Goal: Task Accomplishment & Management: Use online tool/utility

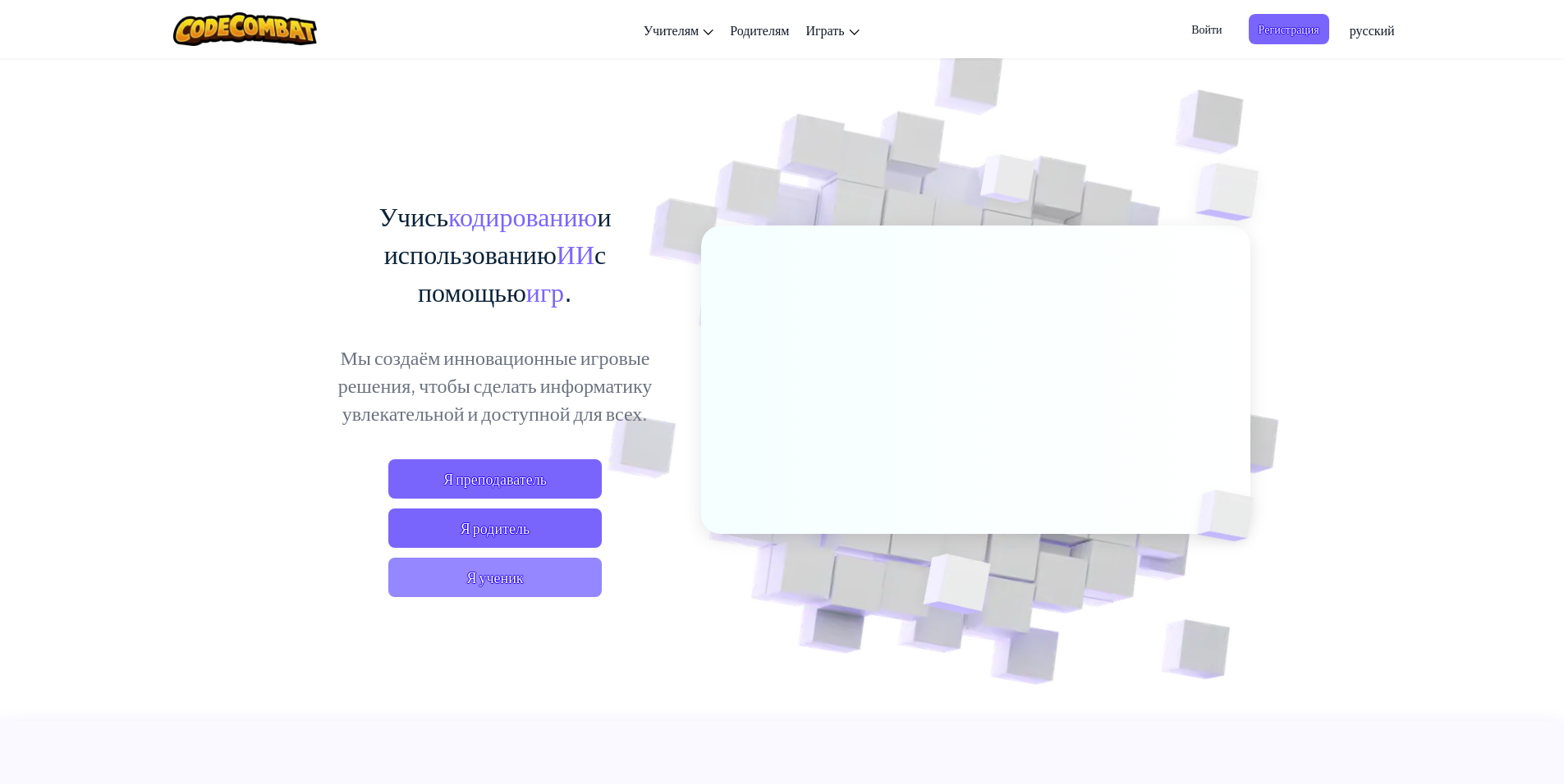
click at [518, 583] on span "Я ученик" at bounding box center [495, 578] width 213 height 40
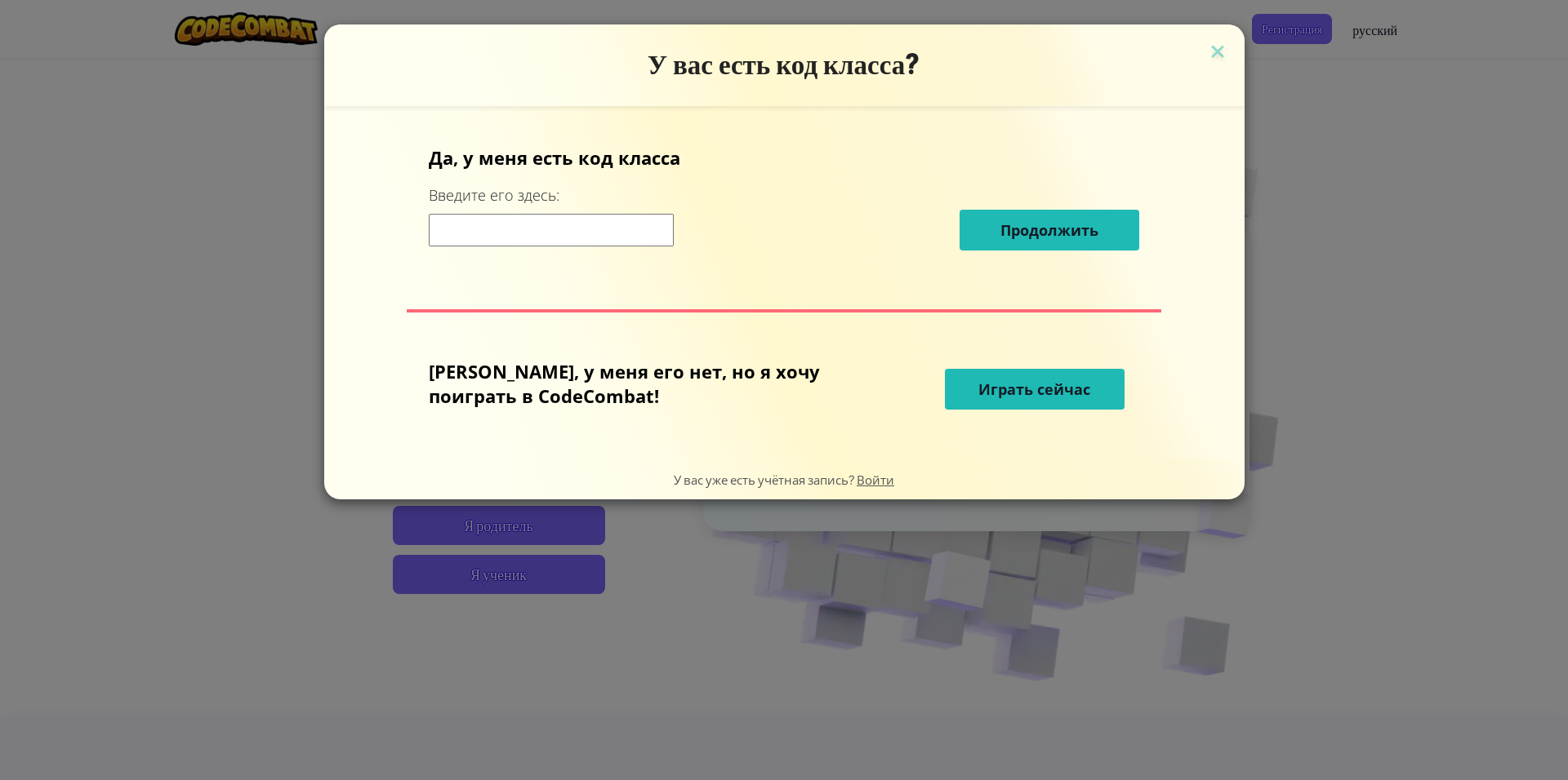
click at [633, 226] on input at bounding box center [552, 230] width 245 height 33
click at [945, 392] on button "Играть сейчас" at bounding box center [1035, 390] width 179 height 40
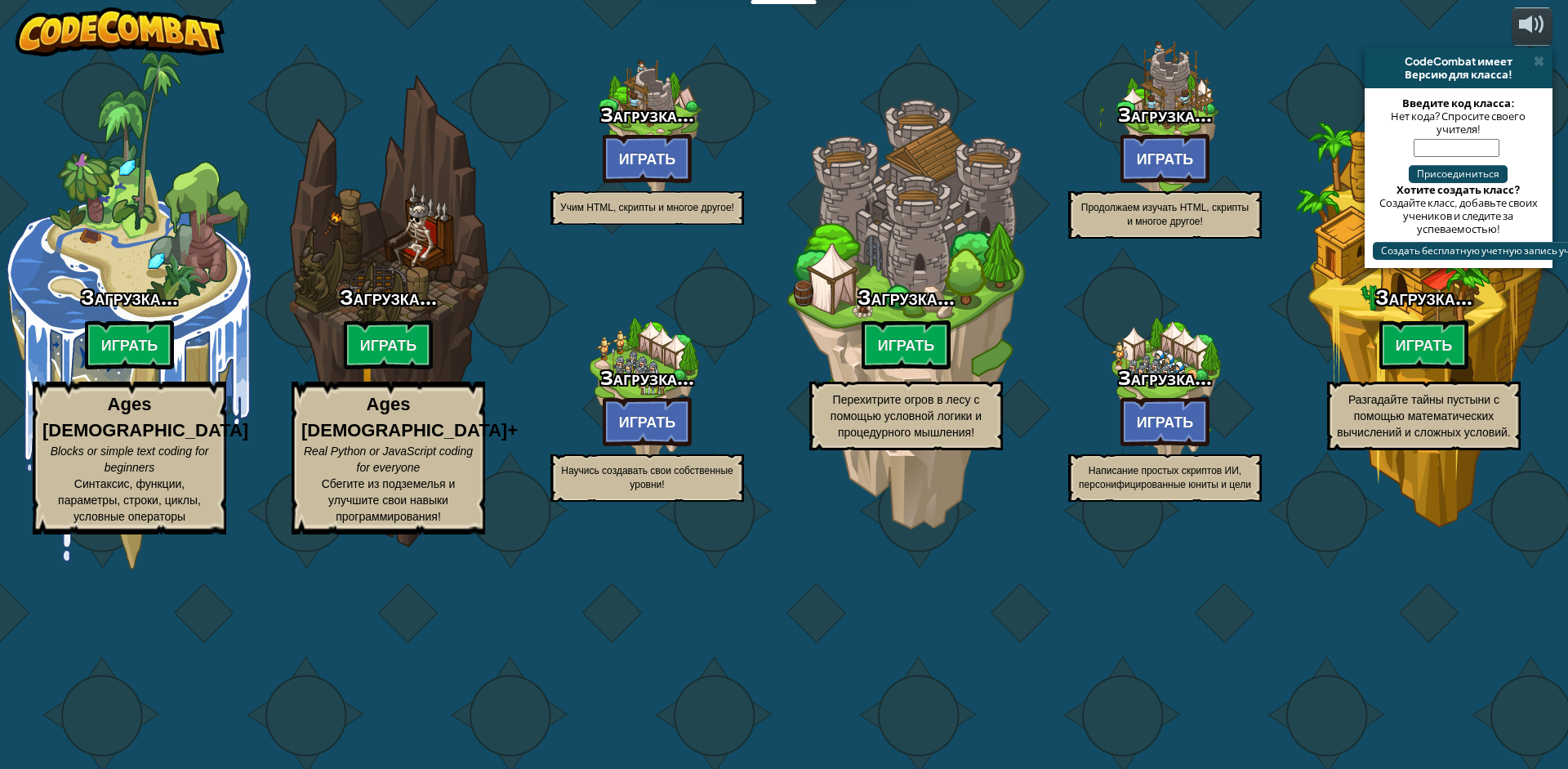
select select "ru"
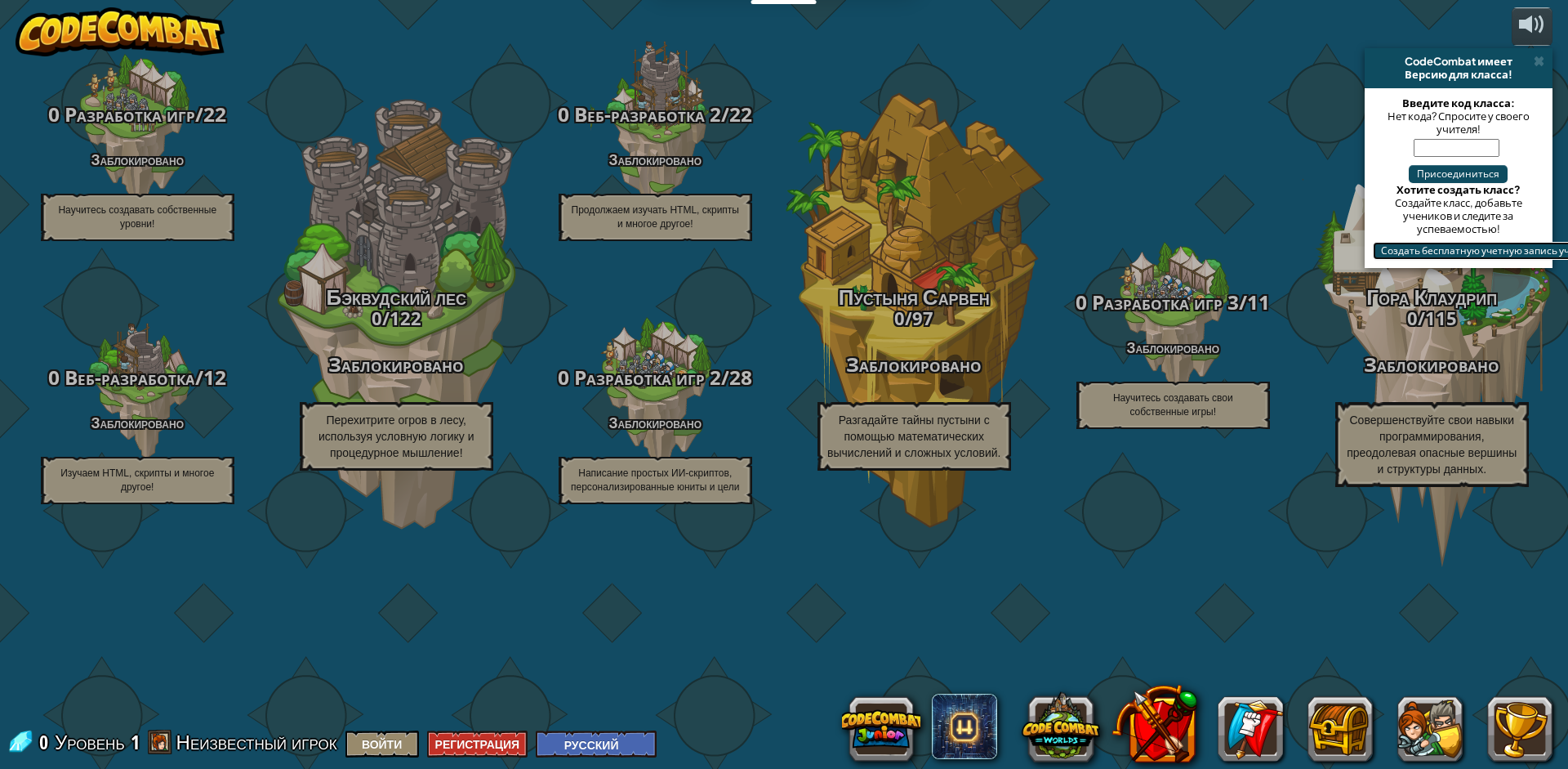
click at [1430, 255] on button "Создать бесплатную учетную запись учителя" at bounding box center [1489, 251] width 233 height 18
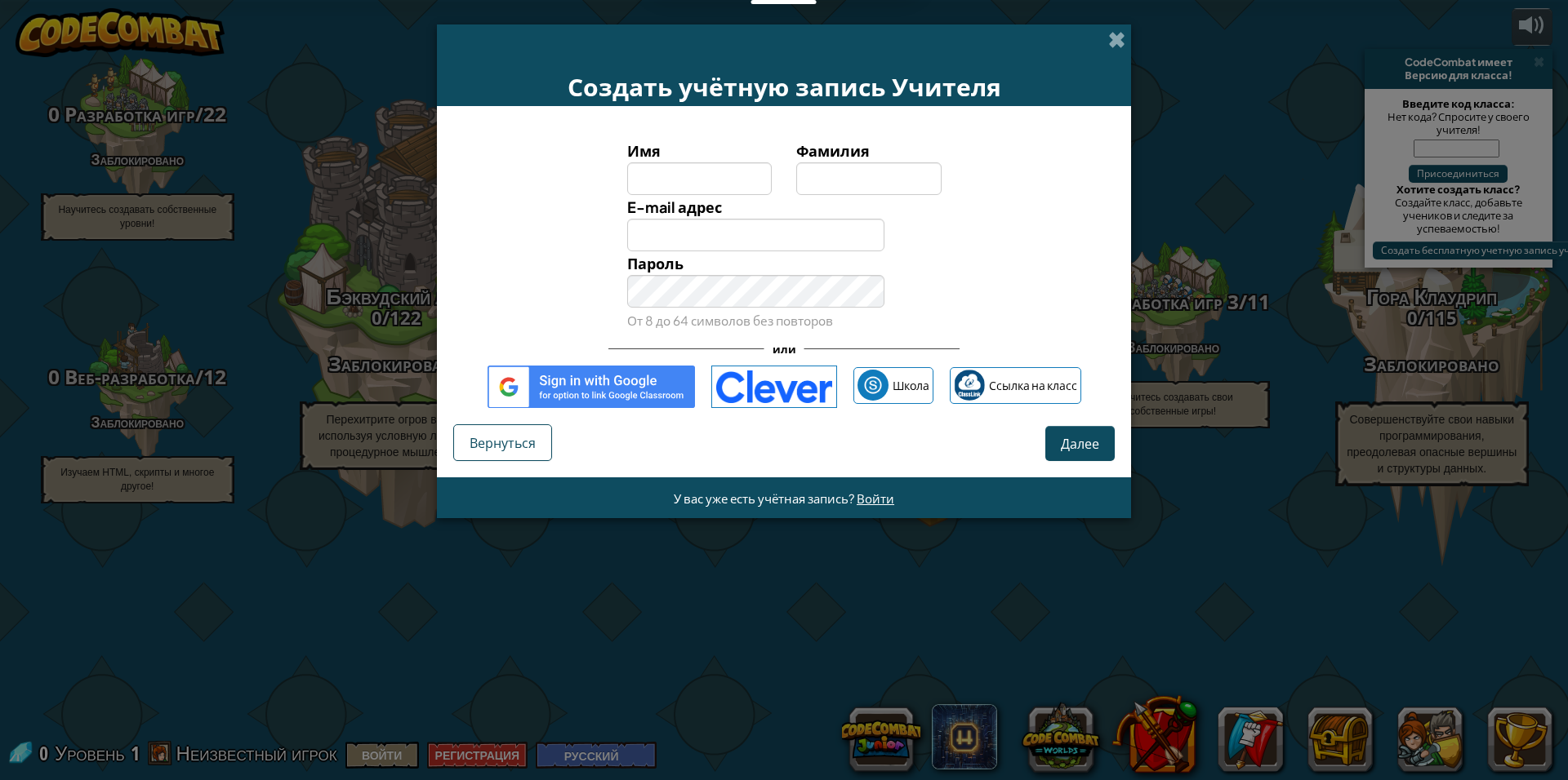
click at [653, 200] on span "E-mail адрес" at bounding box center [674, 206] width 95 height 18
click at [653, 219] on input "E-mail адрес" at bounding box center [756, 235] width 258 height 33
click at [654, 178] on input "Имя" at bounding box center [699, 178] width 146 height 33
type input "Виктория"
type input "Кирдина"
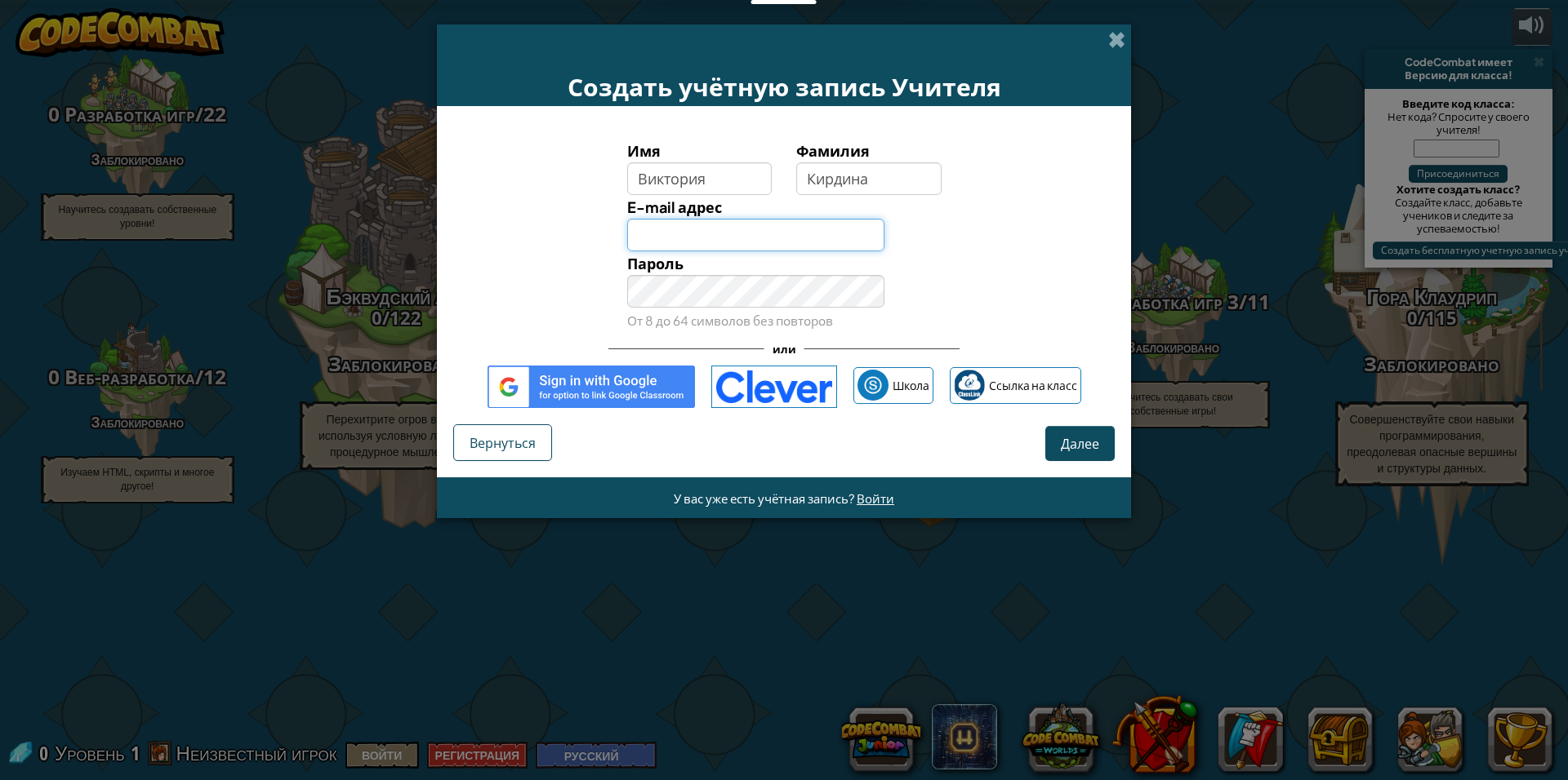
click at [722, 235] on input "E-mail адрес" at bounding box center [756, 235] width 258 height 33
type input "kirik_vi12@mail.ru"
click at [756, 232] on input "E-mail адрес" at bounding box center [756, 235] width 258 height 33
click at [622, 274] on div "Пароль От 8 до 64 символов без повторов" at bounding box center [756, 292] width 283 height 81
click at [822, 231] on input "kirisssssk@gmail.com" at bounding box center [756, 235] width 258 height 33
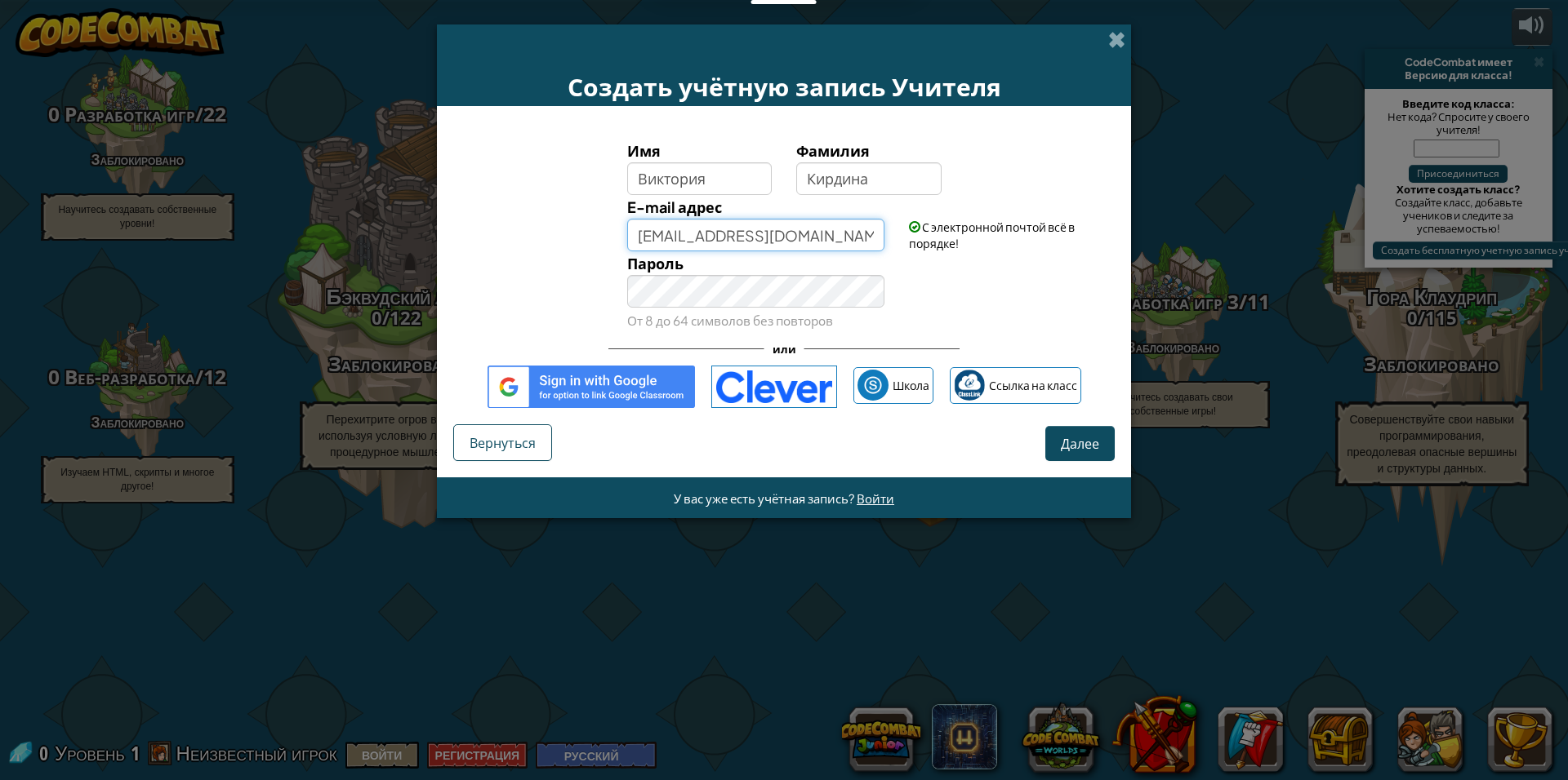
type input "kirisssssk@gmail.com"
click at [1068, 447] on span "Далее" at bounding box center [1080, 444] width 39 height 17
select select "United States"
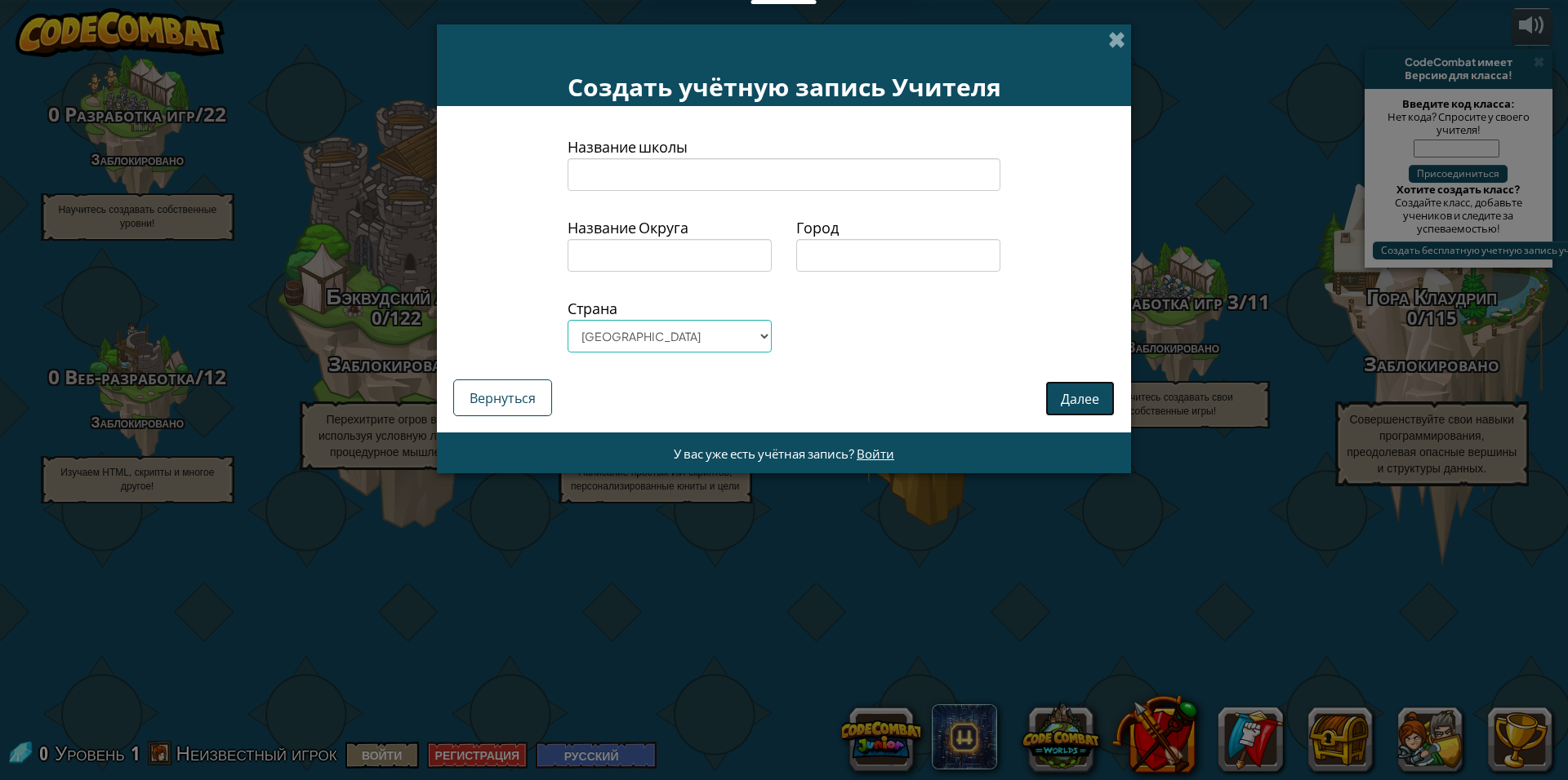
click at [1089, 396] on button "Далее" at bounding box center [1080, 398] width 69 height 35
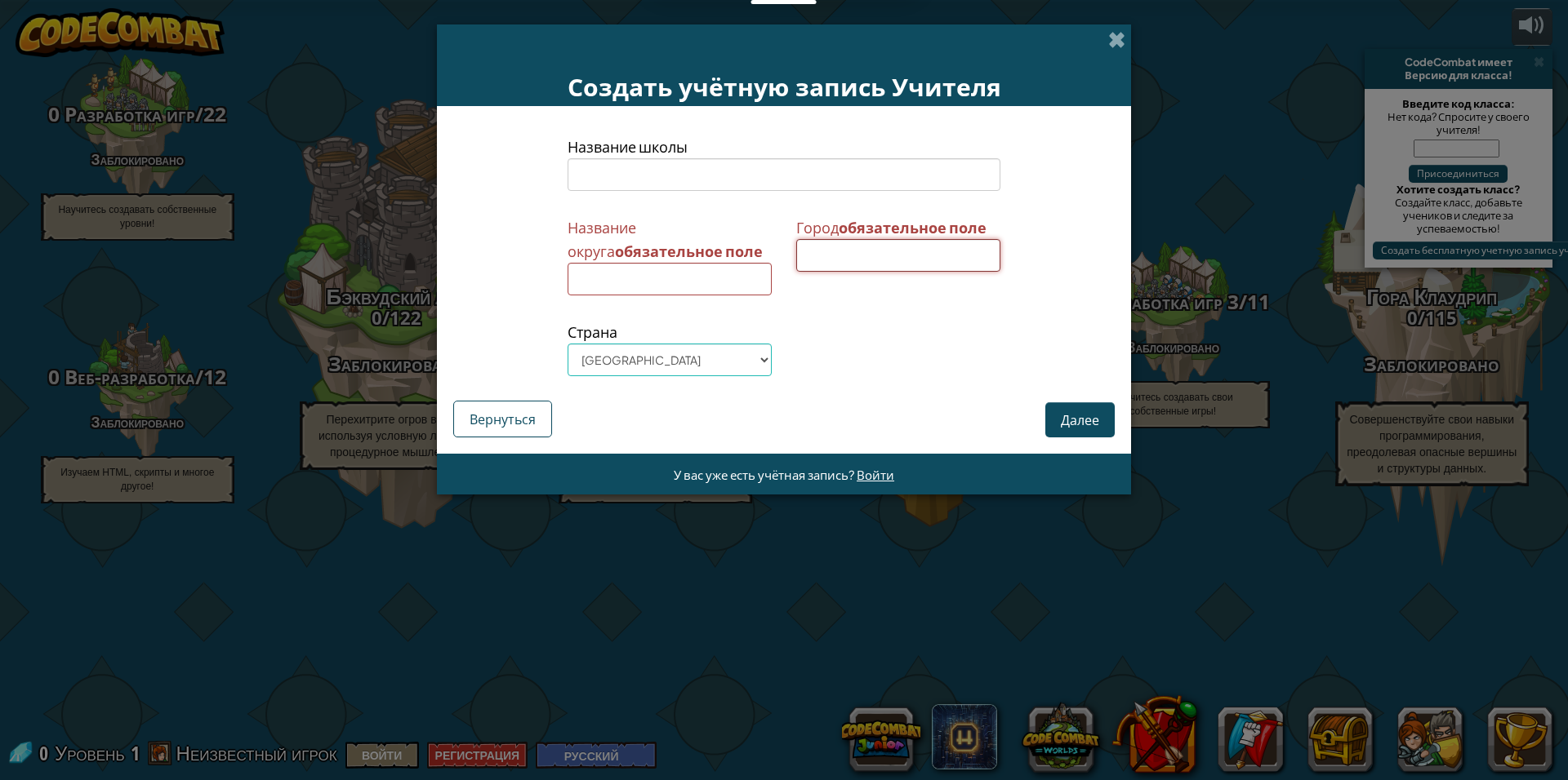
click at [858, 248] on input at bounding box center [899, 256] width 204 height 33
type input "крас"
click at [596, 284] on input at bounding box center [669, 280] width 204 height 33
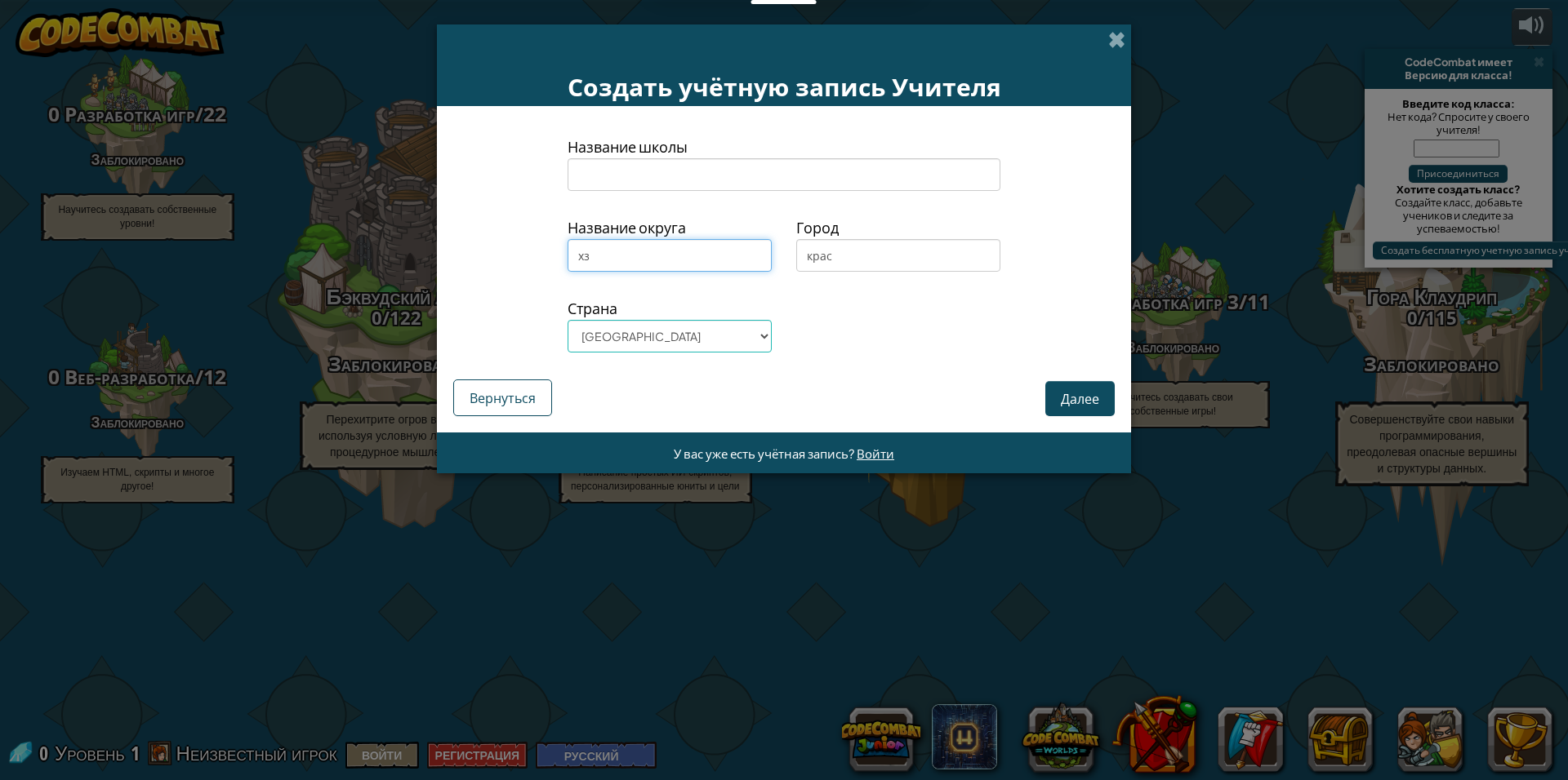
type input "хз"
click at [732, 339] on select "Afghanistan Åland Islands Albania Algeria American Samoa Andorra Angola Anguill…" at bounding box center [669, 336] width 204 height 33
click at [567, 320] on select "Afghanistan Åland Islands Albania Algeria American Samoa Andorra Angola Anguill…" at bounding box center [669, 336] width 204 height 33
click at [732, 333] on select "Afghanistan Åland Islands Albania Algeria American Samoa Andorra Angola Anguill…" at bounding box center [669, 336] width 204 height 33
select select "Russian Federation"
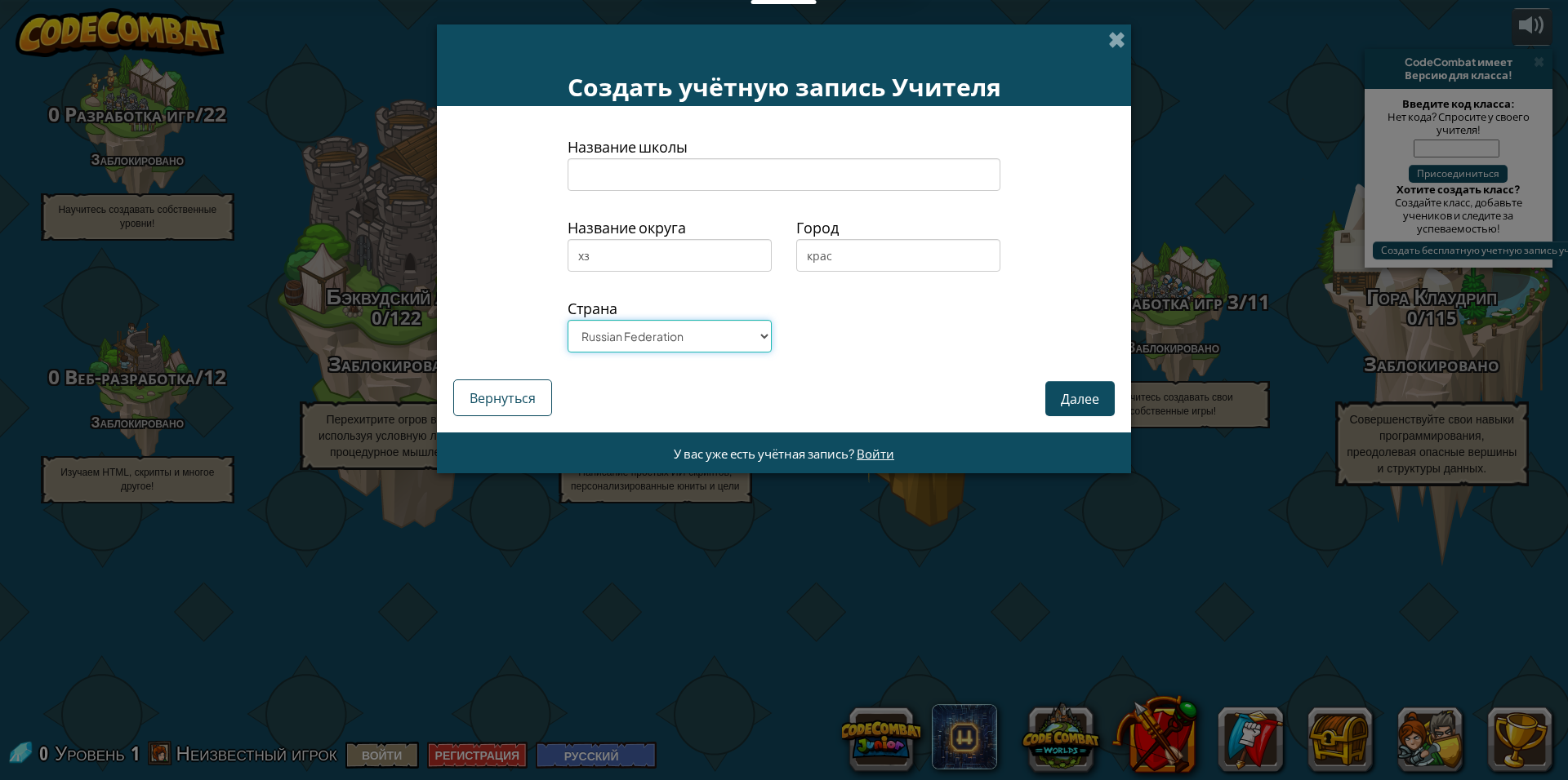
click at [567, 320] on select "Afghanistan Åland Islands Albania Algeria American Samoa Andorra Angola Anguill…" at bounding box center [669, 336] width 204 height 33
click at [1052, 400] on button "Далее" at bounding box center [1080, 398] width 69 height 35
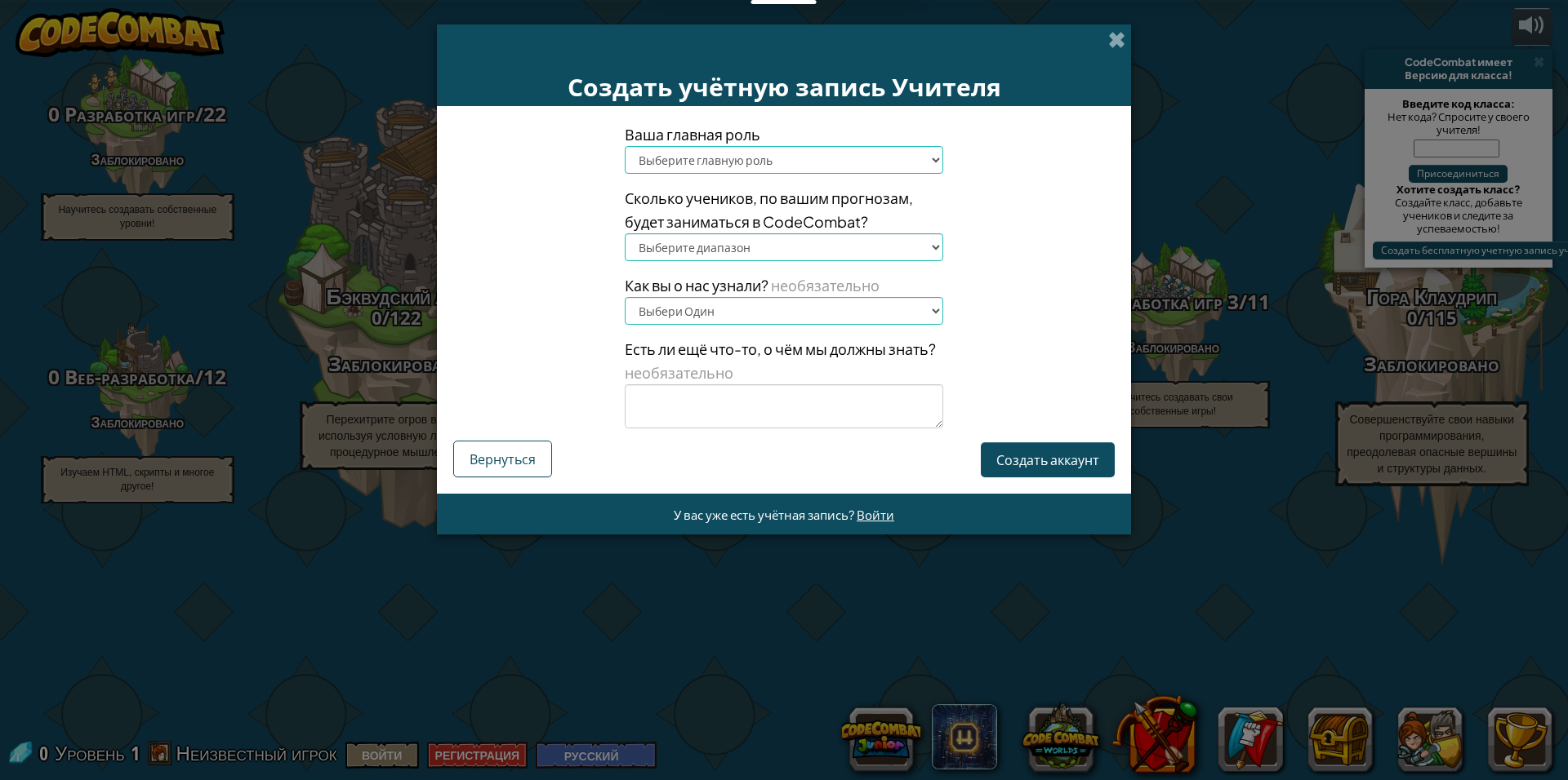
click at [866, 157] on select "Выберите главную роль Глава Родитель Технологический координатор Учитель Специа…" at bounding box center [784, 160] width 318 height 28
click at [798, 151] on select "Выберите главную роль Глава Родитель Технологический координатор Учитель Специа…" at bounding box center [784, 160] width 318 height 28
click at [1052, 461] on button "Создать аккаунт" at bounding box center [1047, 460] width 134 height 35
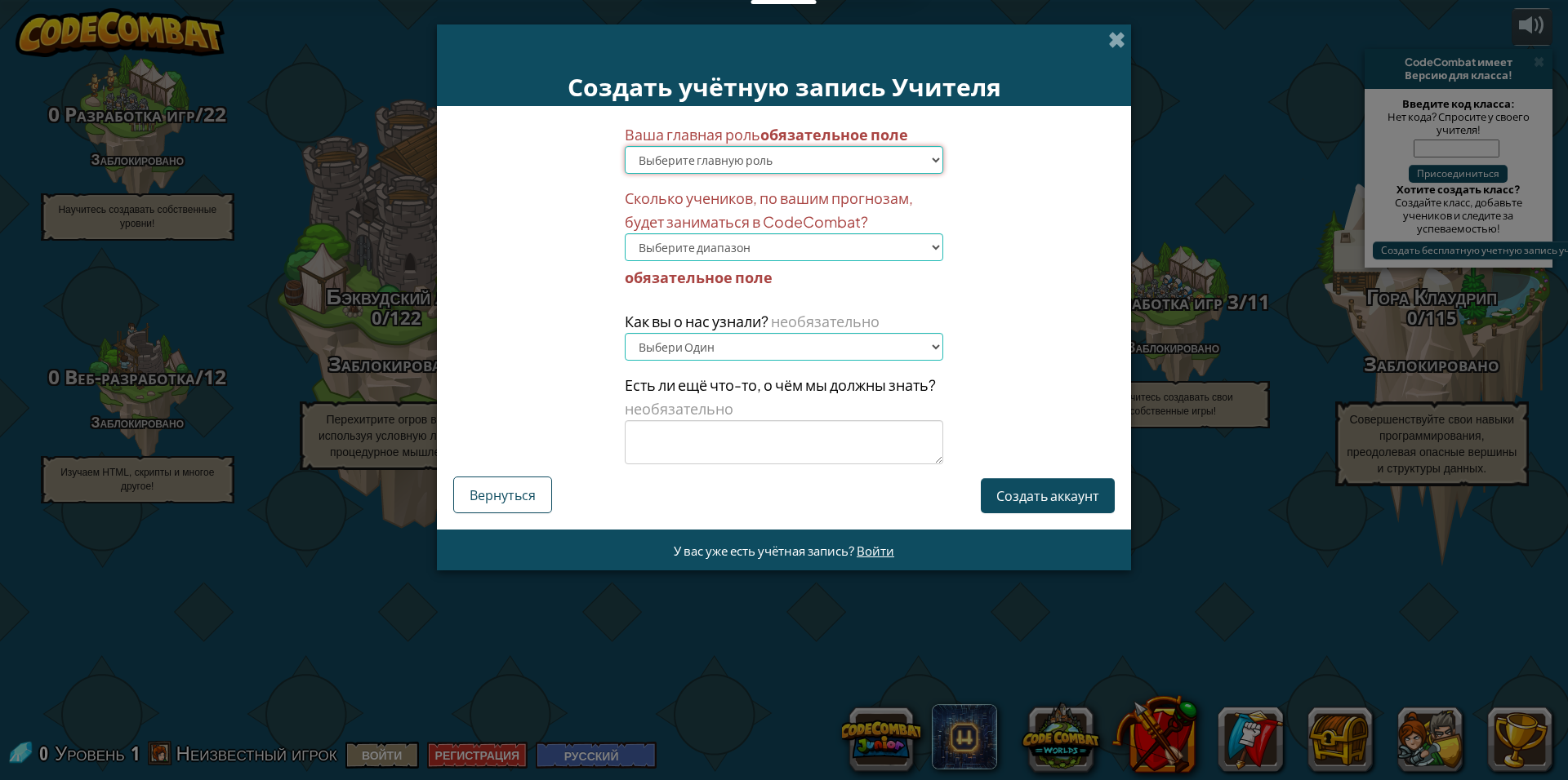
click at [787, 162] on select "Выберите главную роль Глава Родитель Технологический координатор Учитель Специа…" at bounding box center [784, 160] width 318 height 28
click at [1116, 39] on span at bounding box center [1117, 40] width 17 height 17
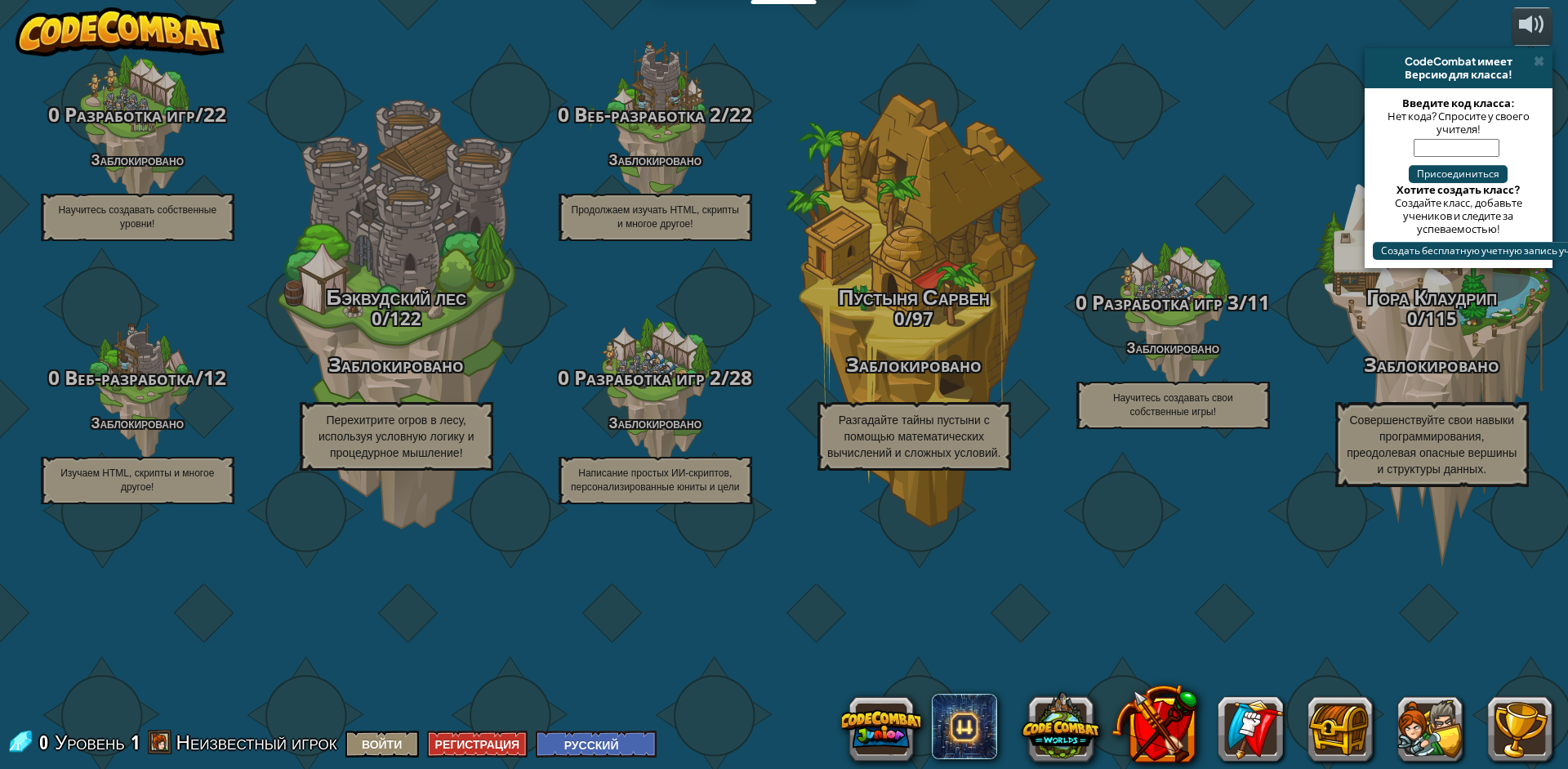
click at [1542, 61] on span at bounding box center [1538, 62] width 11 height 14
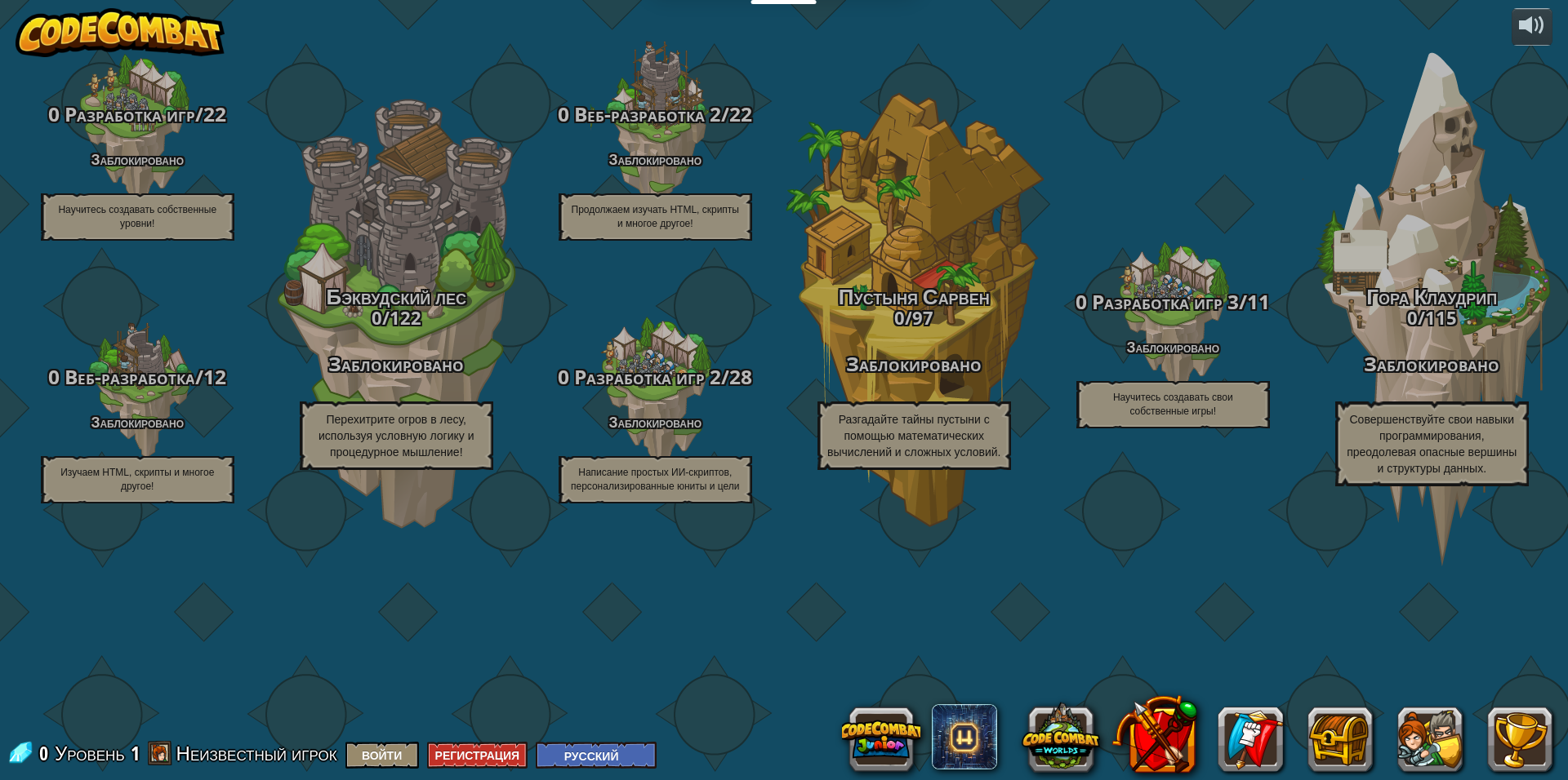
click at [187, 39] on img at bounding box center [120, 32] width 209 height 49
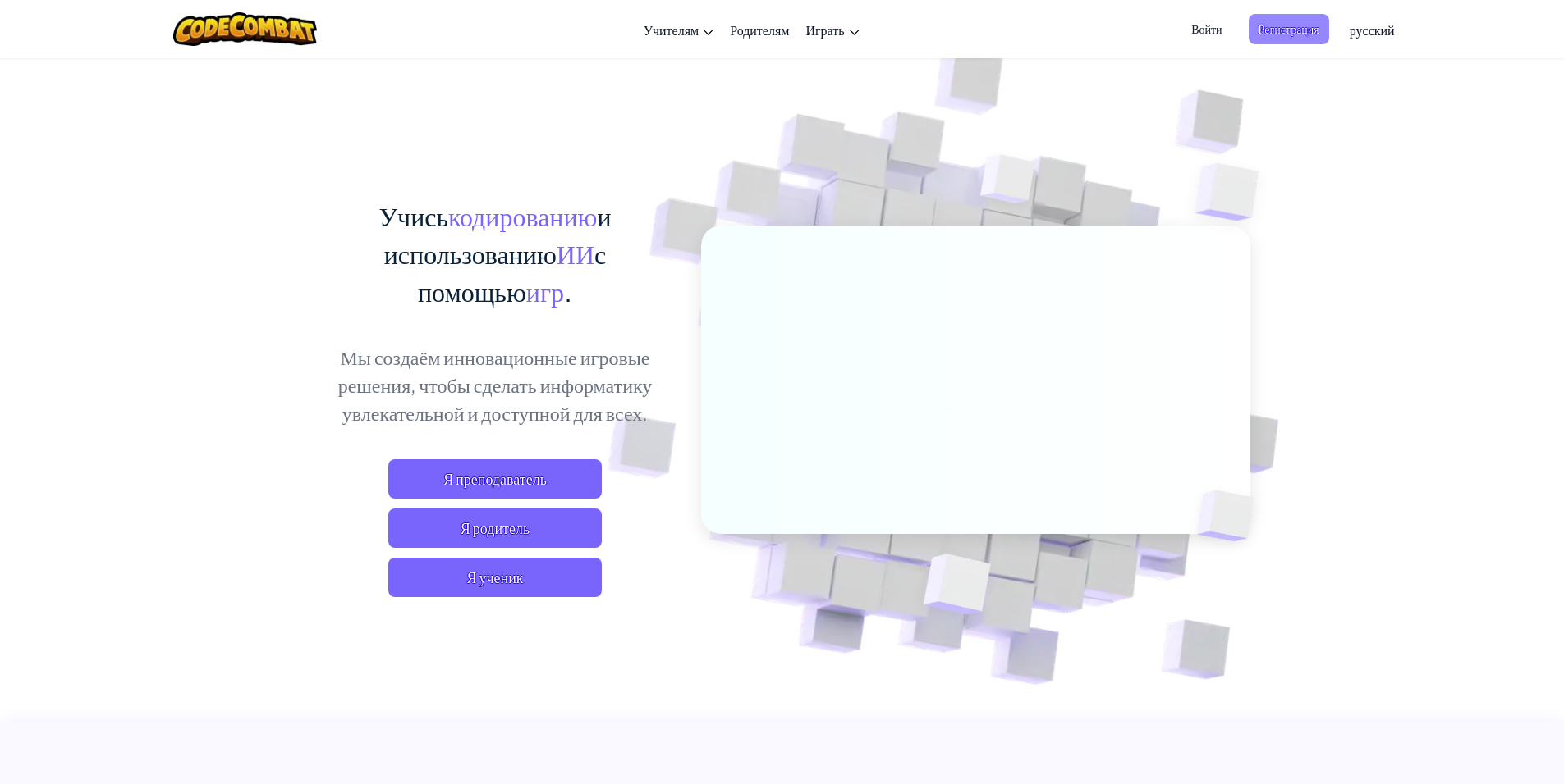
click at [1307, 29] on span "Регистрация" at bounding box center [1289, 28] width 80 height 30
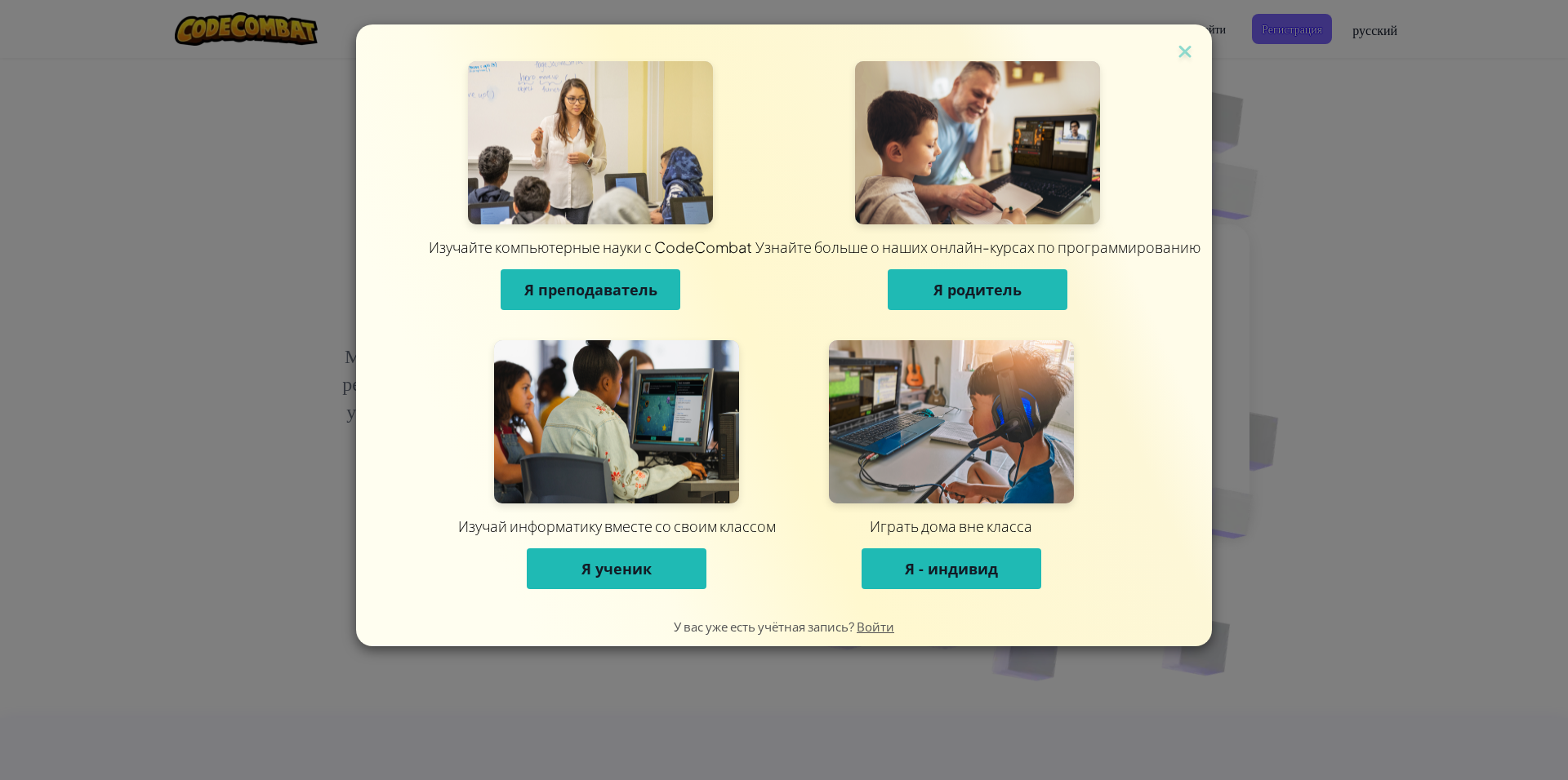
click at [933, 569] on span "Я - индивид" at bounding box center [951, 569] width 94 height 19
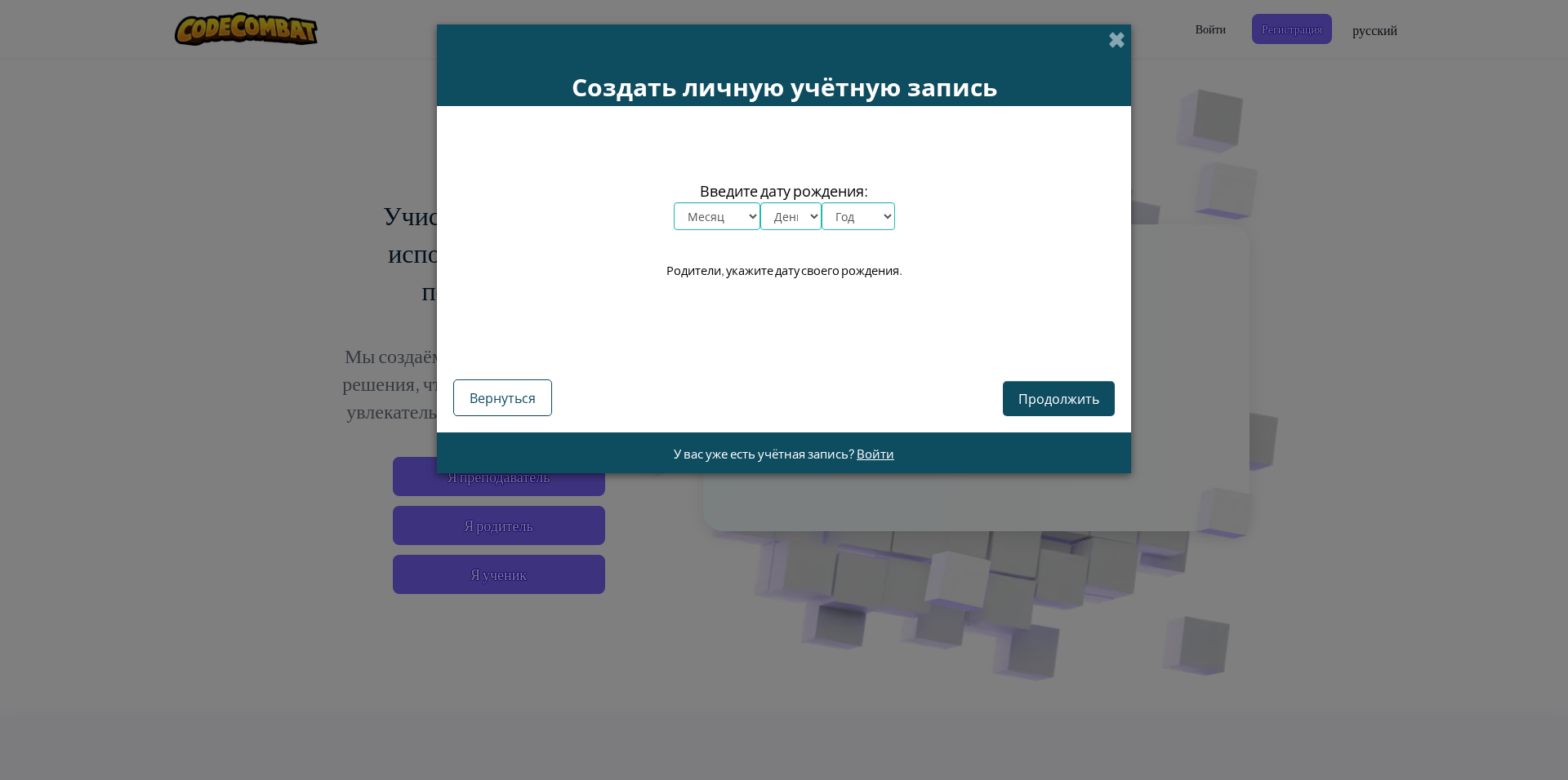
click at [706, 221] on select "Месяц январь февраль март апрель май июнь июль август сентябрь октябрь ноябрь д…" at bounding box center [717, 216] width 87 height 28
select select "11"
click at [674, 202] on select "Месяц январь февраль март апрель май июнь июль август сентябрь октябрь ноябрь д…" at bounding box center [717, 216] width 87 height 28
click at [778, 223] on select "День 1 2 3 4 5 6 7 8 9 10 11 12 13 14 15 16 17 18 19 20 21 22 23 24 25 26 27 28…" at bounding box center [791, 216] width 62 height 28
select select "12"
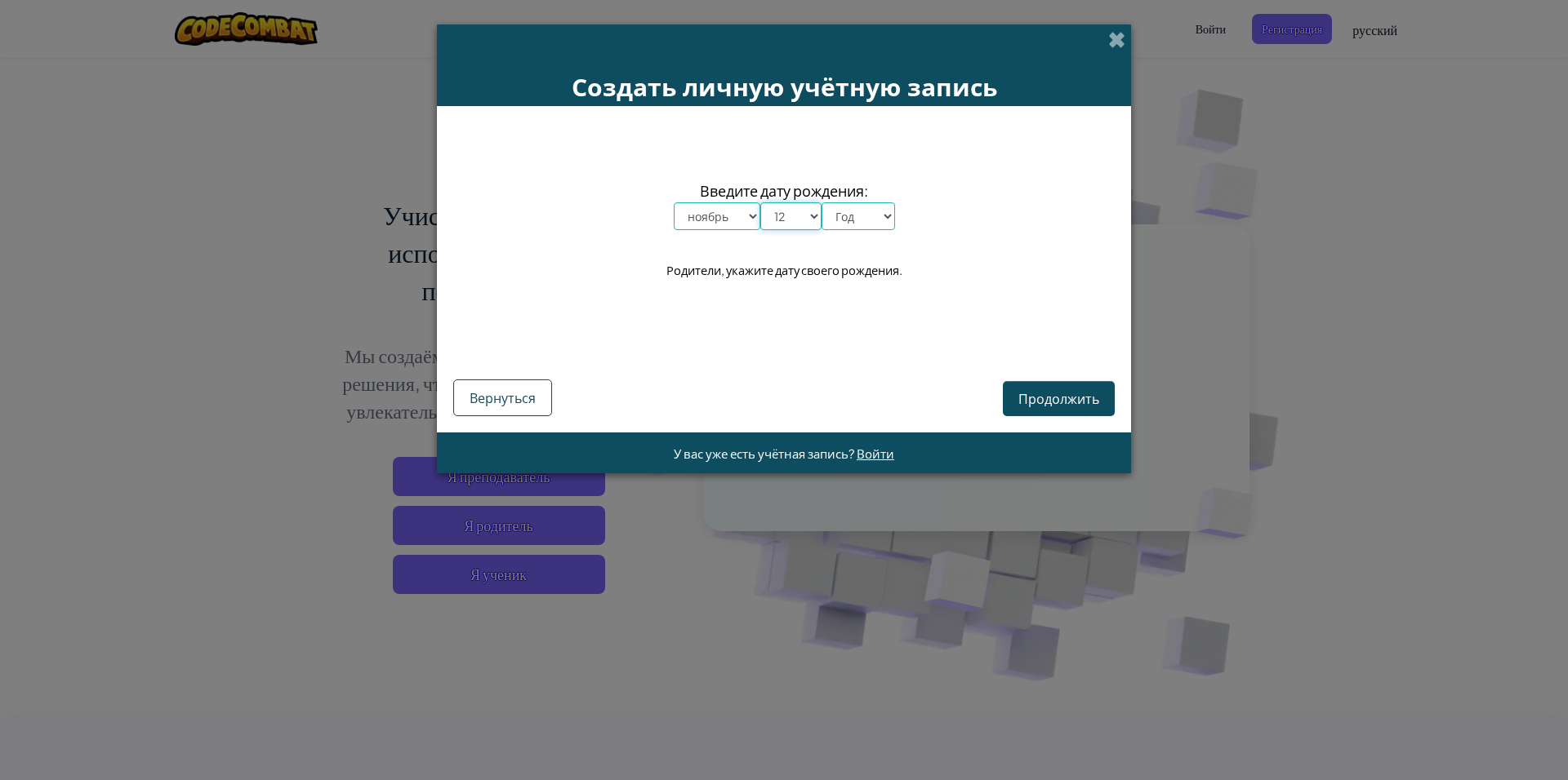
click at [760, 202] on select "День 1 2 3 4 5 6 7 8 9 10 11 12 13 14 15 16 17 18 19 20 21 22 23 24 25 26 27 28…" at bounding box center [791, 216] width 62 height 28
click at [848, 224] on select "Год 2025 2024 2023 2022 2021 2020 2019 2018 2017 2016 2015 2014 2013 2012 2011 …" at bounding box center [858, 216] width 73 height 28
select select "2009"
click at [822, 202] on select "Год 2025 2024 2023 2022 2021 2020 2019 2018 2017 2016 2015 2014 2013 2012 2011 …" at bounding box center [858, 216] width 73 height 28
click at [1020, 388] on button "Продолжить" at bounding box center [1059, 398] width 112 height 35
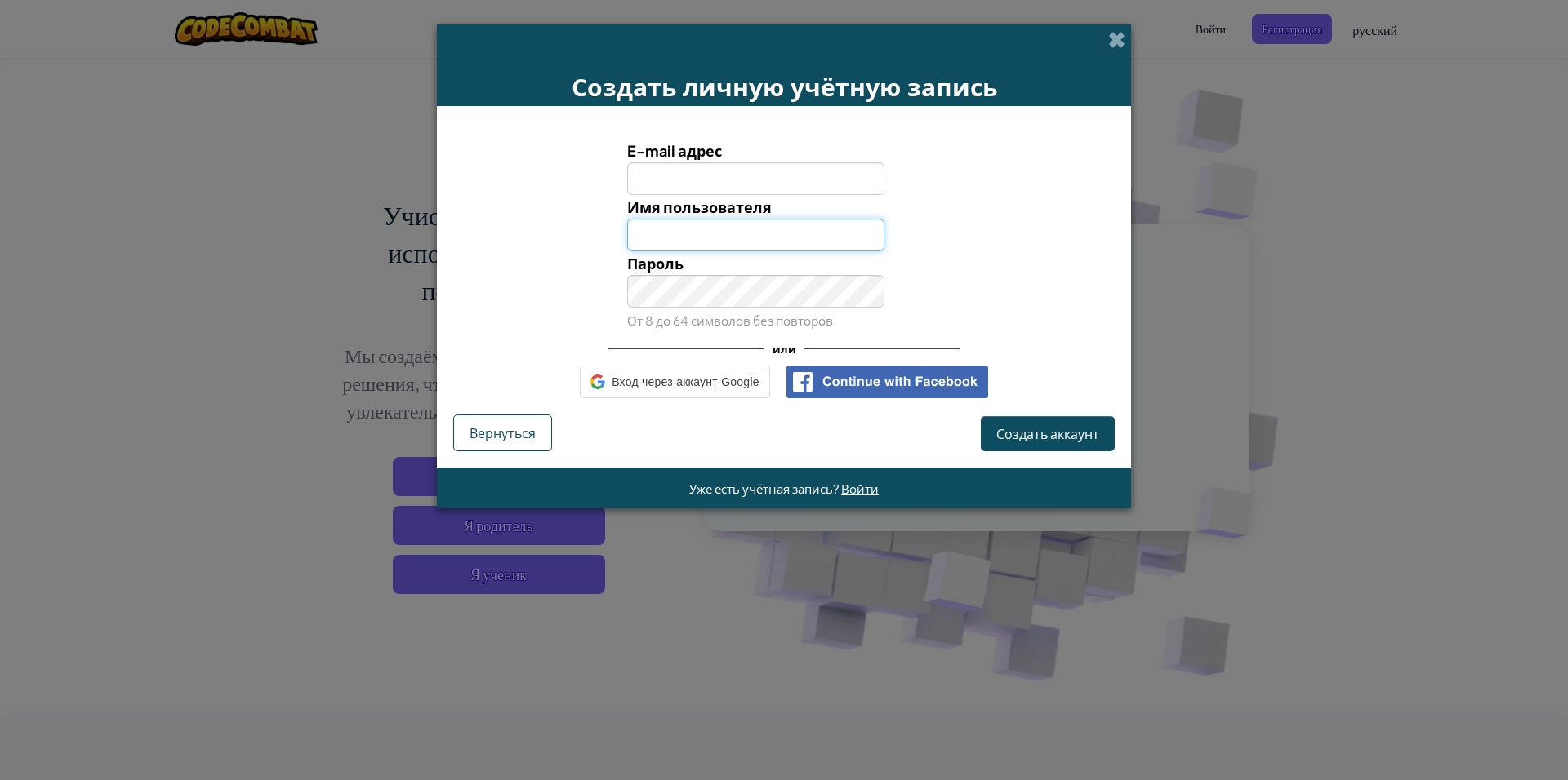
type input "kirisssssk@gmail.com"
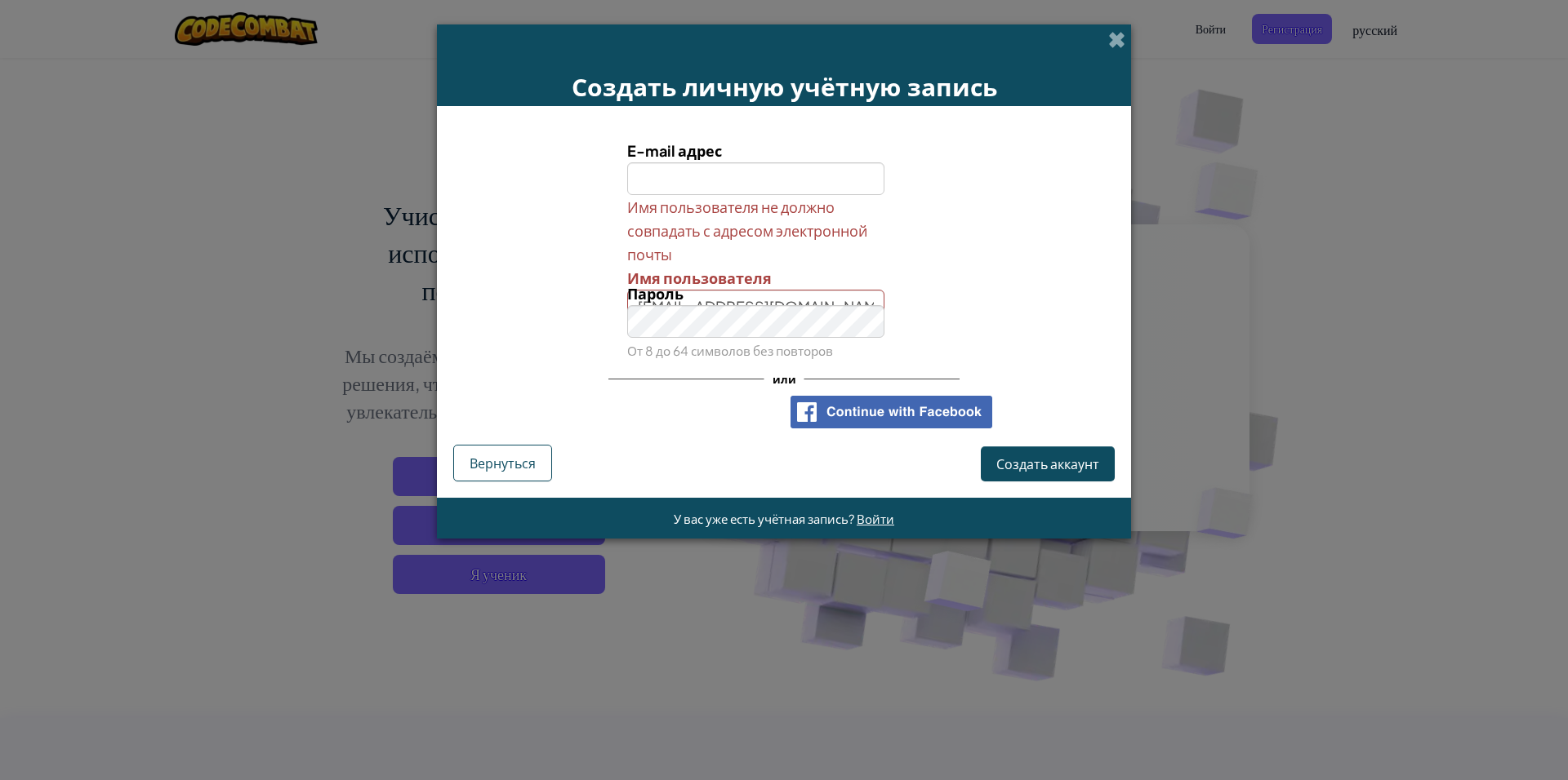
click at [635, 181] on input "E-mail адрес" at bounding box center [756, 178] width 258 height 33
type input "kirisssssk@gmail.com"
click at [1020, 466] on span "Создать аккаунт" at bounding box center [1047, 464] width 103 height 17
click at [797, 299] on div "Пароль От 8 до 64 символов без повторов" at bounding box center [756, 322] width 283 height 81
click at [799, 295] on div "Пароль От 8 до 64 символов без повторов" at bounding box center [756, 322] width 283 height 81
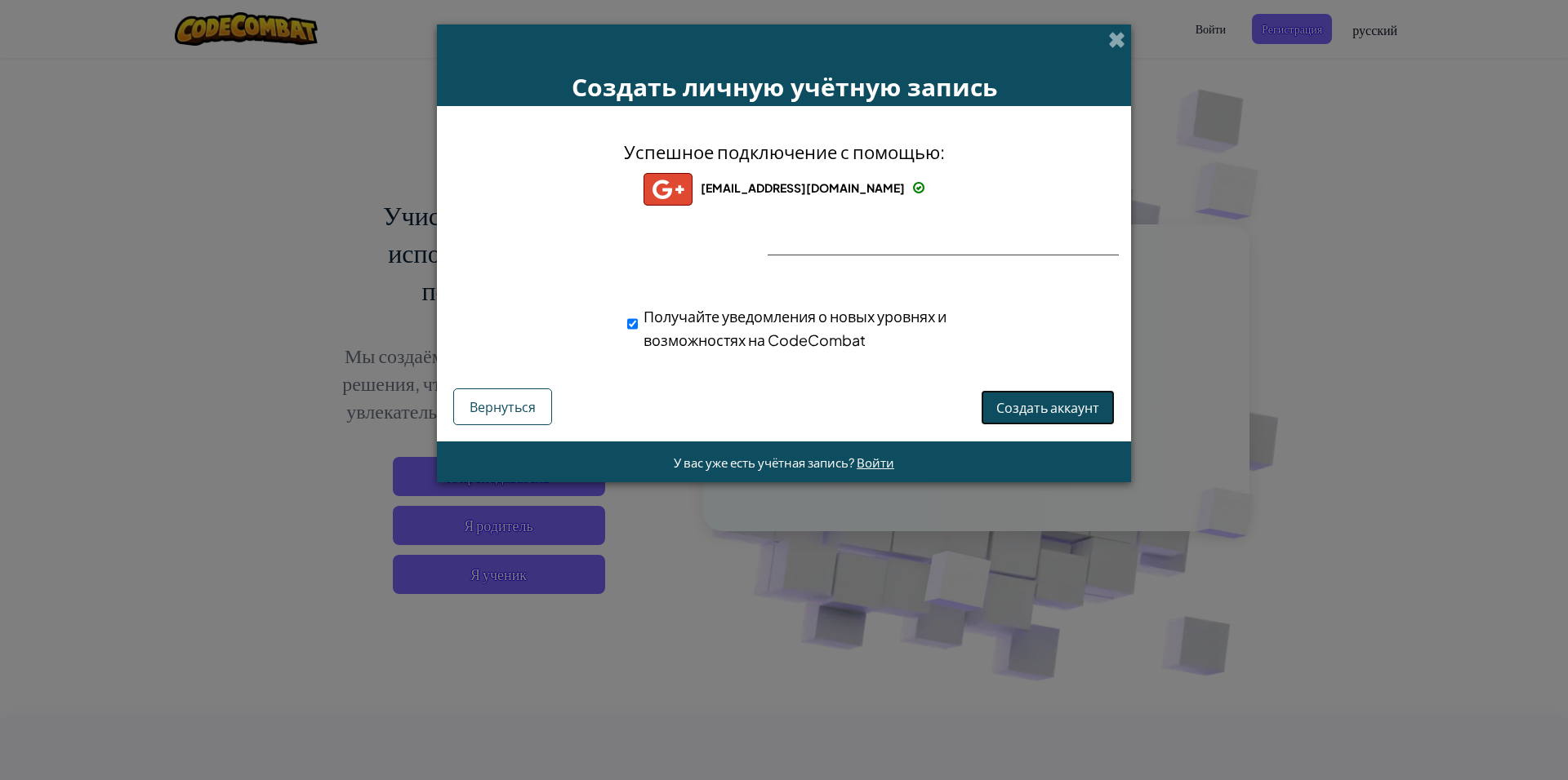
click at [1053, 408] on span "Создать аккаунт" at bounding box center [1047, 408] width 103 height 17
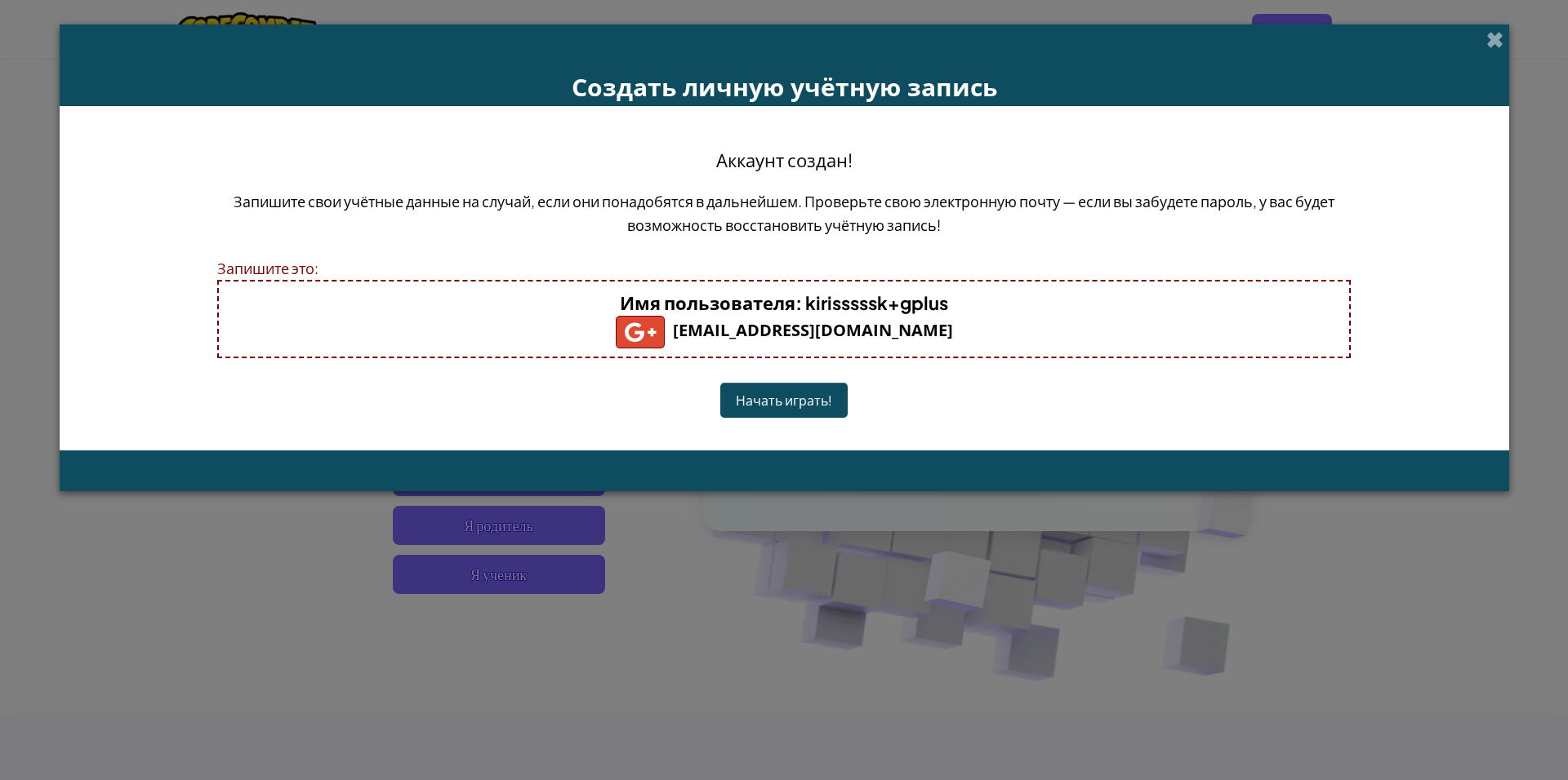
click at [813, 392] on button "Начать играть!" at bounding box center [784, 400] width 127 height 35
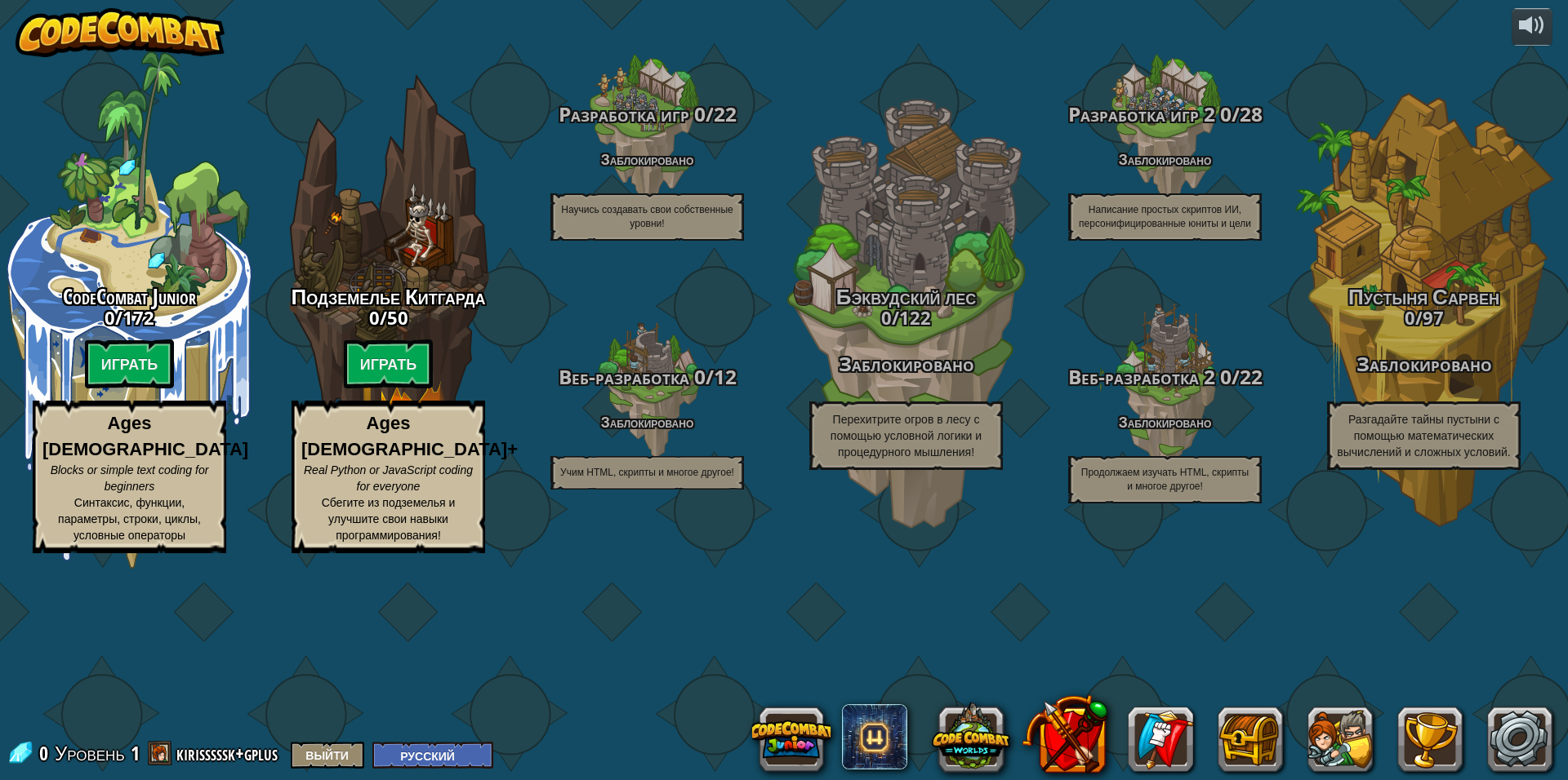
select select "ru"
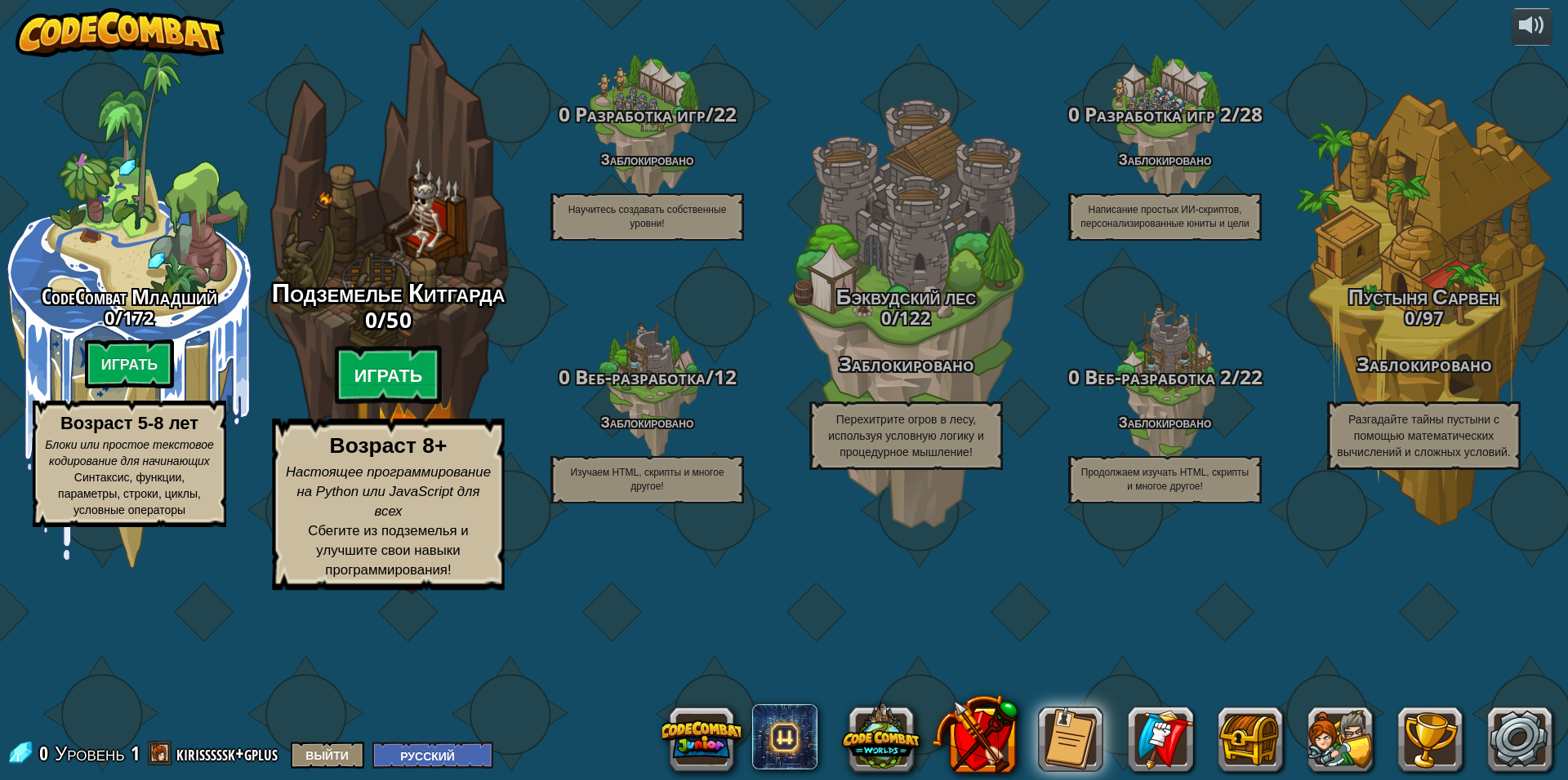
click at [385, 405] on btn "Играть" at bounding box center [389, 375] width 108 height 59
select select "ru"
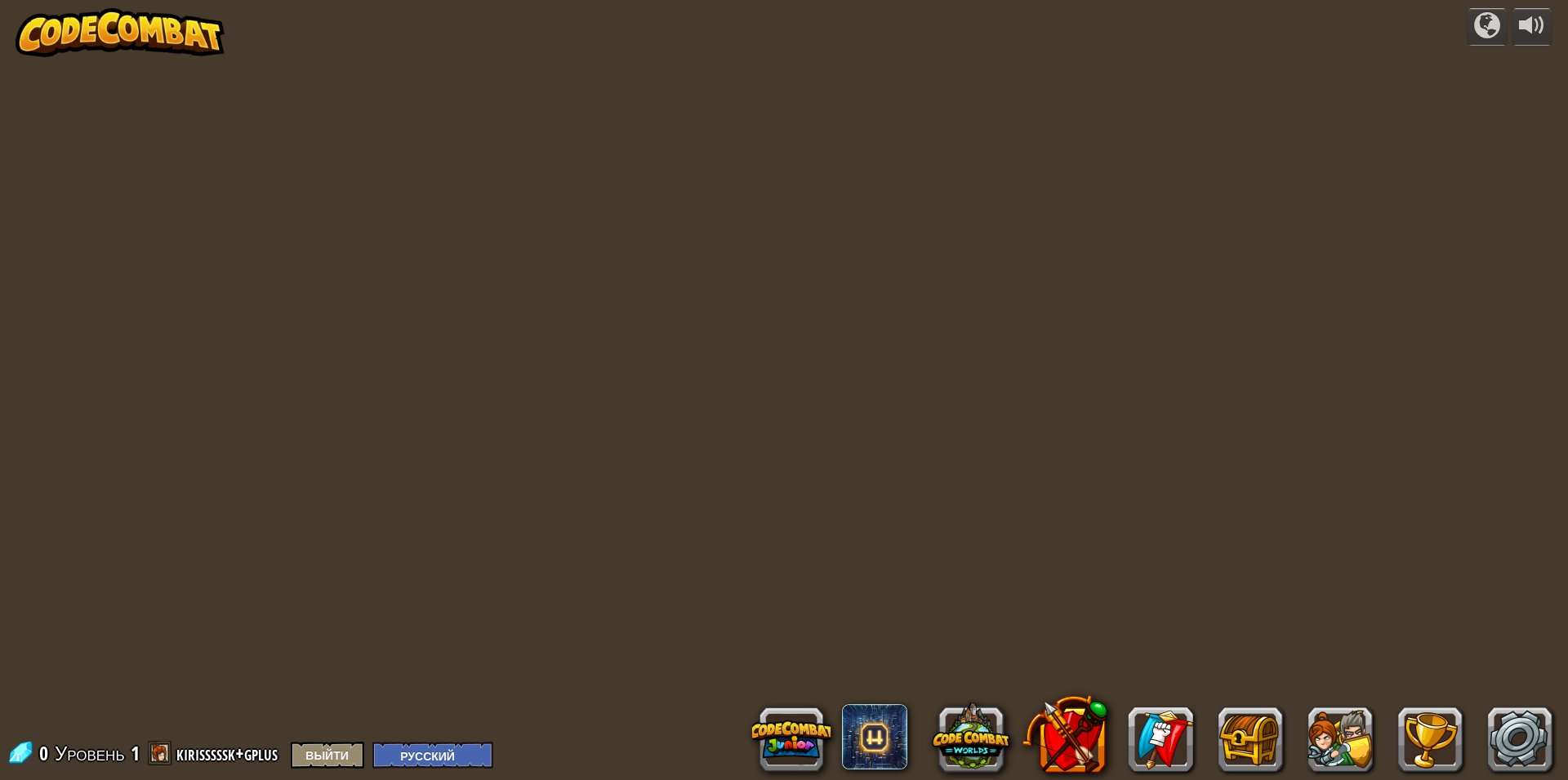
select select "ru"
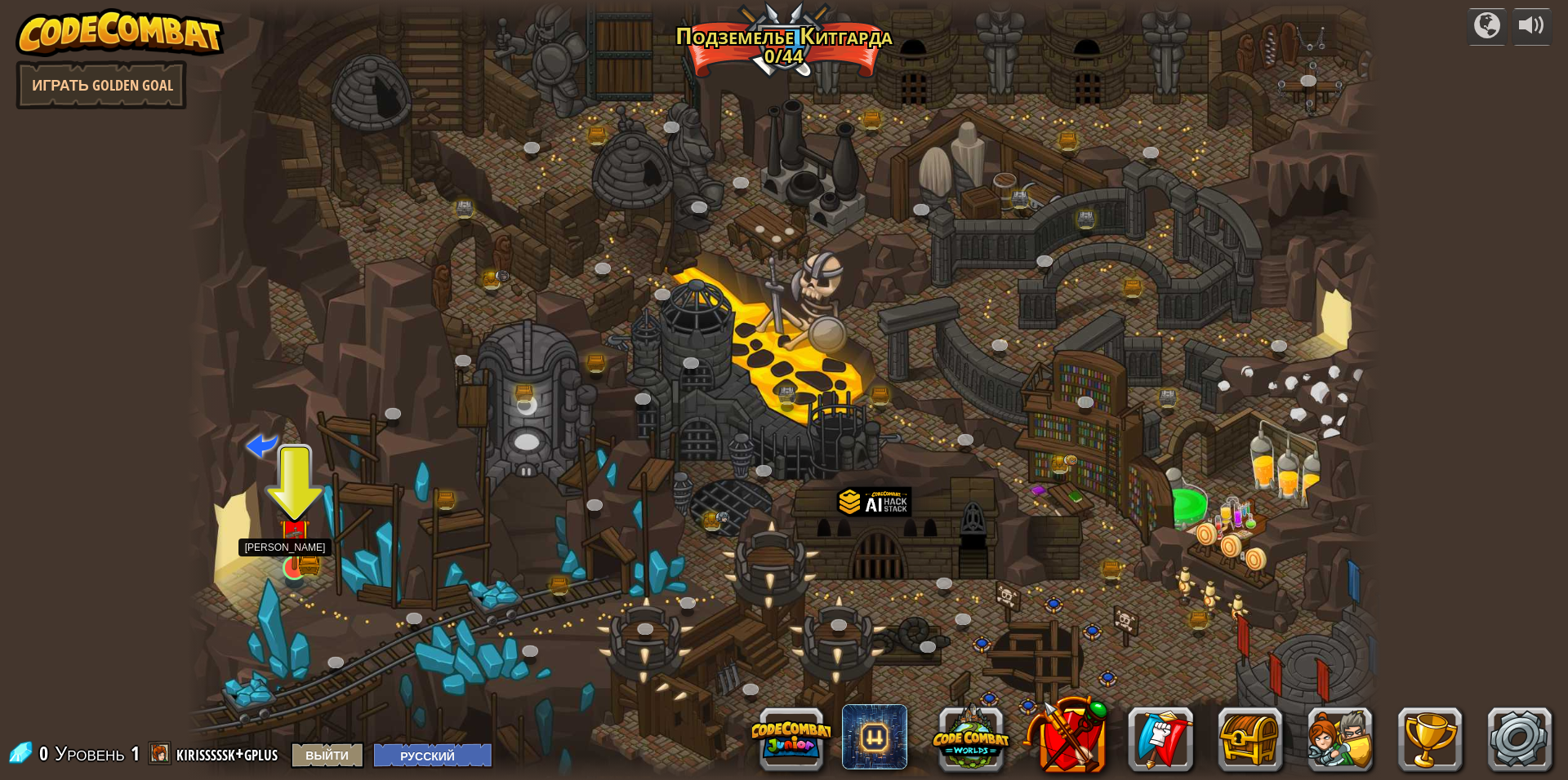
click at [289, 546] on img at bounding box center [293, 535] width 18 height 18
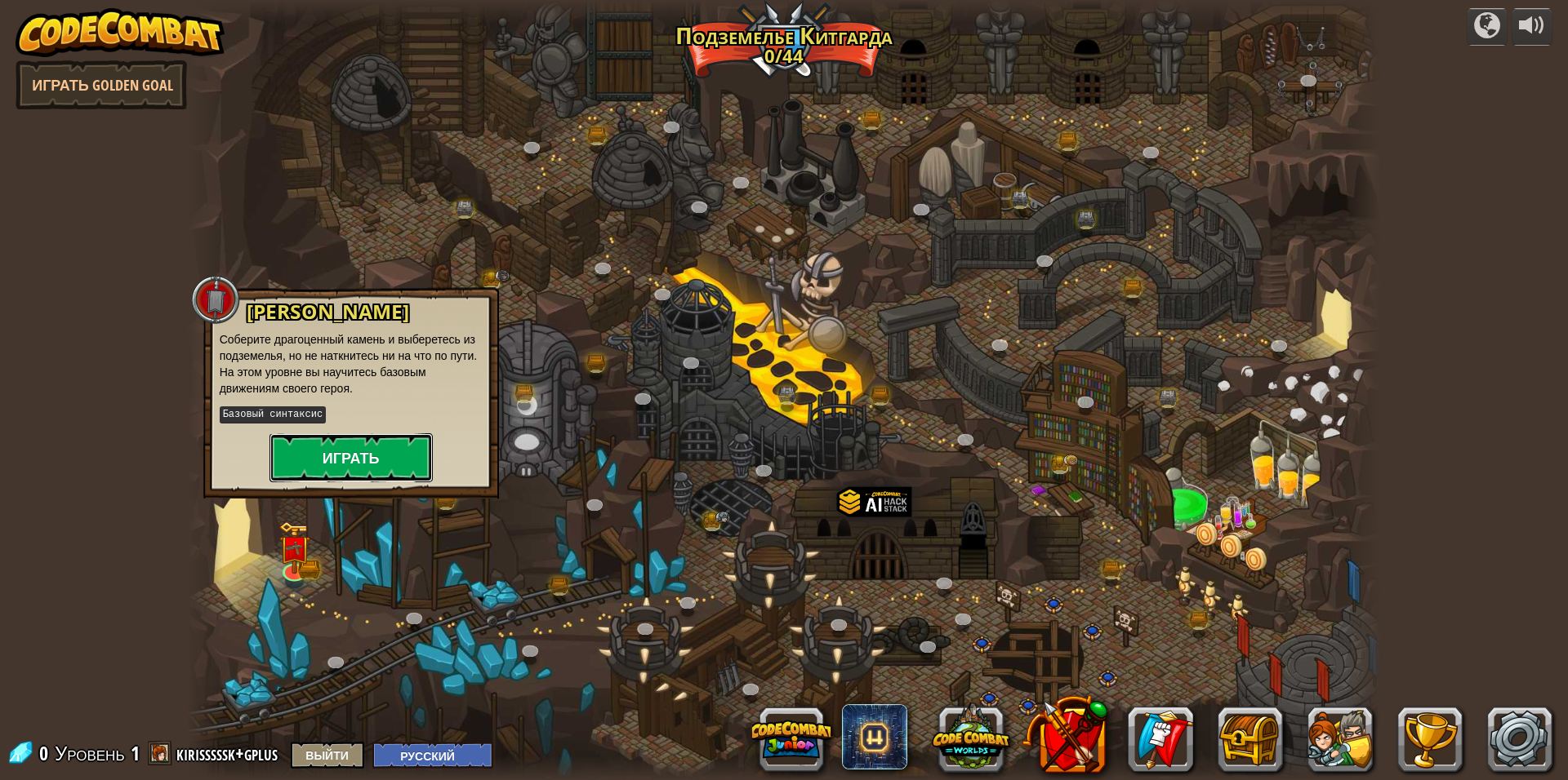
click at [325, 452] on button "Играть" at bounding box center [350, 458] width 163 height 49
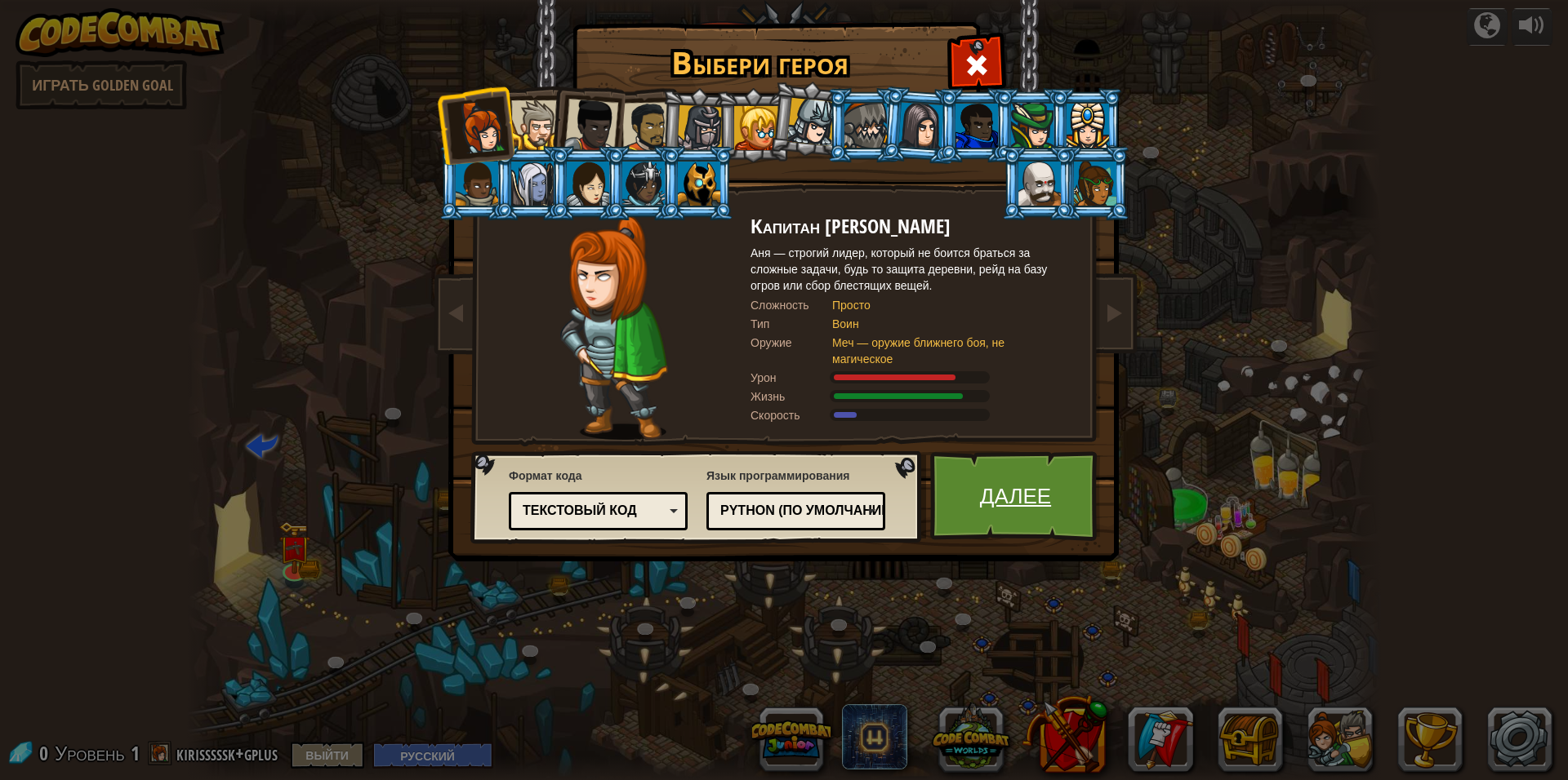
click at [978, 496] on link "Далее" at bounding box center [1014, 496] width 171 height 90
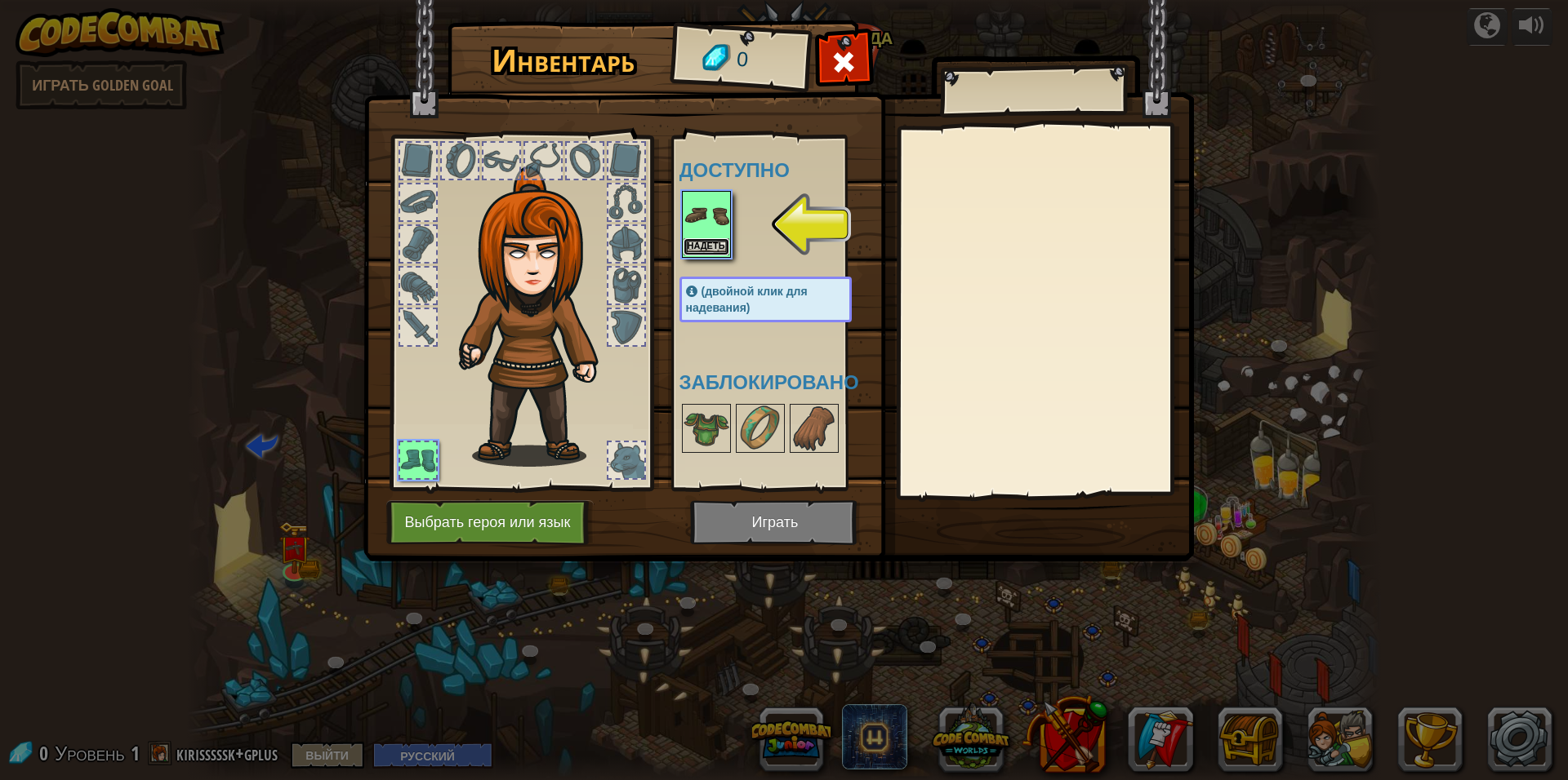
click at [704, 246] on button "Надеть" at bounding box center [706, 247] width 45 height 17
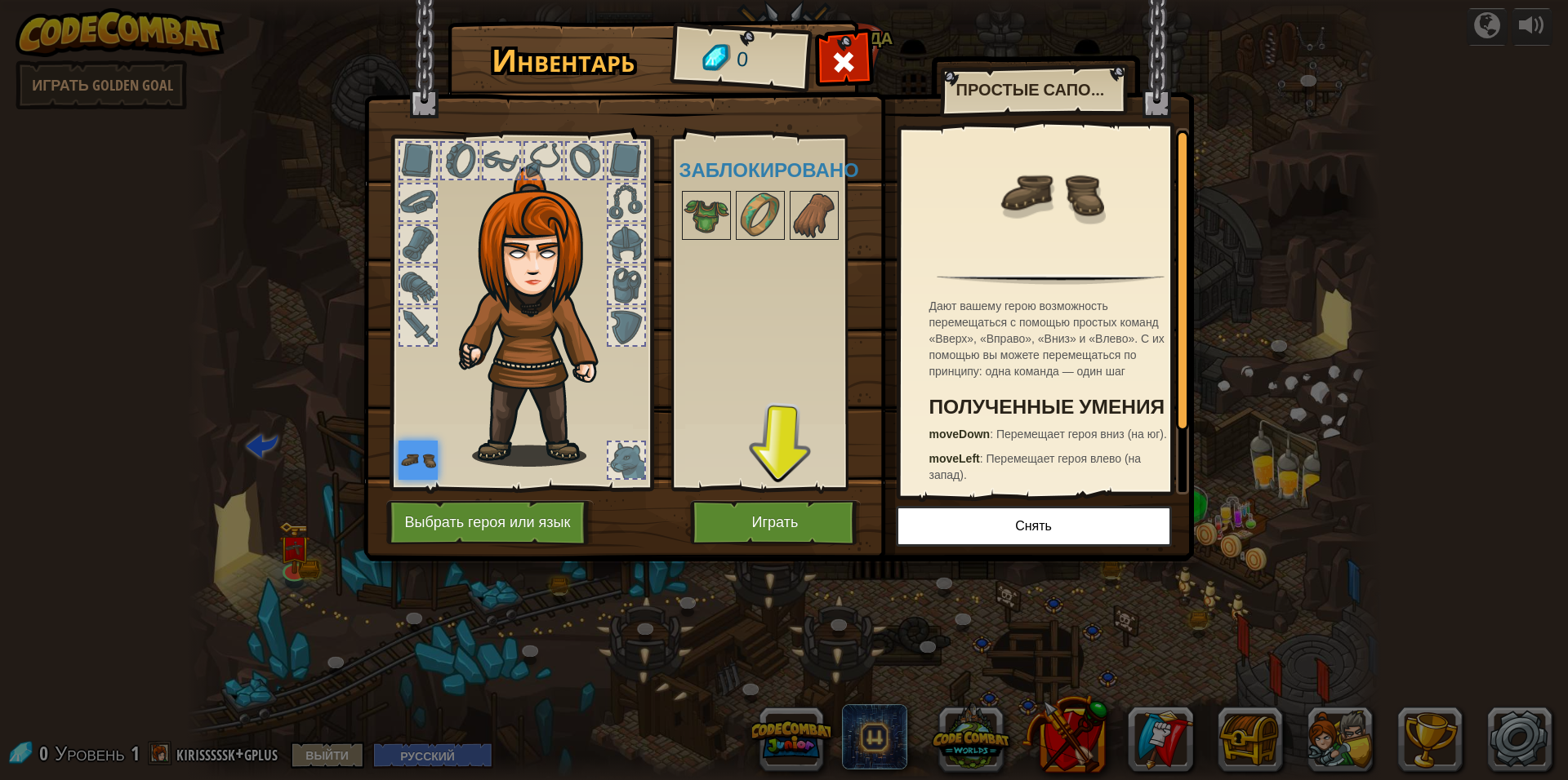
click at [639, 459] on div at bounding box center [626, 460] width 36 height 36
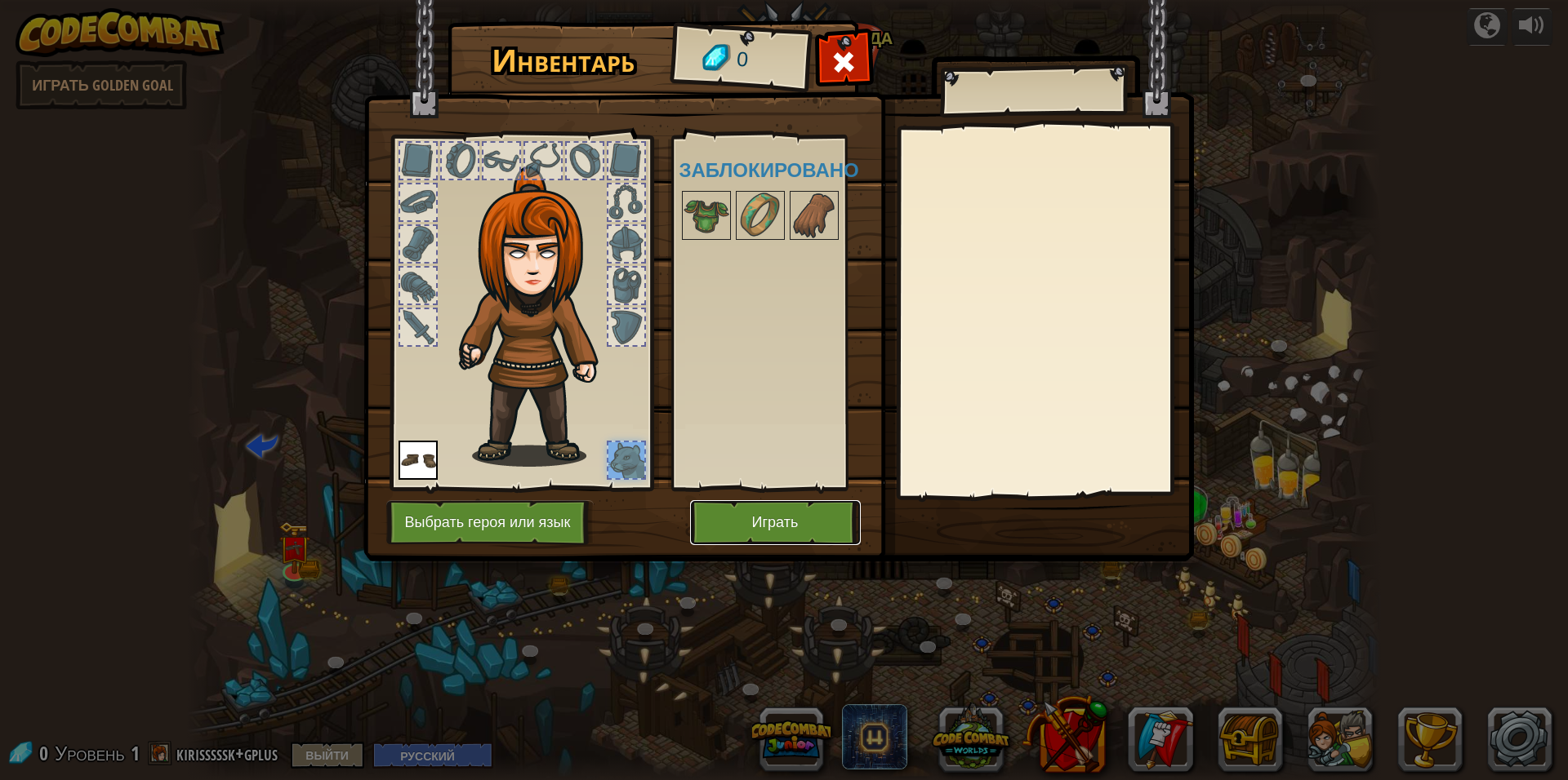
click at [716, 525] on button "Играть" at bounding box center [774, 523] width 171 height 45
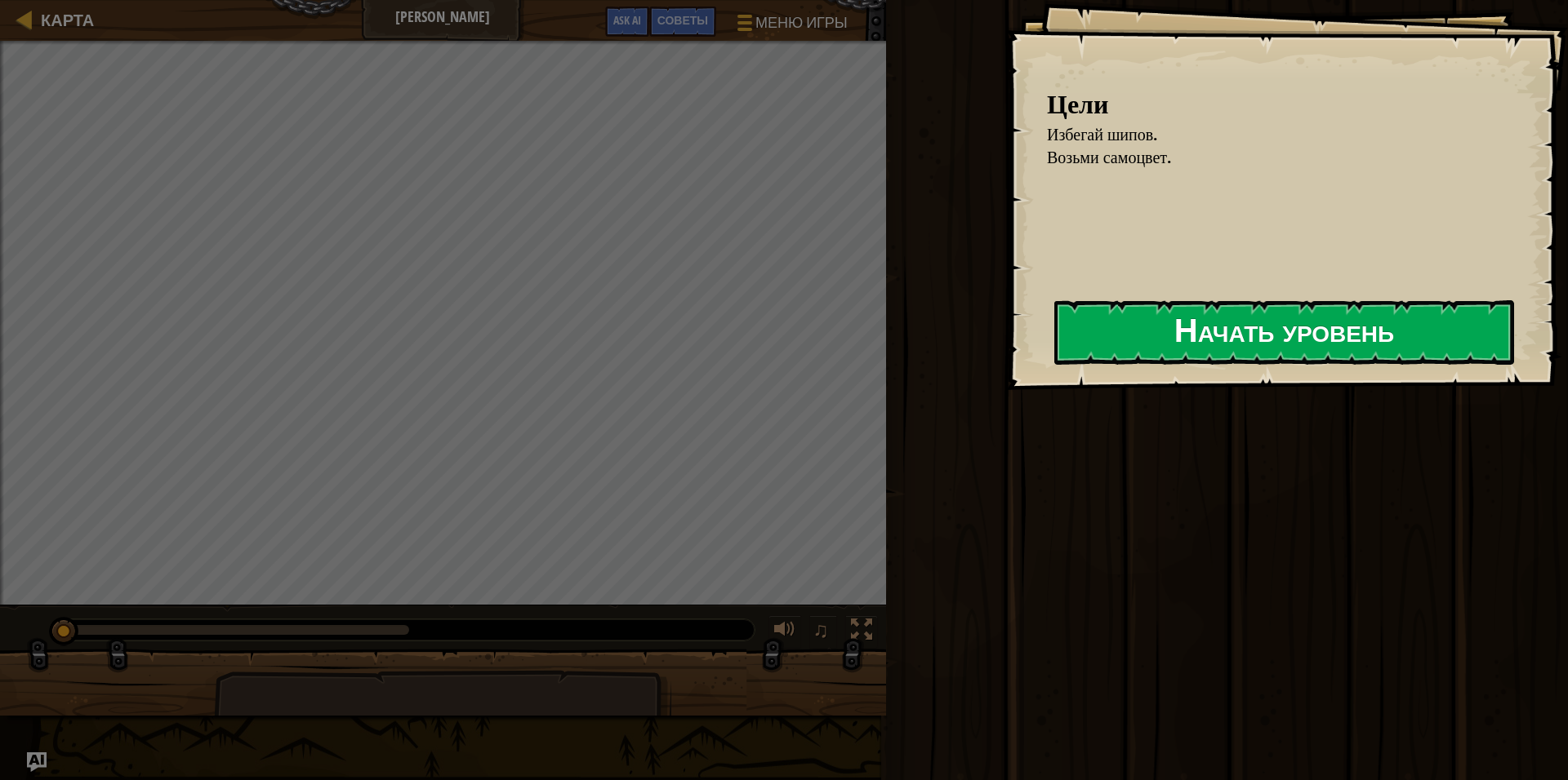
click at [1181, 333] on button "Начать уровень" at bounding box center [1284, 333] width 460 height 65
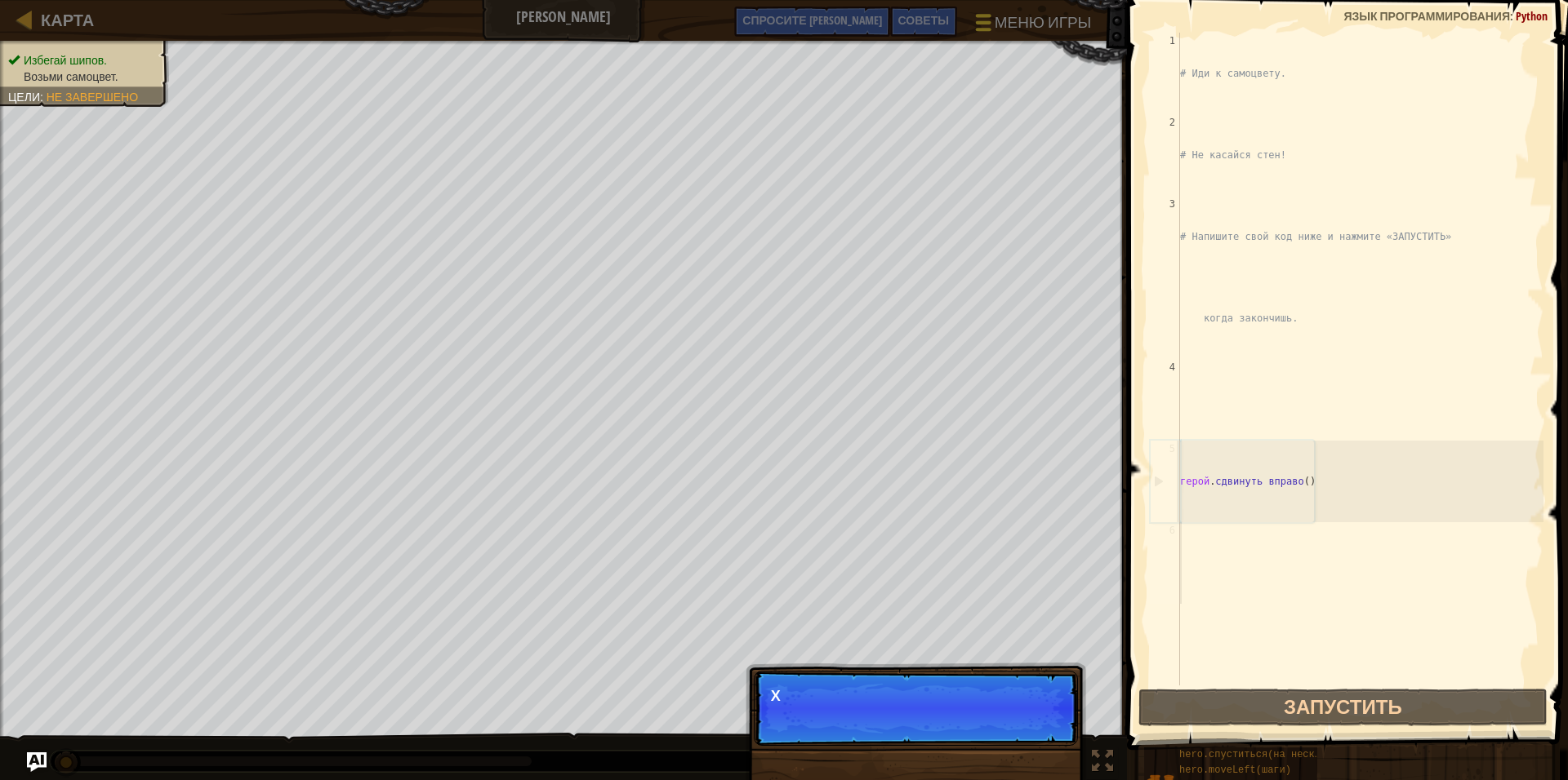
click at [1007, 18] on span "Меню игры" at bounding box center [1042, 22] width 96 height 22
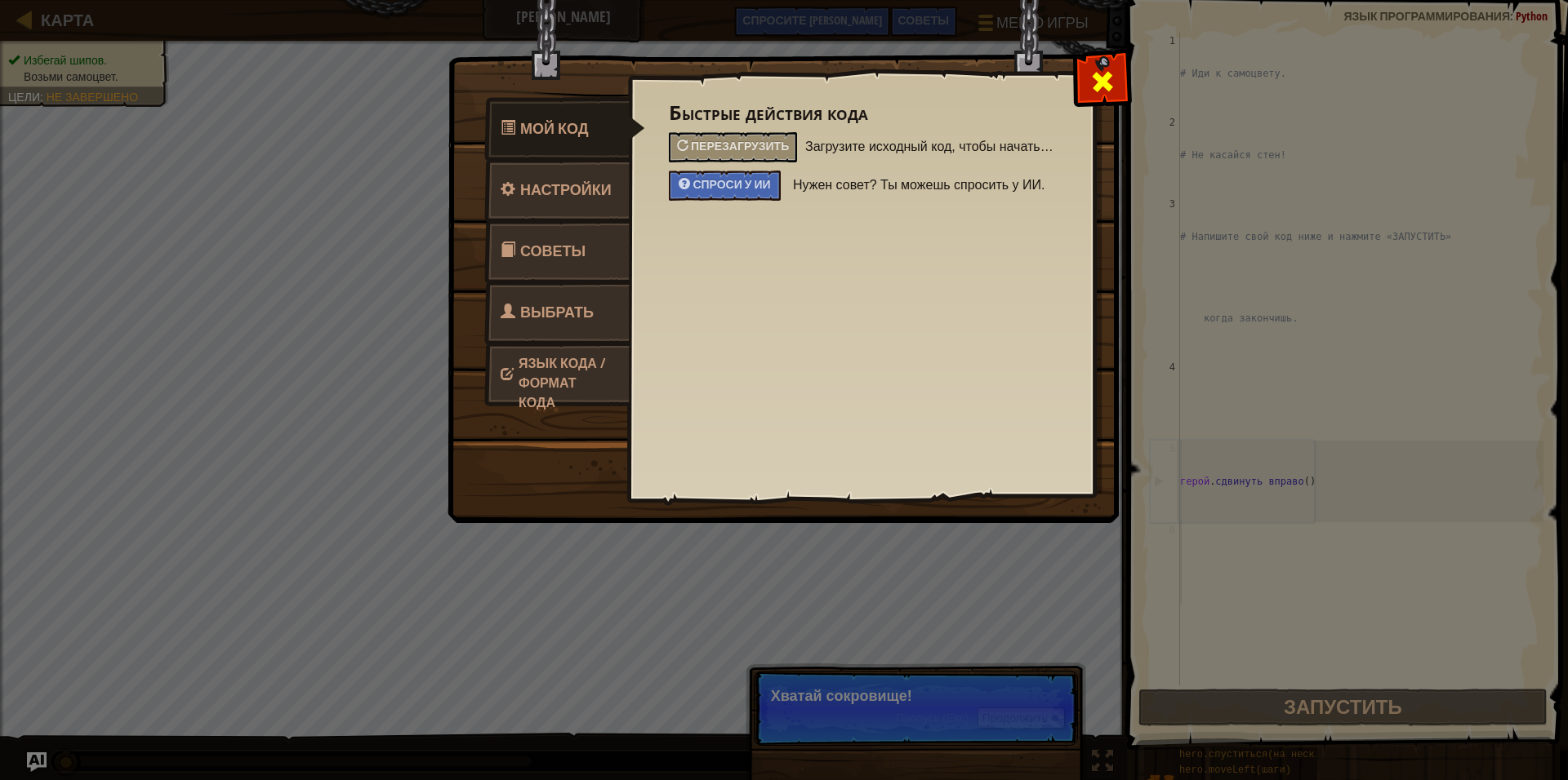
click at [1095, 68] on div at bounding box center [1101, 77] width 51 height 51
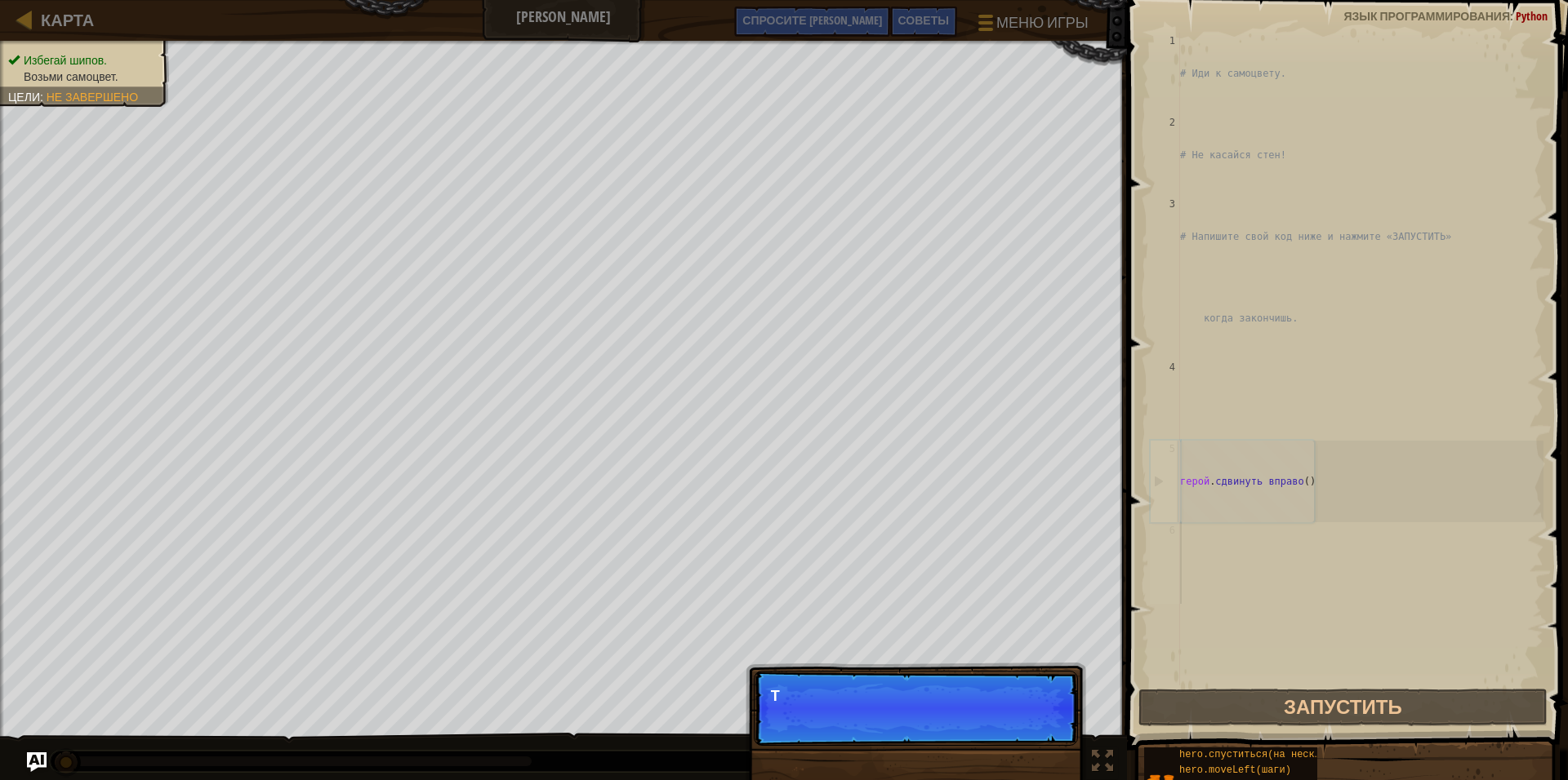
scroll to position [8, 0]
click at [1020, 716] on p "Пропуск (Esc) Продолжить Т" at bounding box center [915, 709] width 324 height 75
click at [956, 714] on span "Пропуск (Esc)" at bounding box center [933, 718] width 73 height 13
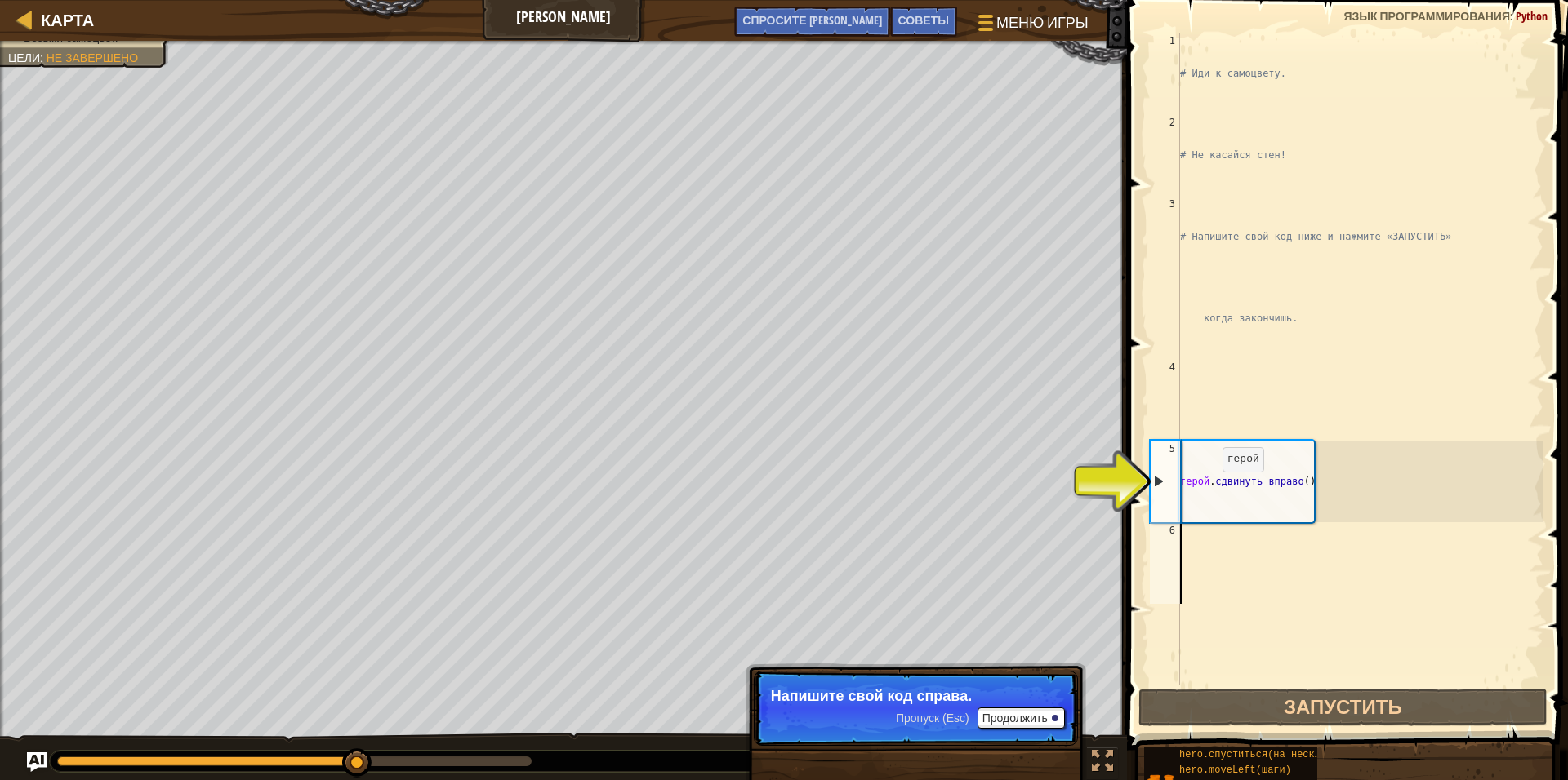
click at [1211, 488] on div "# Иди к самоцвету. # Не касайся стен! # Напишите свой код ниже и нажмите «ЗАПУС…" at bounding box center [1360, 441] width 366 height 817
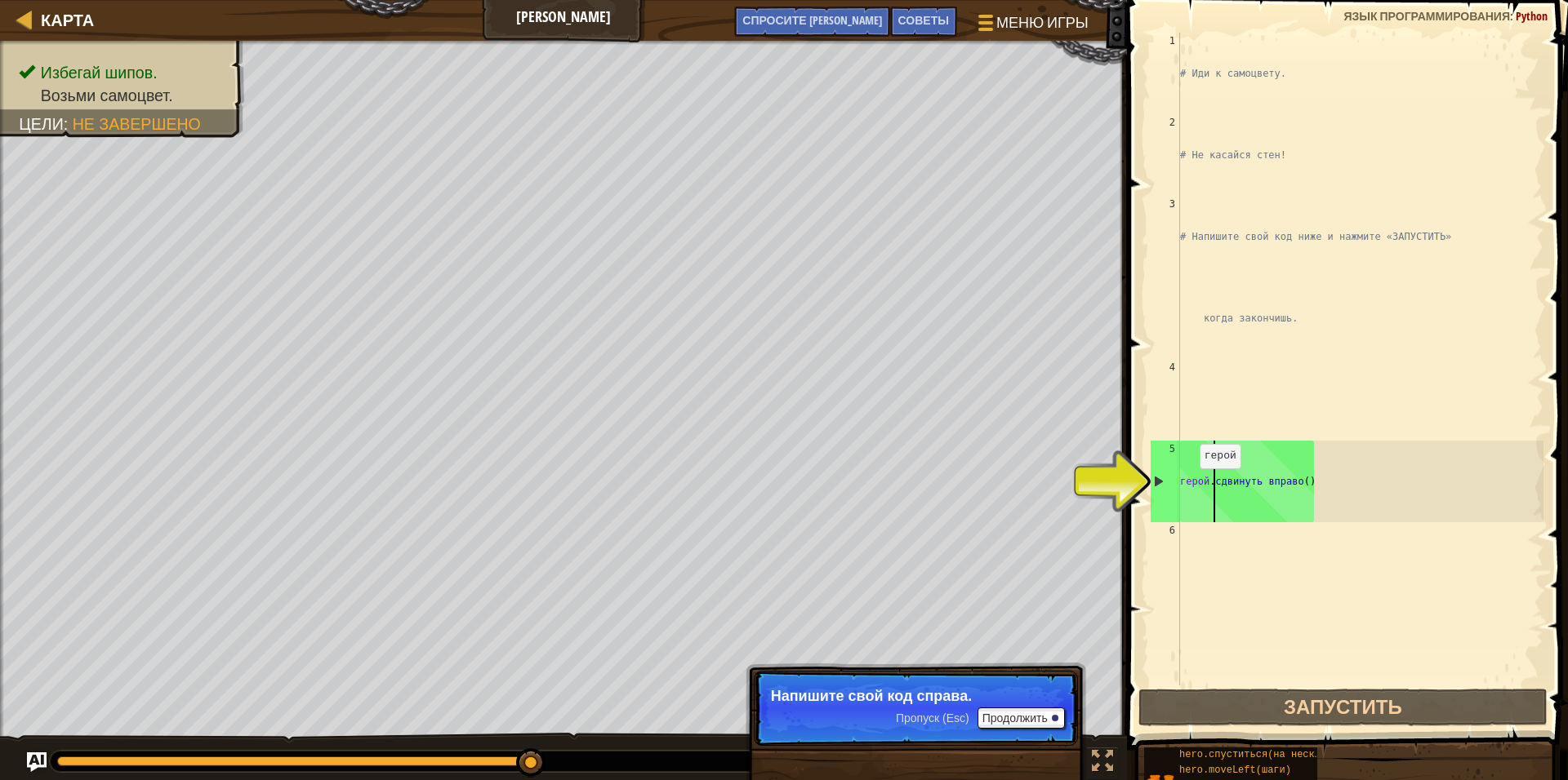
click at [1158, 479] on div "5" at bounding box center [1165, 481] width 29 height 82
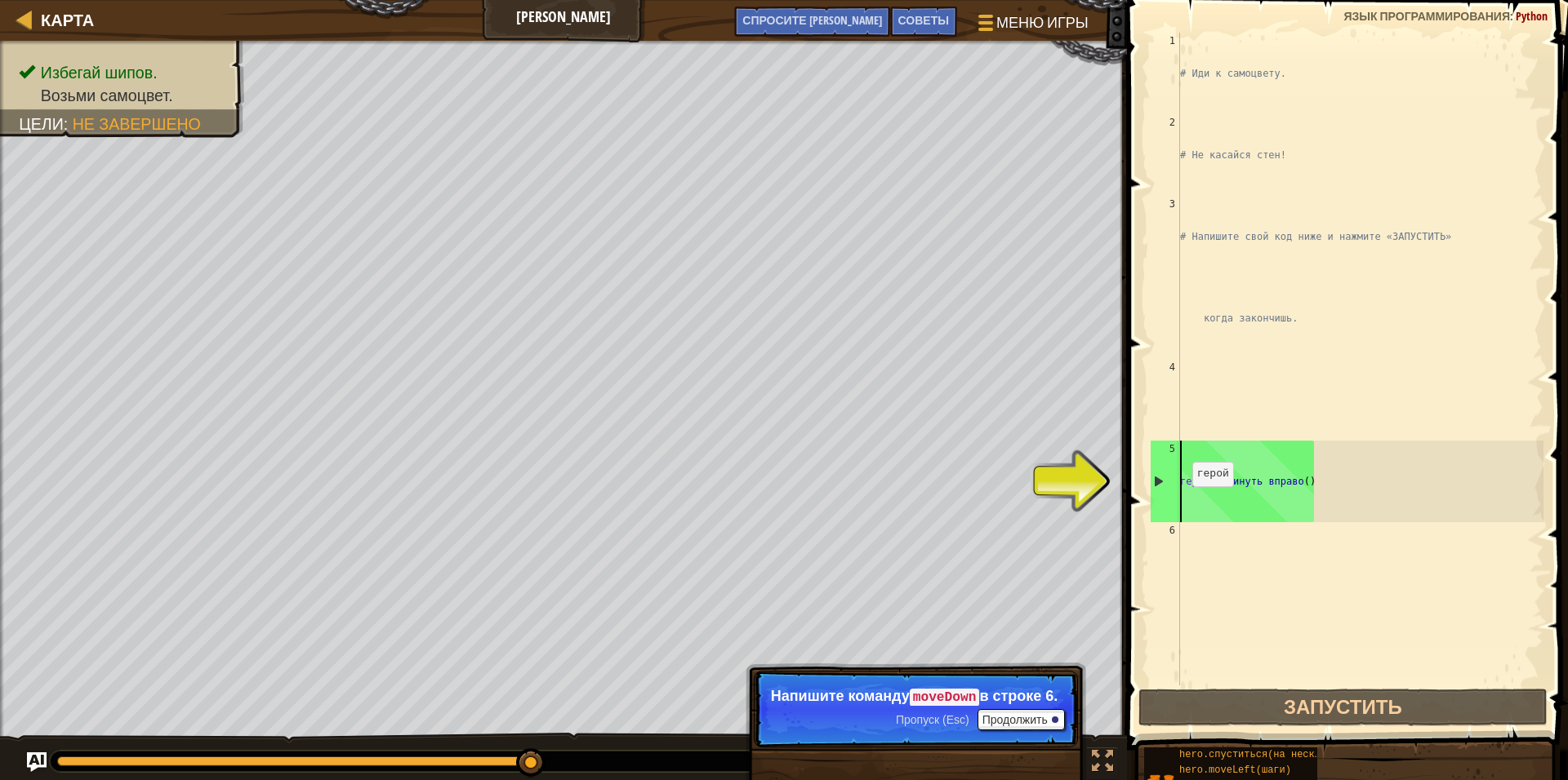
click at [1156, 478] on div "5" at bounding box center [1165, 481] width 29 height 82
type textarea "hero.moveRight()"
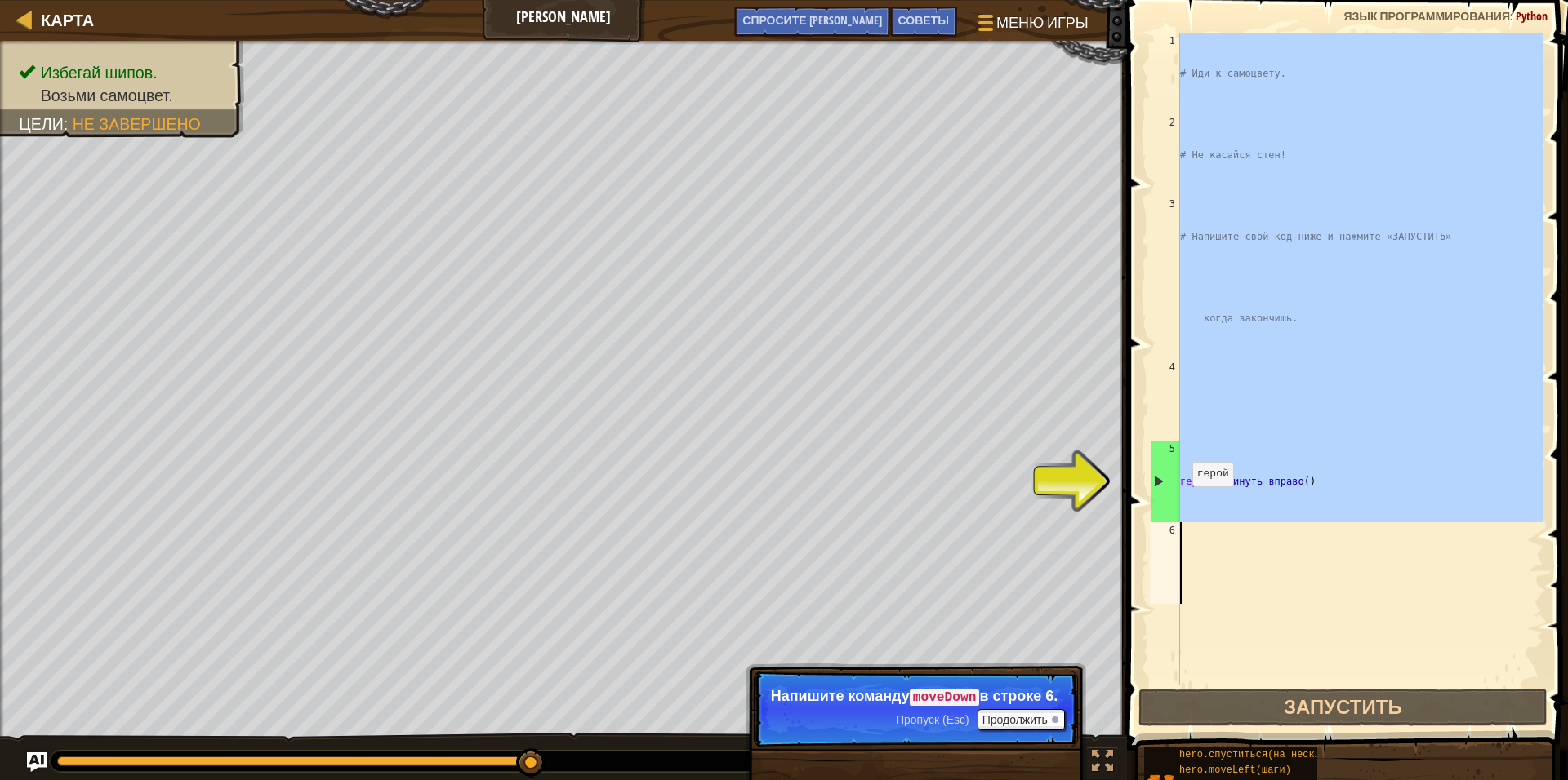
click at [1155, 478] on div "5" at bounding box center [1165, 481] width 29 height 82
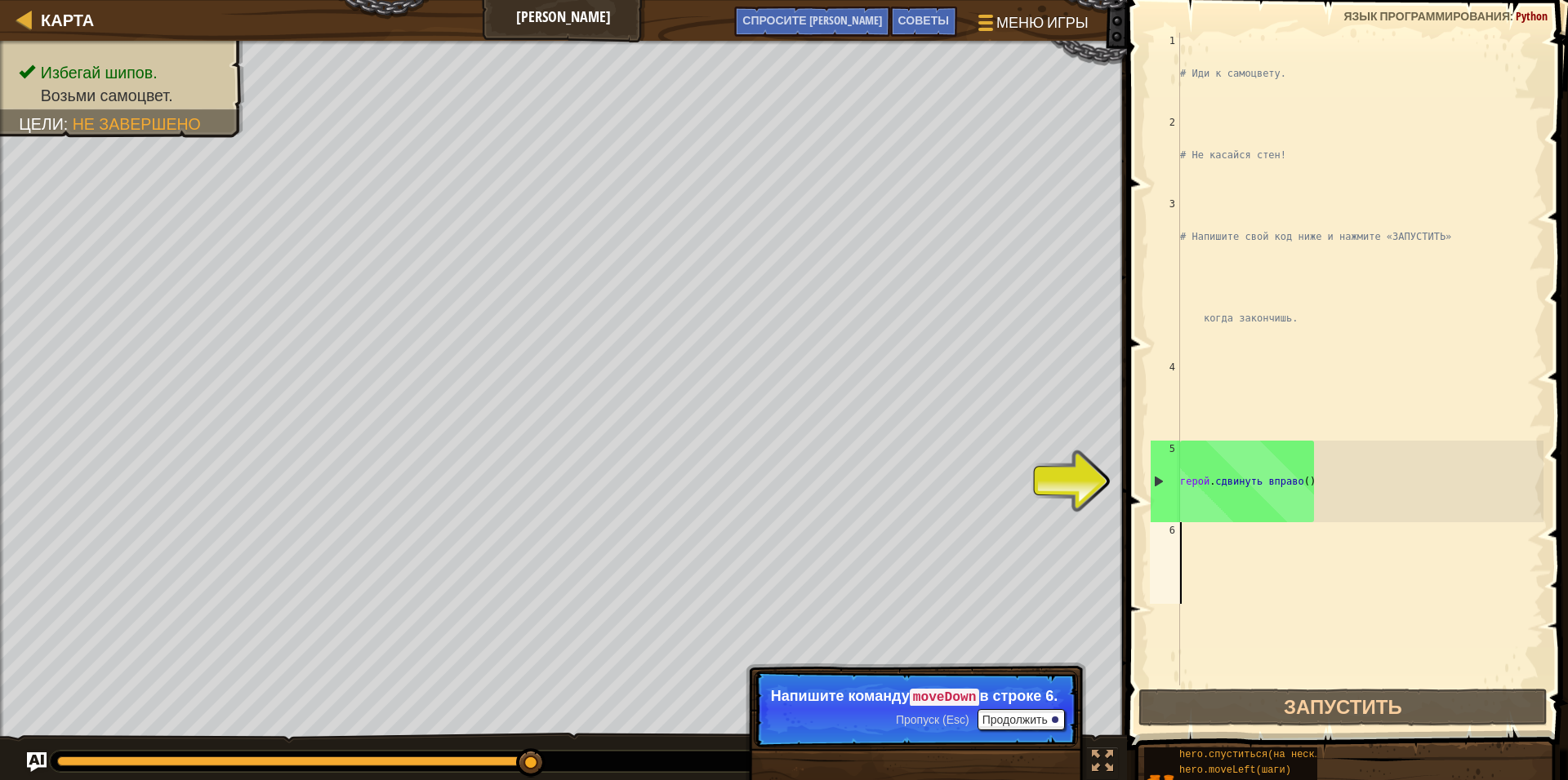
click at [1371, 498] on div "# Иди к самоцвету. # Не касайся стен! # Напишите свой код ниже и нажмите «ЗАПУС…" at bounding box center [1360, 441] width 366 height 817
click at [1292, 481] on div "# Иди к самоцвету. # Не касайся стен! # Напишите свой код ниже и нажмите «ЗАПУС…" at bounding box center [1360, 441] width 366 height 817
click at [1234, 487] on div "# Иди к самоцвету. # Не касайся стен! # Напишите свой код ниже и нажмите «ЗАПУС…" at bounding box center [1360, 441] width 366 height 817
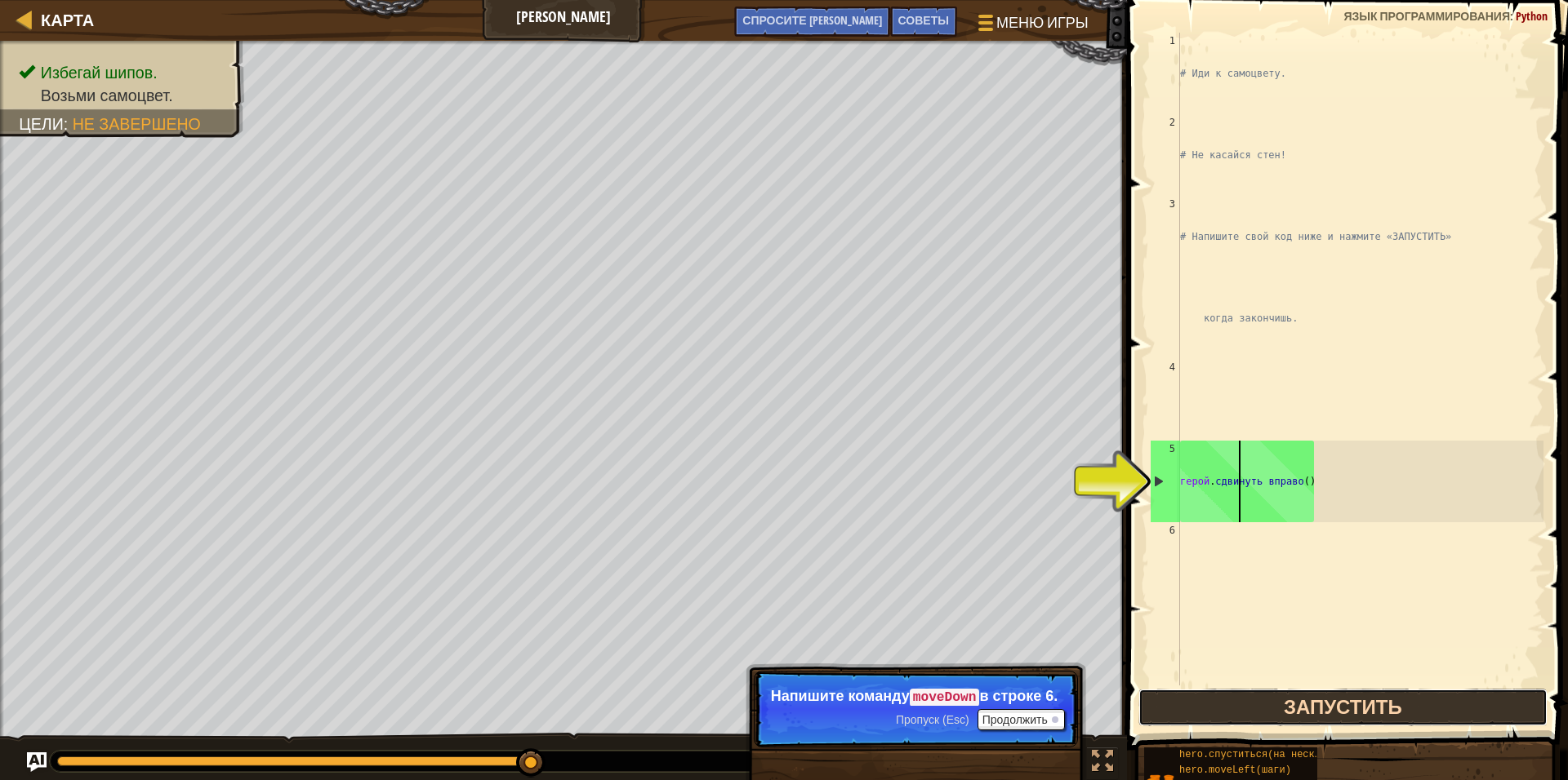
click at [1313, 706] on button "Запустить" at bounding box center [1342, 708] width 409 height 38
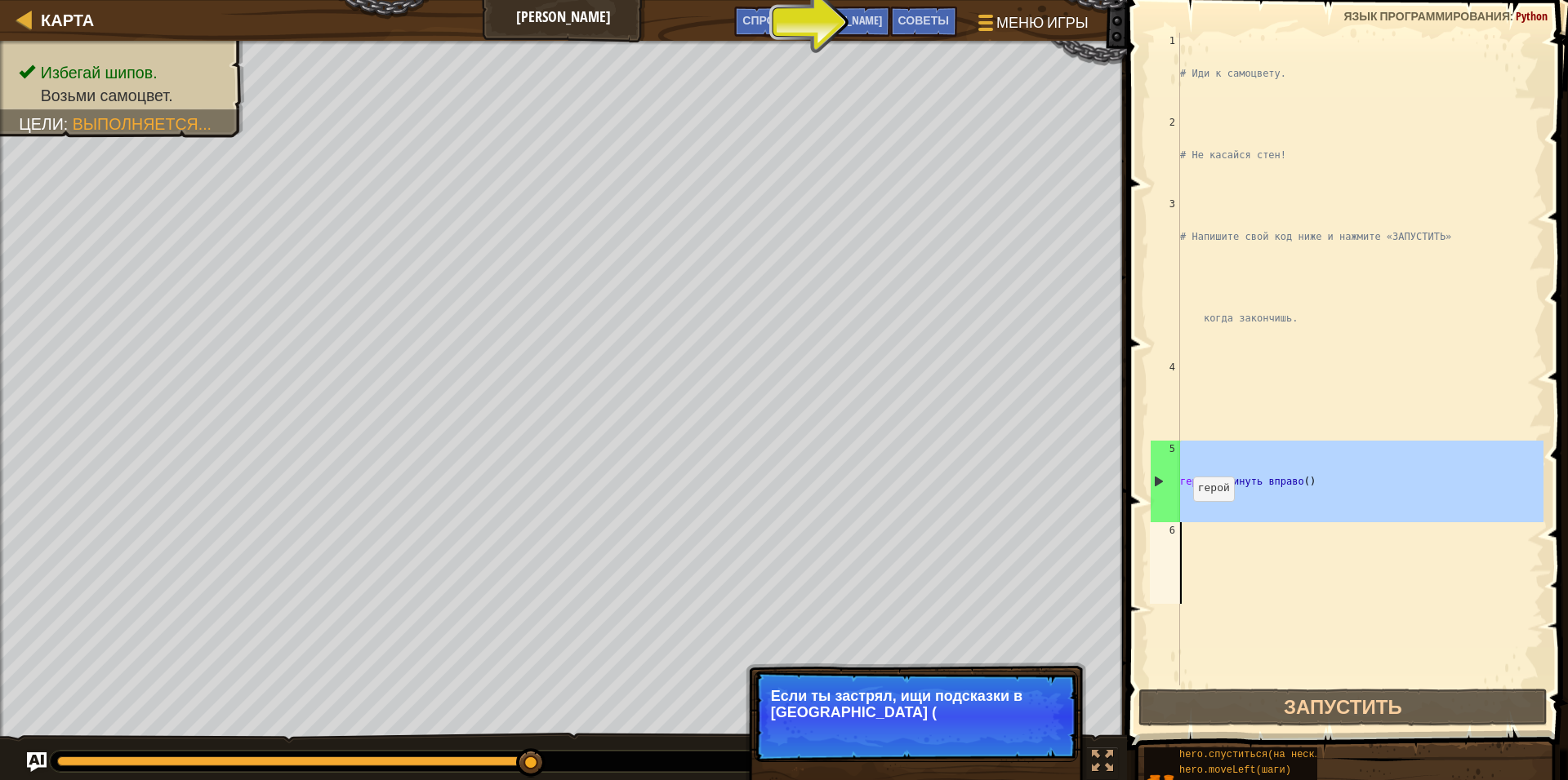
drag, startPoint x: 1155, startPoint y: 483, endPoint x: 1160, endPoint y: 534, distance: 51.2
type textarea "hero.moveRight()"
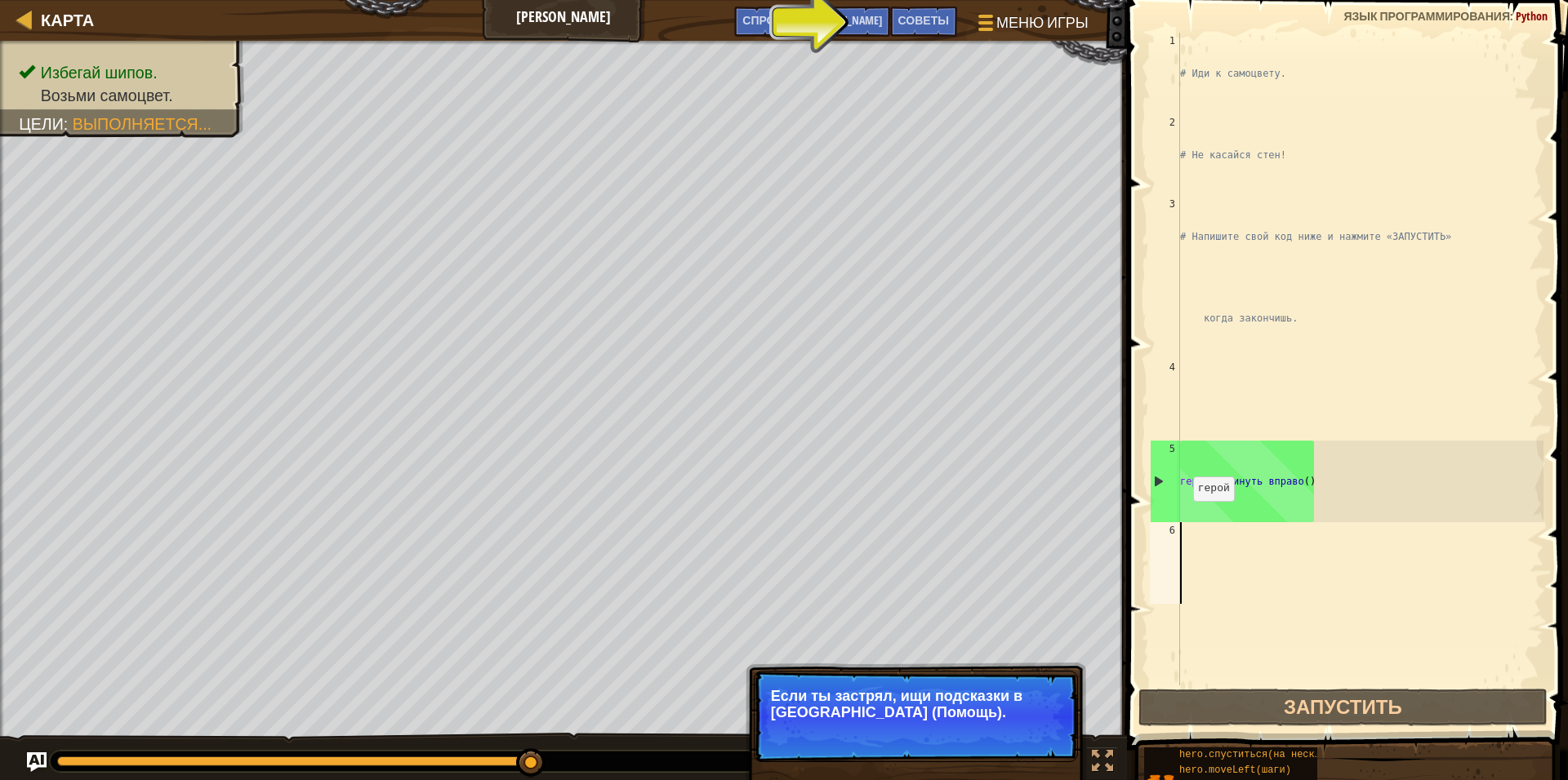
click at [1162, 555] on div "6" at bounding box center [1164, 563] width 30 height 82
click at [999, 733] on button "Продолжить" at bounding box center [1020, 735] width 88 height 21
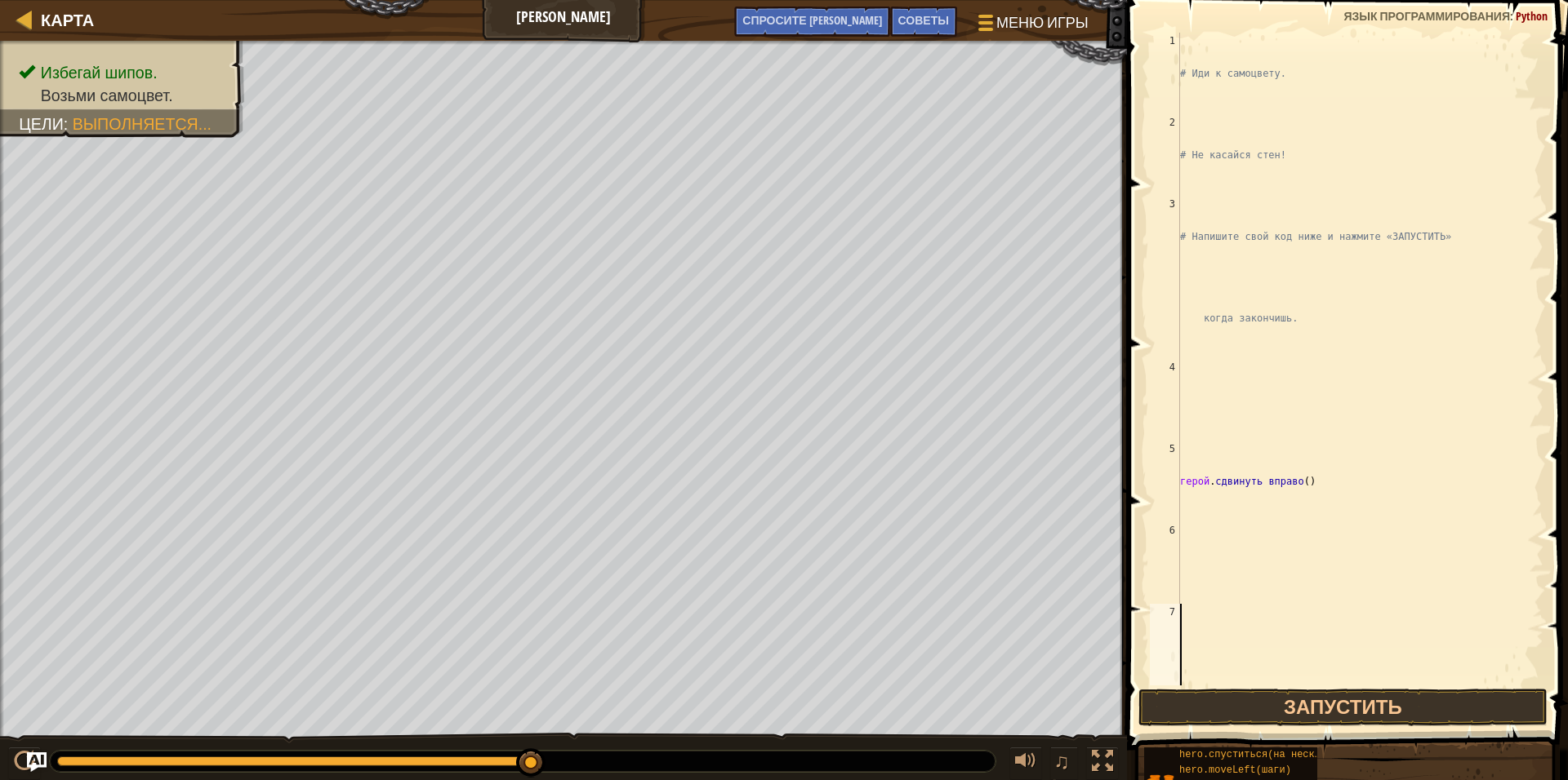
click at [1183, 561] on div "# Иди к самоцвету. # Не касайся стен! # Напишите свой код ниже и нажмите «ЗАПУС…" at bounding box center [1360, 441] width 366 height 817
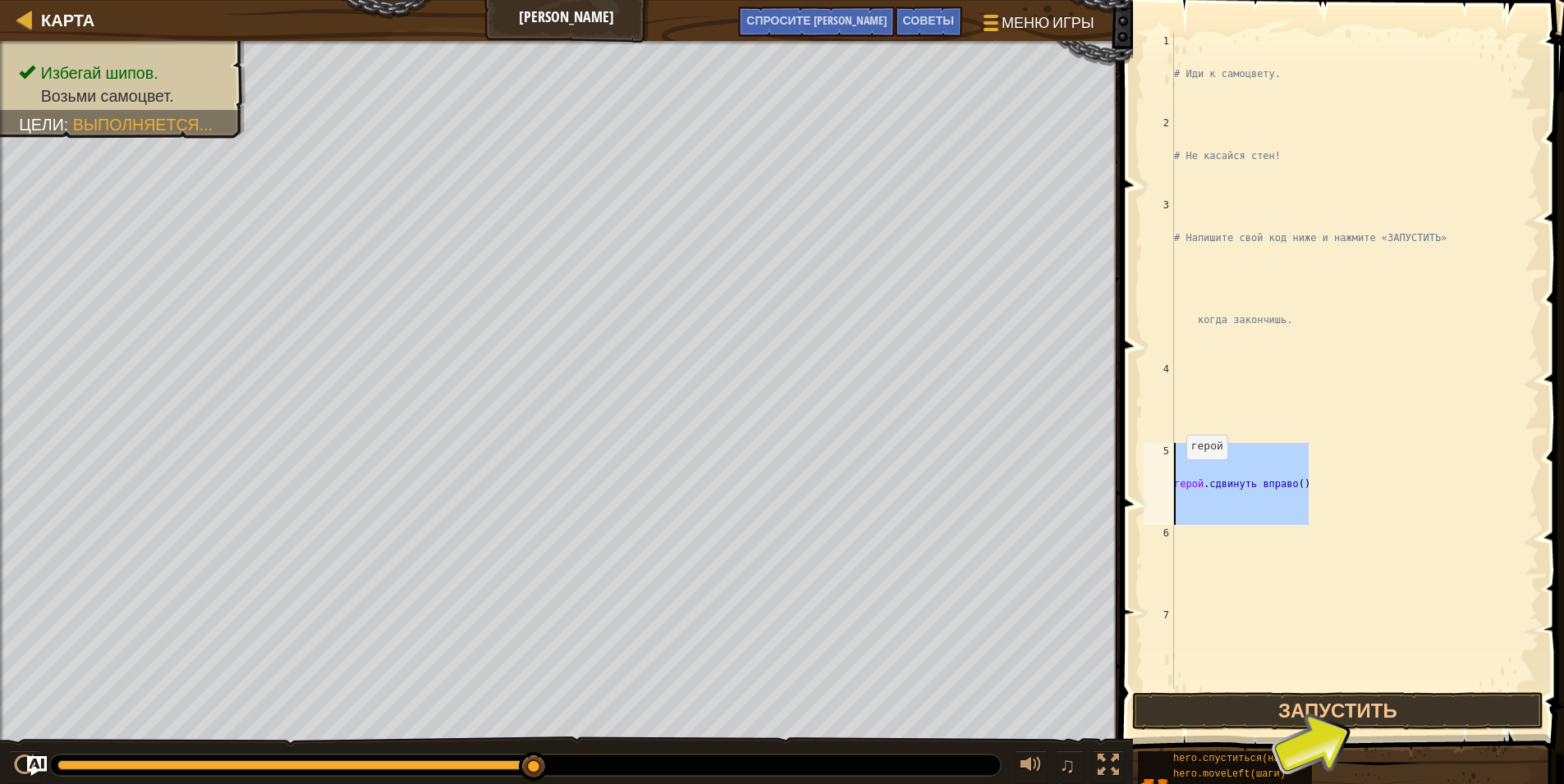
drag, startPoint x: 1311, startPoint y: 483, endPoint x: 1158, endPoint y: 474, distance: 153.3
click at [1158, 474] on div "1 2 3 4 5 6 7 # Иди к самоцвету. # Не касайся стен! # Напишите свой код ниже и …" at bounding box center [1339, 361] width 399 height 656
type textarea "hero.moveRight()"
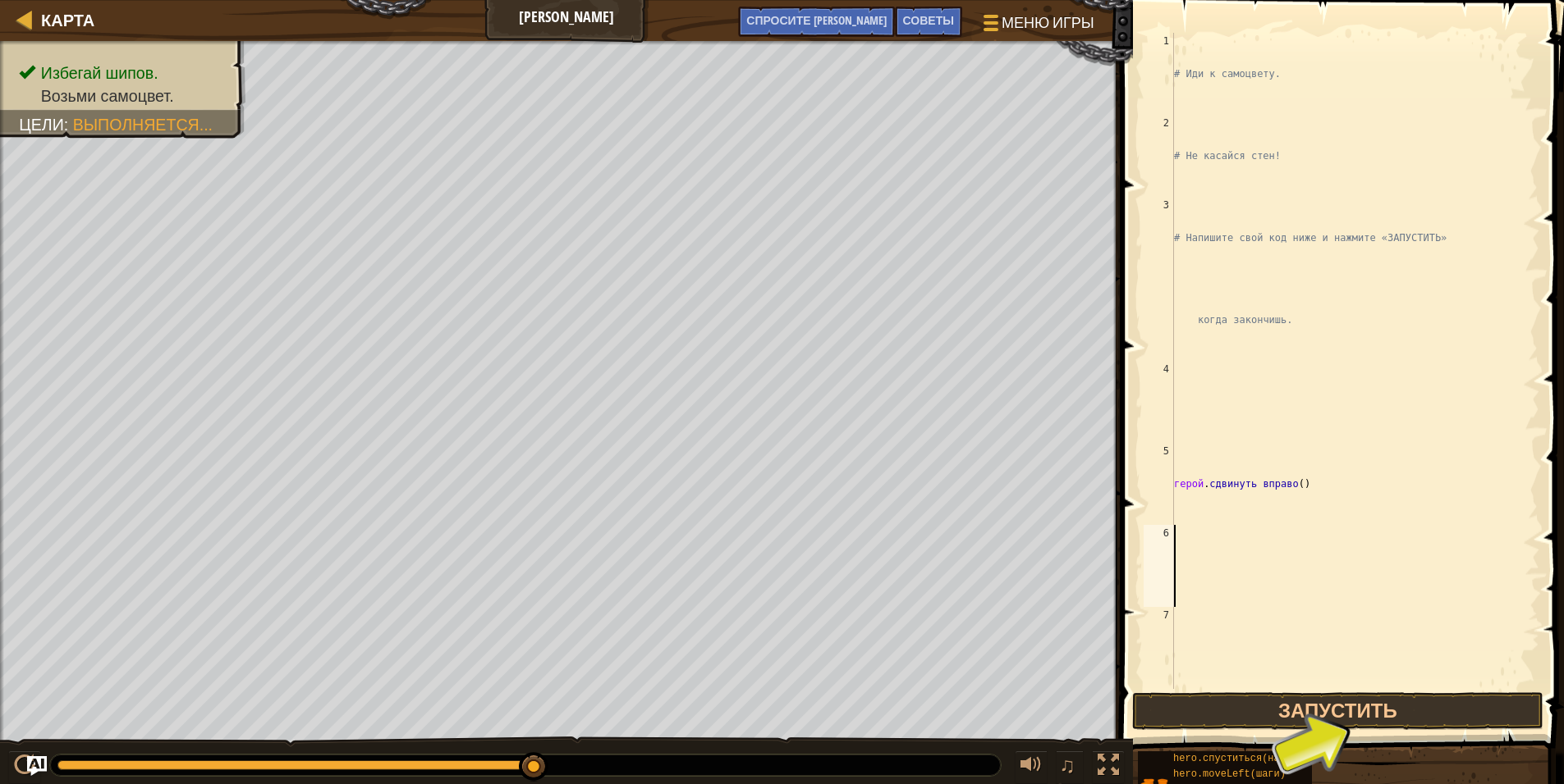
click at [1181, 543] on div "# Иди к самоцвету. # Не касайся стен! # Напишите свой код ниже и нажмите «ЗАПУС…" at bounding box center [1355, 443] width 368 height 821
paste textarea "hero.moveRight()"
click at [1287, 567] on div "# Иди к самоцвету. # Не касайся стен! # Напишите свой код ниже и нажмите «ЗАПУС…" at bounding box center [1355, 443] width 368 height 821
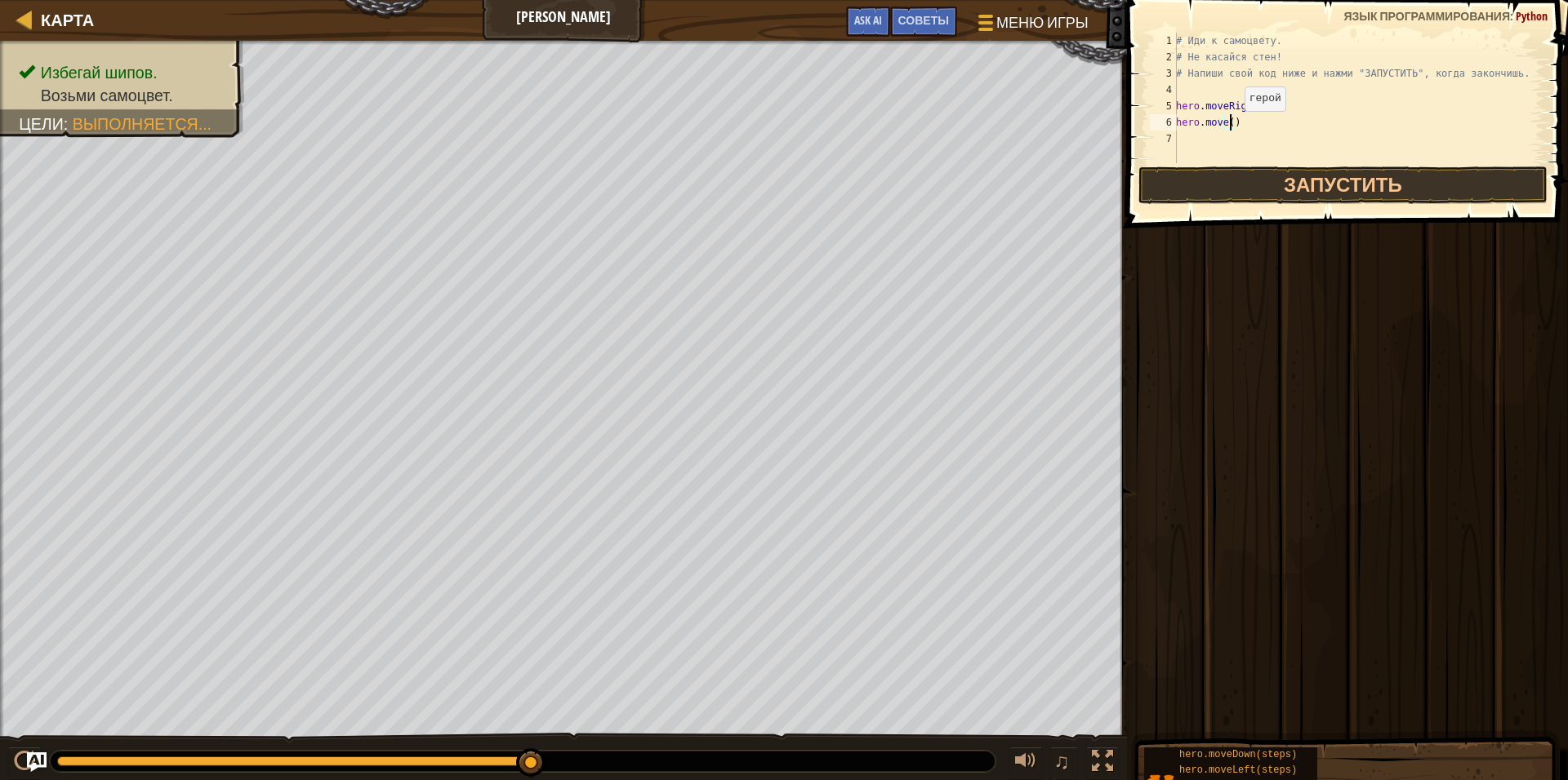
click at [1230, 127] on div "# Иди к самоцвету. # Не касайся стен! # Напиши свой код ниже и нажми "ЗАПУСТИТЬ…" at bounding box center [1358, 114] width 370 height 163
click at [1222, 121] on div "# Иди к самоцвету. # Не касайся стен! # Напиши свой код ниже и нажми "ЗАПУСТИТЬ…" at bounding box center [1358, 114] width 370 height 163
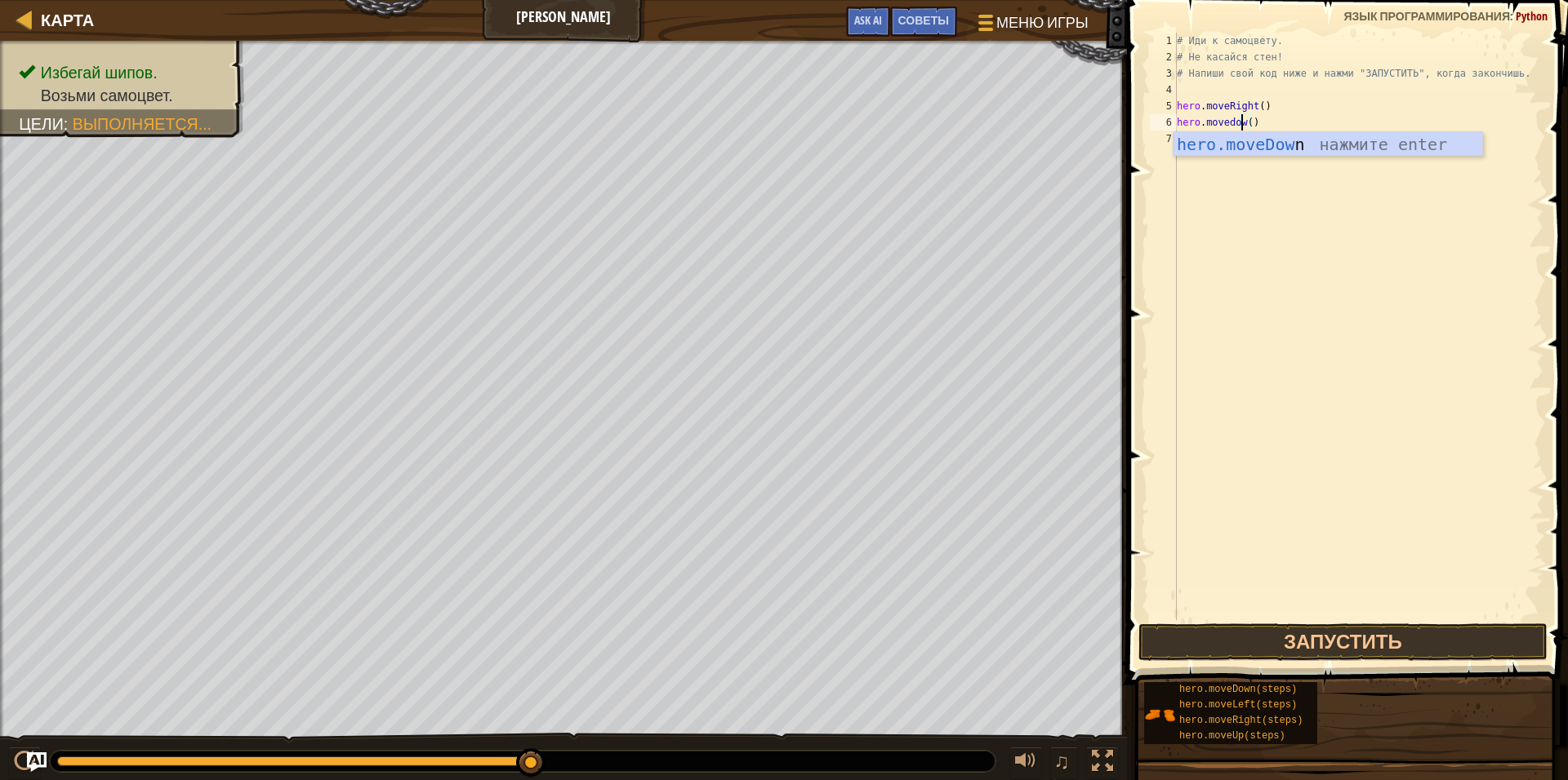
scroll to position [8, 6]
click at [1255, 148] on div "hero.moveDown нажмите enter" at bounding box center [1328, 169] width 309 height 73
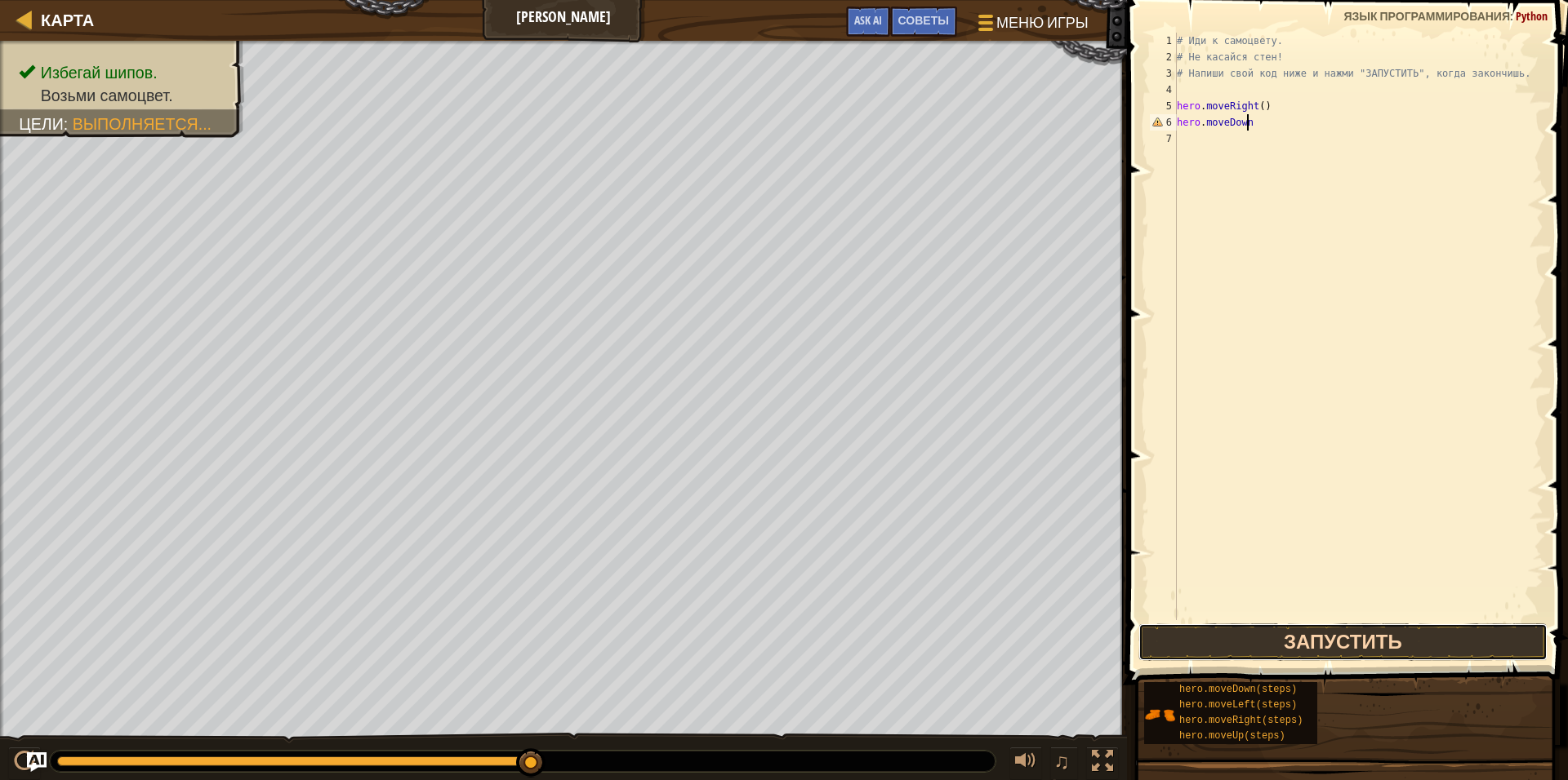
click at [1291, 642] on button "Запустить" at bounding box center [1342, 642] width 409 height 38
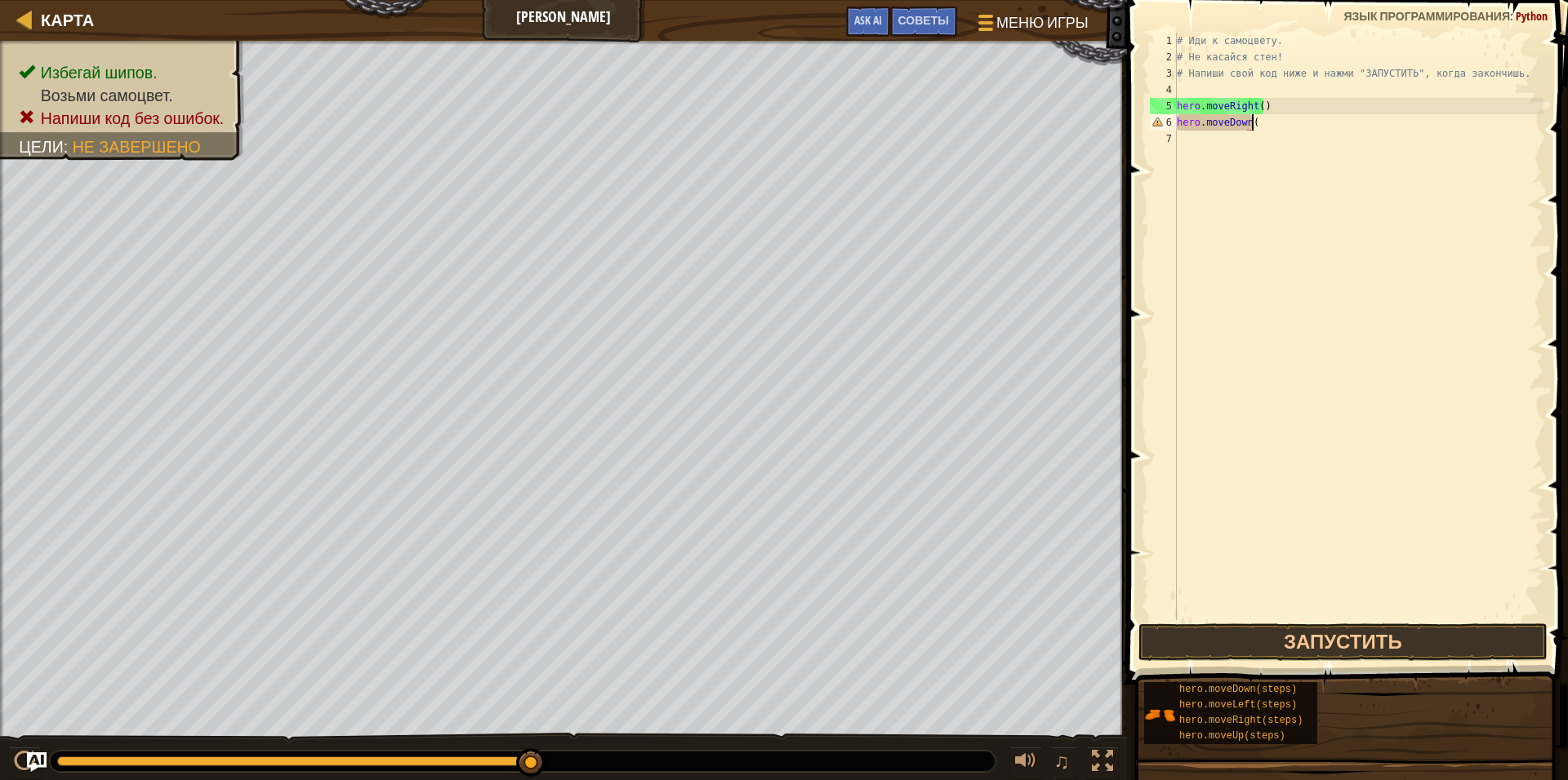
scroll to position [8, 6]
click at [1239, 634] on button "Запустить" at bounding box center [1342, 642] width 409 height 38
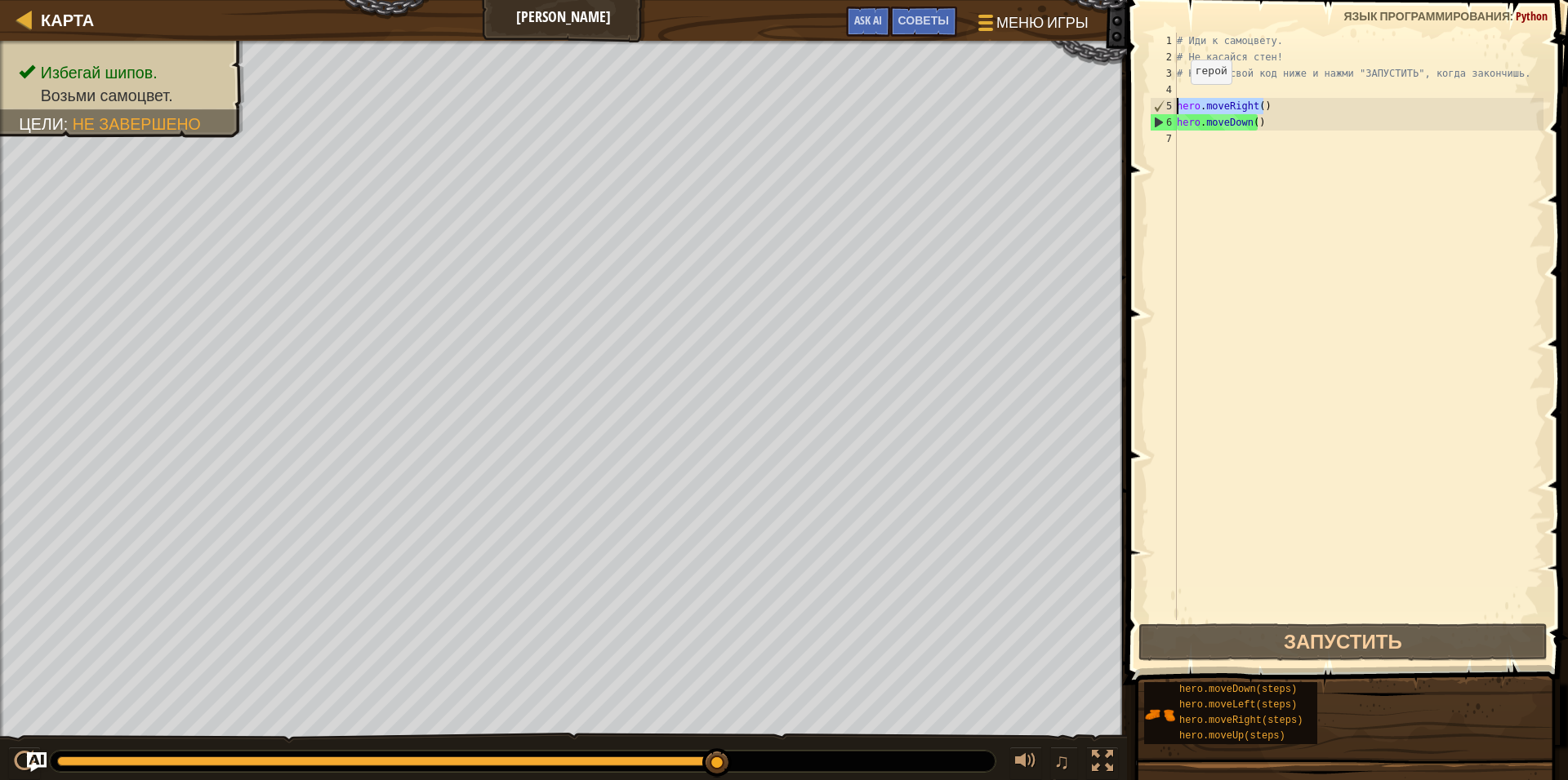
drag, startPoint x: 1301, startPoint y: 107, endPoint x: 1176, endPoint y: 100, distance: 125.2
click at [1176, 100] on div "# Иди к самоцвету. # Не касайся стен! # Напиши свой код ниже и нажми "ЗАПУСТИТЬ…" at bounding box center [1359, 342] width 370 height 620
type textarea "hero.moveRight()"
paste textarea
click at [1222, 137] on div "# Иди к самоцвету. # Не касайся стен! # Напиши свой код ниже и нажми "ЗАПУСТИТЬ…" at bounding box center [1359, 342] width 370 height 620
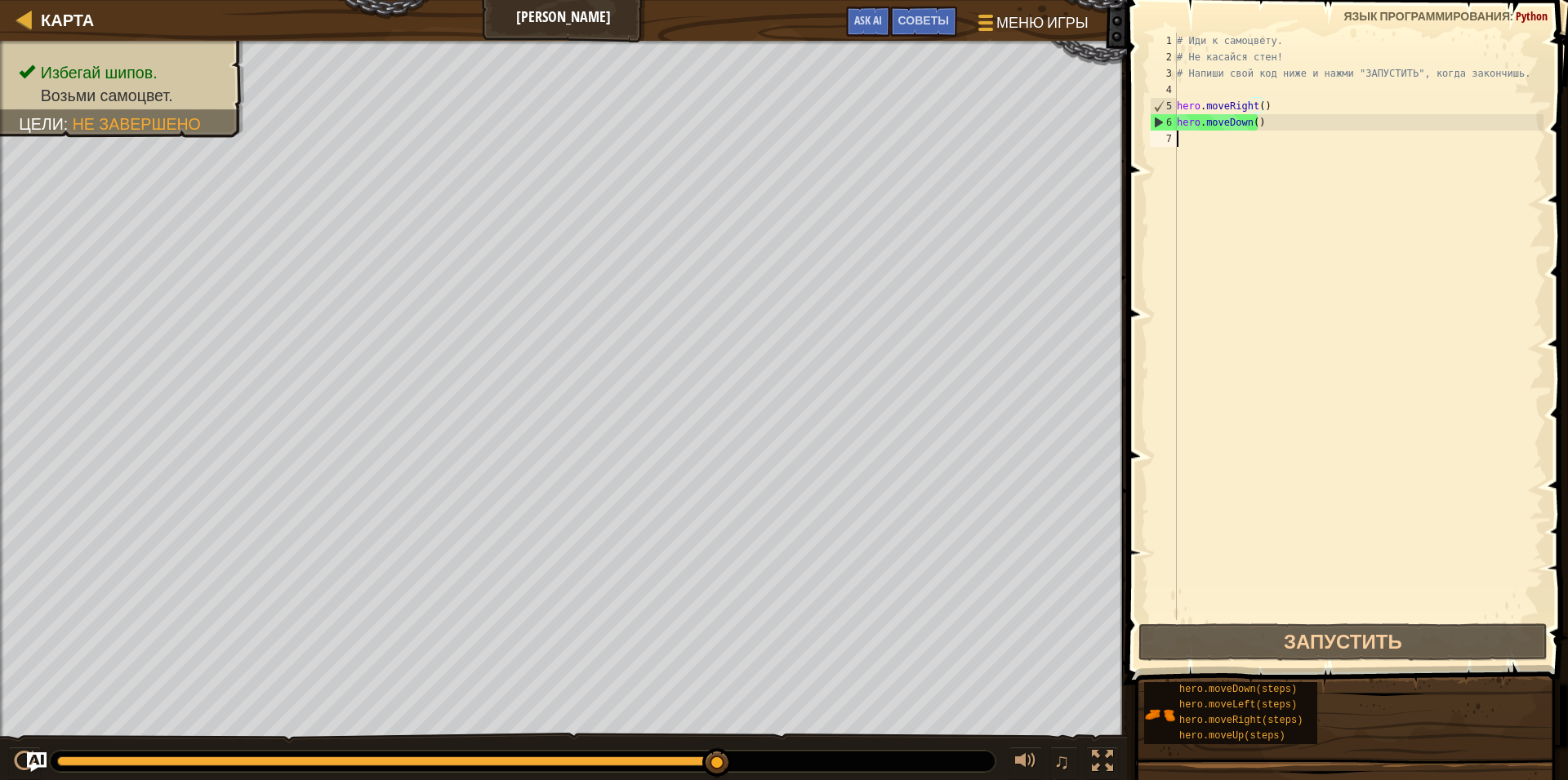
scroll to position [8, 0]
paste textarea "hero.moveRight()"
type textarea "hero.moveRight()"
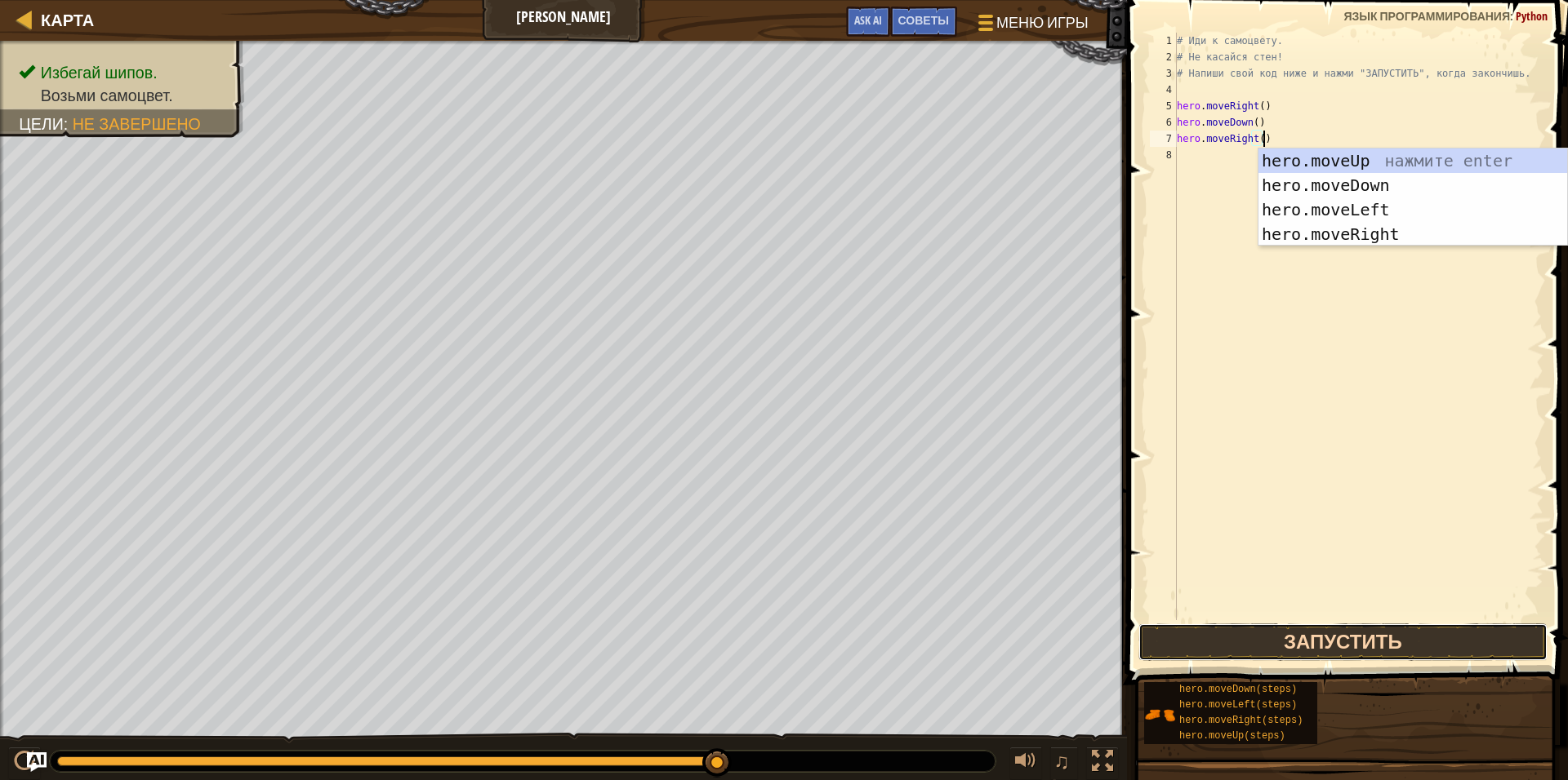
click at [1414, 635] on button "Запустить" at bounding box center [1342, 642] width 409 height 38
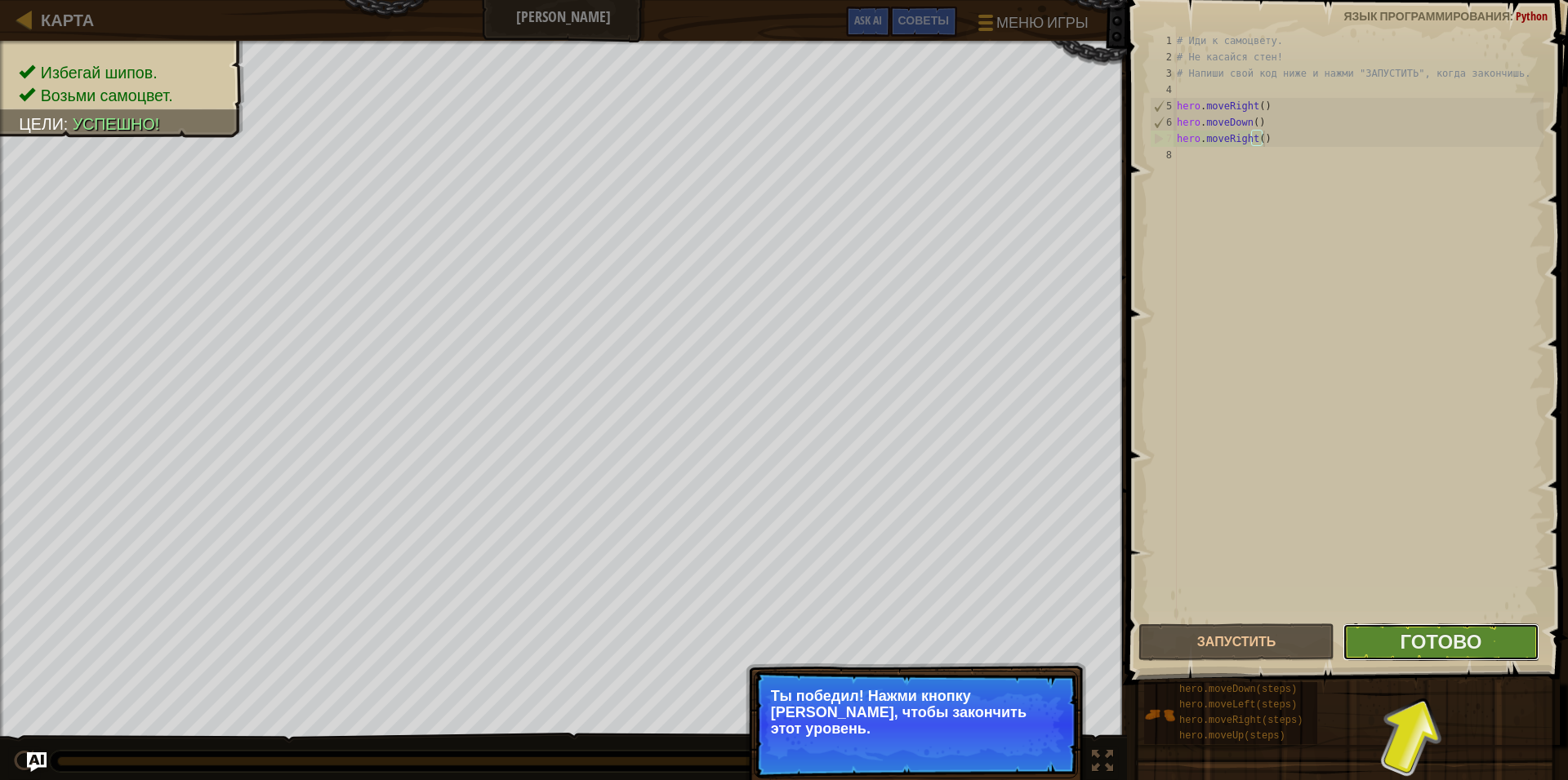
click at [1386, 642] on button "Готово" at bounding box center [1440, 642] width 196 height 38
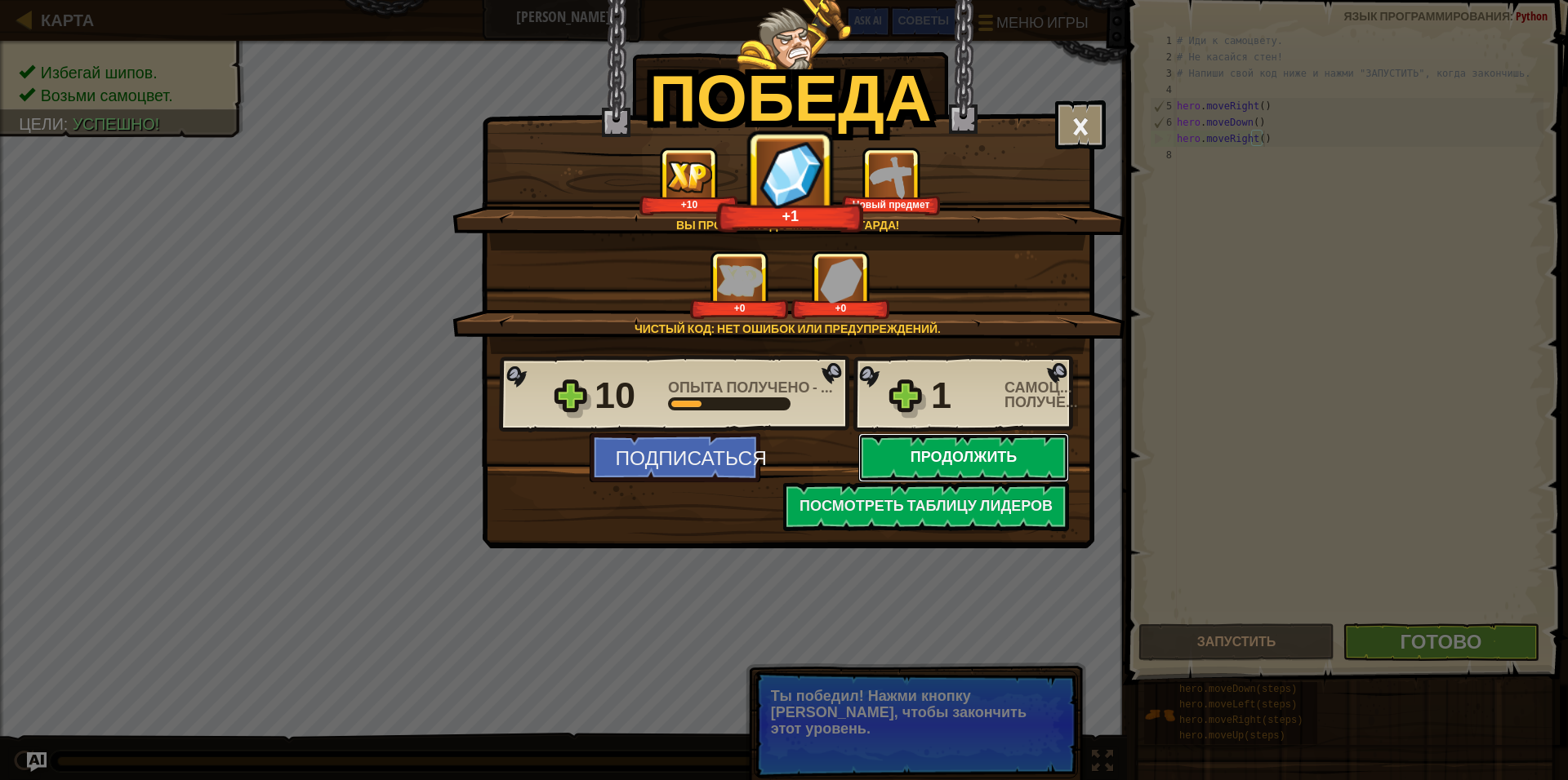
click at [935, 472] on button "Продолжить" at bounding box center [963, 458] width 210 height 49
select select "ru"
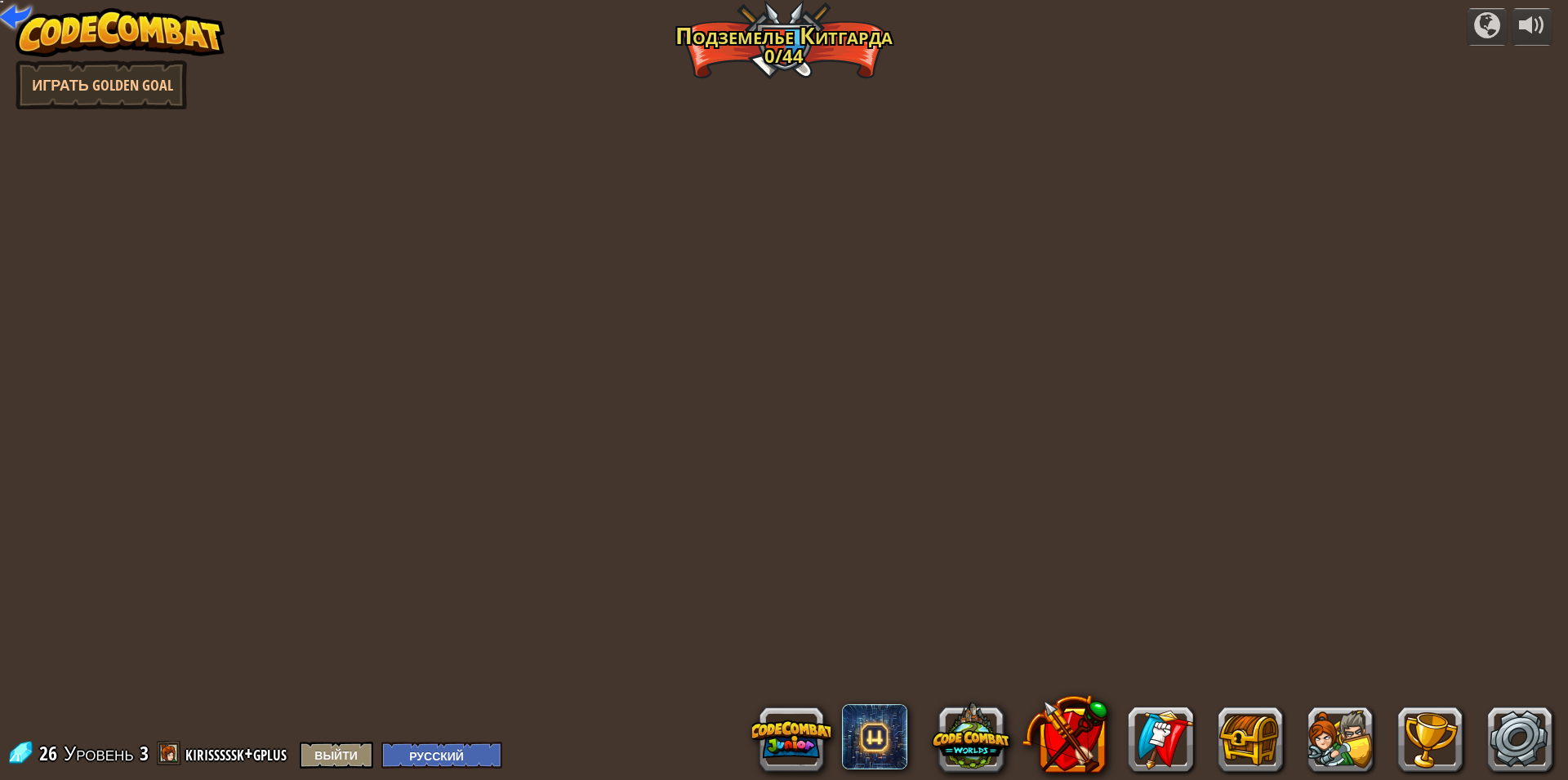
select select "ru"
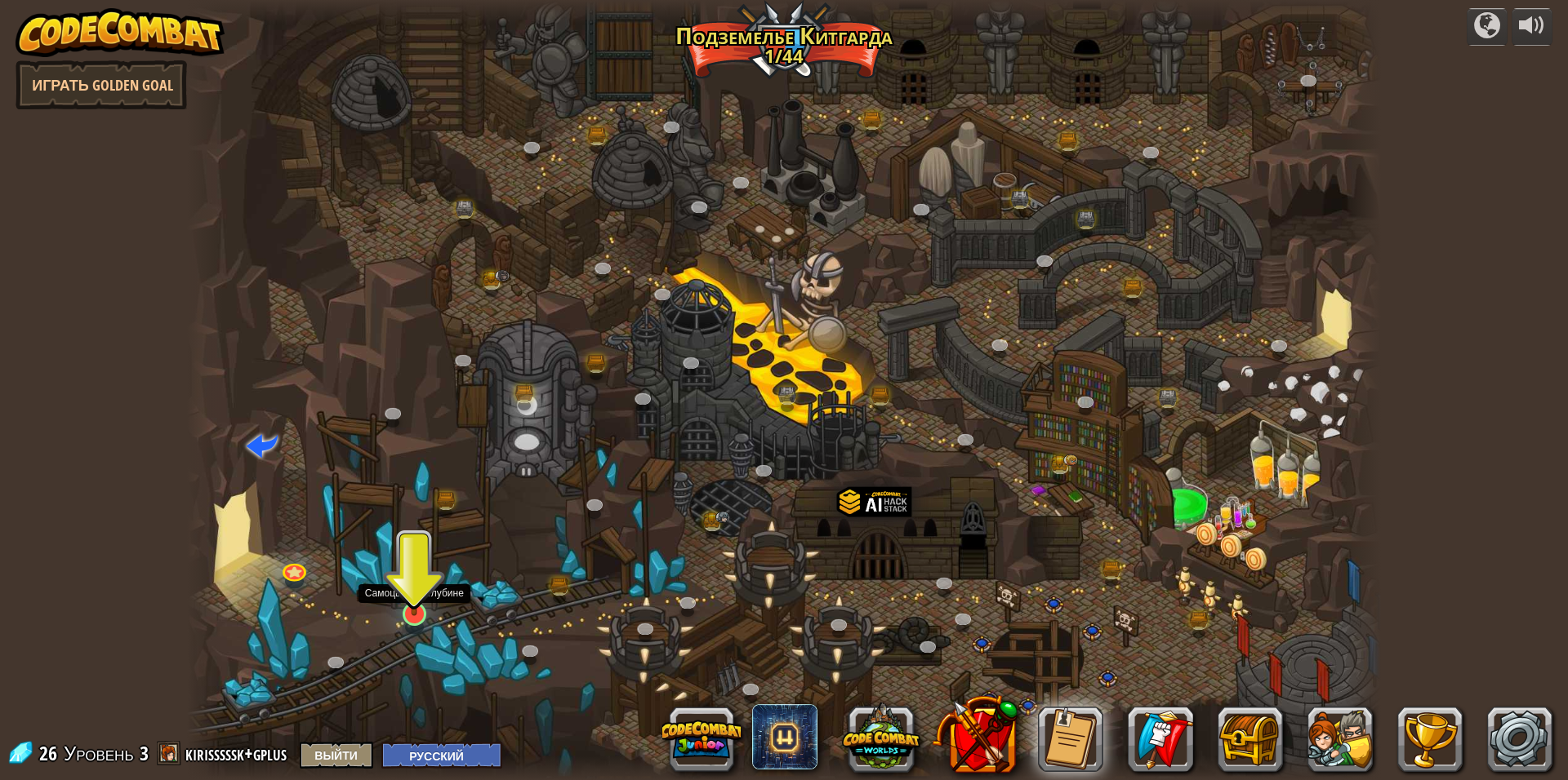
click at [423, 613] on img at bounding box center [415, 578] width 33 height 74
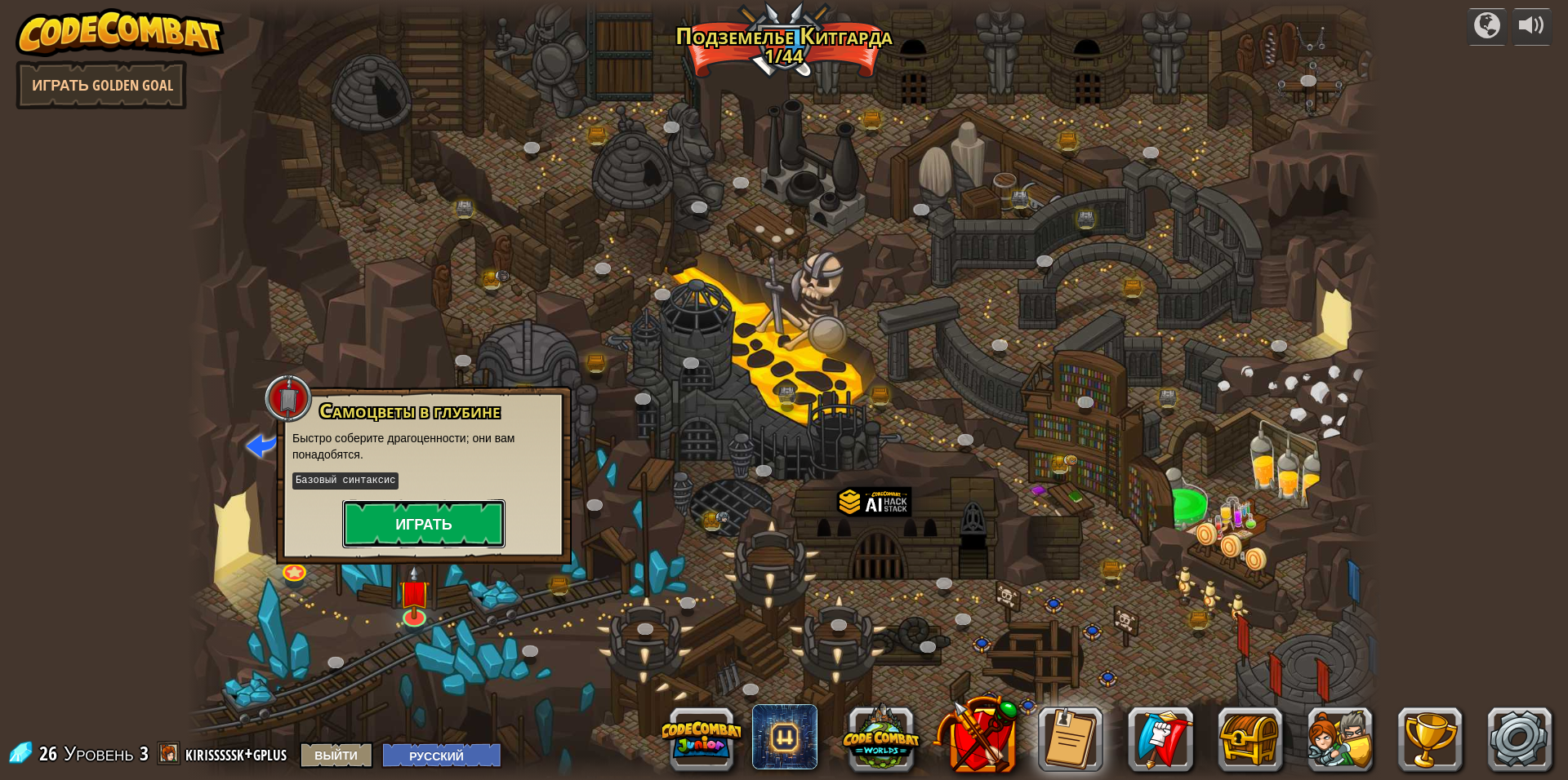
click at [420, 519] on button "Играть" at bounding box center [423, 524] width 163 height 49
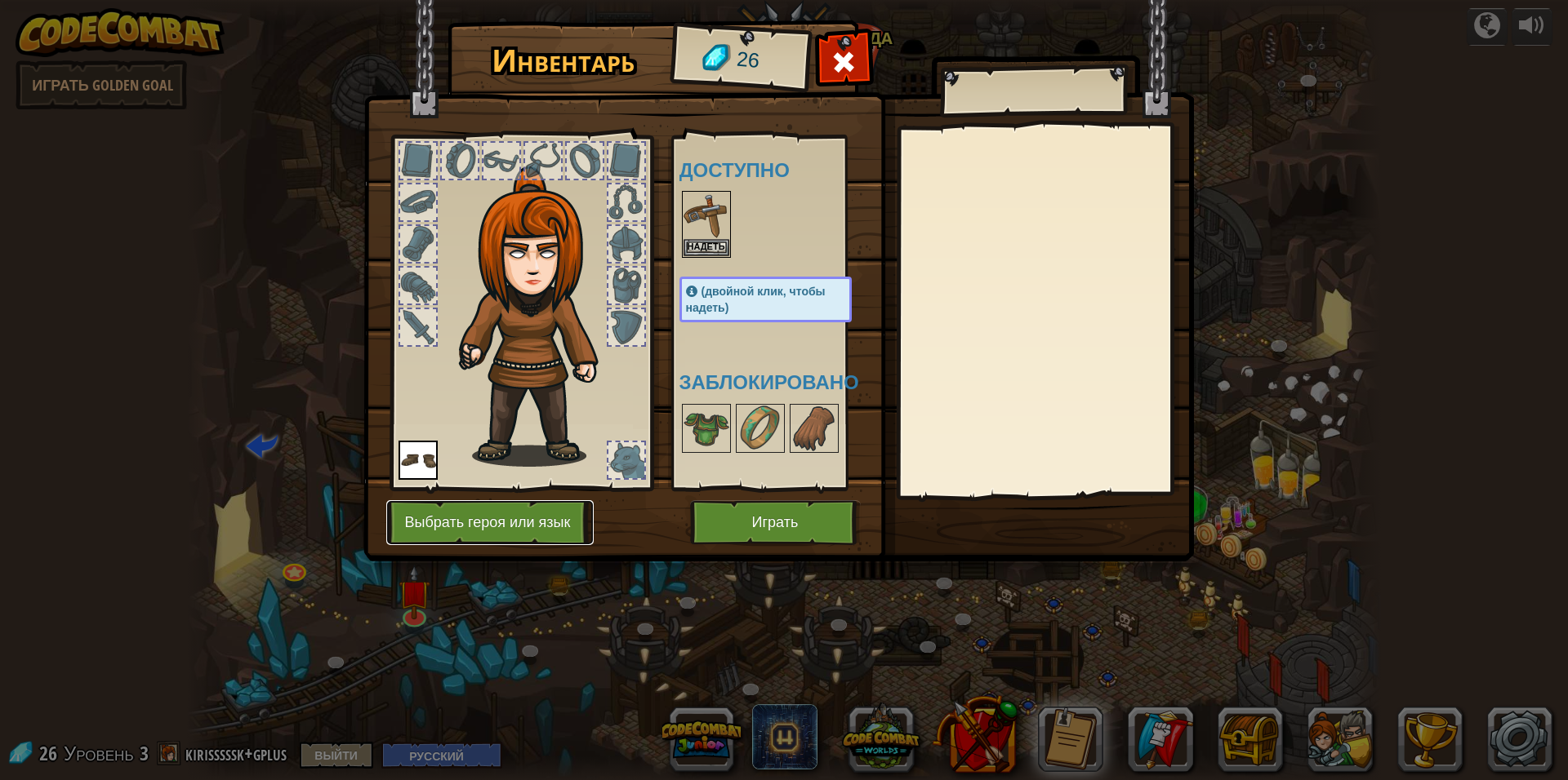
click at [410, 535] on button "Выбрать героя или язык" at bounding box center [489, 523] width 207 height 45
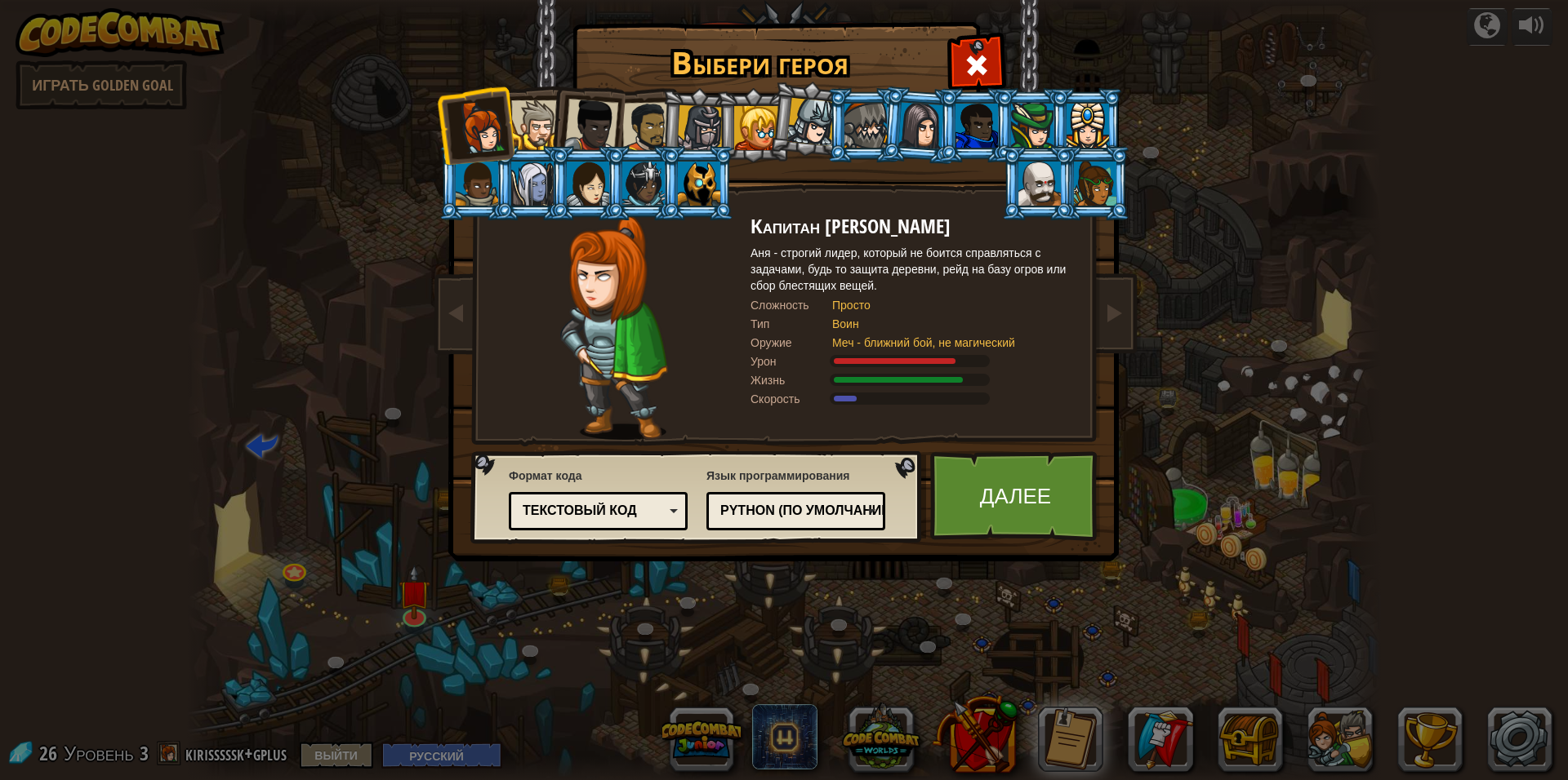
click at [919, 125] on div at bounding box center [920, 125] width 45 height 46
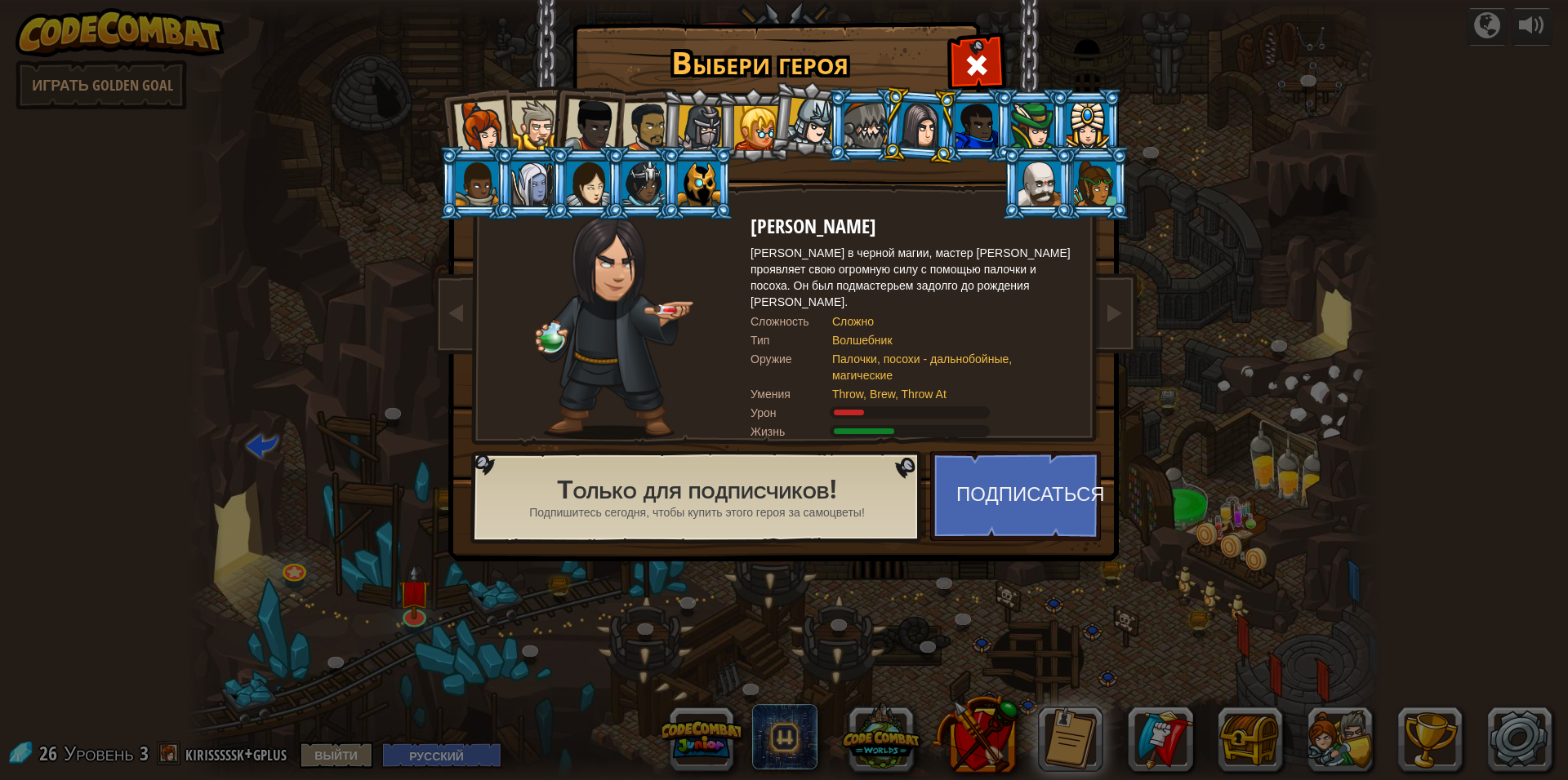
click at [607, 187] on li at bounding box center [641, 183] width 73 height 74
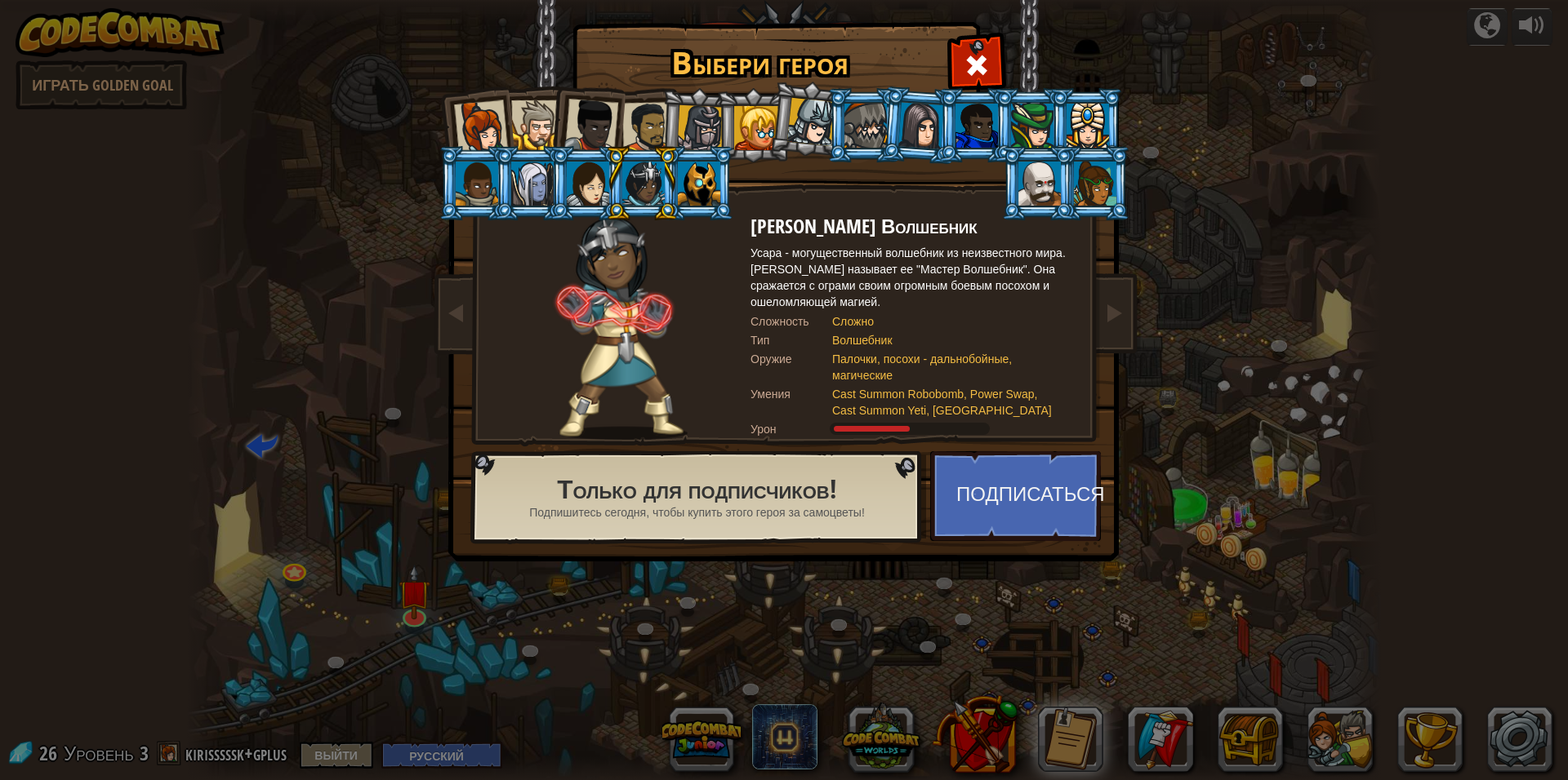
click at [756, 123] on div at bounding box center [756, 128] width 44 height 44
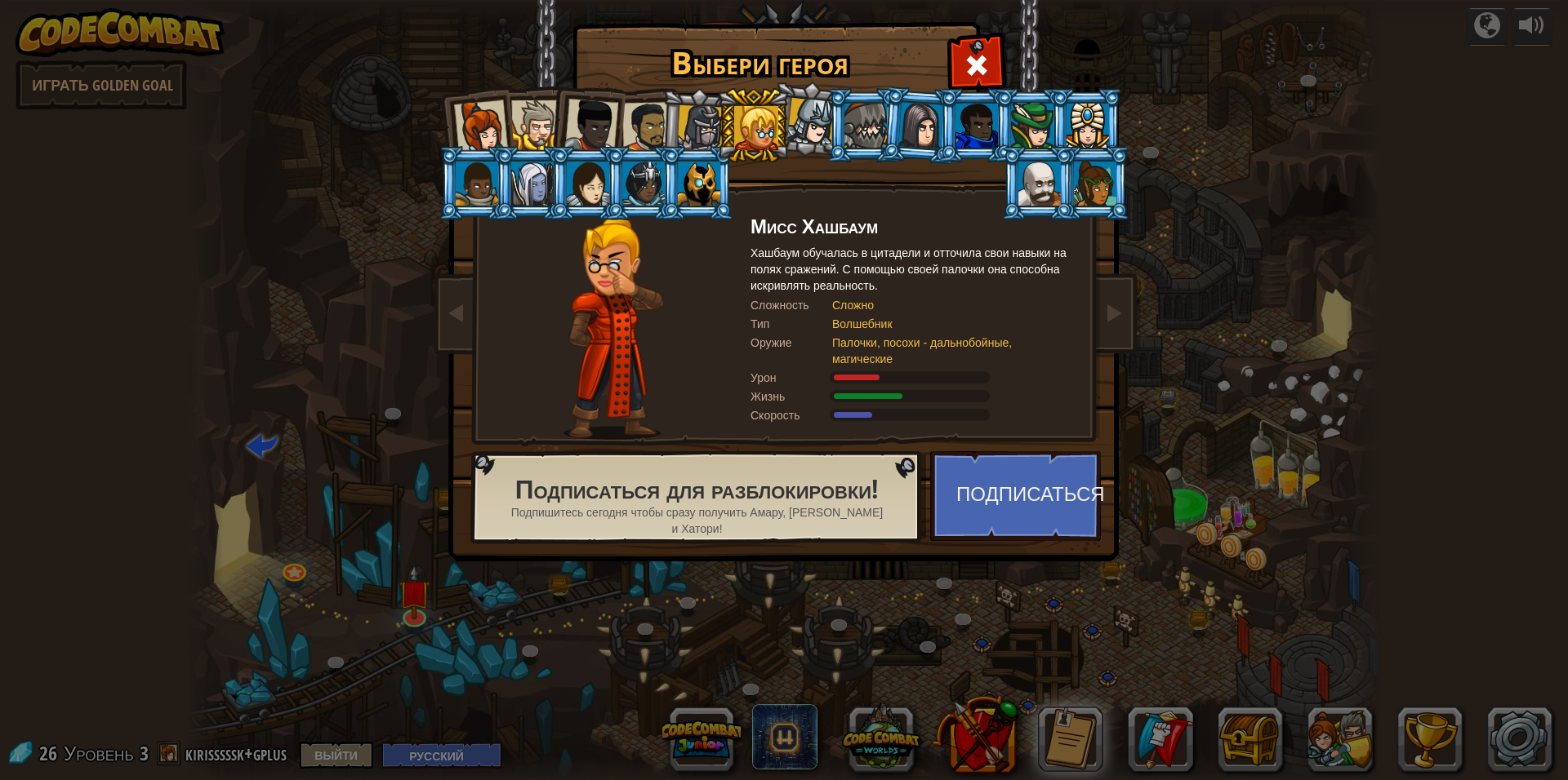
click at [909, 125] on div at bounding box center [920, 125] width 45 height 46
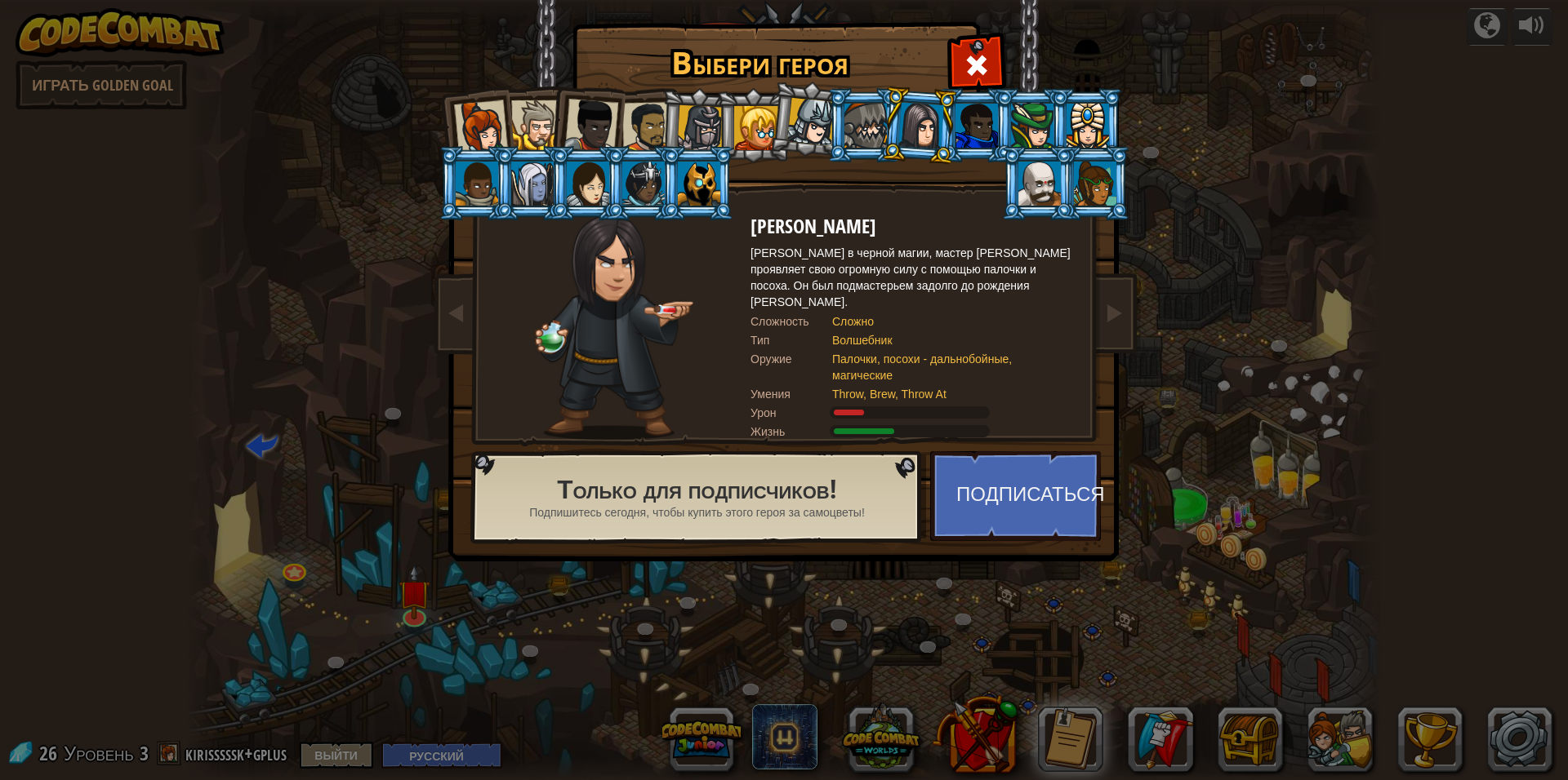
click at [581, 211] on li at bounding box center [586, 183] width 73 height 74
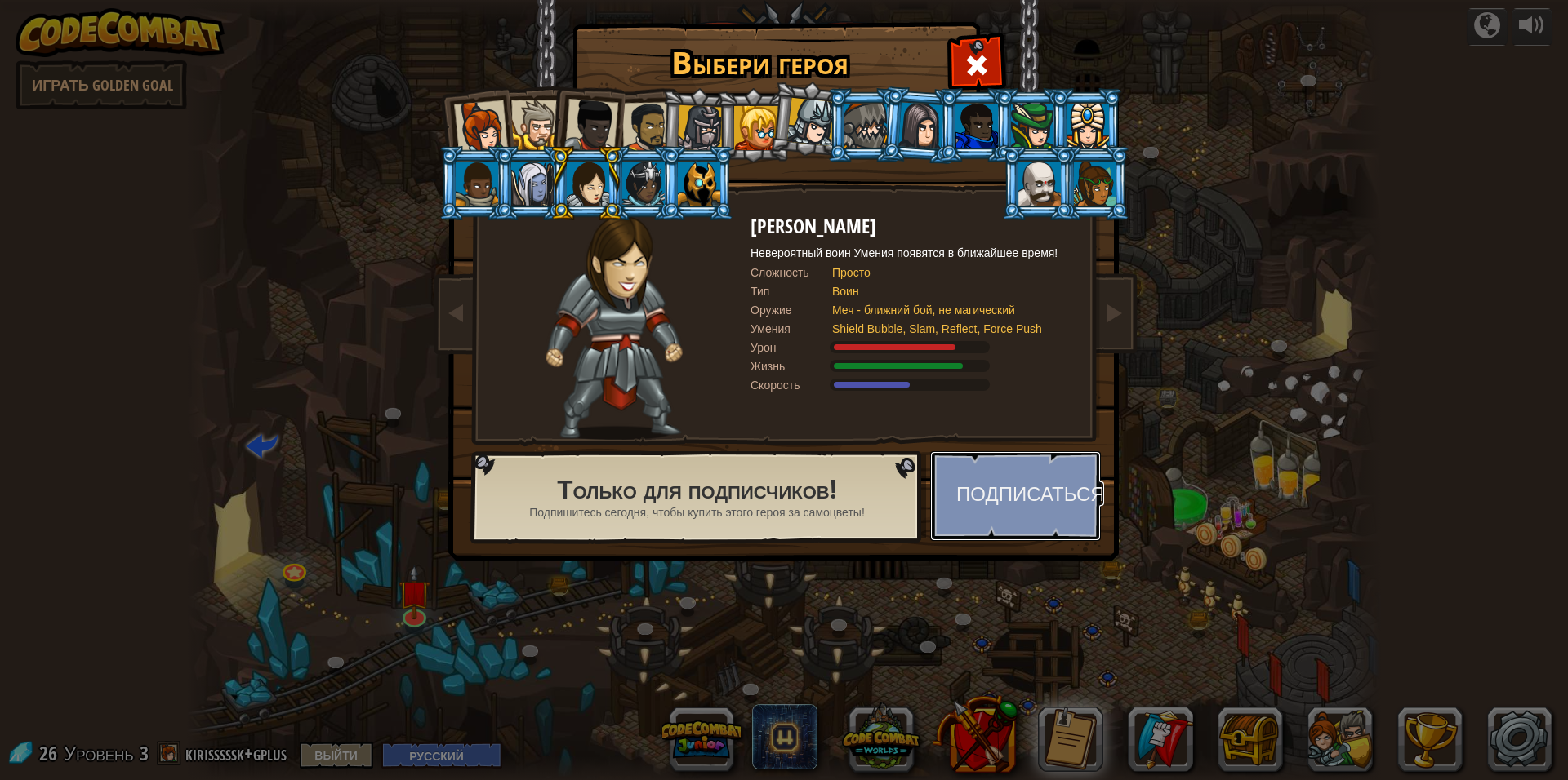
click at [992, 533] on button "Подписаться" at bounding box center [1014, 496] width 171 height 90
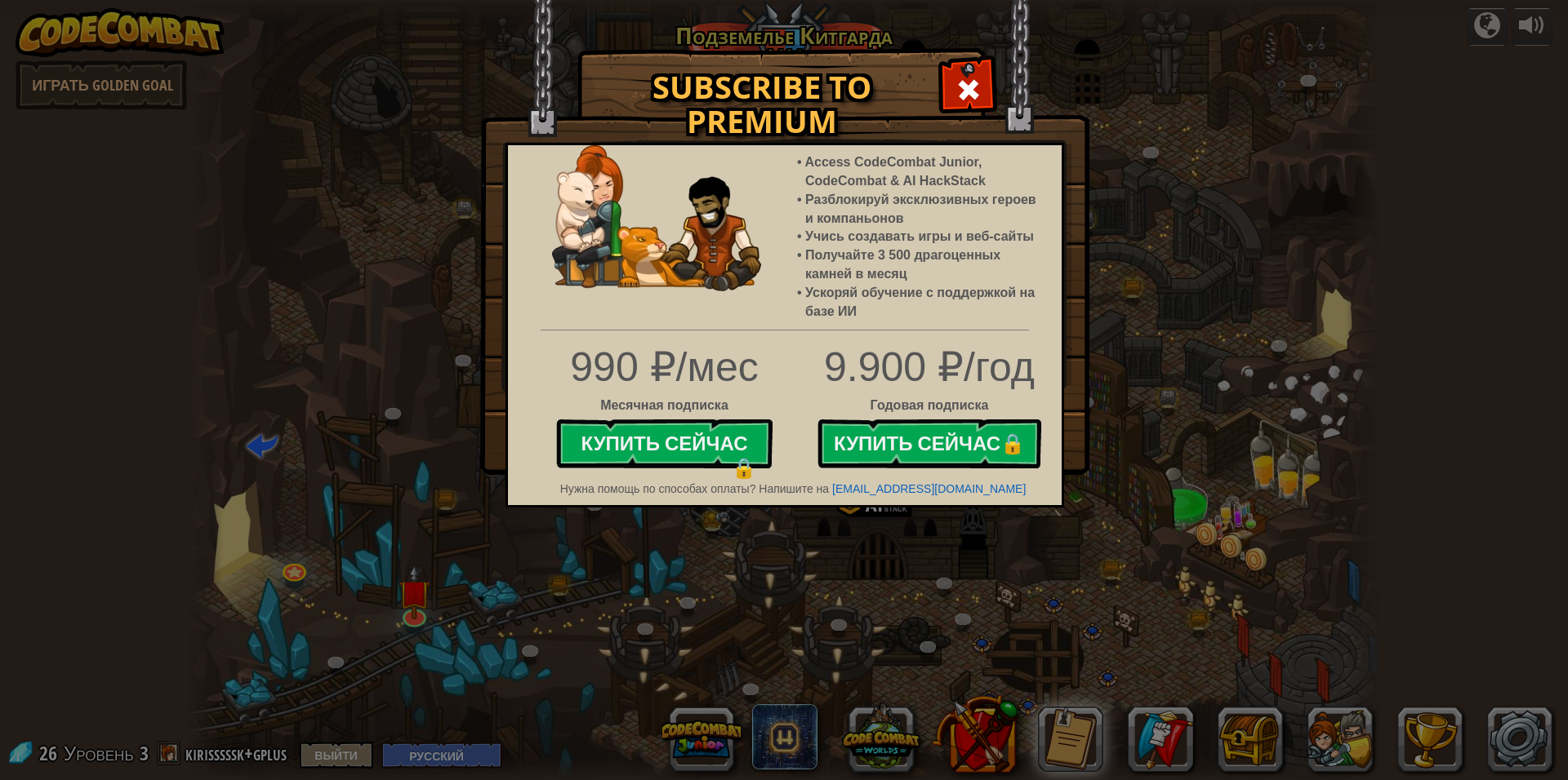
drag, startPoint x: 951, startPoint y: 104, endPoint x: 953, endPoint y: 91, distance: 13.2
click at [952, 94] on div at bounding box center [967, 87] width 51 height 51
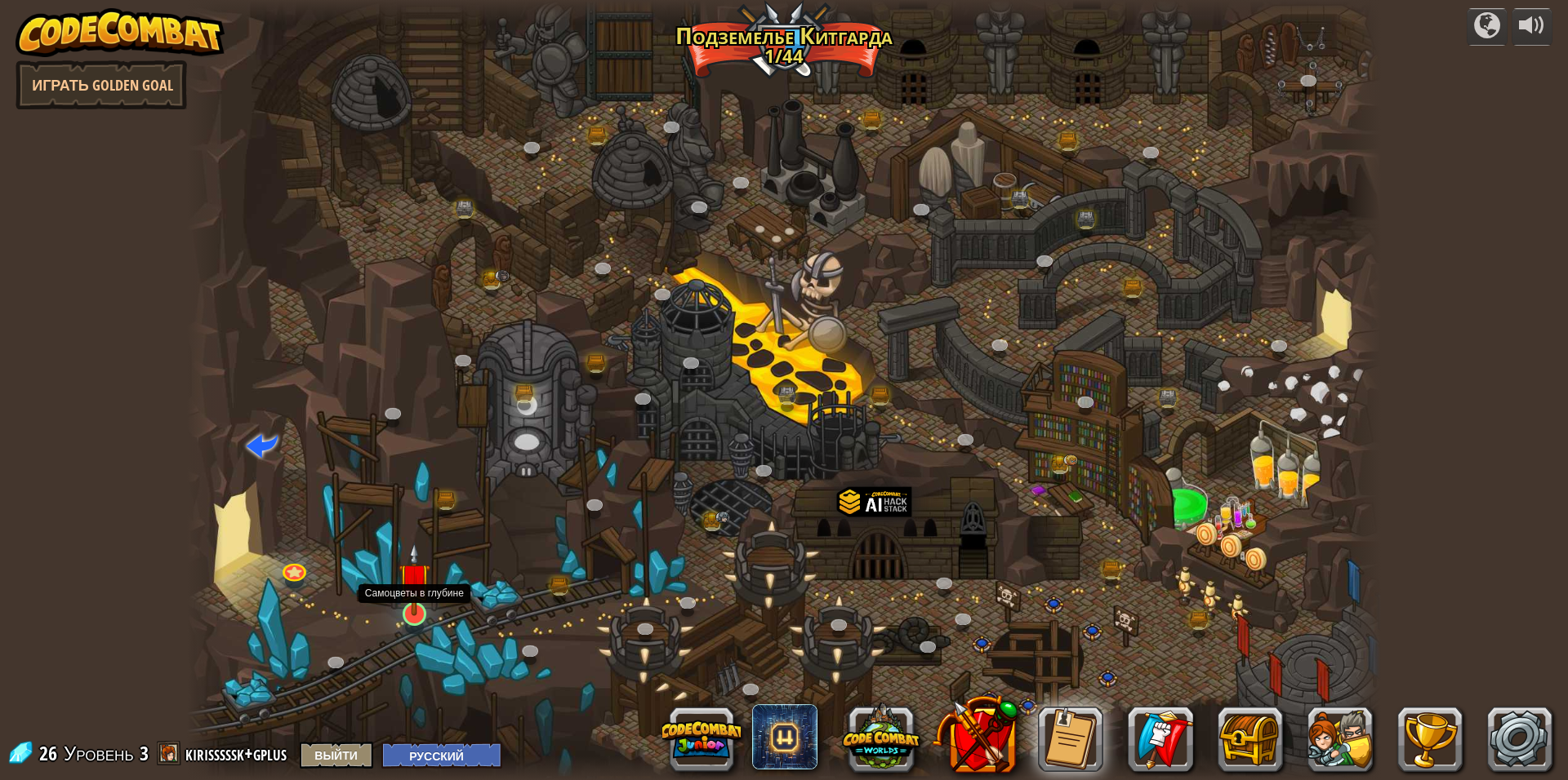
drag, startPoint x: 407, startPoint y: 615, endPoint x: 408, endPoint y: 604, distance: 11.0
click at [408, 613] on img at bounding box center [415, 578] width 33 height 74
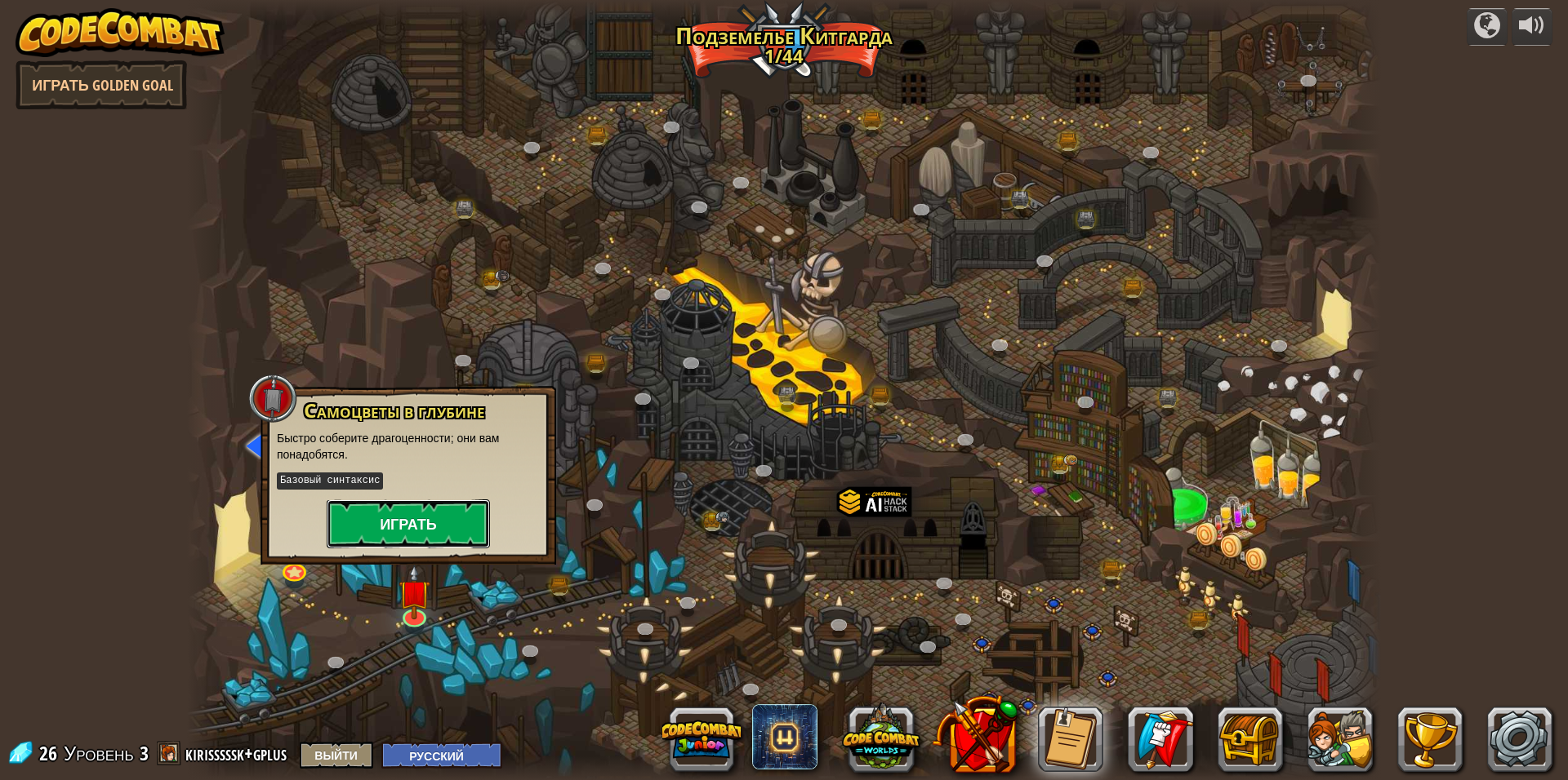
click at [453, 524] on button "Играть" at bounding box center [408, 524] width 163 height 49
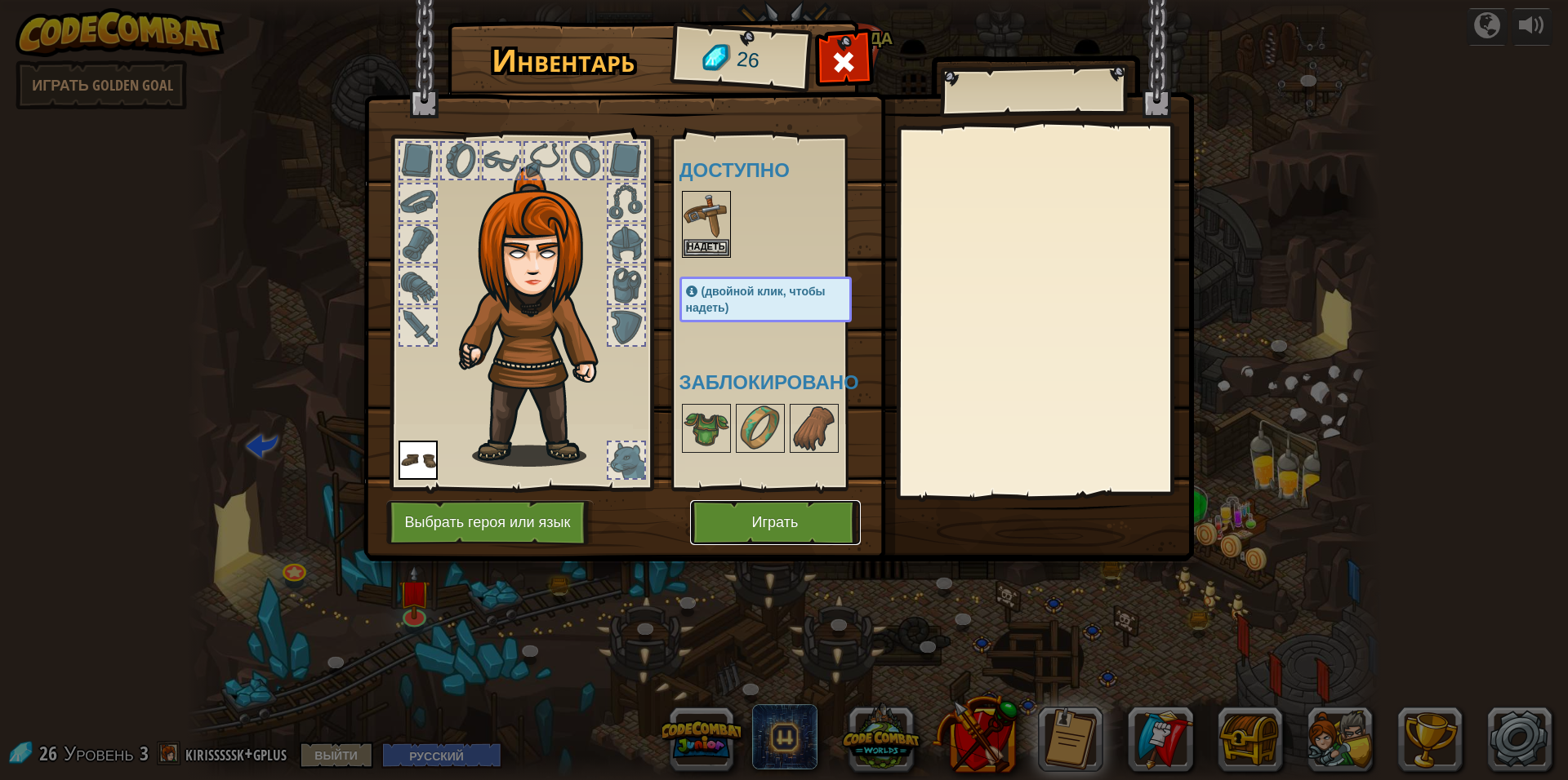
click at [742, 525] on button "Играть" at bounding box center [774, 523] width 171 height 45
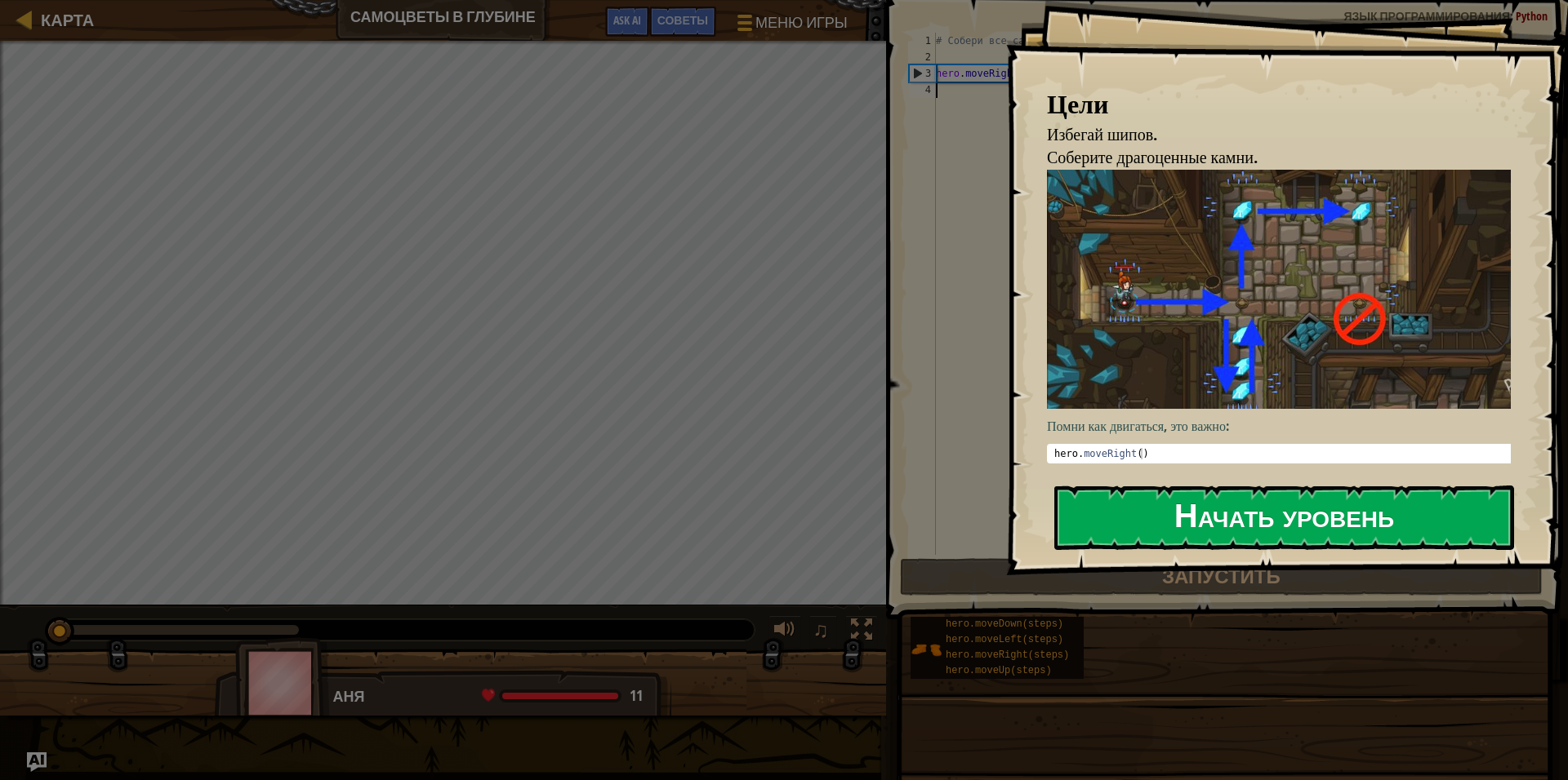
click at [1106, 510] on button "Начать уровень" at bounding box center [1284, 518] width 460 height 65
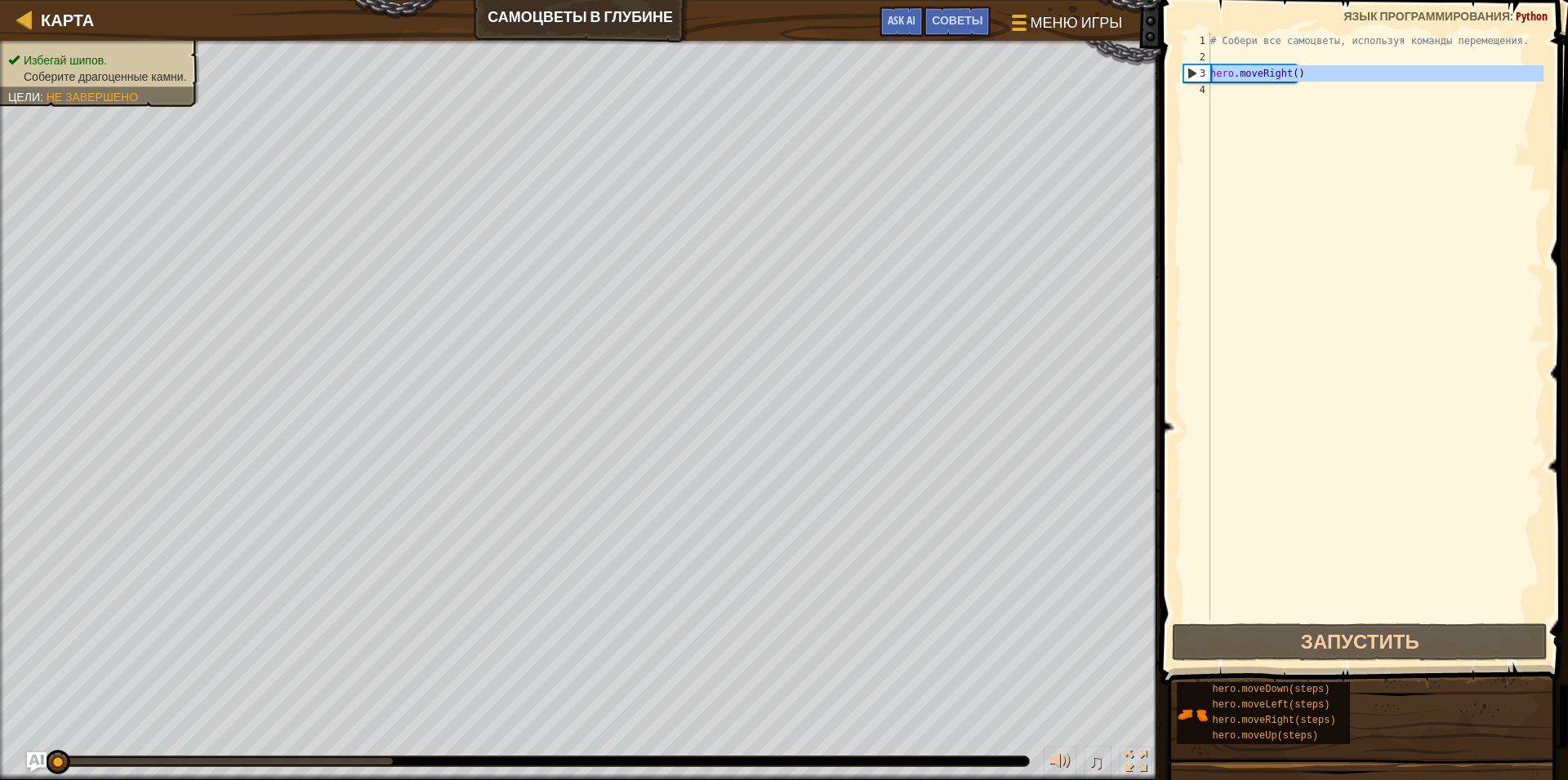
click at [1189, 73] on div "3" at bounding box center [1197, 73] width 26 height 16
type textarea "hero.moveRight()"
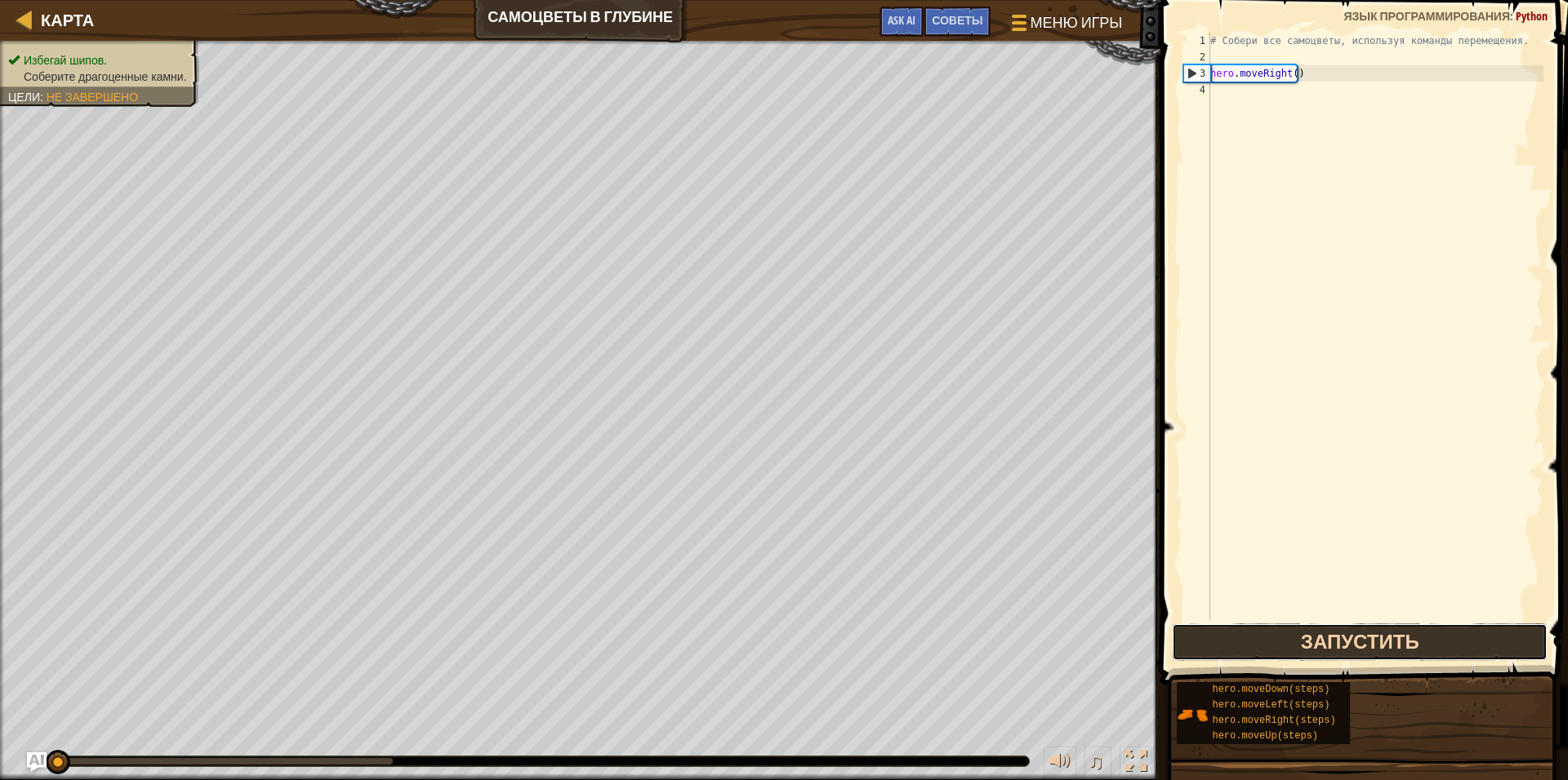
click at [1258, 649] on button "Запустить" at bounding box center [1359, 642] width 375 height 38
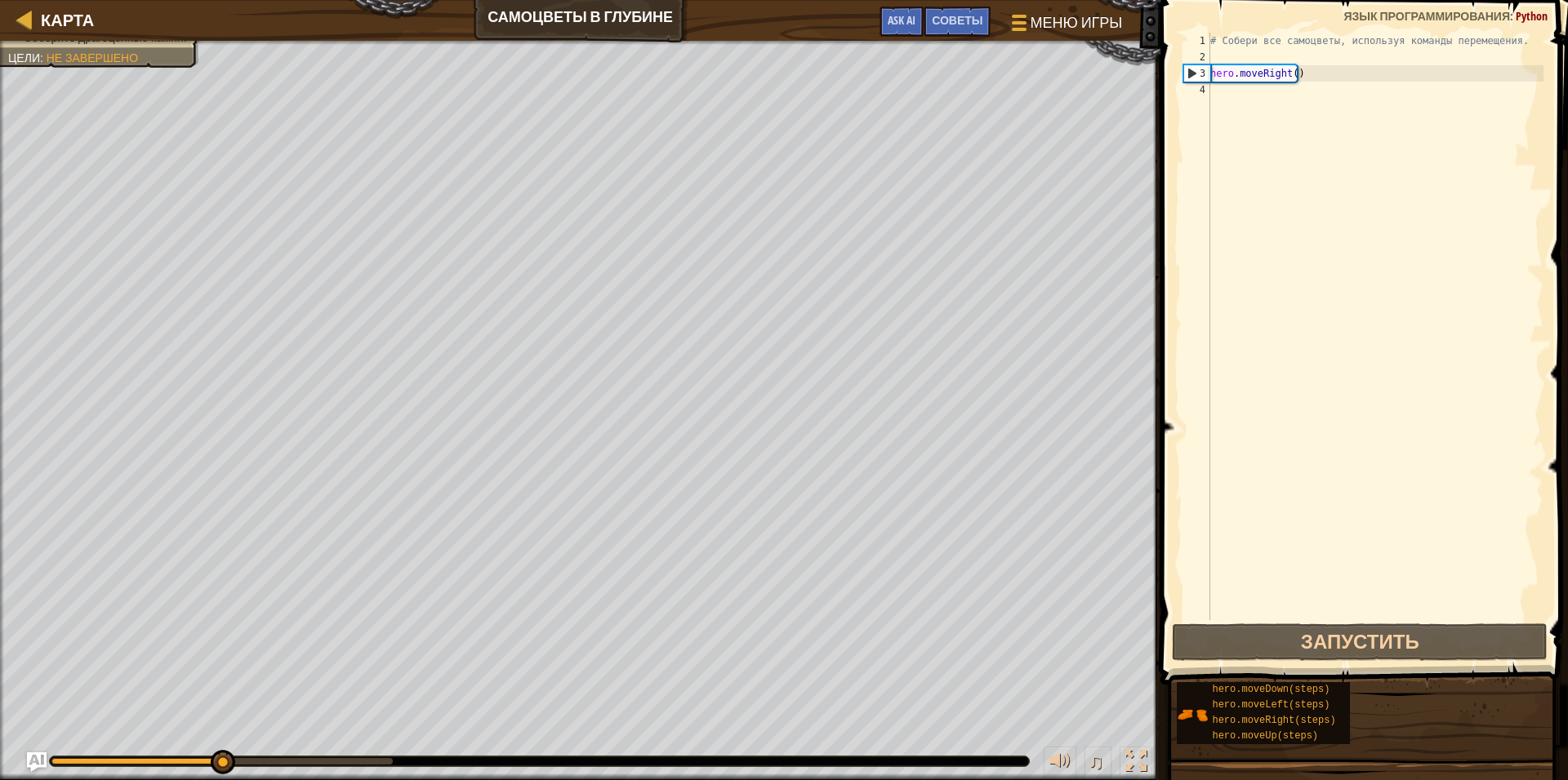
click at [1249, 98] on div "# Собери все самоцветы, используя команды перемещения. hero . moveRight ( )" at bounding box center [1374, 342] width 337 height 620
drag, startPoint x: 1308, startPoint y: 77, endPoint x: 1196, endPoint y: 71, distance: 112.2
click at [1196, 71] on div "1 2 3 4 # Собери все самоцветы, используя команды перемещения. hero . moveRight…" at bounding box center [1361, 327] width 364 height 588
type textarea "hero.moveRight()"
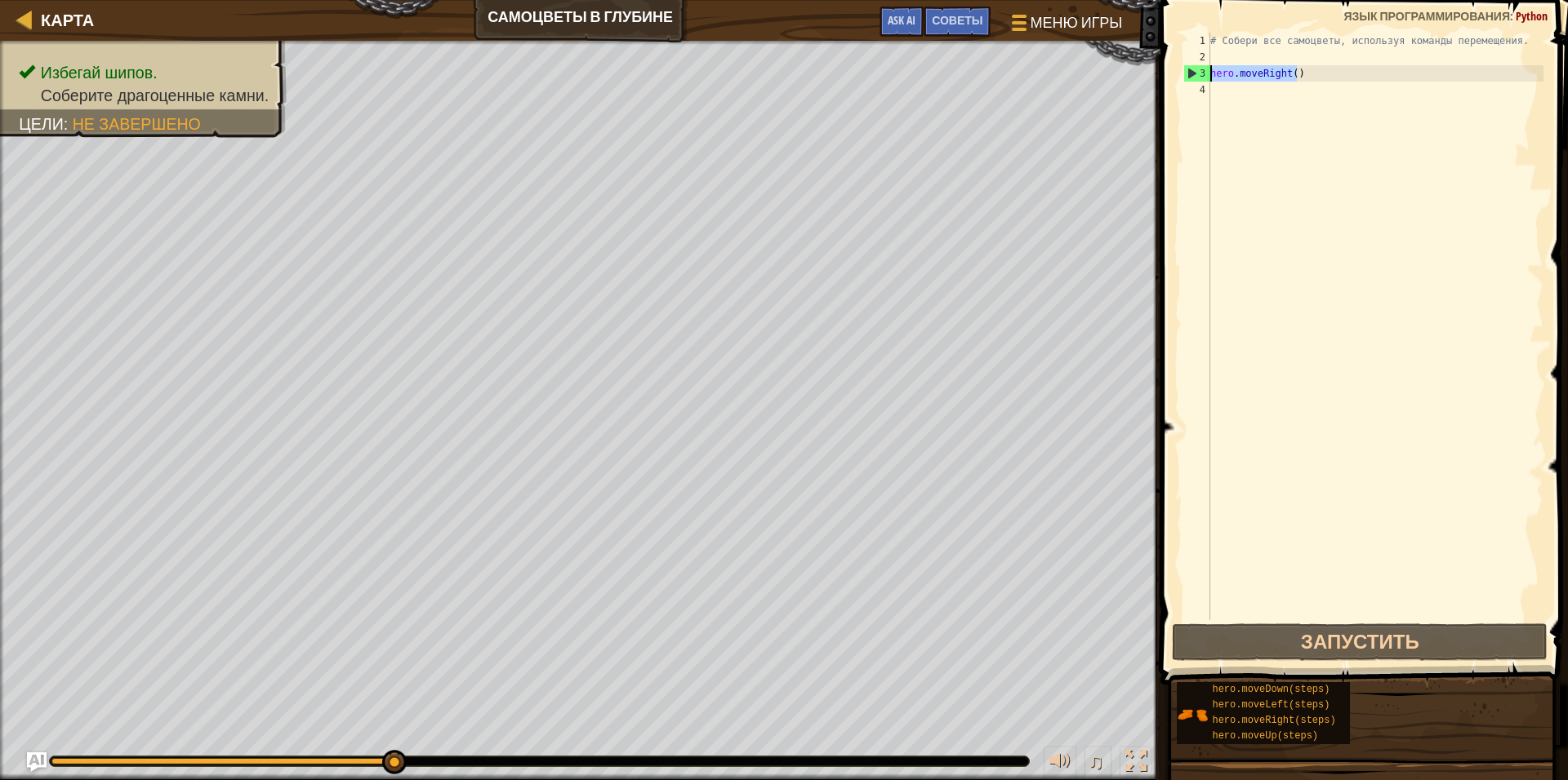
click at [1241, 90] on div "# Собери все самоцветы, используя команды перемещения. hero . moveRight ( )" at bounding box center [1374, 342] width 337 height 620
paste textarea "hero.moveRight()"
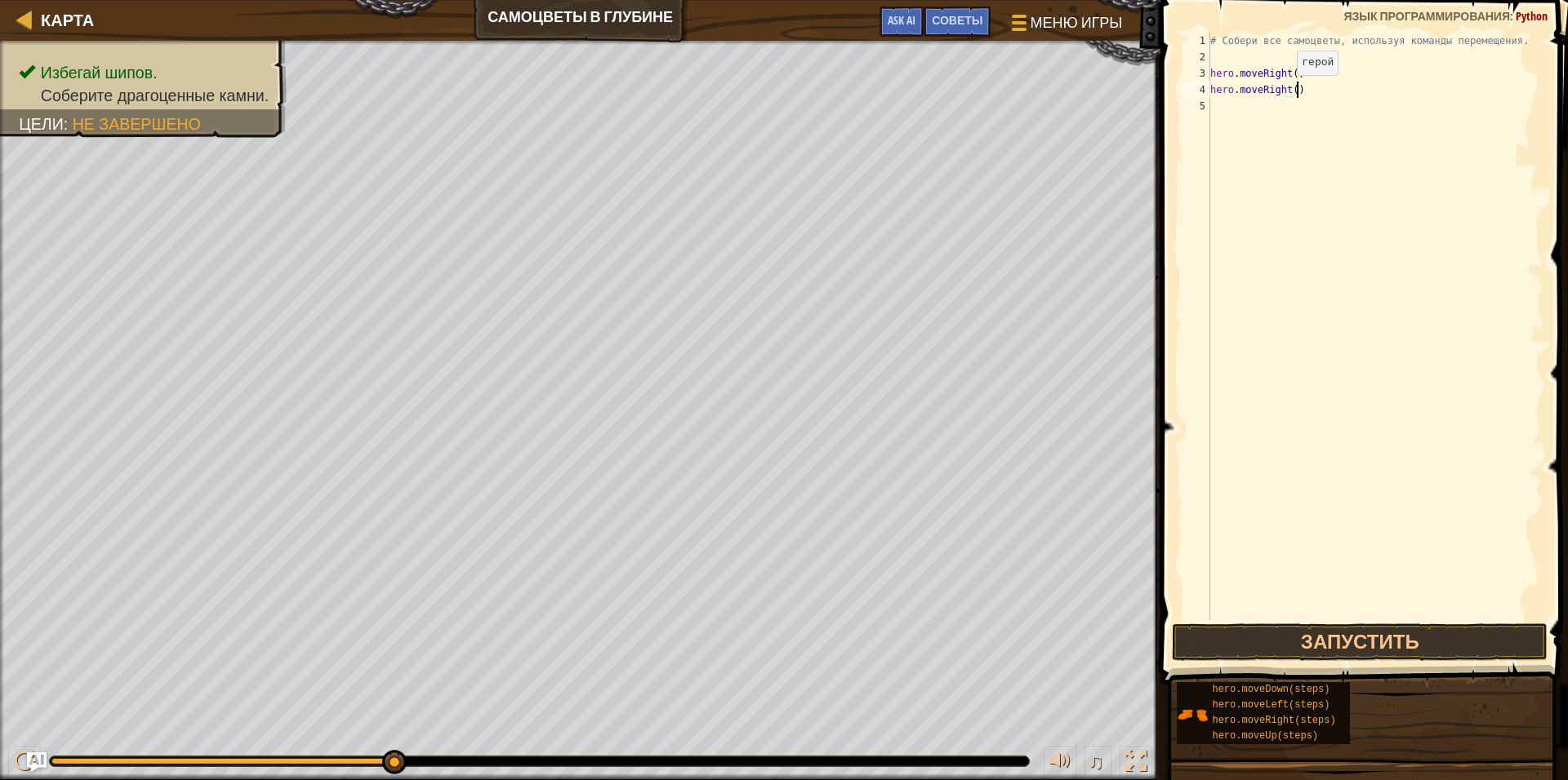
click at [1284, 92] on div "# Собери все самоцветы, используя команды перемещения. hero . moveRight ( ) her…" at bounding box center [1374, 342] width 337 height 620
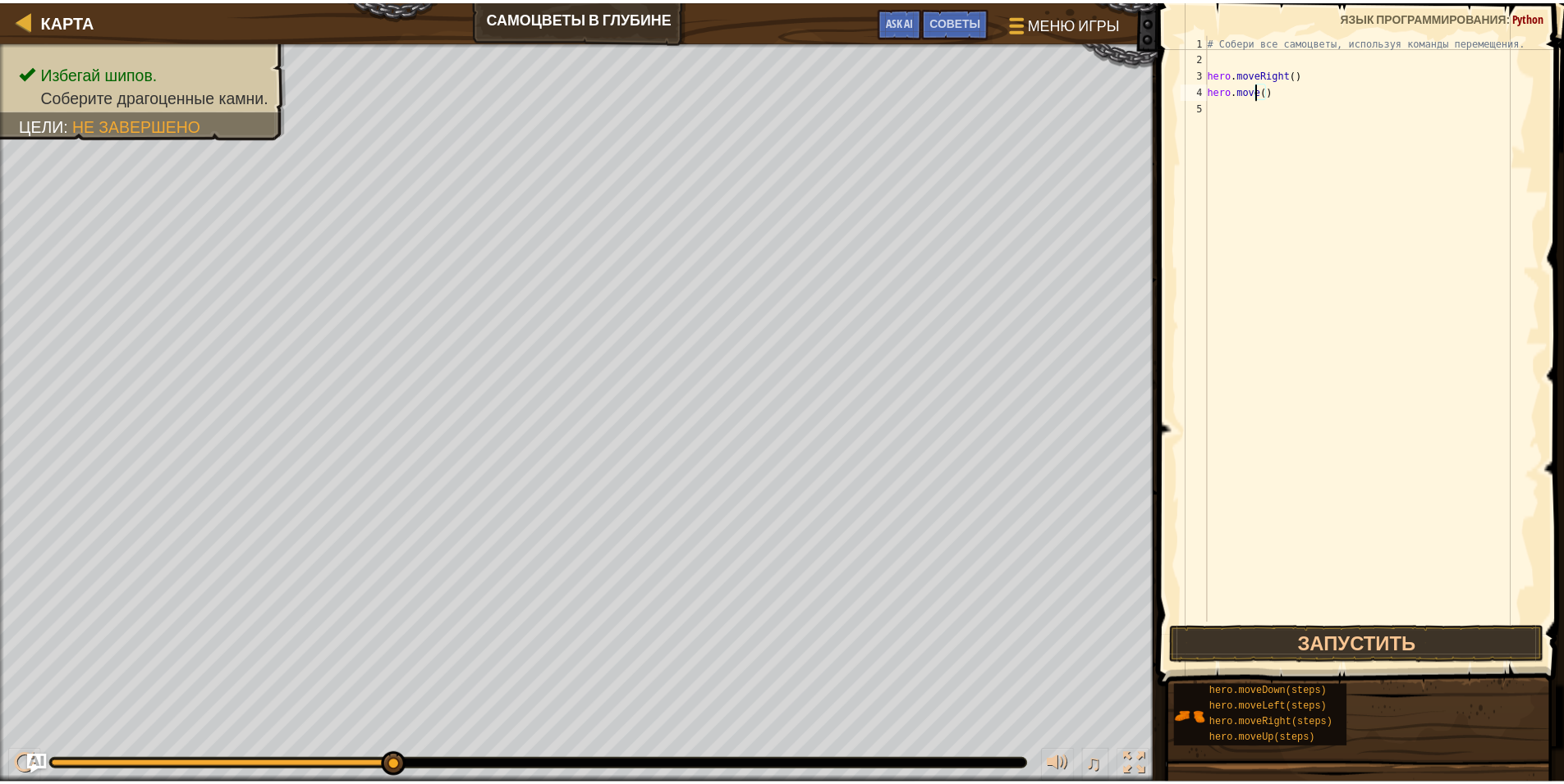
scroll to position [8, 5]
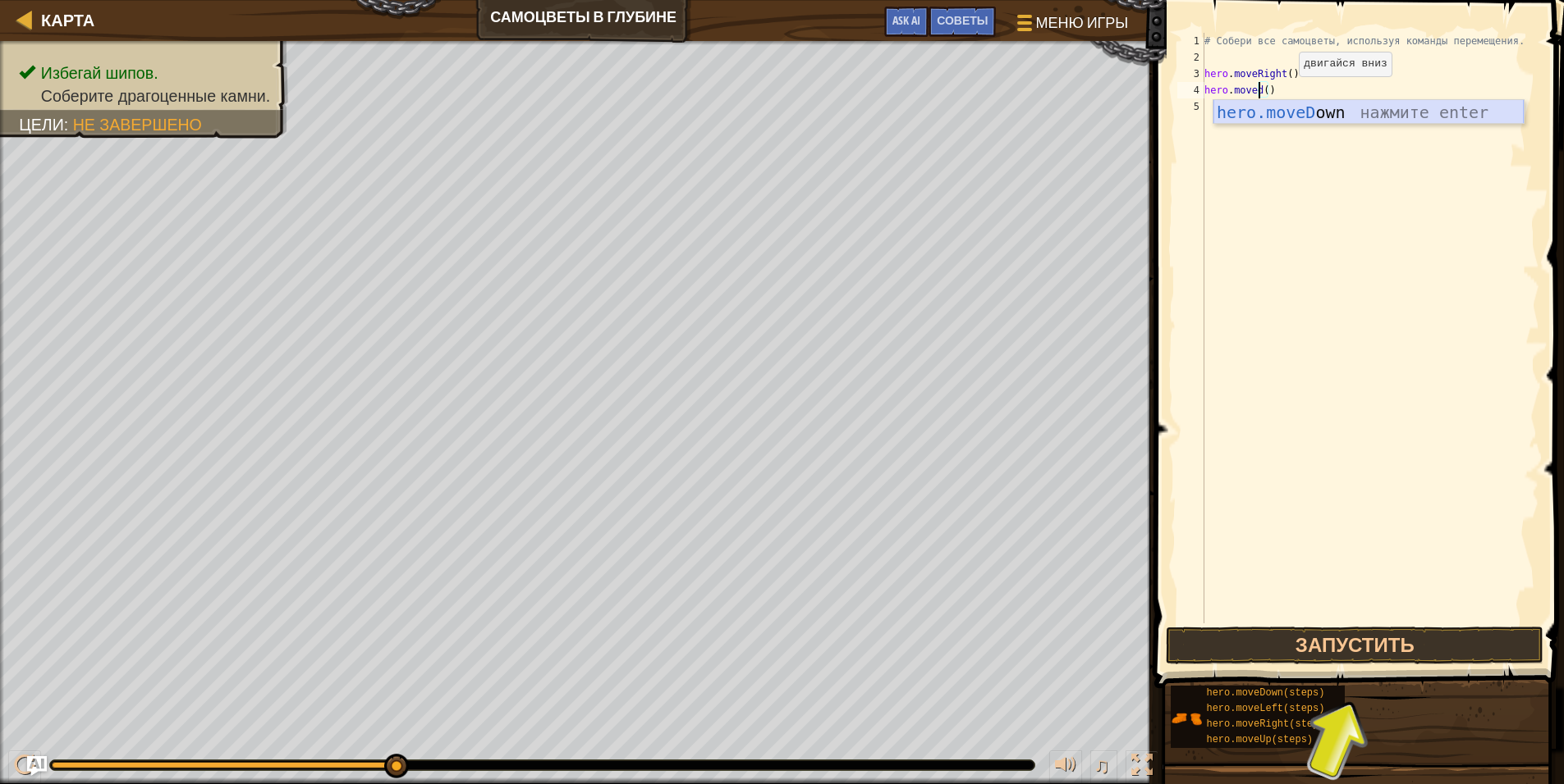
click at [1345, 115] on div "hero.moveD own нажмите enter" at bounding box center [1368, 137] width 310 height 74
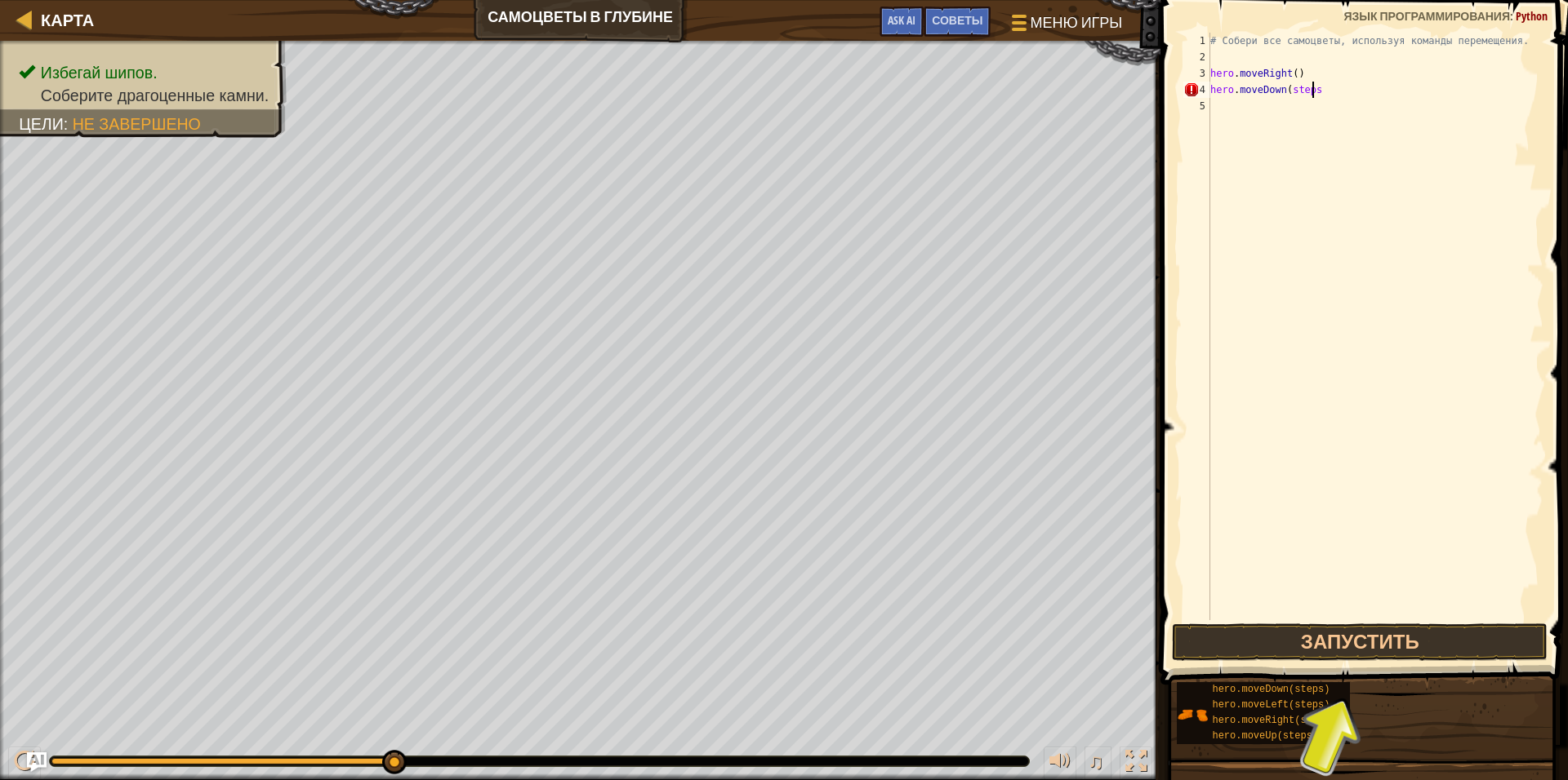
type textarea "hero.moveDown(steps)"
drag, startPoint x: 1329, startPoint y: 85, endPoint x: 1206, endPoint y: 86, distance: 123.0
click at [1206, 86] on div "# Собери все самоцветы, используя команды перемещения. hero . moveRight ( ) her…" at bounding box center [1374, 342] width 337 height 620
click at [1286, 116] on div "# Собери все самоцветы, используя команды перемещения. hero . moveRight ( ) her…" at bounding box center [1374, 342] width 337 height 620
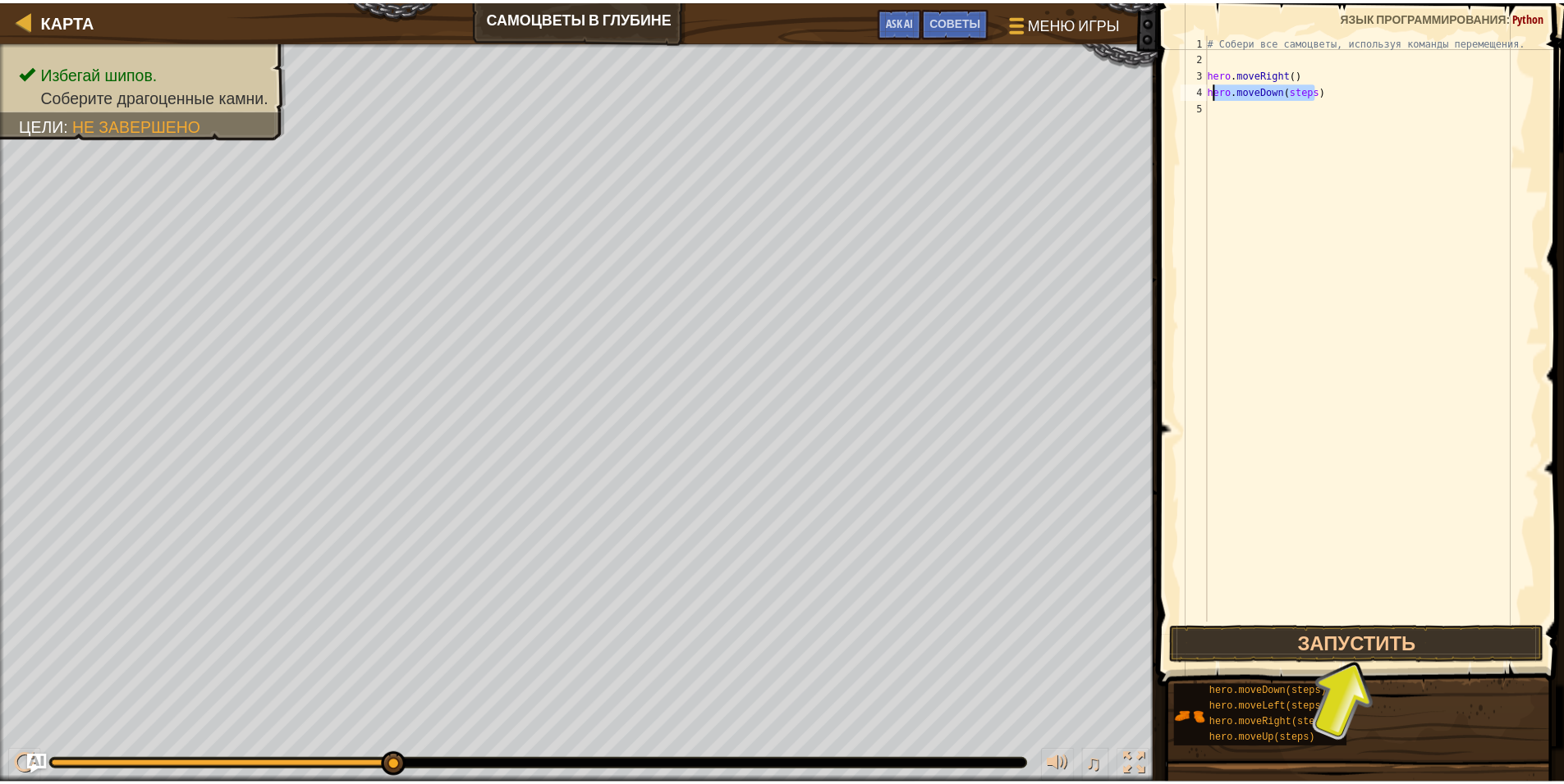
scroll to position [8, 0]
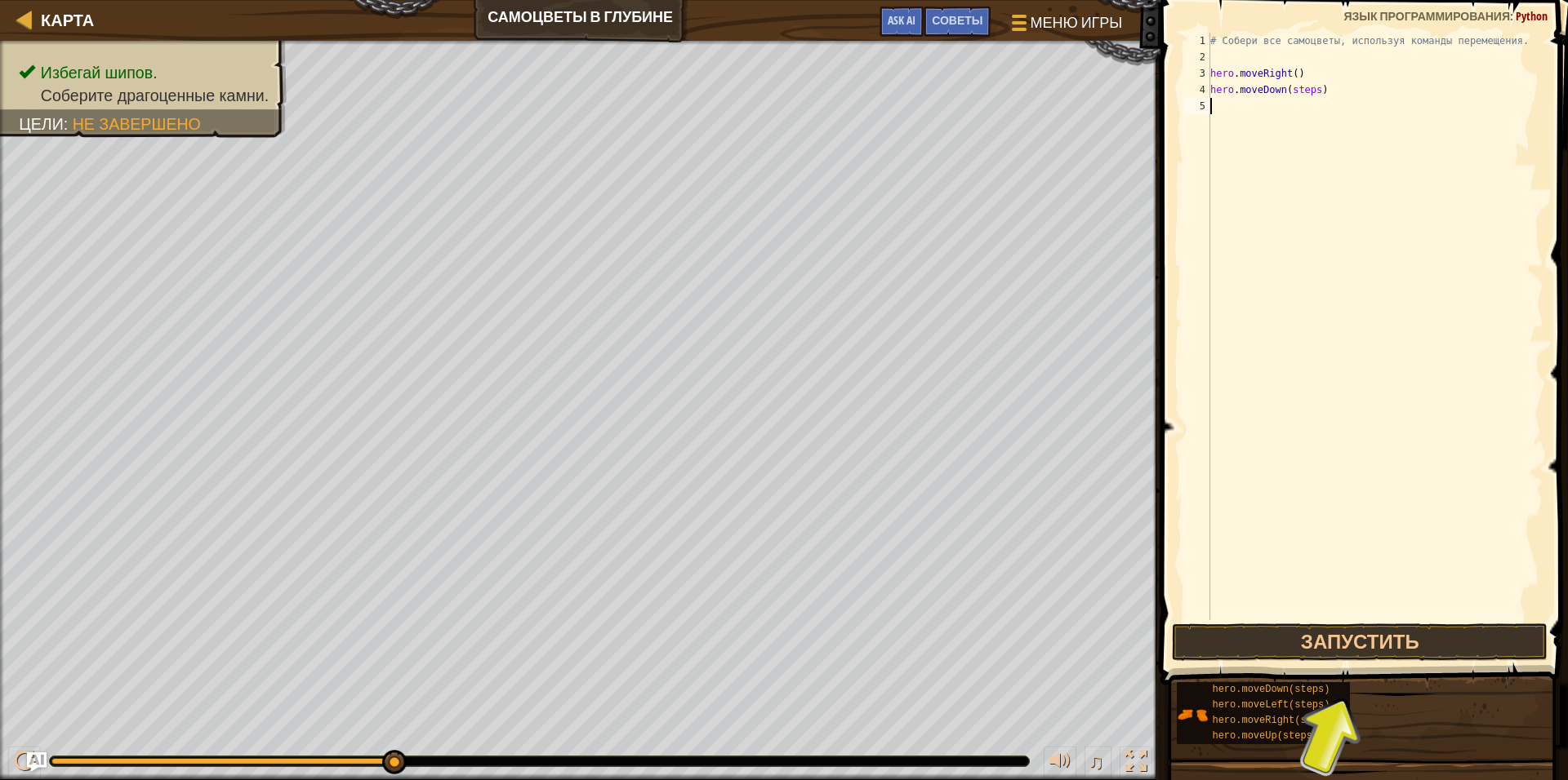
paste textarea "ero.moveDown(steps)"
type textarea "ero.moveDown(steps)"
paste textarea "ero.moveDown(steps)"
type textarea "ero.moveDown(steps)"
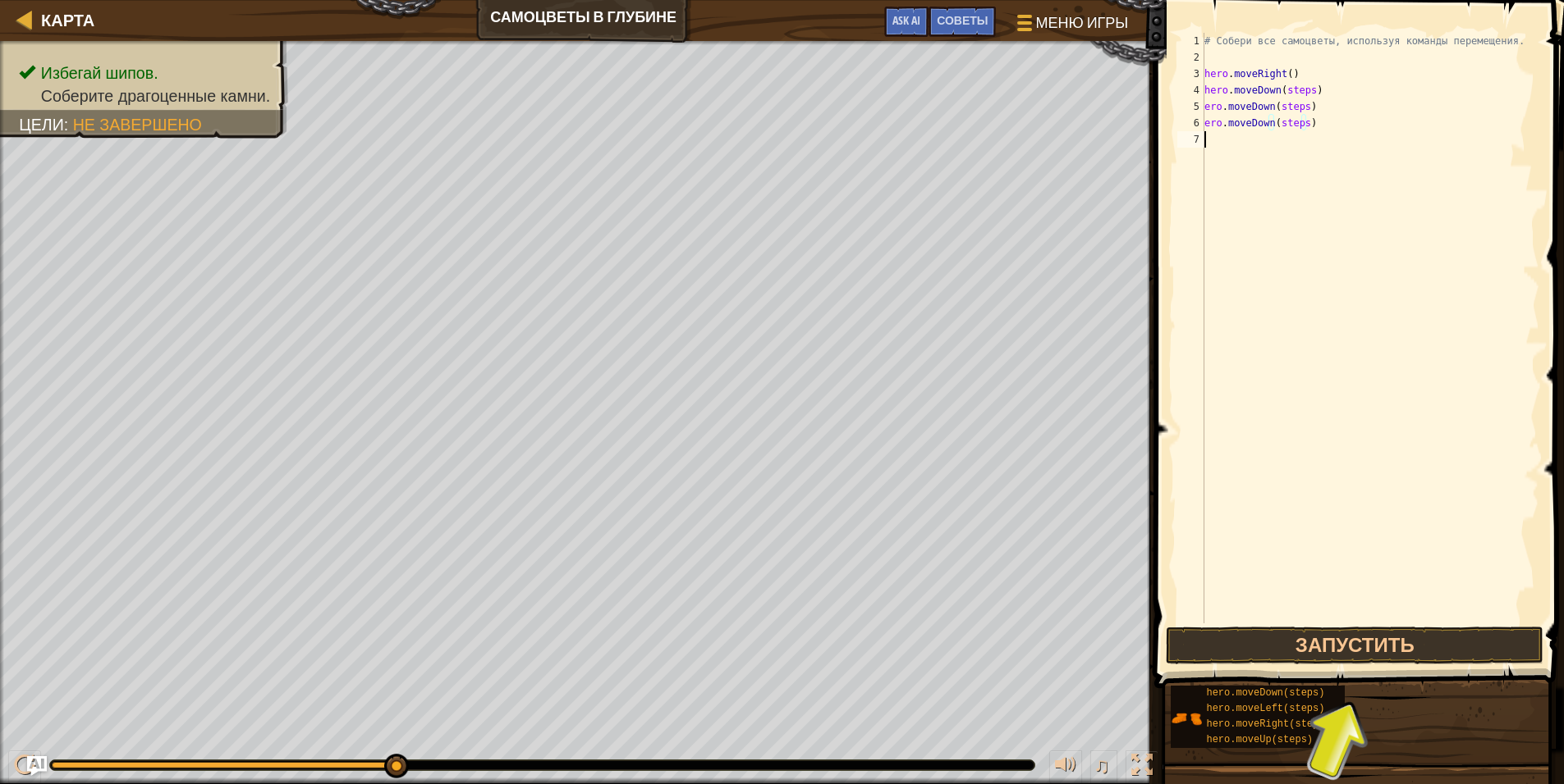
click at [1259, 146] on div "# Собери все самоцветы, используя команды перемещения. hero . moveRight ( ) her…" at bounding box center [1370, 344] width 338 height 623
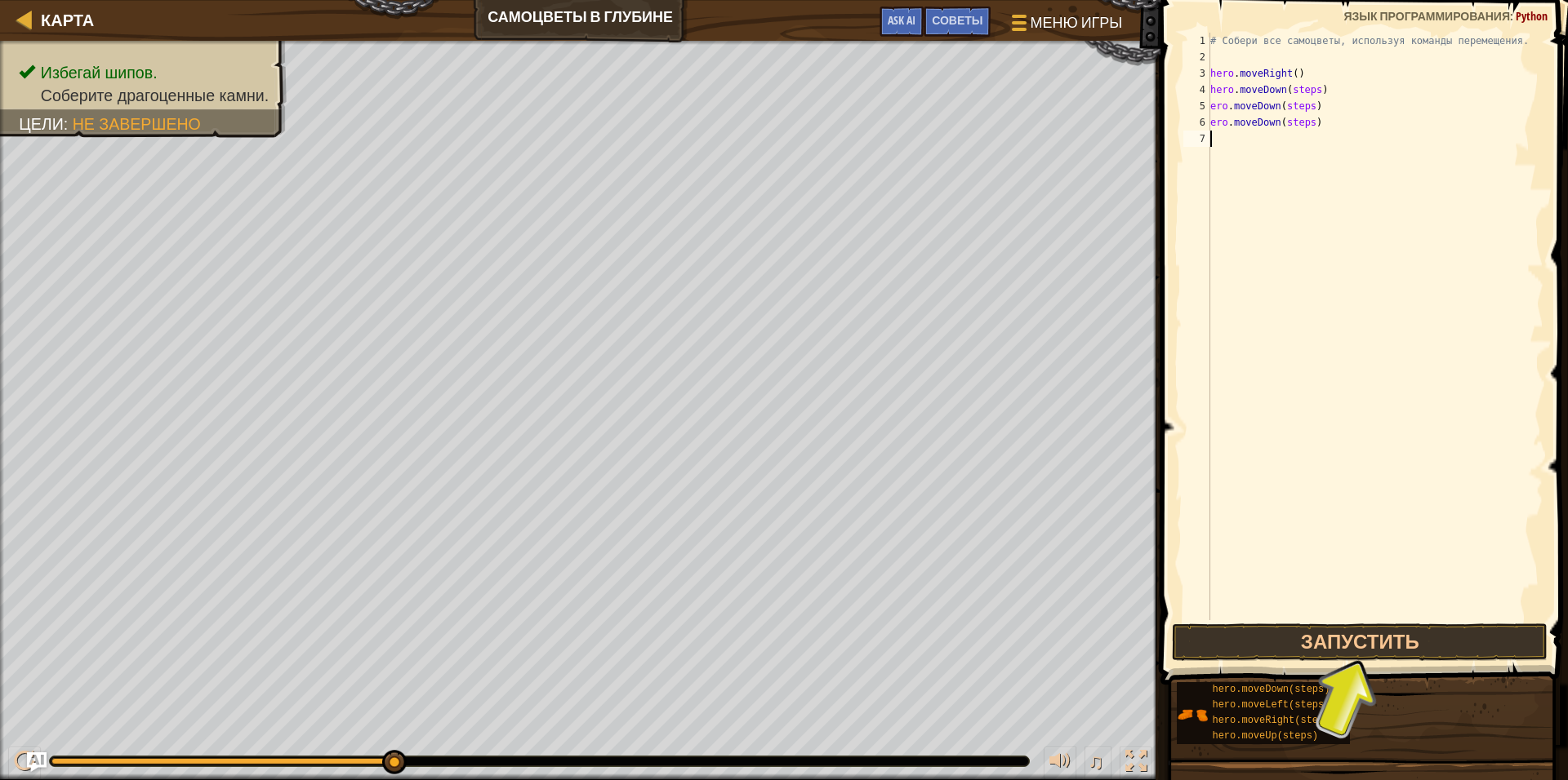
paste textarea "ero.moveDown(steps)"
type textarea "ero.moveDown(steps)"
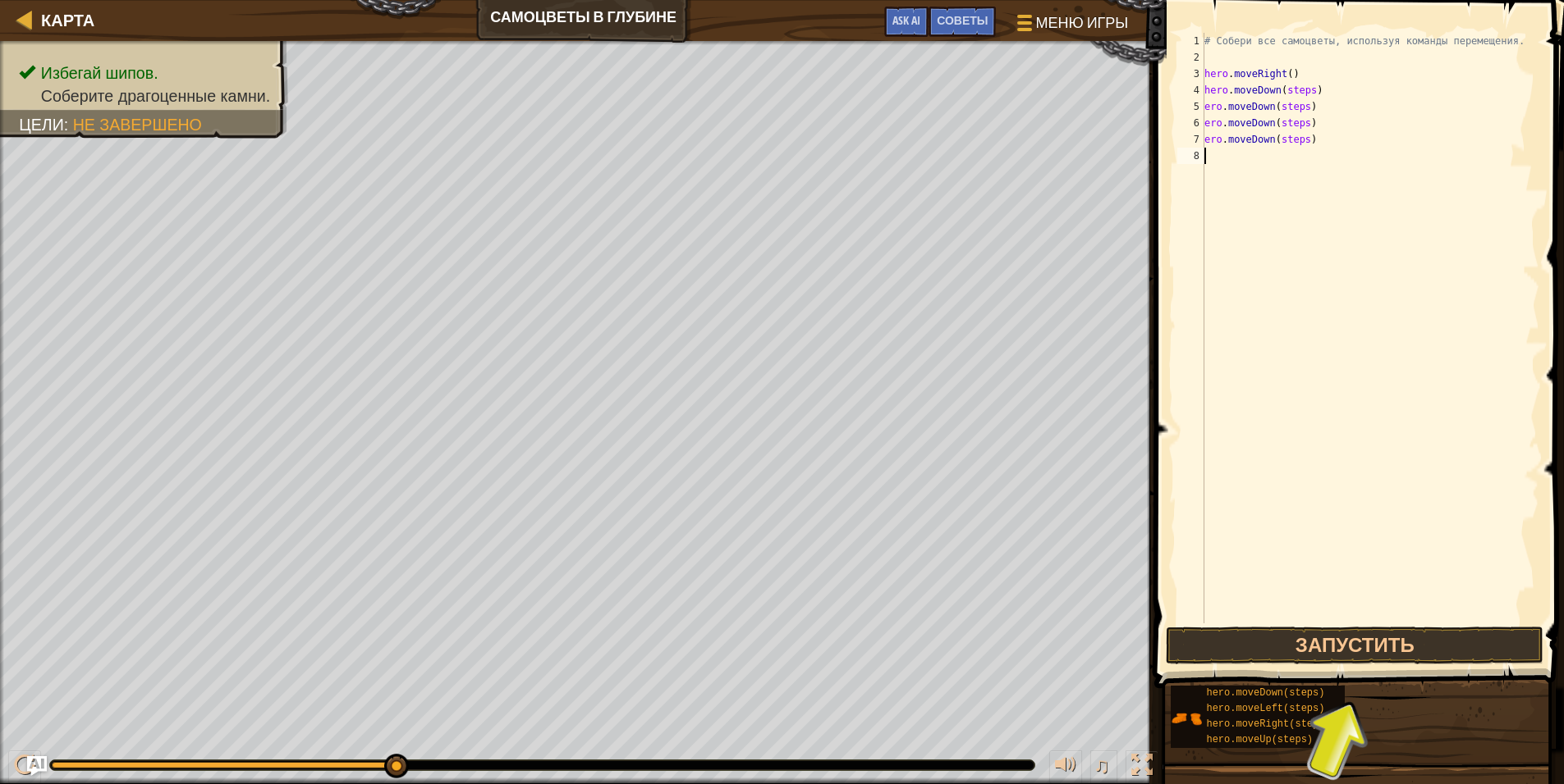
paste textarea "ero.moveDown(steps)"
type textarea "ero.moveDown(steps)"
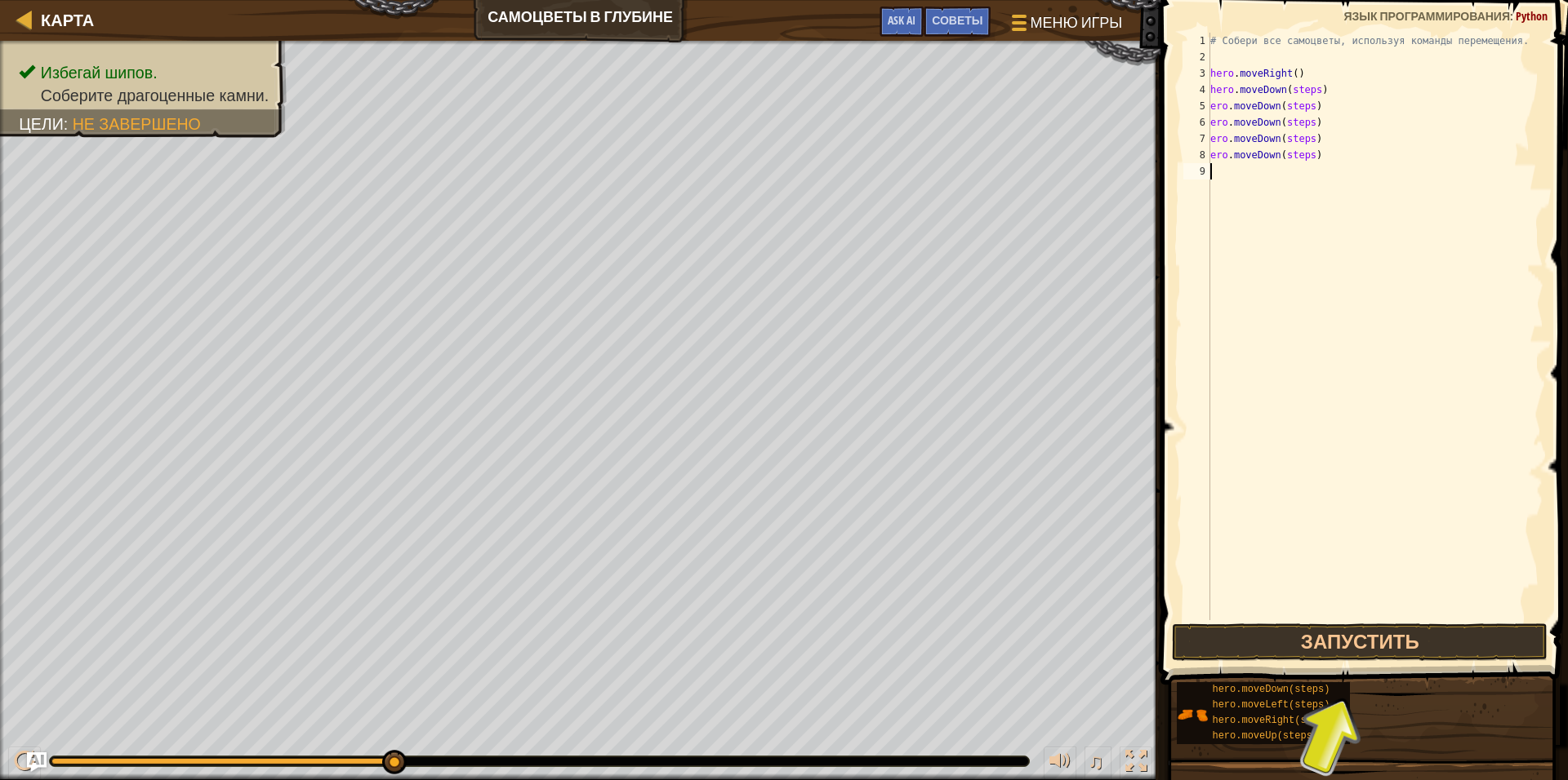
paste textarea "ero.moveDown(steps)"
click at [1270, 139] on div "# Собери все самоцветы, используя команды перемещения. hero . moveRight ( ) her…" at bounding box center [1378, 342] width 332 height 620
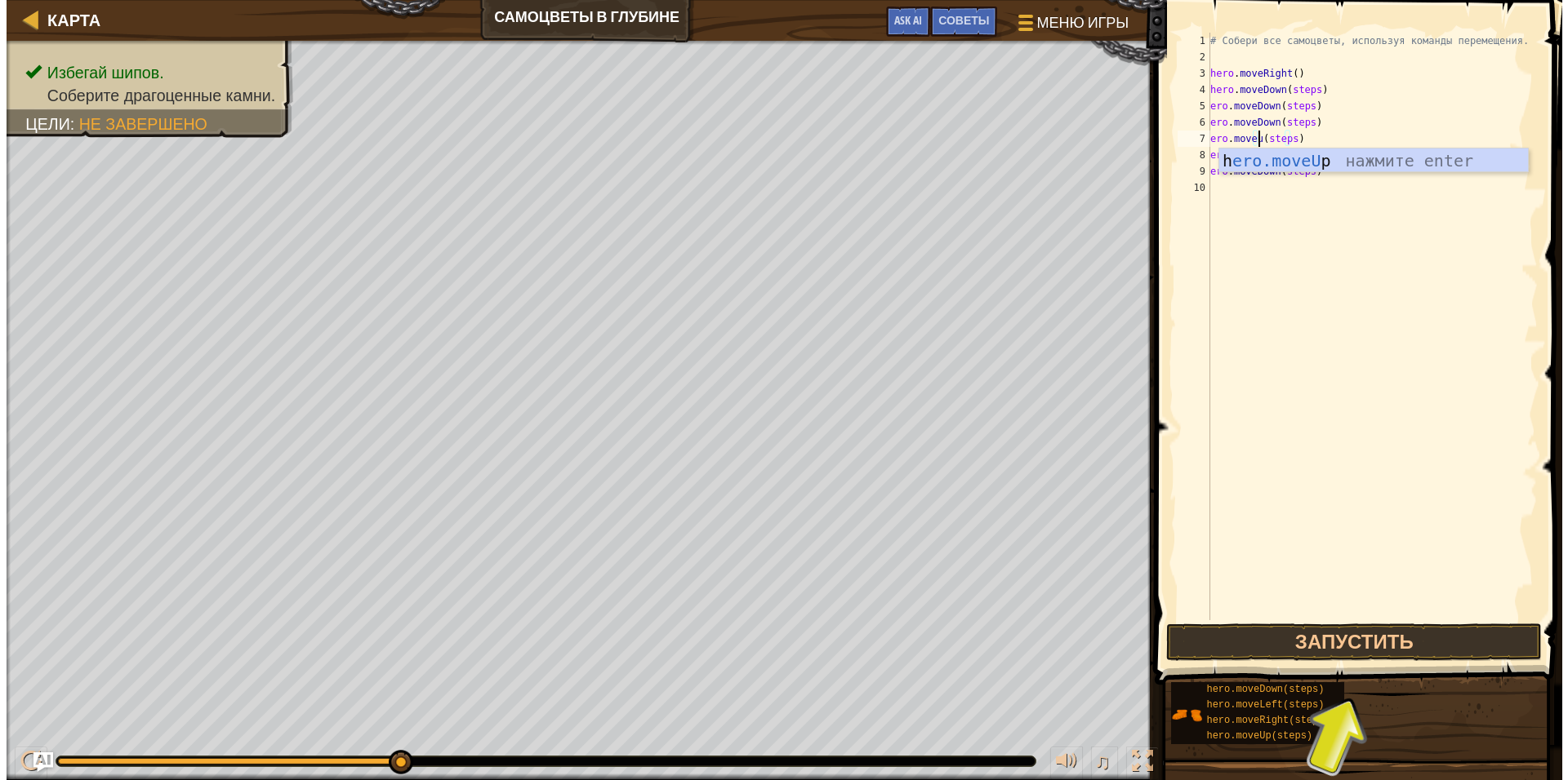
scroll to position [8, 5]
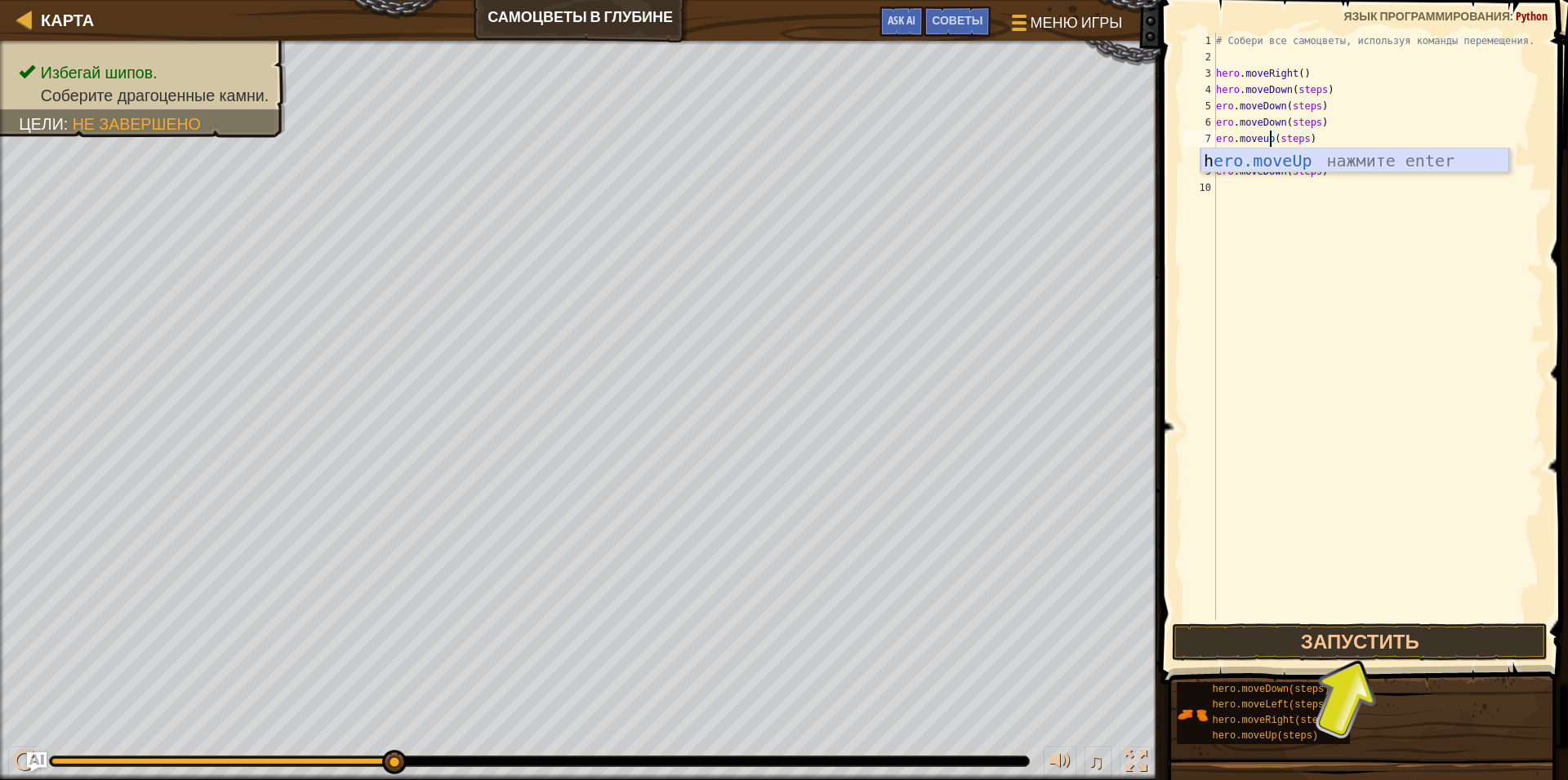
click at [1238, 155] on div "h ero.moveUp нажмите enter" at bounding box center [1355, 185] width 309 height 73
click at [1270, 154] on div "# Собери все самоцветы, используя команды перемещения. hero . moveRight ( ) her…" at bounding box center [1378, 342] width 332 height 620
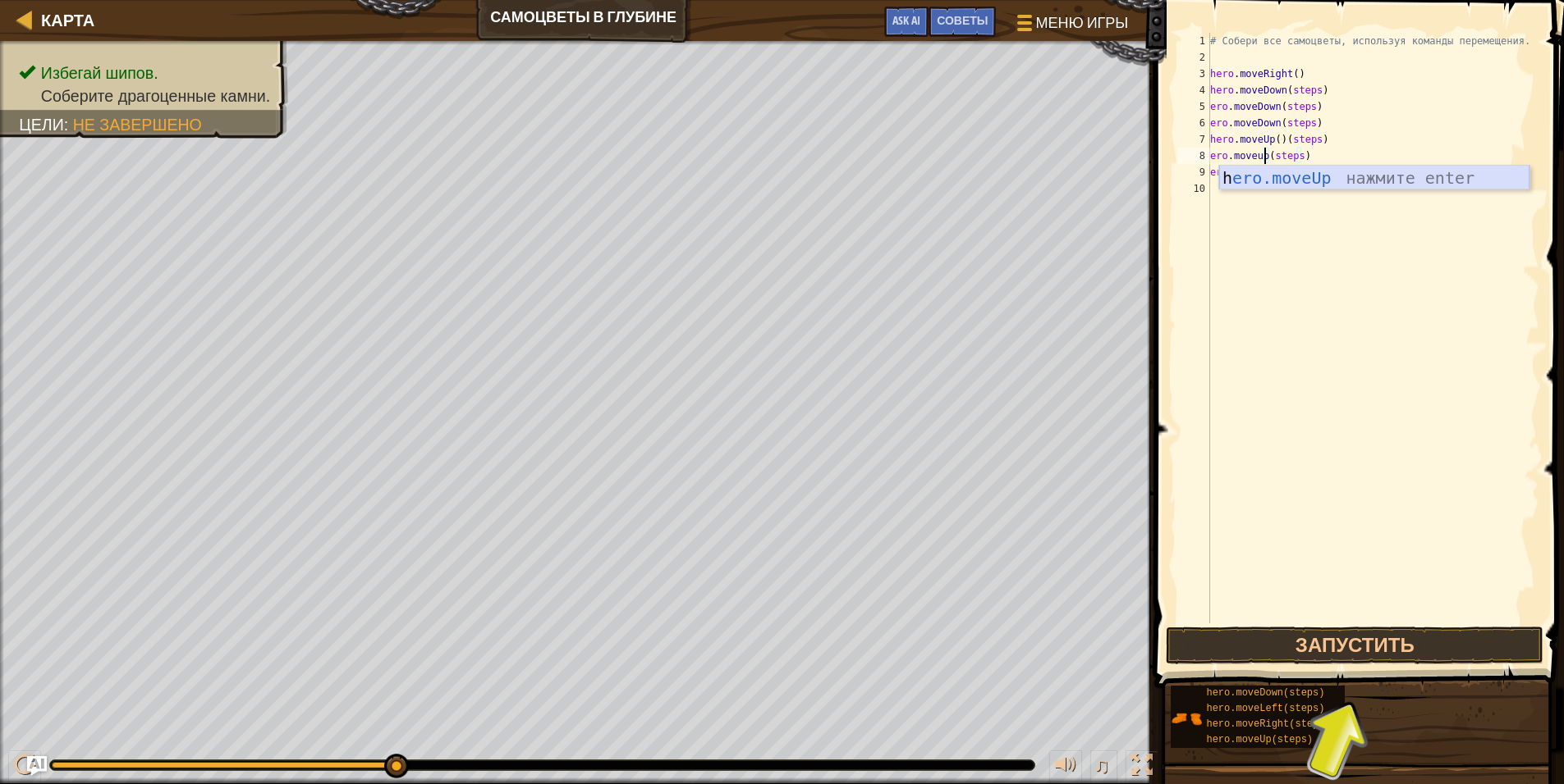
click at [1293, 186] on div "h ero.moveUp нажмите enter" at bounding box center [1374, 203] width 310 height 74
click at [1278, 179] on div "# Собери все самоцветы, используя команды перемещения. hero . moveRight ( ) her…" at bounding box center [1374, 344] width 334 height 623
click at [1293, 194] on div "h ero.moveUp нажмите enter" at bounding box center [1374, 219] width 310 height 74
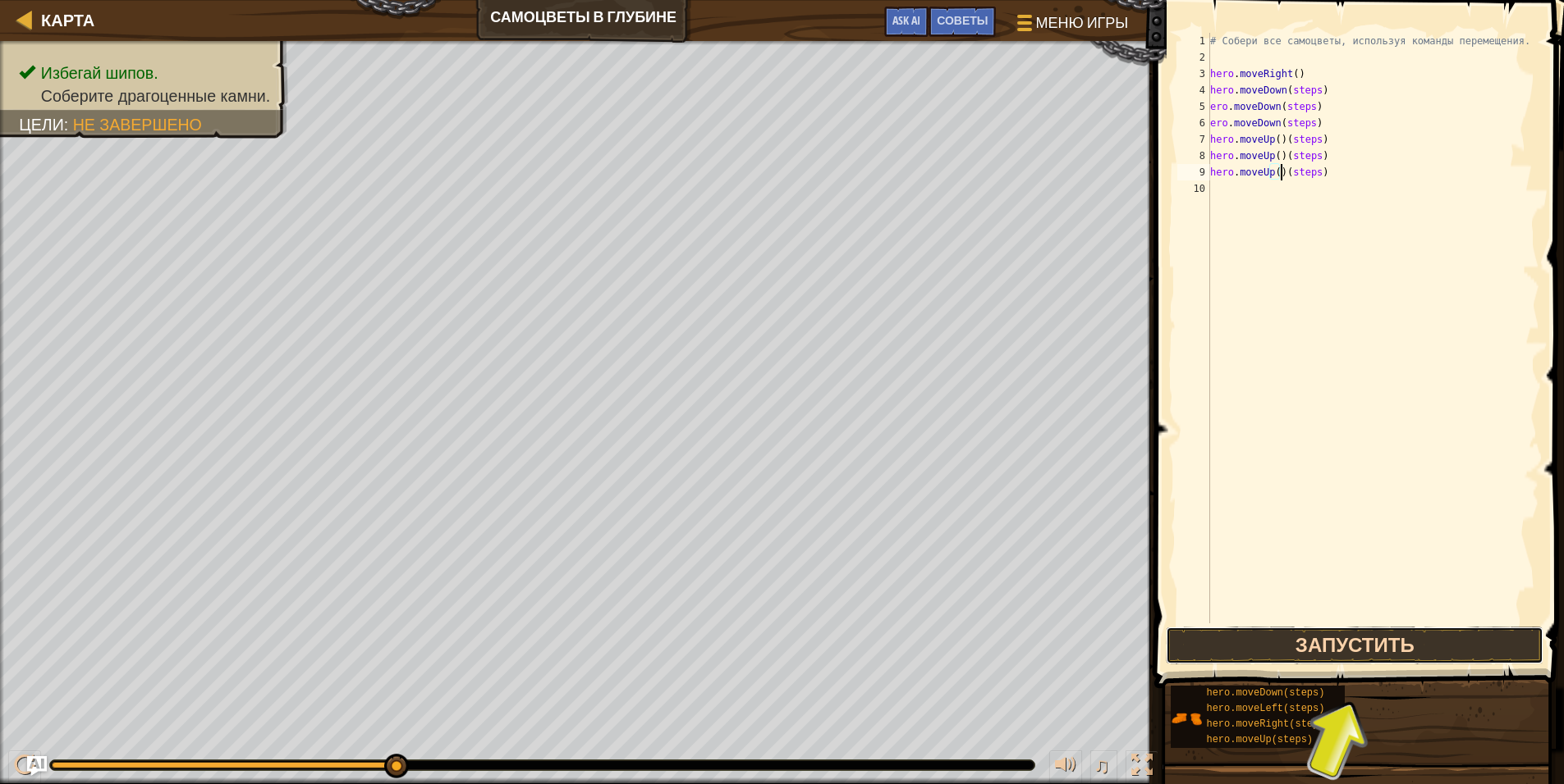
click at [1315, 653] on button "Запустить" at bounding box center [1354, 645] width 377 height 38
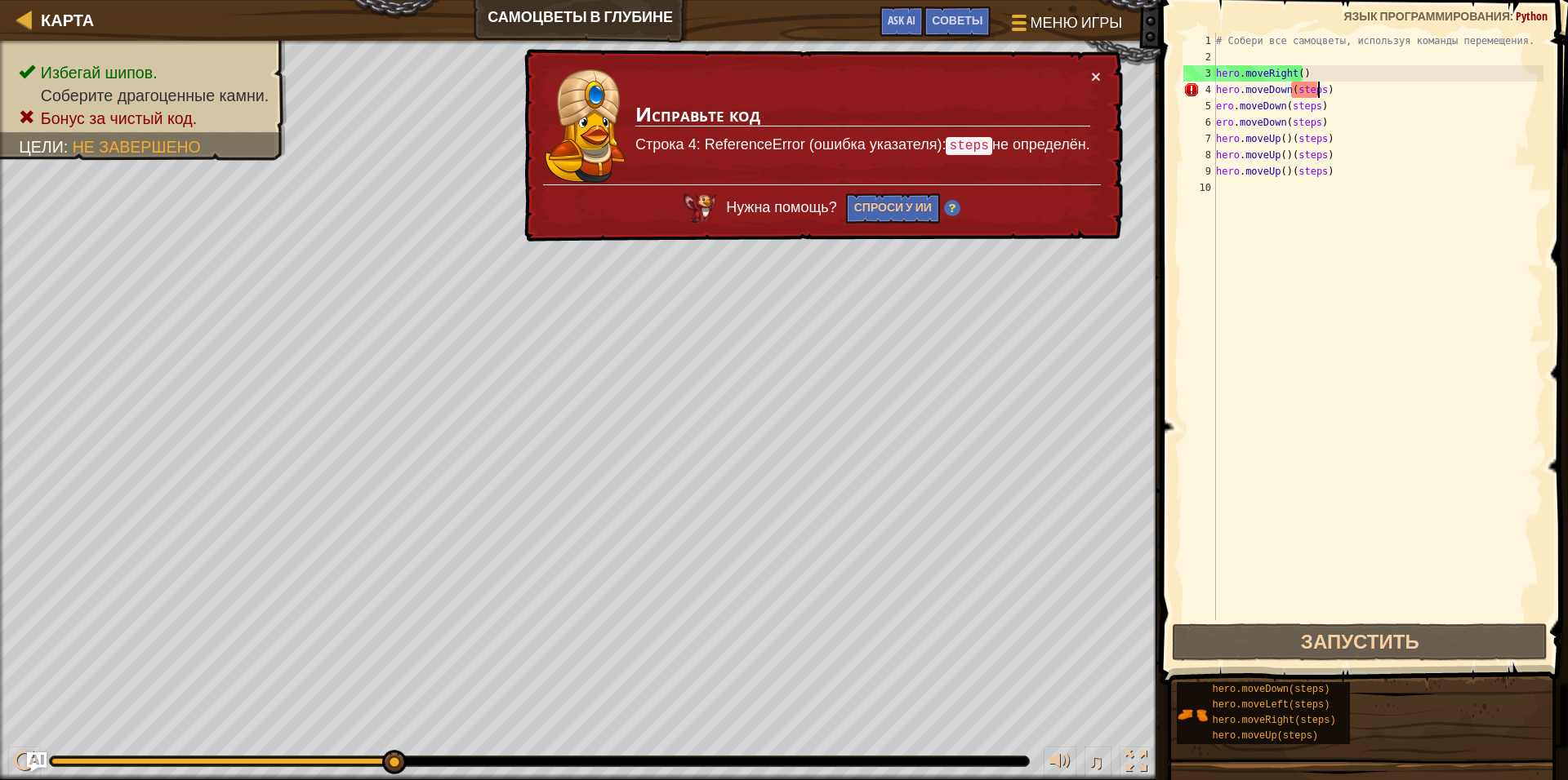
click at [1318, 89] on div "# Собери все самоцветы, используя команды перемещения. hero . moveRight ( ) her…" at bounding box center [1378, 342] width 332 height 620
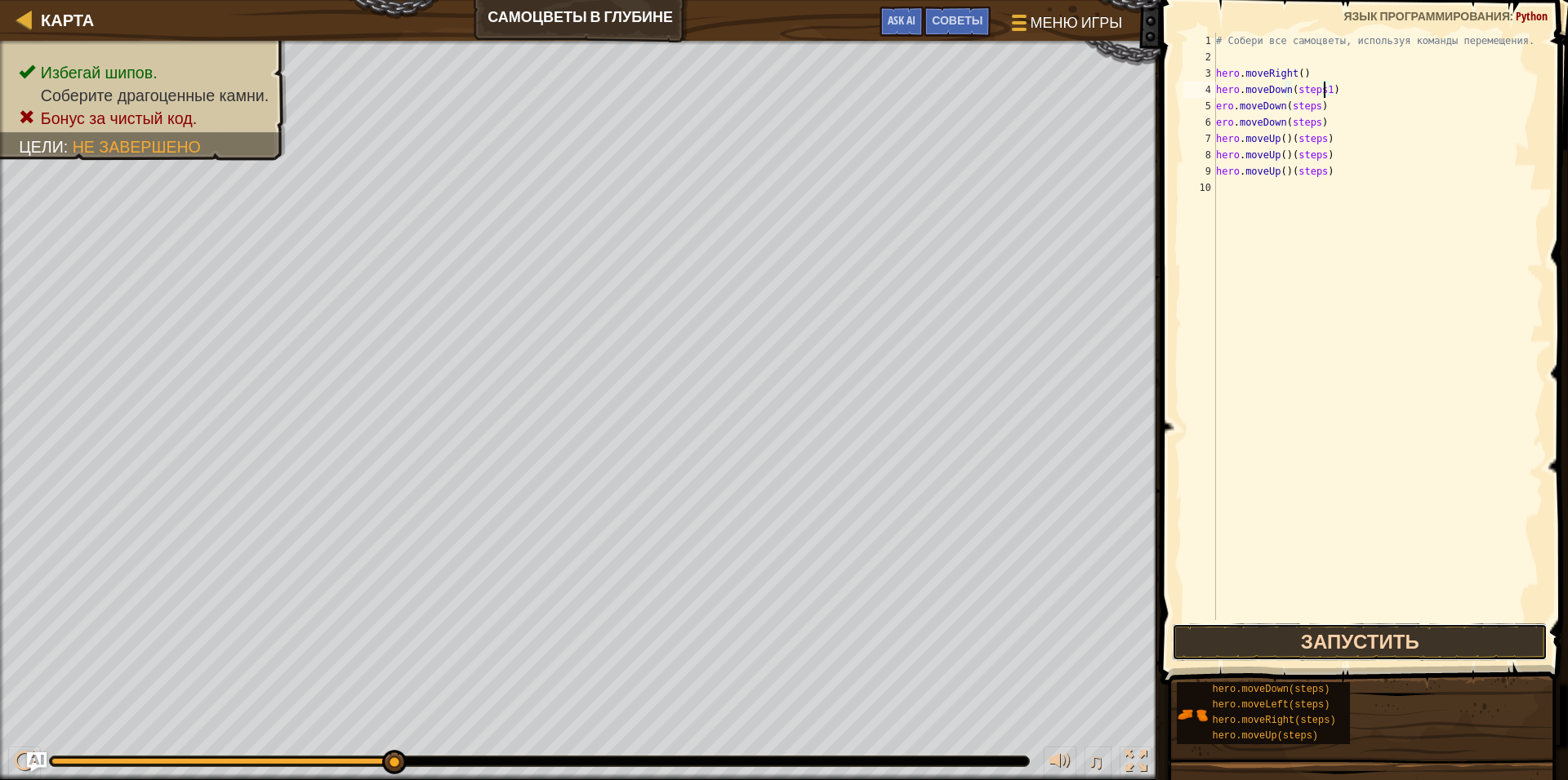
click at [1293, 653] on button "Запустить" at bounding box center [1359, 642] width 375 height 38
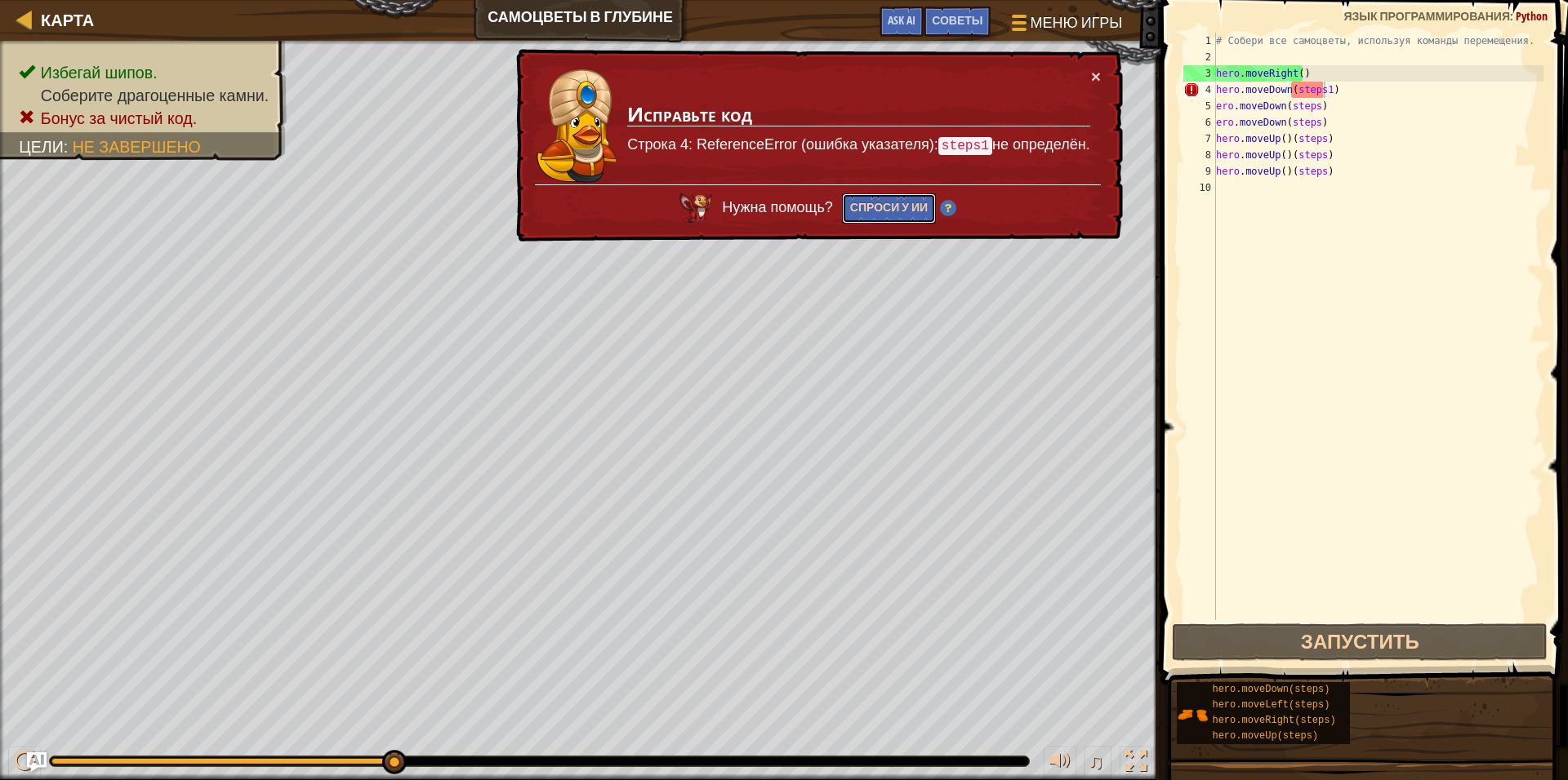
click at [908, 205] on button "Спроси у ИИ" at bounding box center [888, 208] width 94 height 30
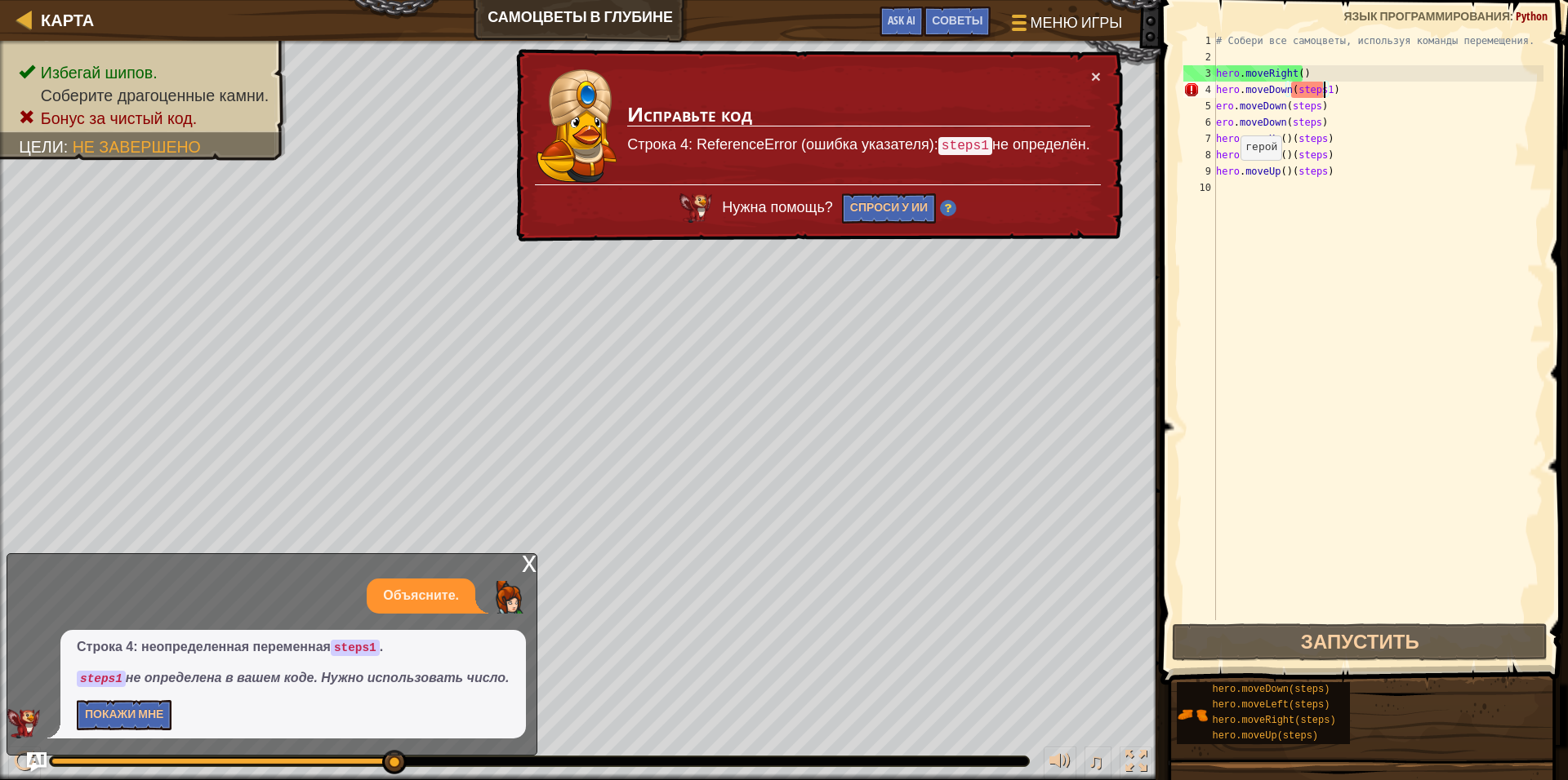
click at [365, 650] on code "steps1" at bounding box center [355, 648] width 49 height 16
click at [371, 647] on code "steps1" at bounding box center [355, 648] width 49 height 16
drag, startPoint x: 382, startPoint y: 650, endPoint x: 344, endPoint y: 649, distance: 38.0
click at [344, 649] on p "Строка 4: неопределенная переменная steps1 ." at bounding box center [293, 647] width 433 height 18
drag, startPoint x: 306, startPoint y: 695, endPoint x: 292, endPoint y: 687, distance: 16.1
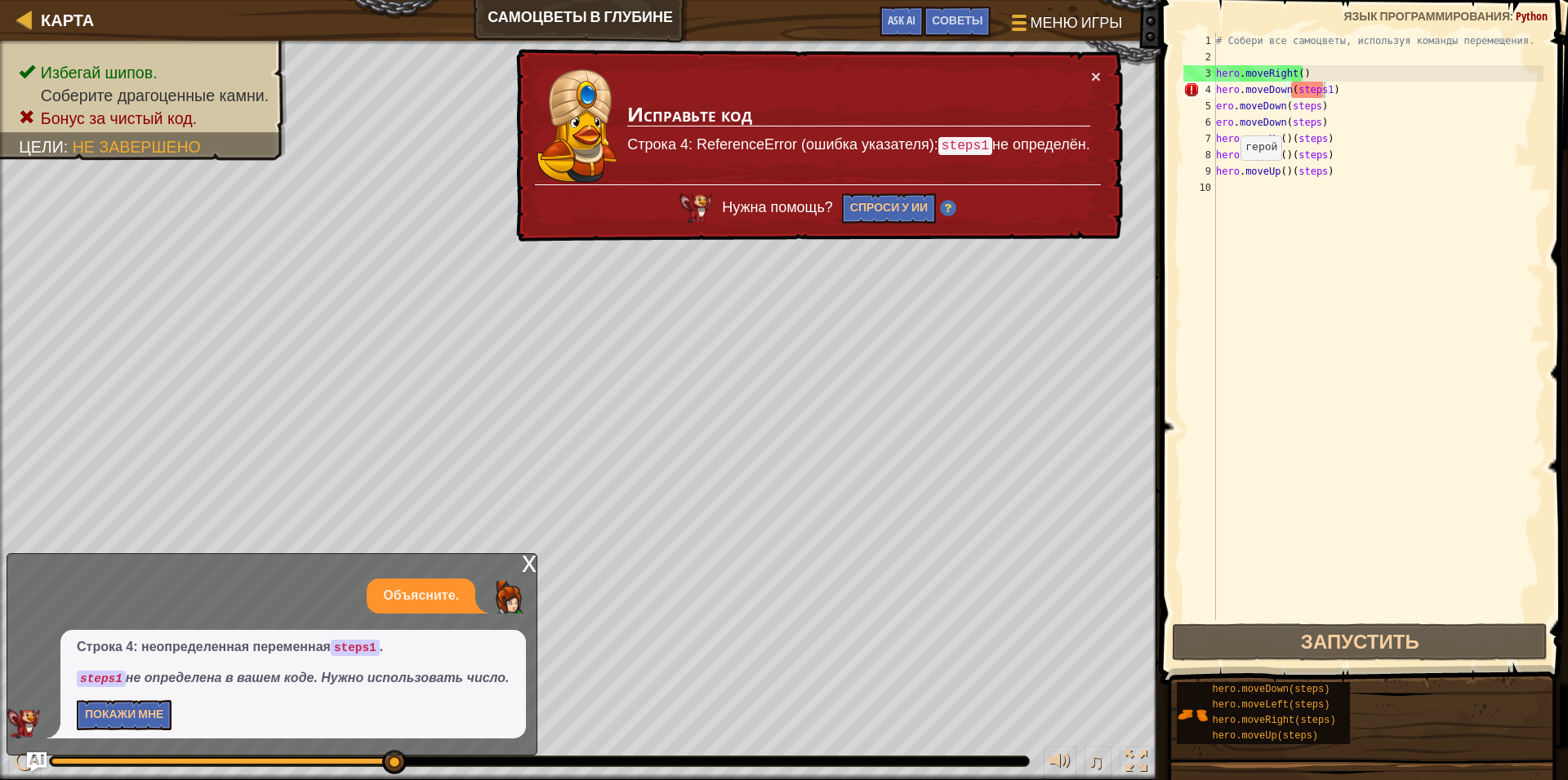
click at [306, 695] on div "Строка 4: неопределенная переменная steps1 . steps1 не определена в [GEOGRAPHIC…" at bounding box center [293, 685] width 466 height 109
click at [136, 711] on button "Покажи мне" at bounding box center [124, 714] width 95 height 30
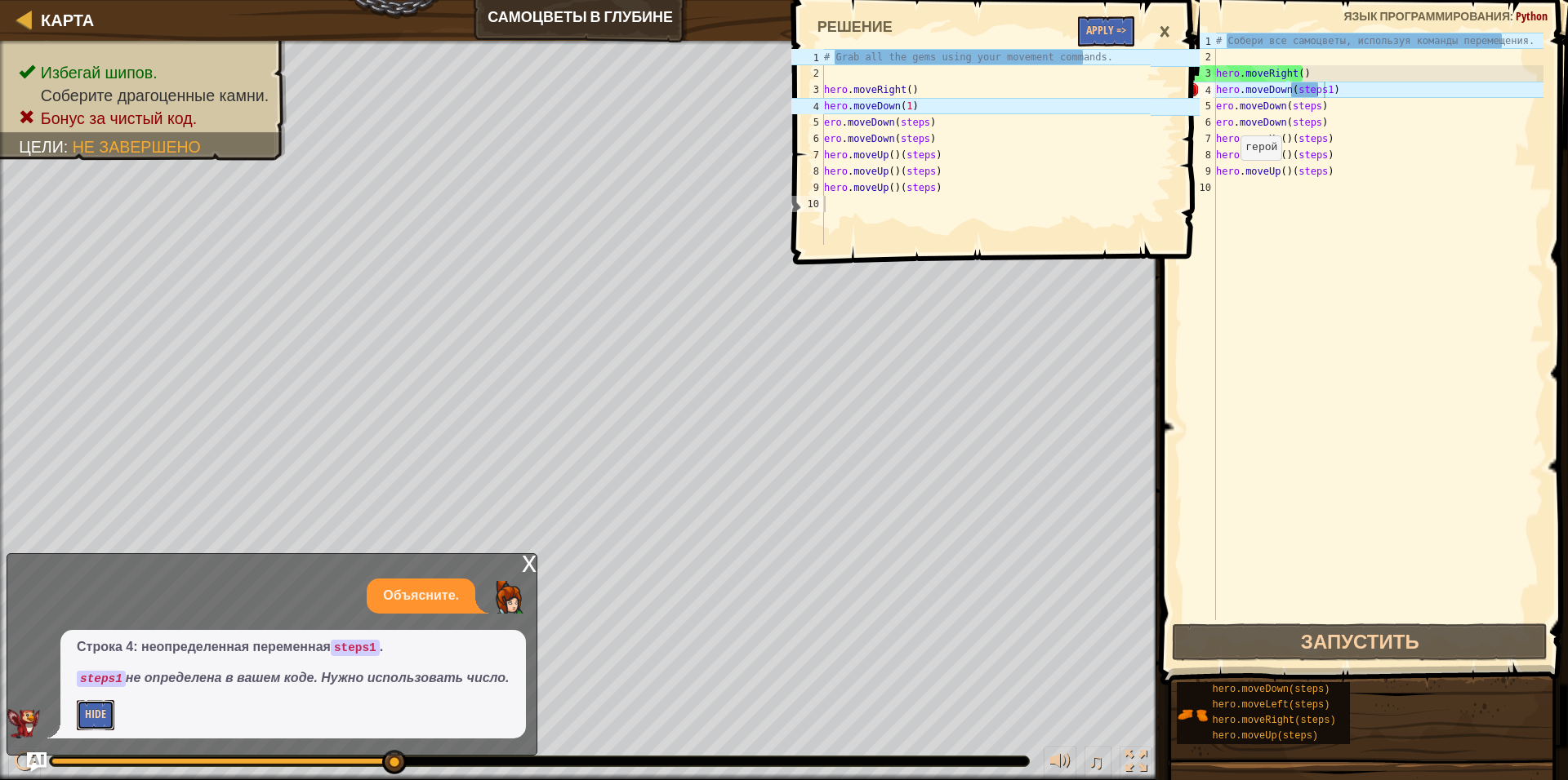
click at [98, 715] on button "Hide" at bounding box center [95, 714] width 38 height 30
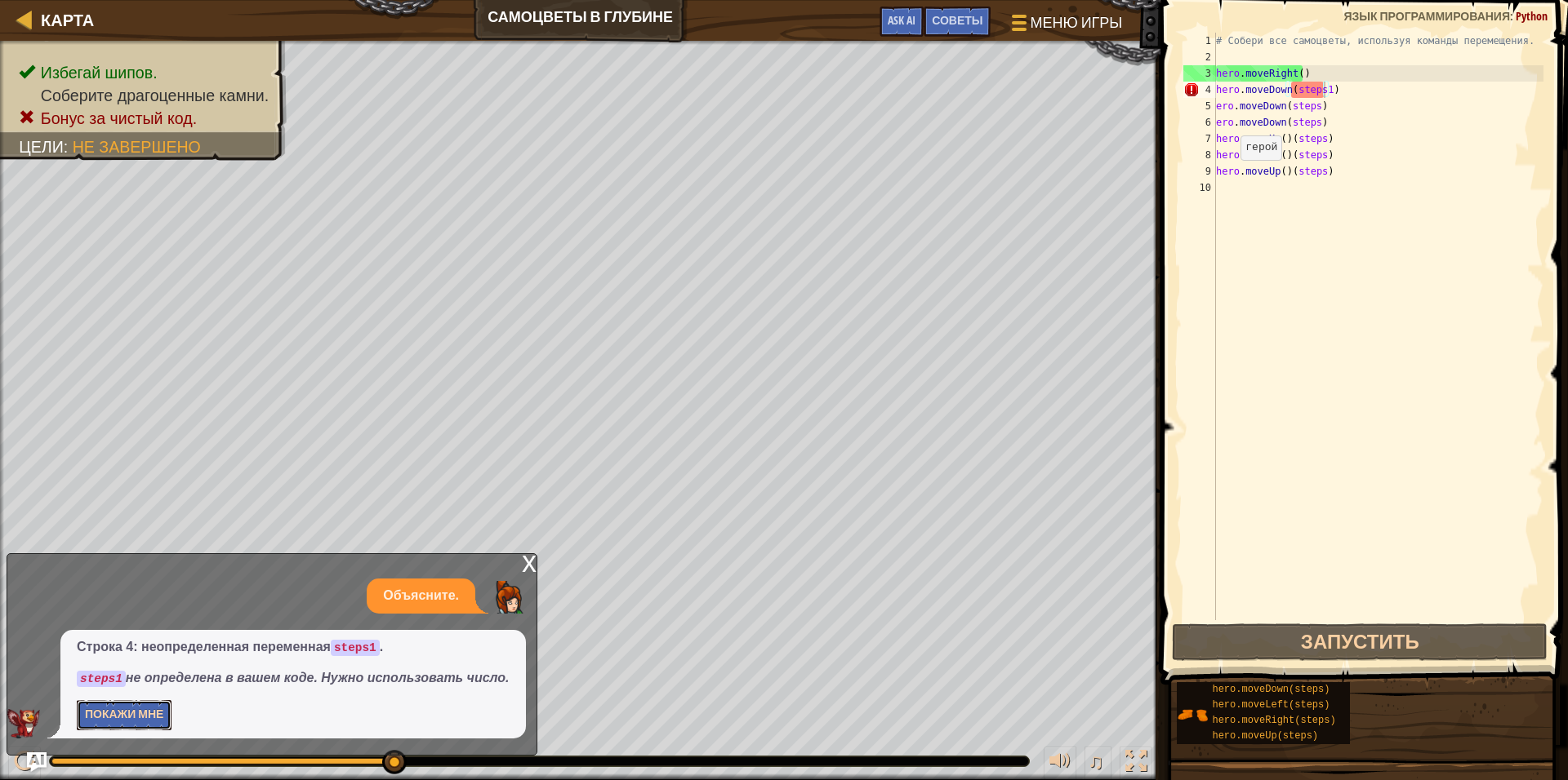
click at [98, 715] on button "Покажи мне" at bounding box center [124, 714] width 95 height 30
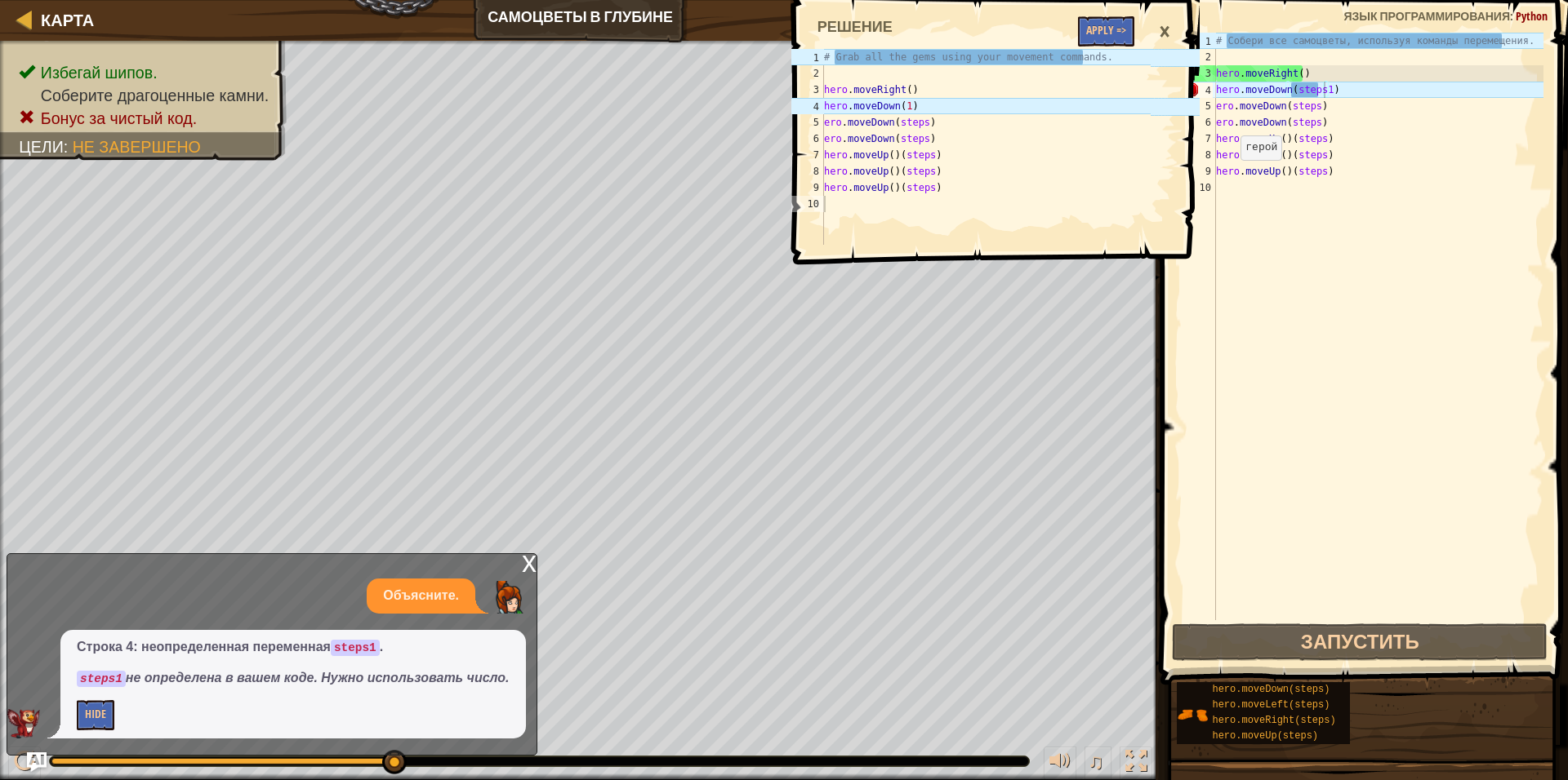
click at [1162, 27] on div "×" at bounding box center [1164, 32] width 28 height 38
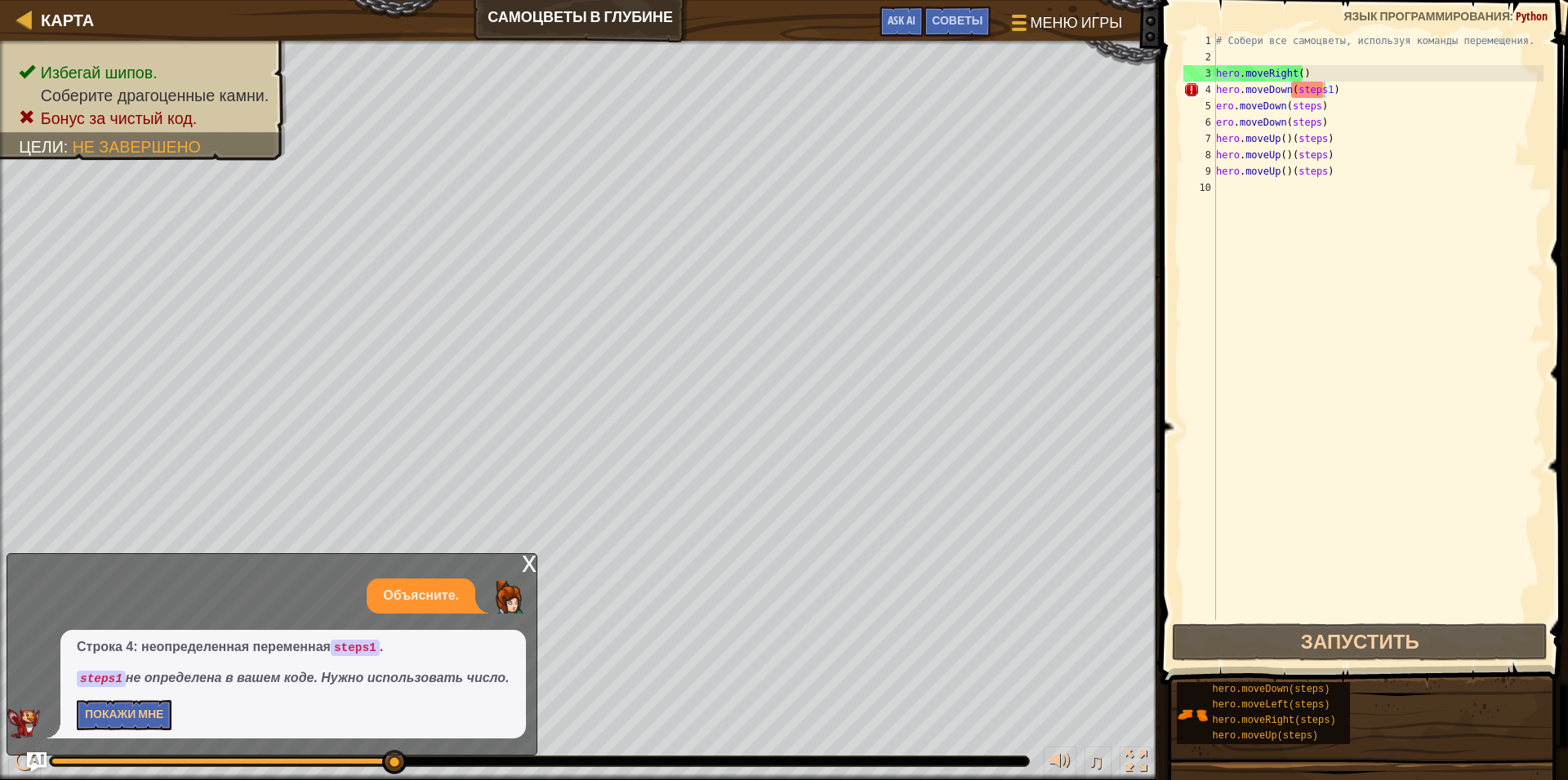
click at [1316, 90] on div "# Собери все самоцветы, используя команды перемещения. hero . moveRight ( ) her…" at bounding box center [1377, 342] width 331 height 620
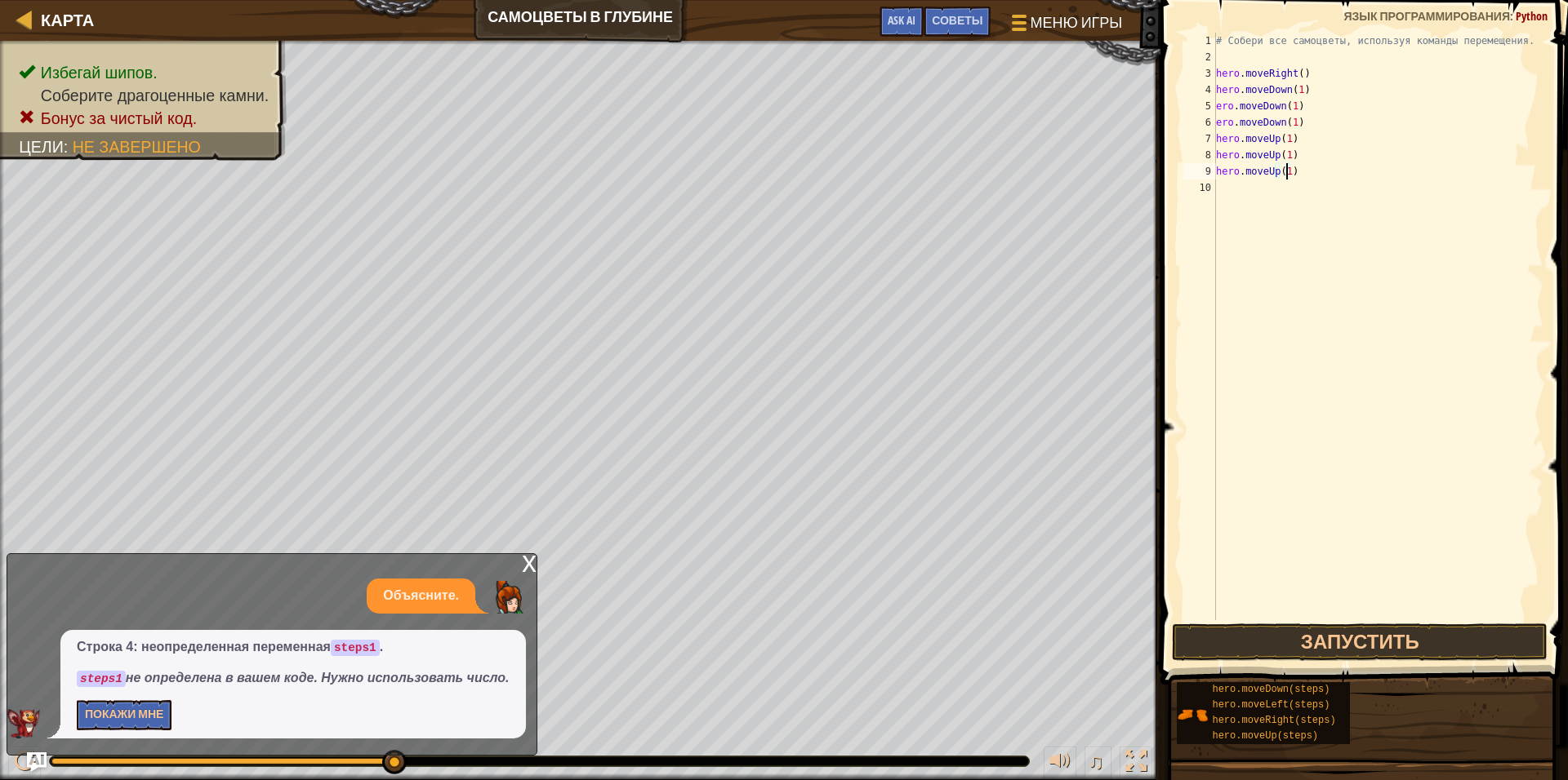
scroll to position [8, 6]
type textarea "hero.moveUp(1)"
click at [1190, 639] on button "Запустить" at bounding box center [1359, 642] width 375 height 38
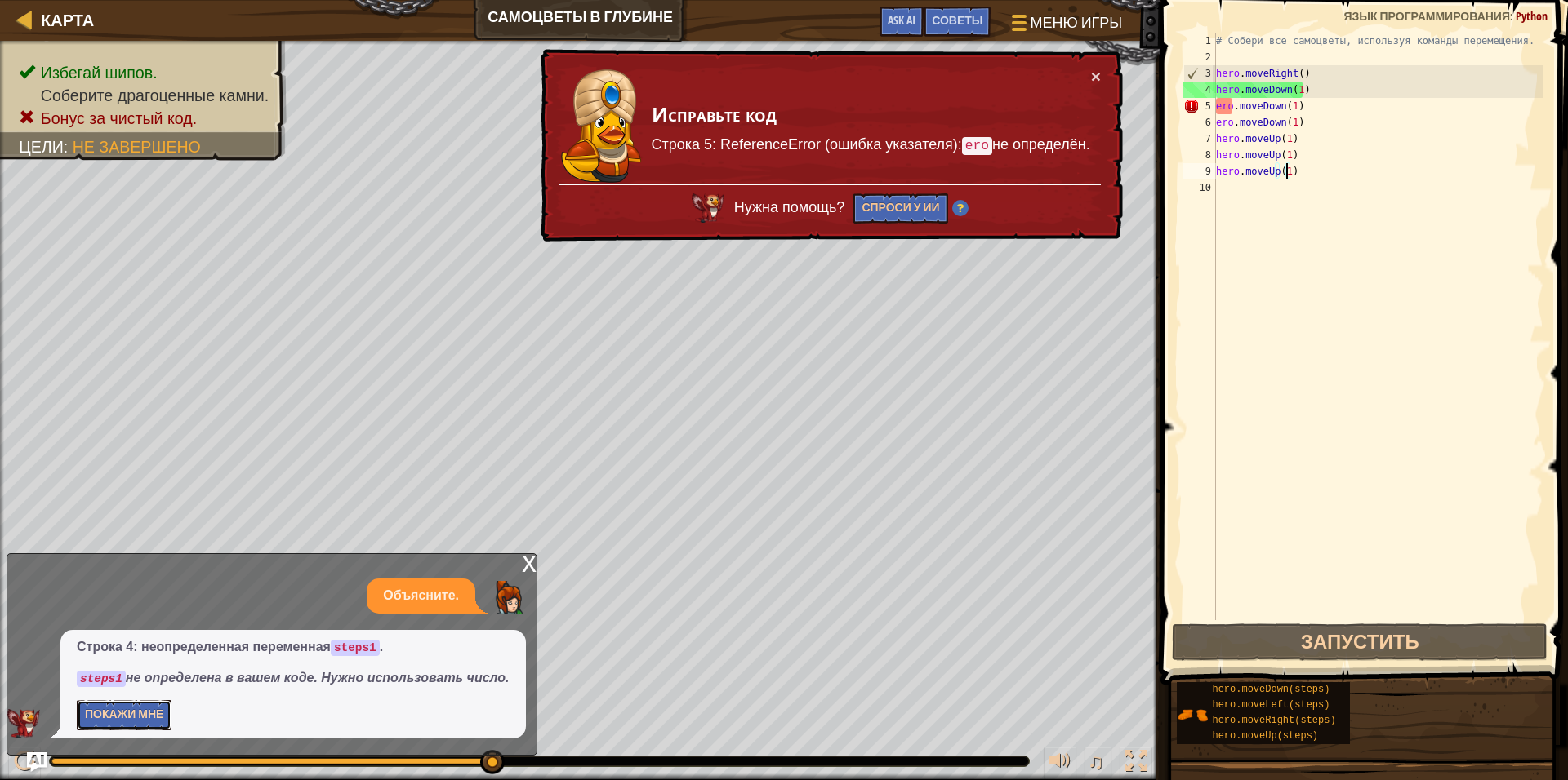
click at [133, 716] on button "Покажи мне" at bounding box center [124, 714] width 95 height 30
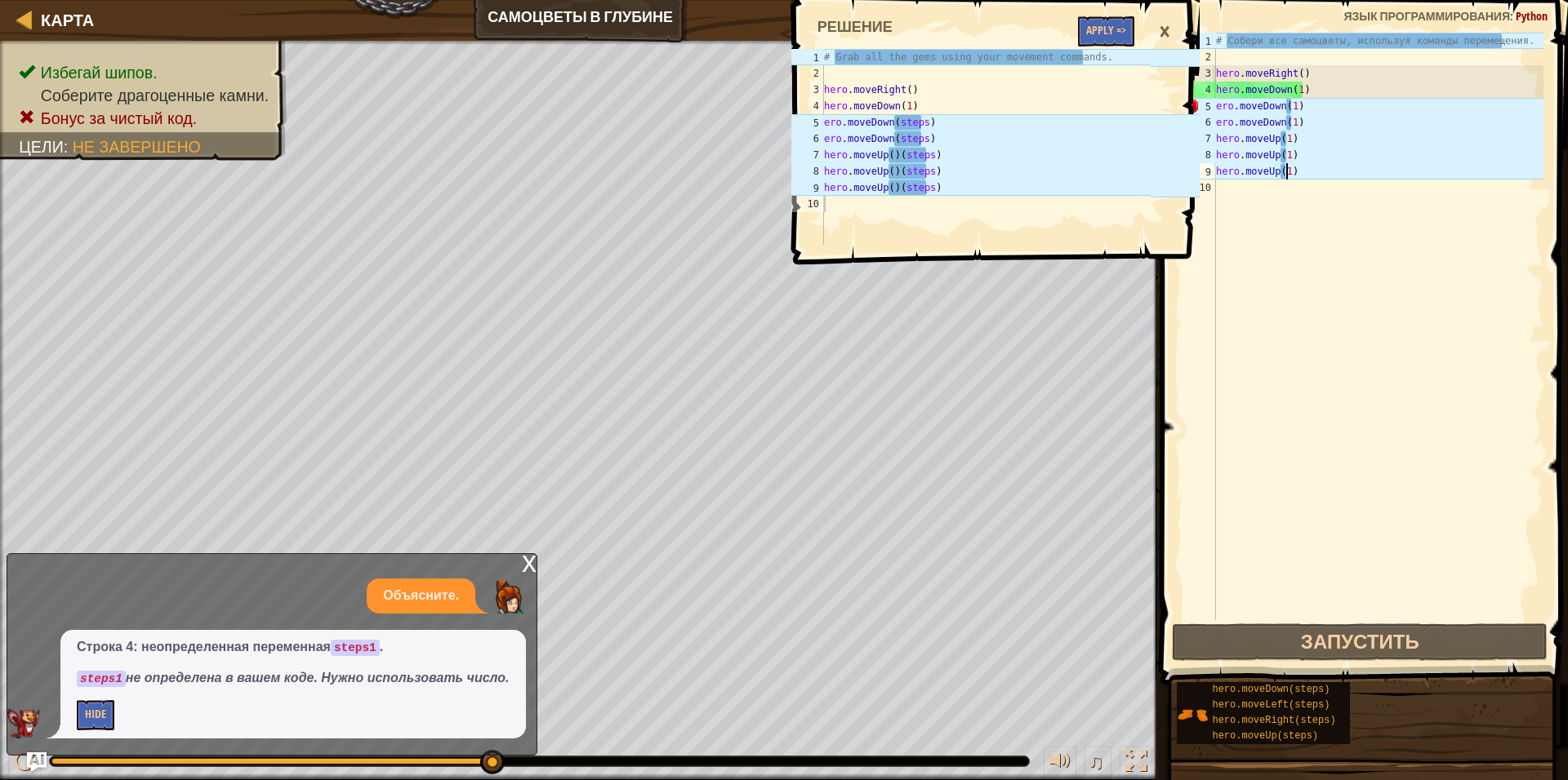
type textarea "ero.moveDown(steps)"
drag, startPoint x: 930, startPoint y: 123, endPoint x: 825, endPoint y: 120, distance: 105.0
click at [825, 120] on div "# Grab all the gems using your movement commands. hero . moveRight ( ) hero . m…" at bounding box center [986, 163] width 331 height 229
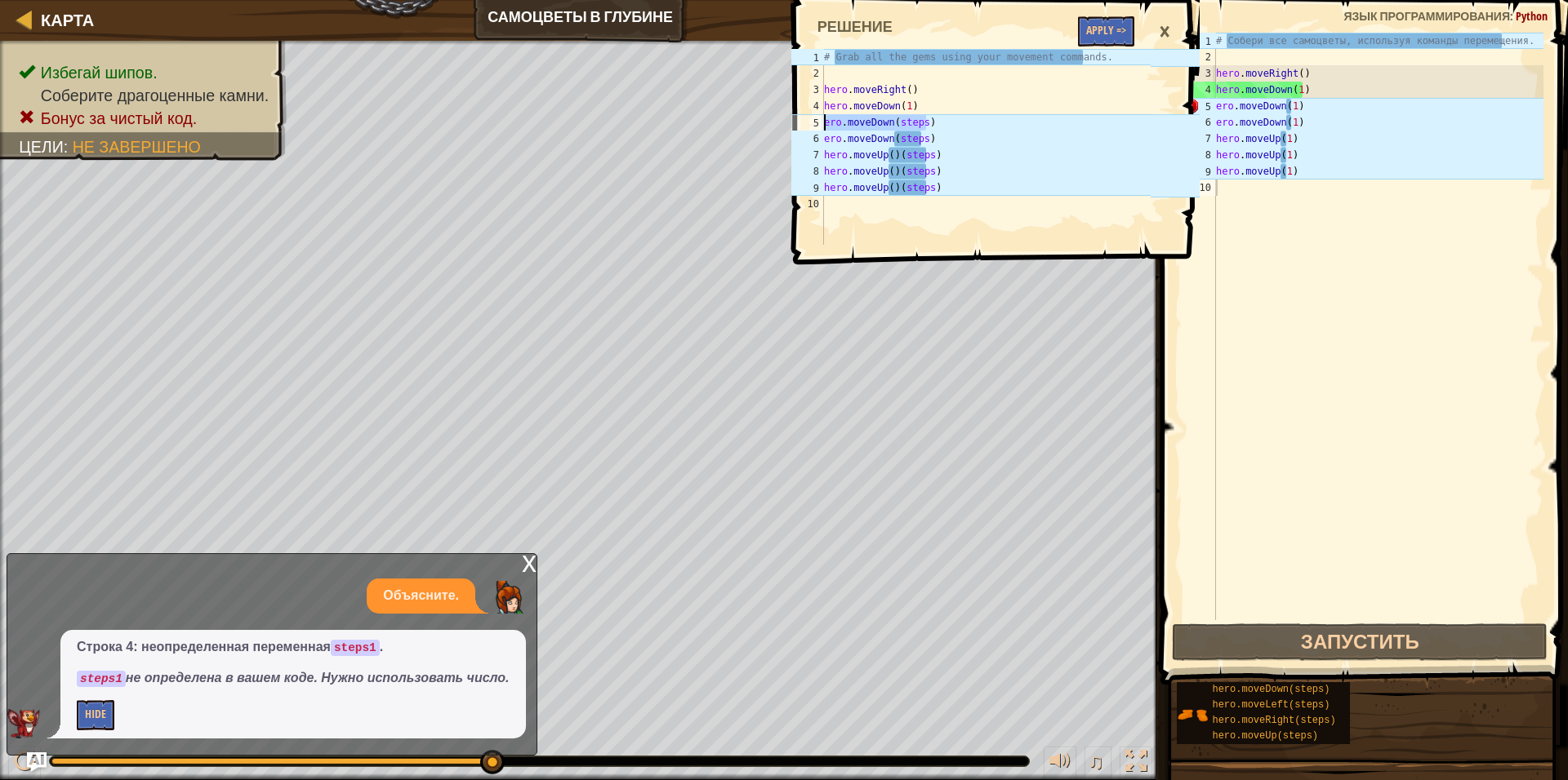
click at [1196, 435] on div "ero.moveDown(steps) 1 2 3 4 5 6 7 8 9 10 # Grab all the gems using your movemen…" at bounding box center [994, 390] width 413 height 780
click at [1322, 111] on div "# Собери все самоцветы, используя команды перемещения. hero . moveRight ( ) her…" at bounding box center [1377, 342] width 331 height 620
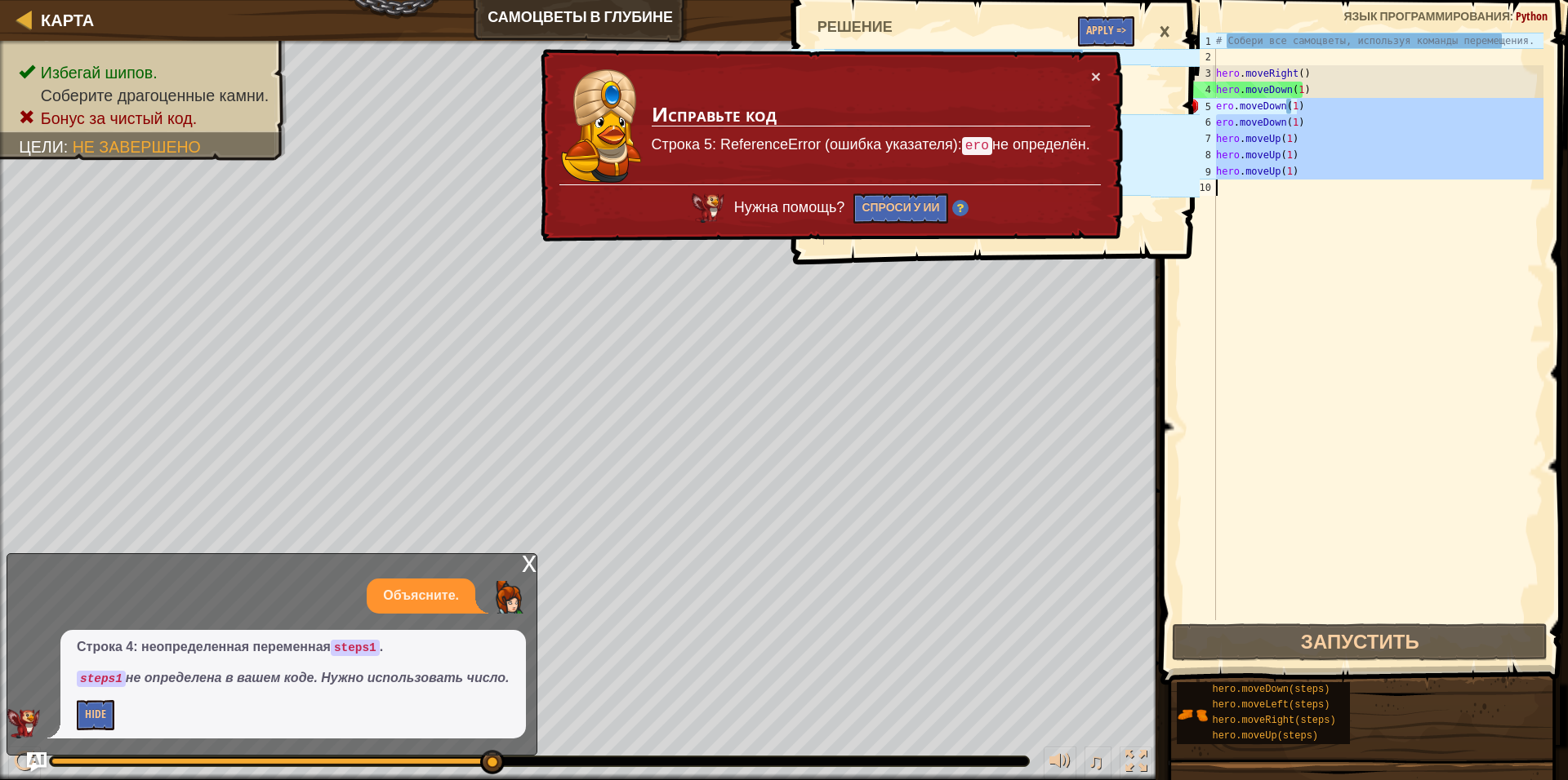
drag, startPoint x: 1318, startPoint y: 100, endPoint x: 1210, endPoint y: 189, distance: 139.9
click at [1210, 189] on div "ero.moveDown(1) 1 2 3 4 5 6 7 8 9 10 # Собери все самоцветы, используя команды …" at bounding box center [1361, 327] width 364 height 588
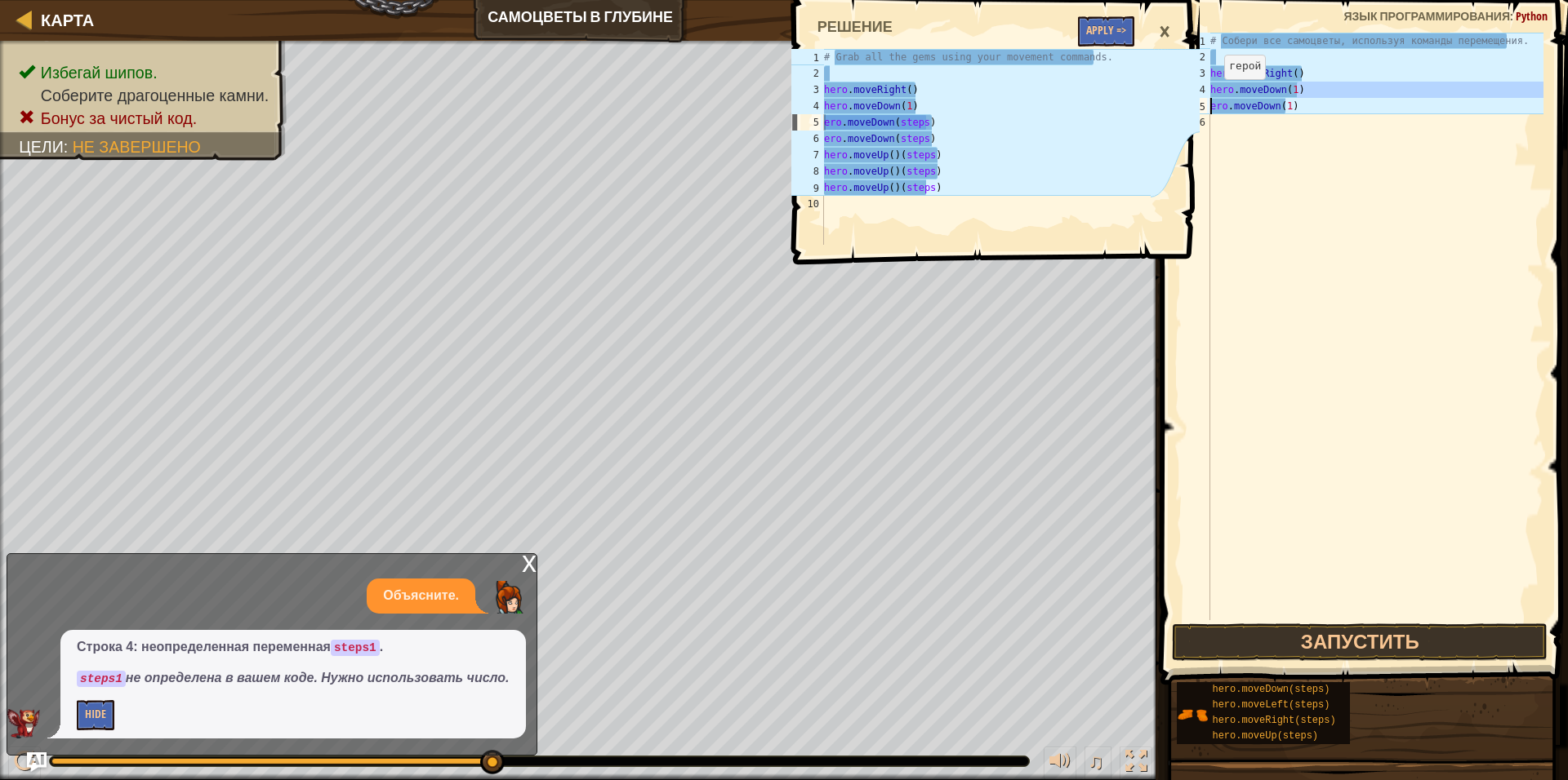
drag, startPoint x: 1320, startPoint y: 84, endPoint x: 1204, endPoint y: 112, distance: 119.3
click at [1204, 112] on div "ero.moveDown(1) 1 2 3 4 5 6 # Собери все самоцветы, используя команды перемещен…" at bounding box center [1361, 327] width 364 height 588
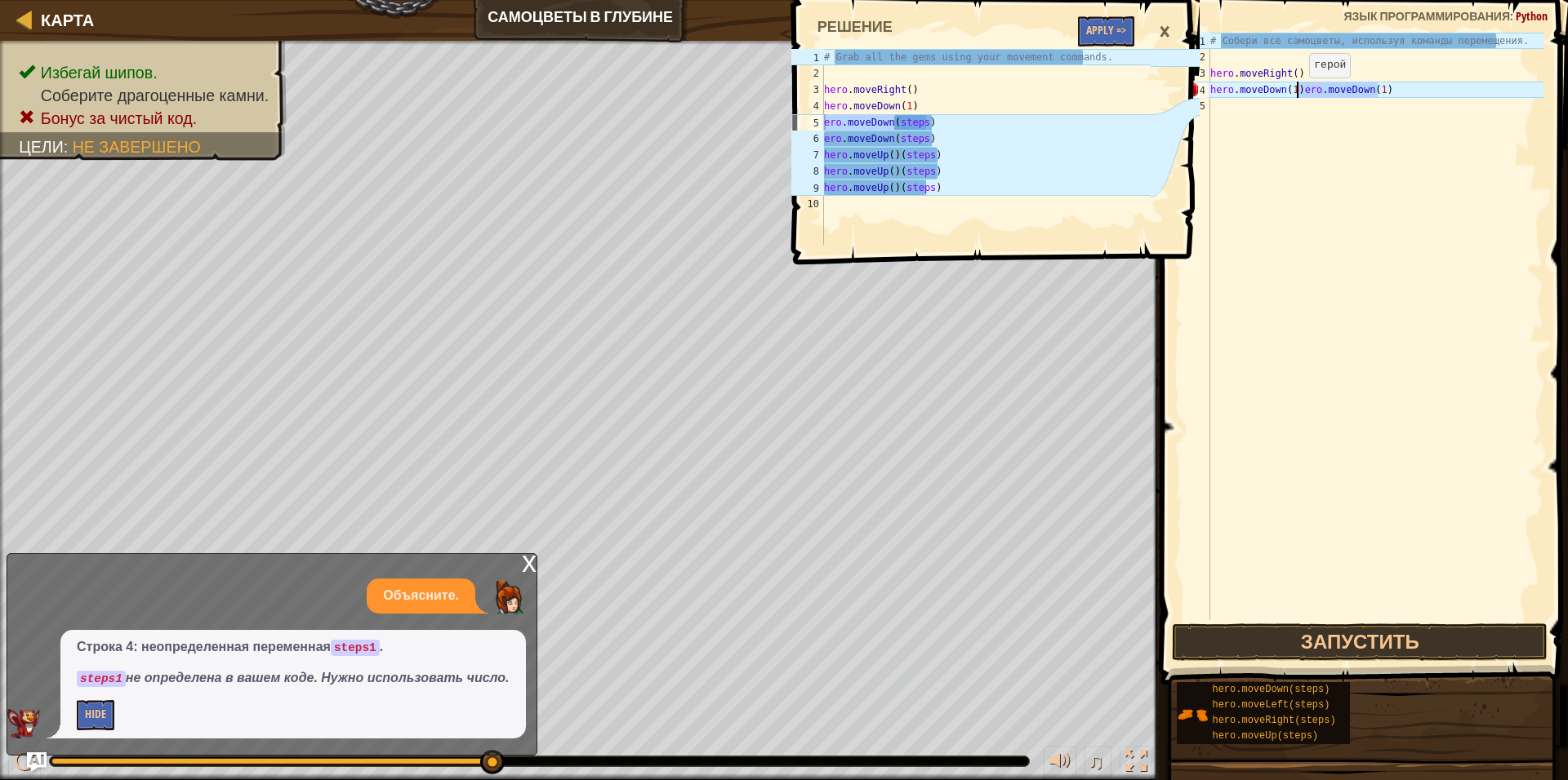
drag, startPoint x: 1393, startPoint y: 88, endPoint x: 1295, endPoint y: 94, distance: 98.2
click at [1295, 94] on div "# Собери все самоцветы, используя команды перемещения. hero . moveRight ( ) her…" at bounding box center [1374, 342] width 337 height 620
type textarea "hero.moveDown(1)"
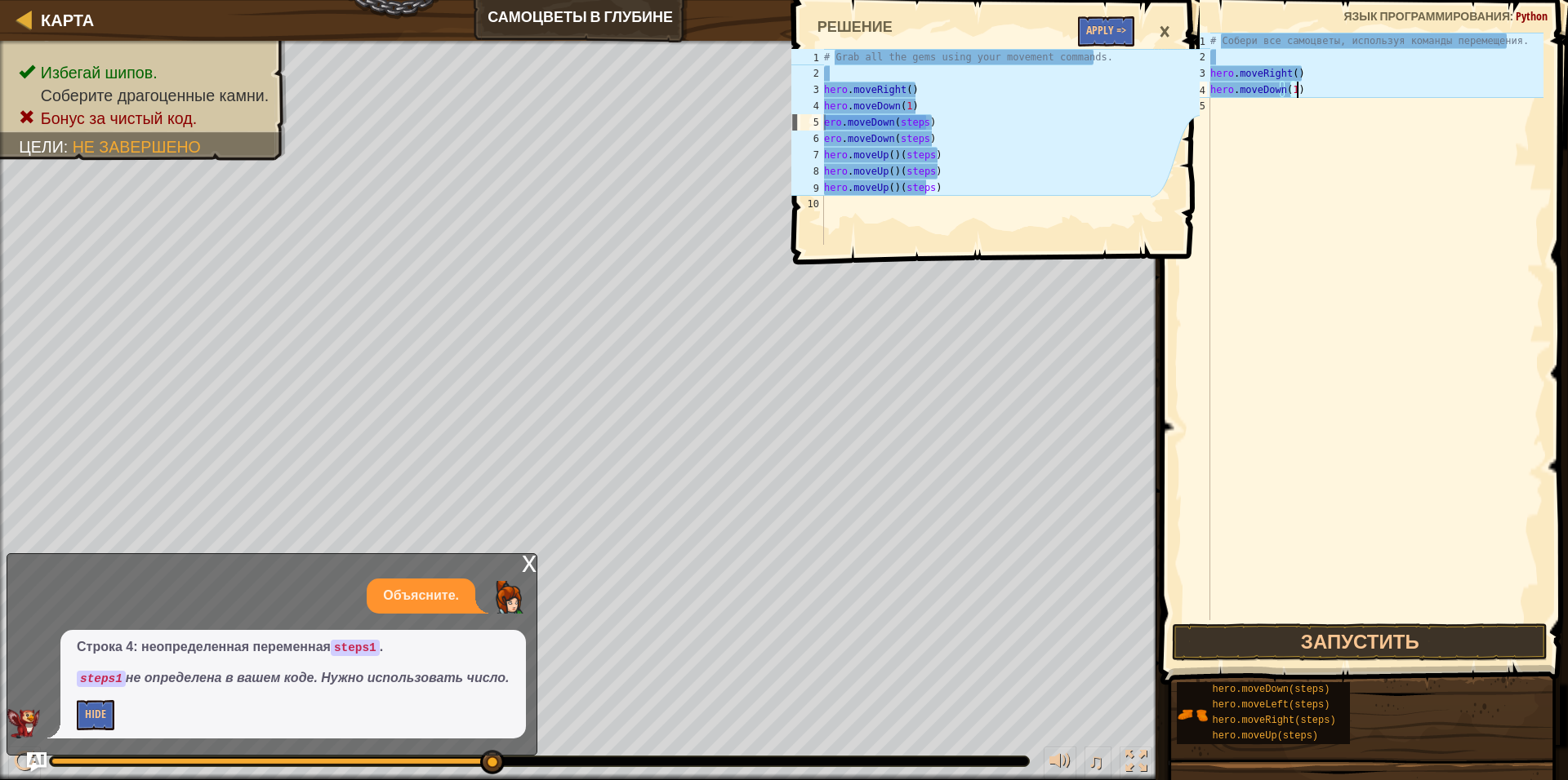
click at [1270, 104] on div "# Собери все самоцветы, используя команды перемещения. hero . moveRight ( ) her…" at bounding box center [1374, 342] width 337 height 620
paste textarea "ero.moveDown(steps)"
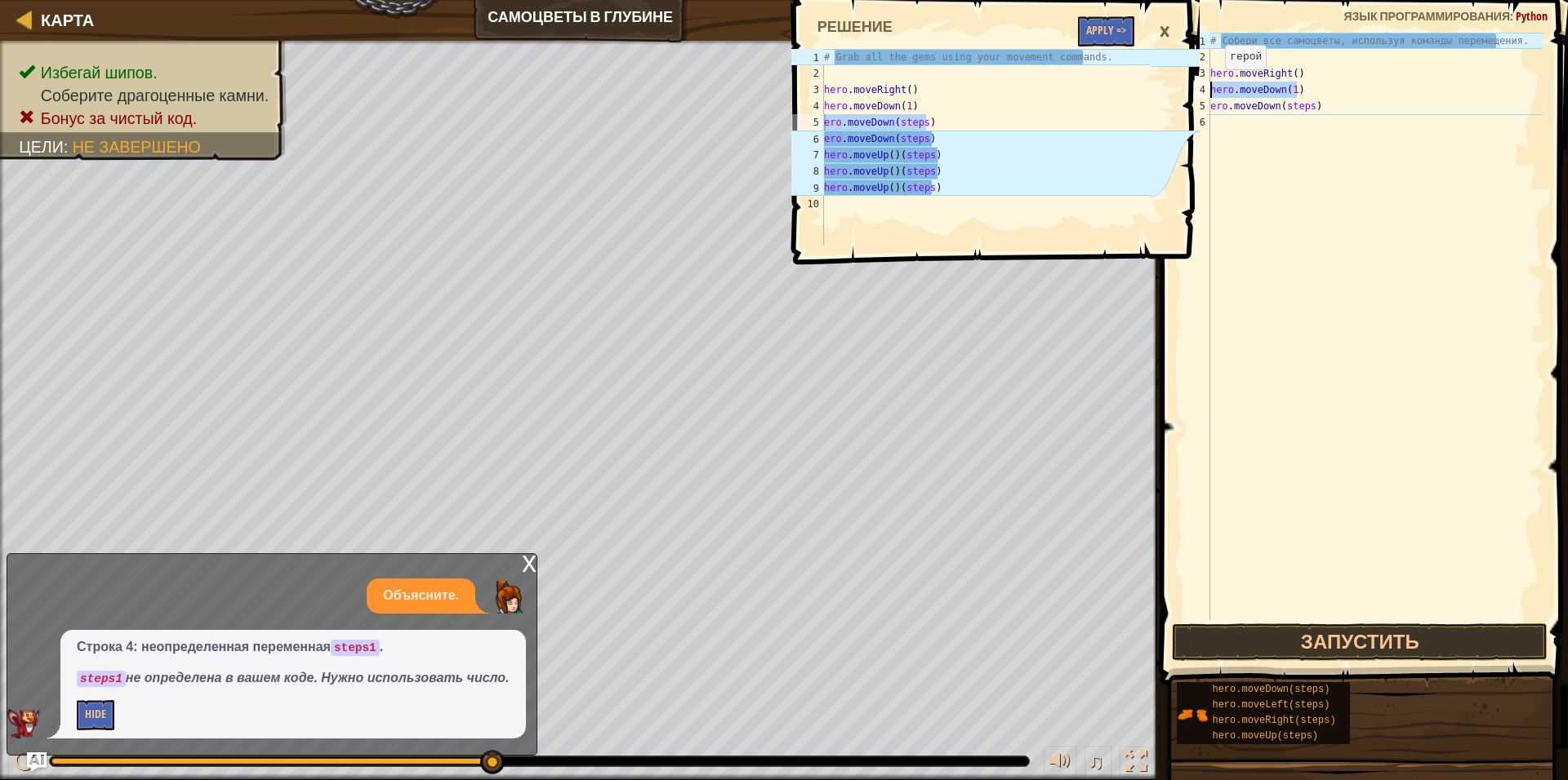
drag, startPoint x: 1299, startPoint y: 88, endPoint x: 1211, endPoint y: 86, distance: 88.0
click at [1211, 86] on div "# Собери все самоцветы, используя команды перемещения. hero . moveRight ( ) her…" at bounding box center [1374, 342] width 337 height 620
type textarea "hero.moveDown(1)"
type textarea "hero.moveRight()"
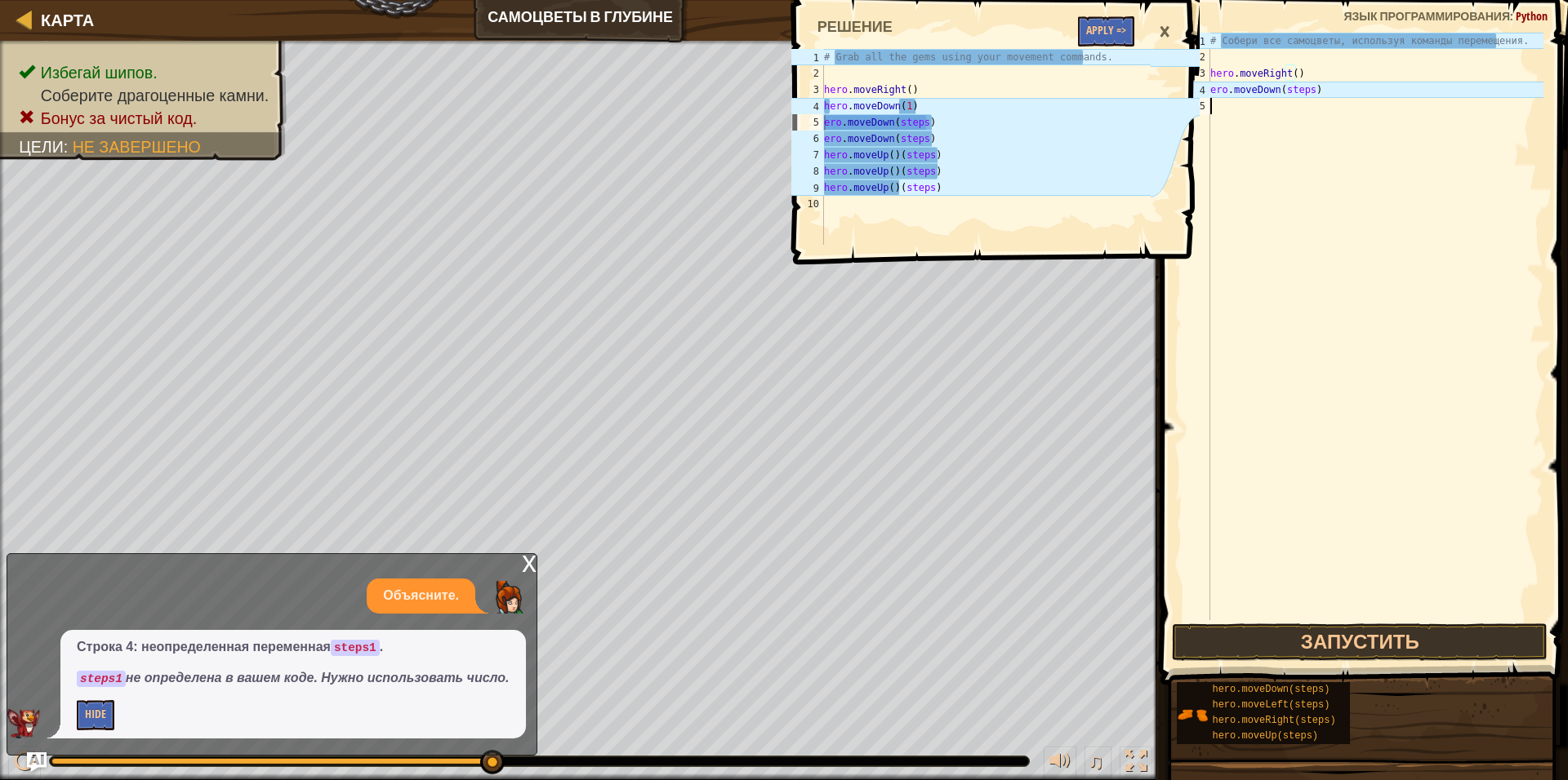
click at [1233, 124] on div "# Собери все самоцветы, используя команды перемещения. hero . moveRight ( ) ero…" at bounding box center [1374, 342] width 337 height 620
click at [1276, 645] on button "Запустить" at bounding box center [1359, 642] width 375 height 38
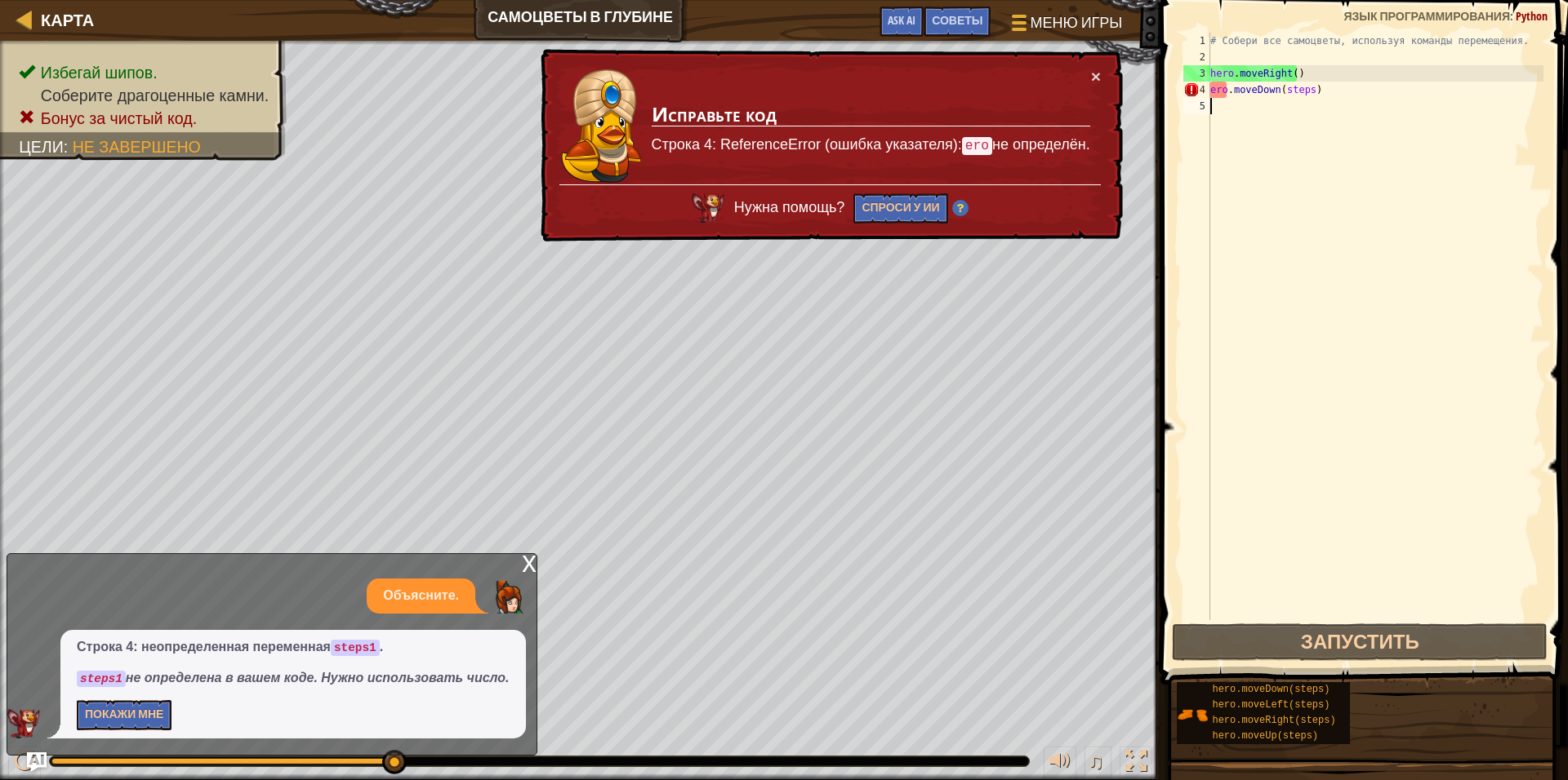
click at [529, 566] on div "x" at bounding box center [528, 562] width 14 height 16
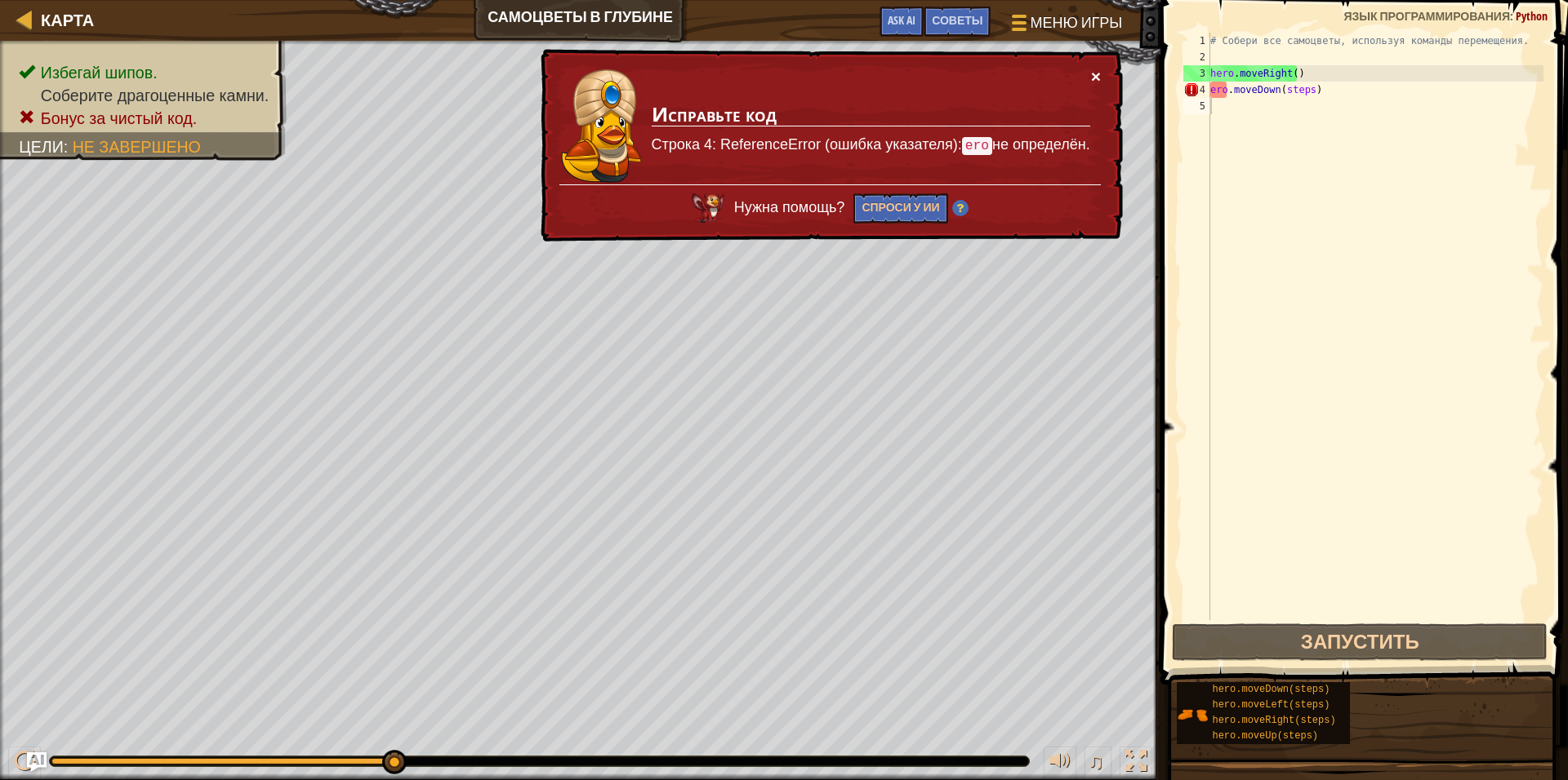
click at [1093, 72] on button "×" at bounding box center [1095, 76] width 10 height 17
click at [1097, 68] on button "×" at bounding box center [1095, 76] width 10 height 17
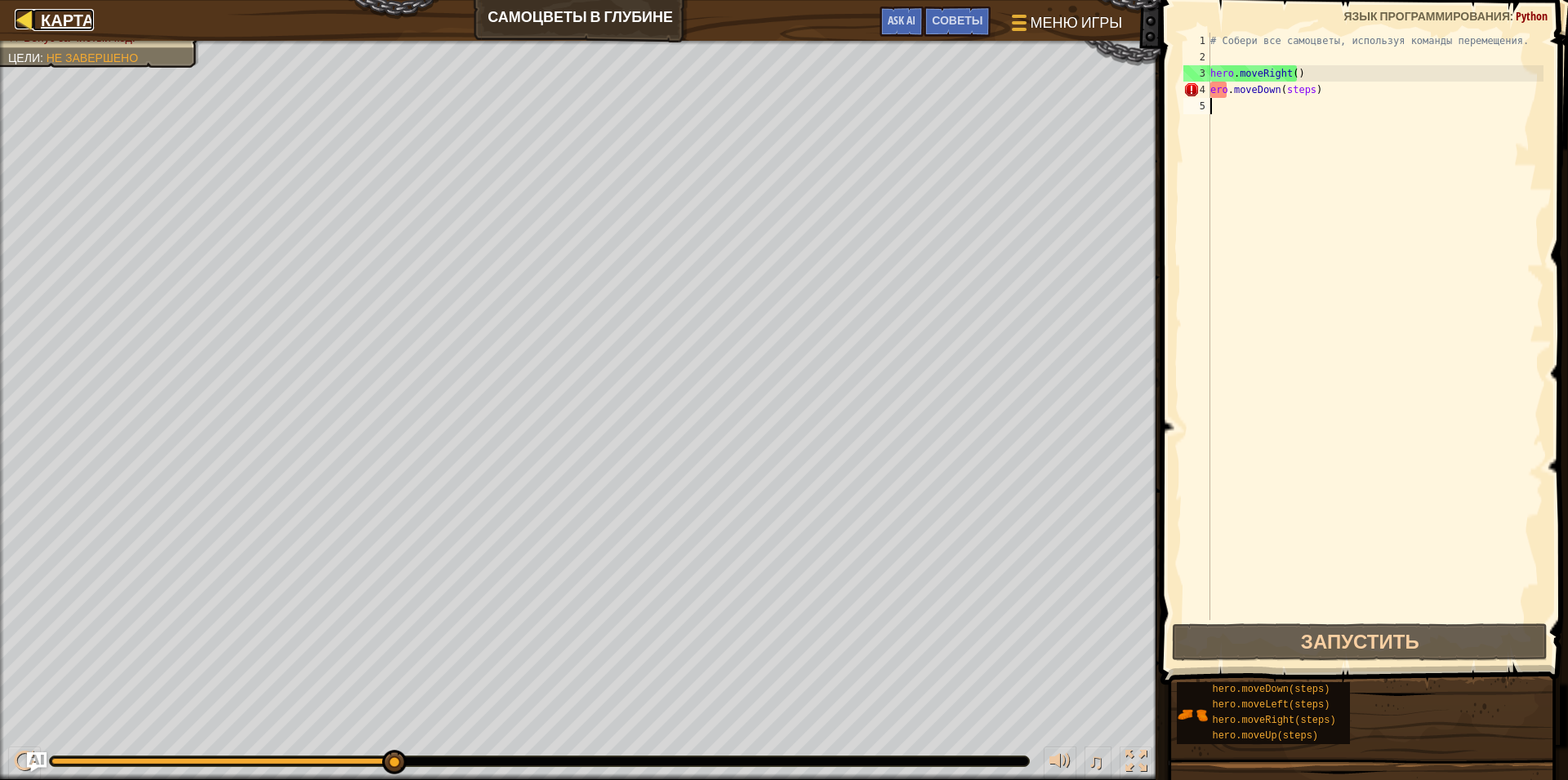
click at [45, 23] on span "Карта" at bounding box center [67, 19] width 53 height 22
select select "ru"
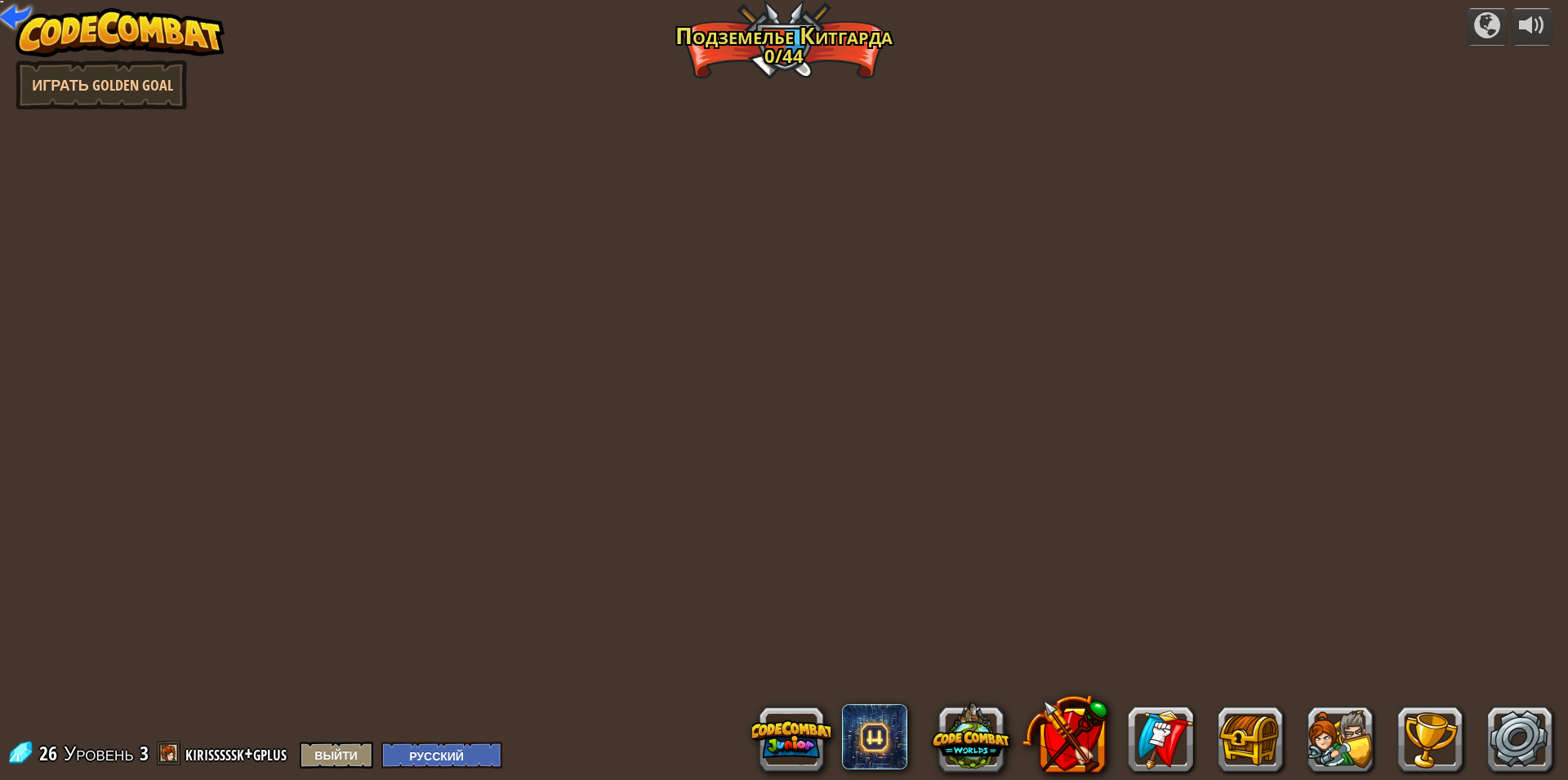
select select "ru"
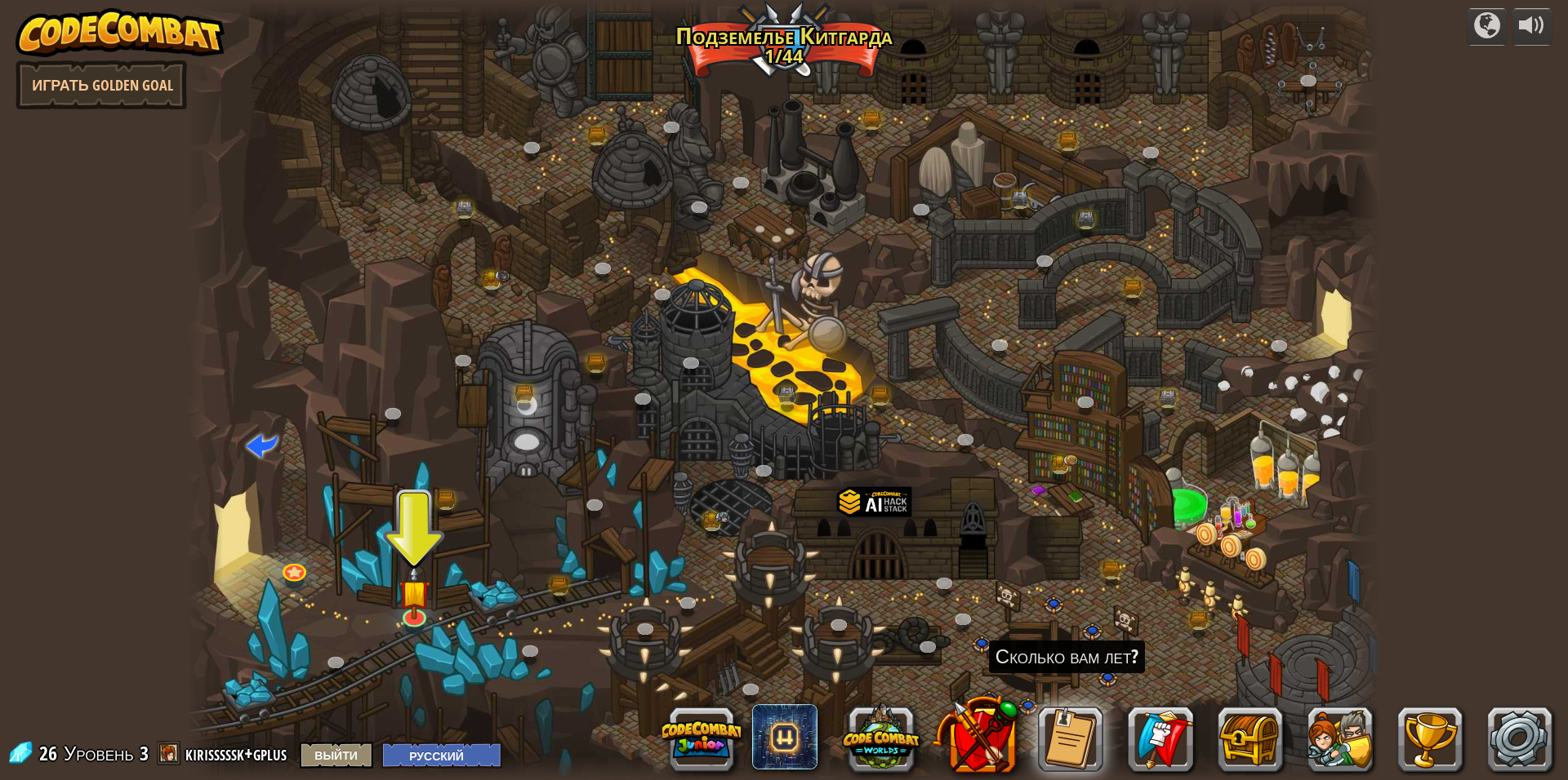
click at [115, 31] on img at bounding box center [120, 32] width 209 height 49
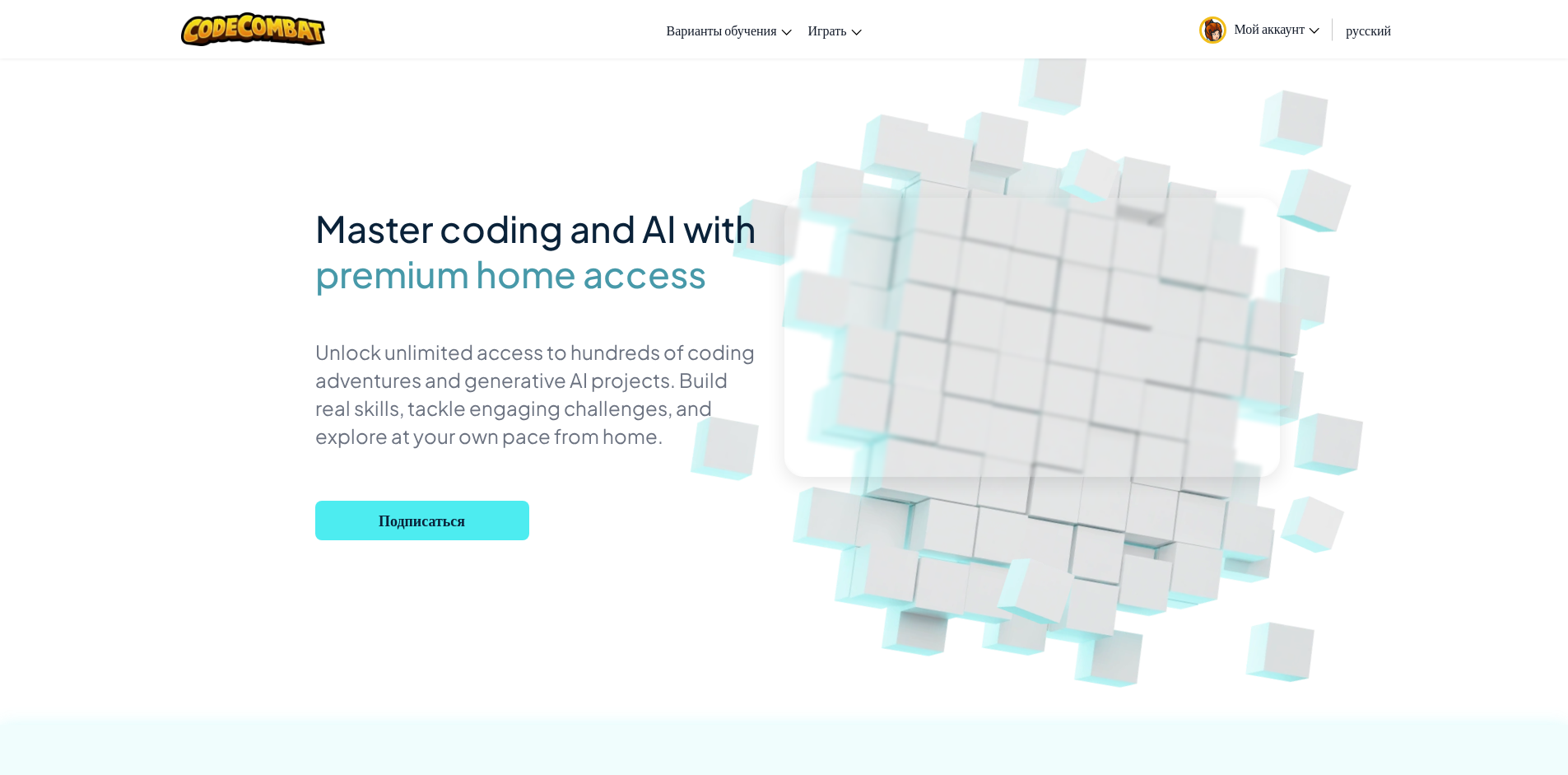
click at [1349, 35] on span "русский" at bounding box center [1368, 30] width 46 height 18
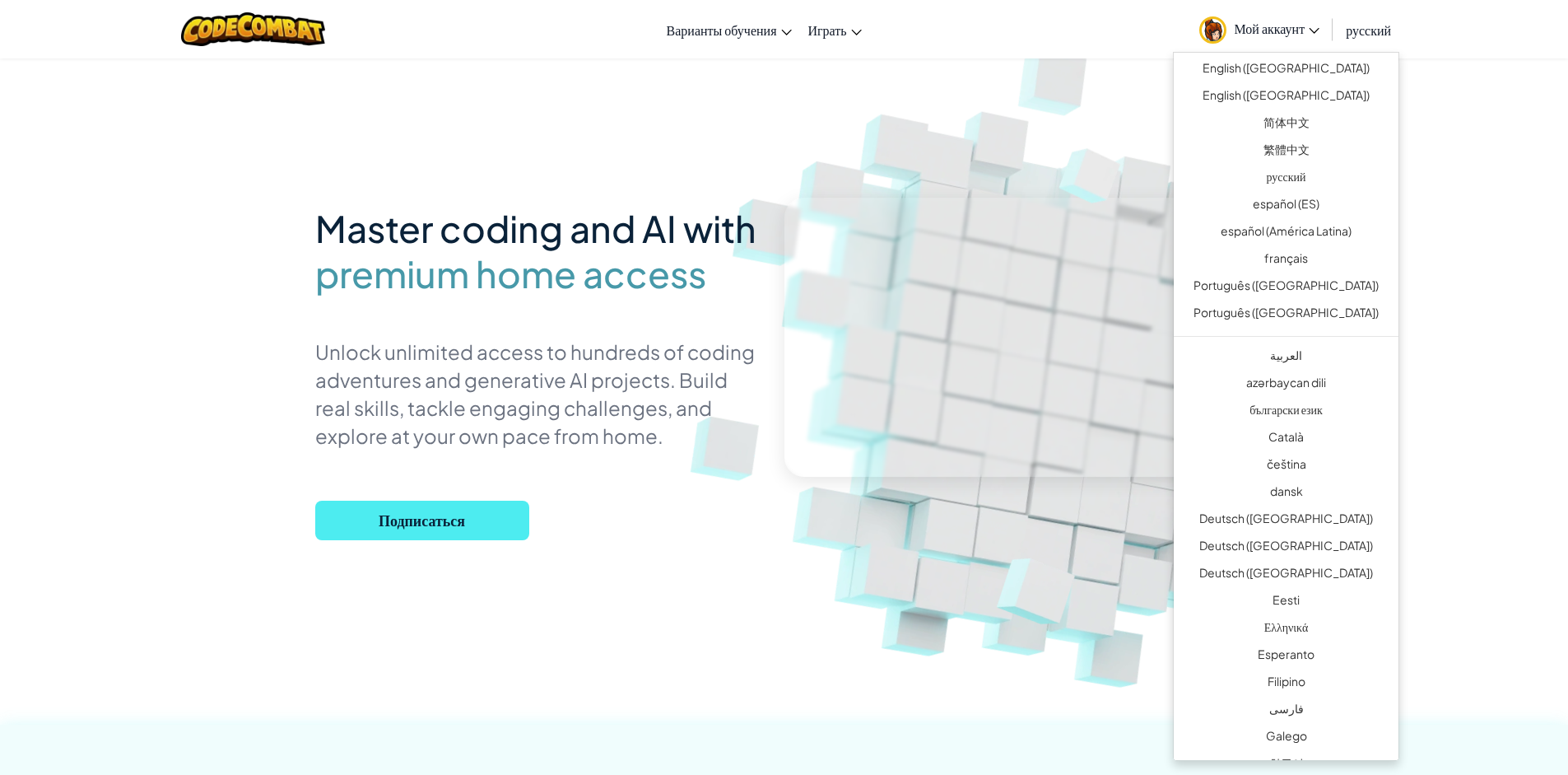
click at [1272, 29] on span "Мой аккаунт" at bounding box center [1277, 28] width 86 height 18
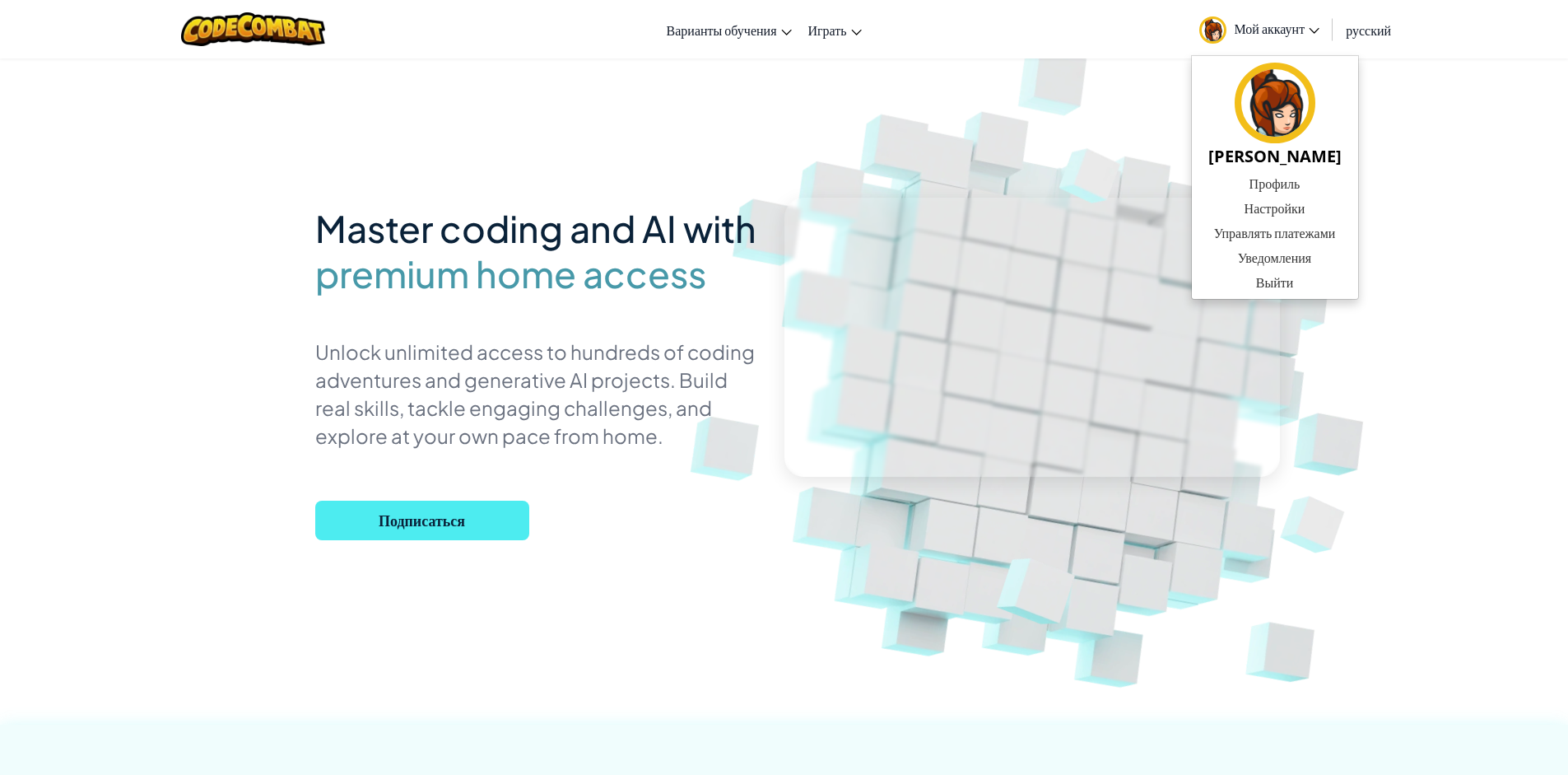
click at [574, 288] on span "premium home access" at bounding box center [510, 273] width 391 height 46
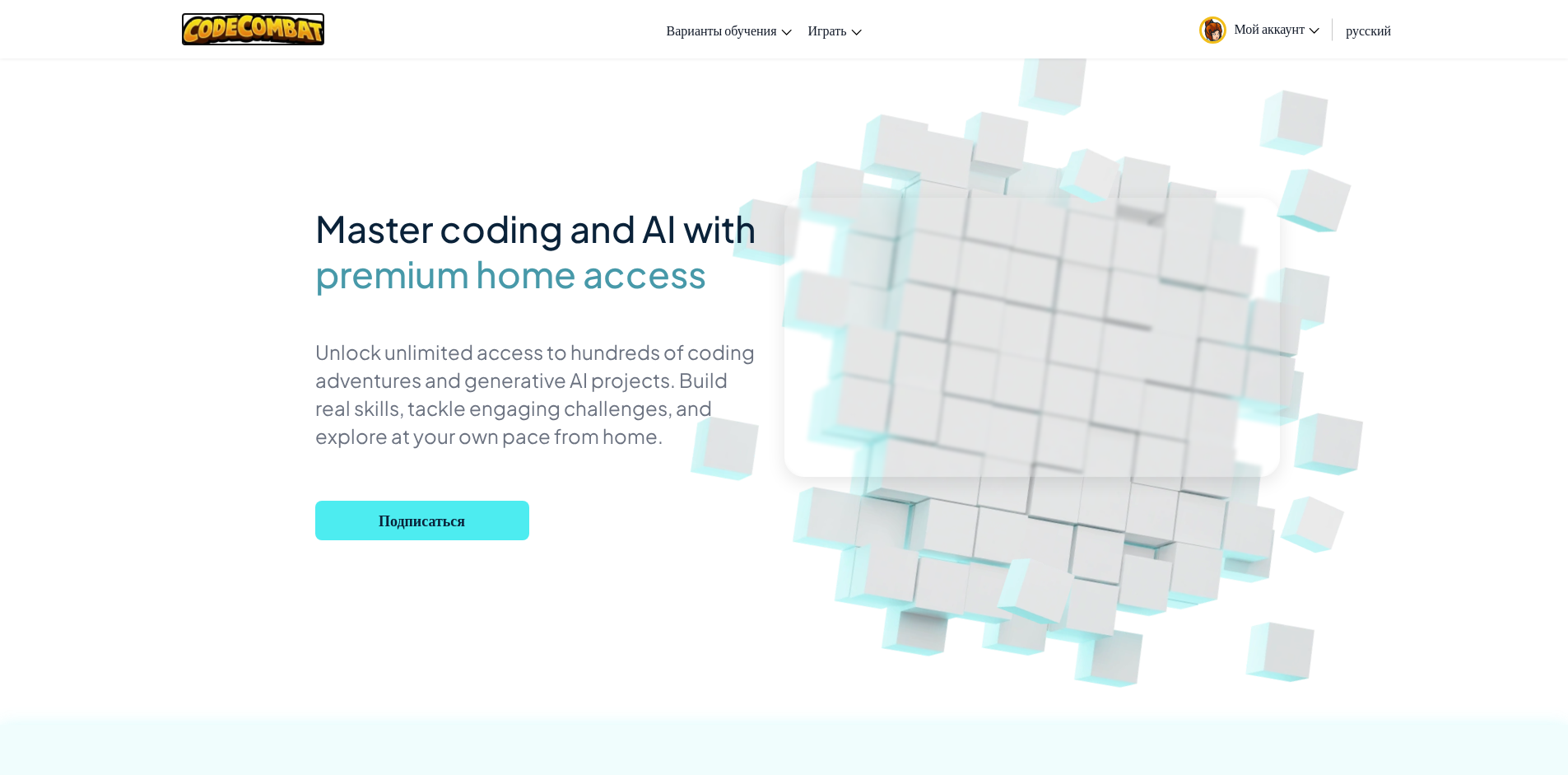
click at [230, 28] on img at bounding box center [253, 29] width 144 height 34
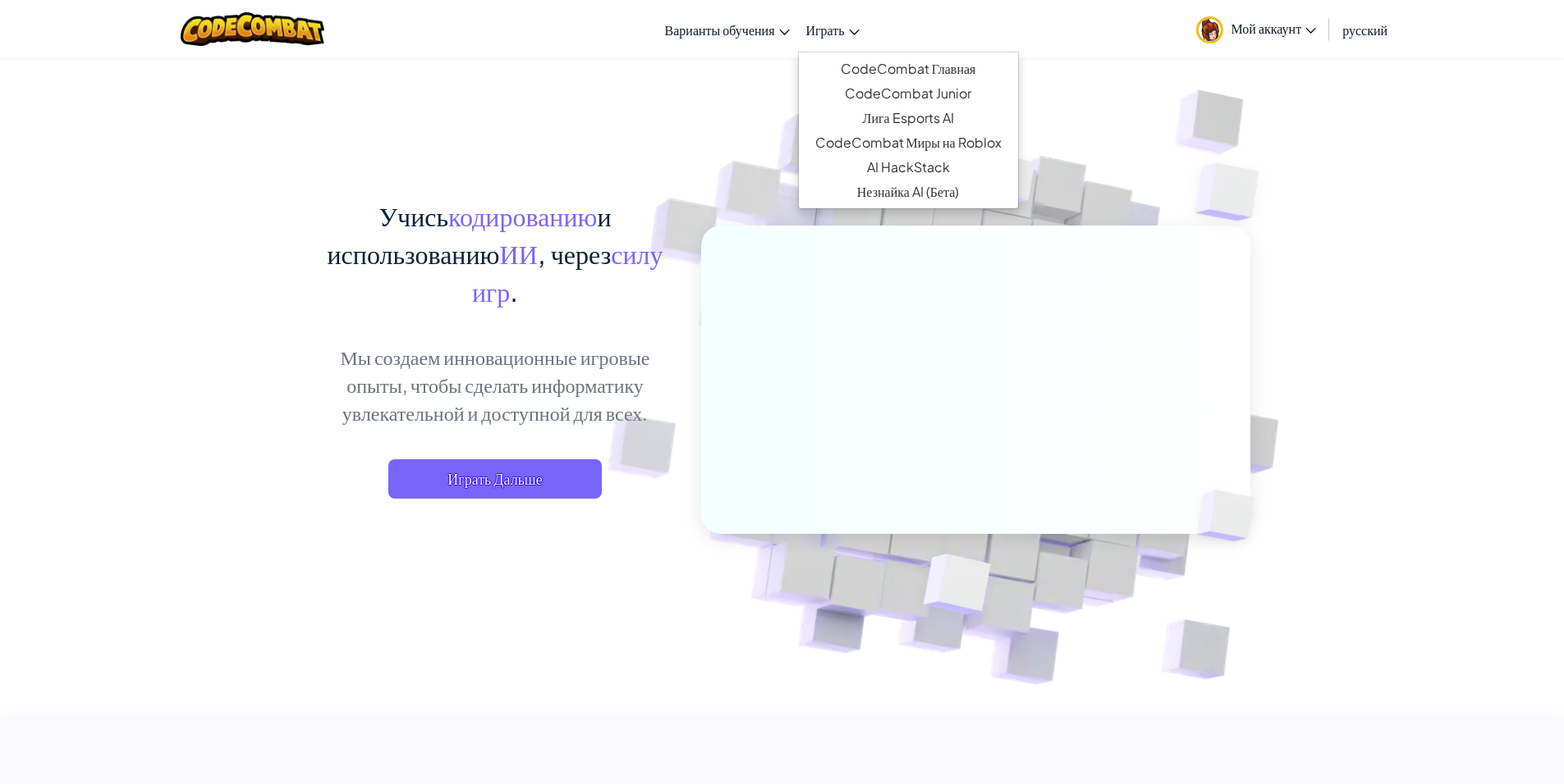
click at [837, 32] on span "Играть" at bounding box center [825, 30] width 39 height 17
click at [861, 67] on link "CodeCombat Главная" at bounding box center [909, 68] width 219 height 24
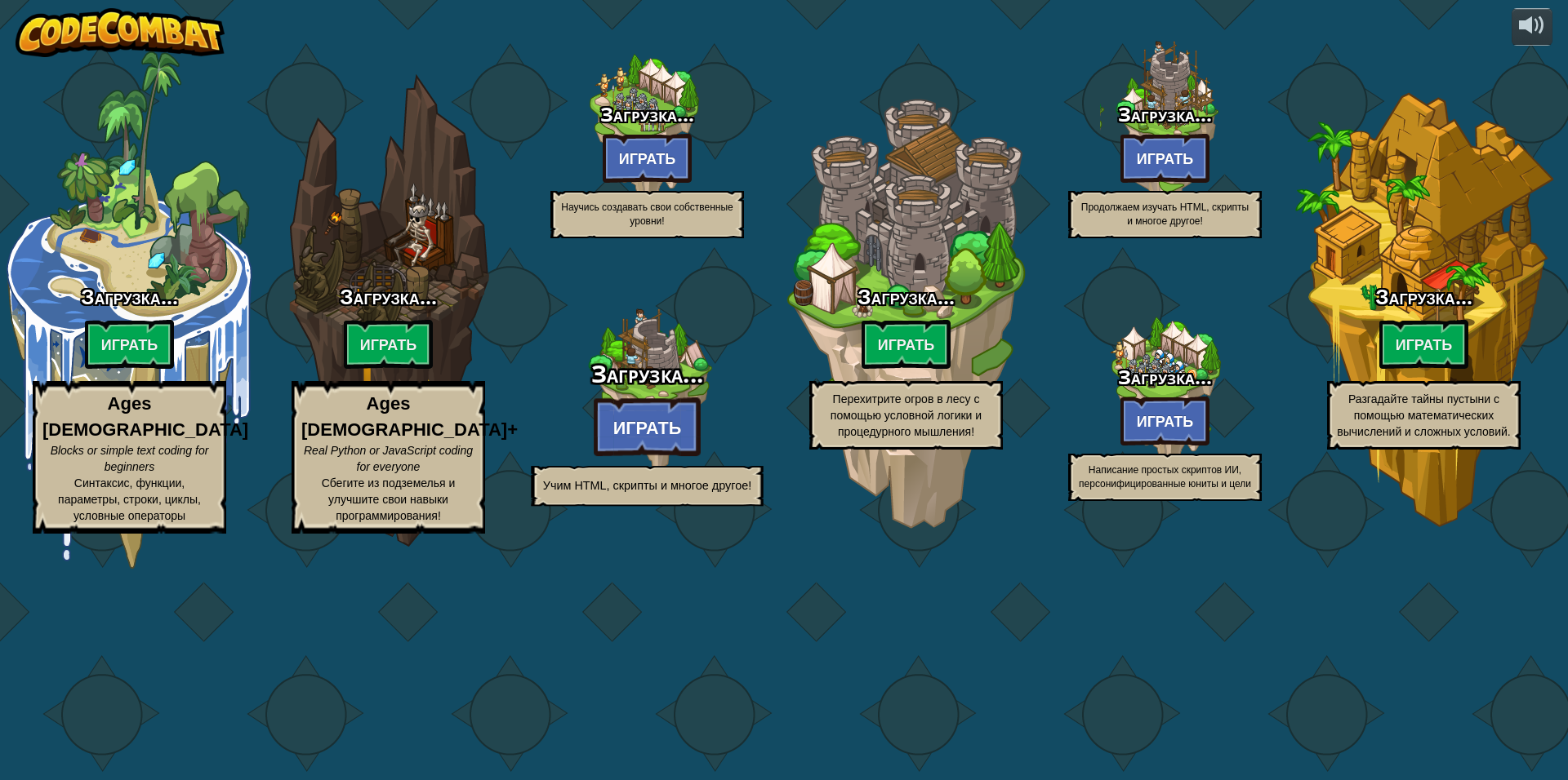
select select "ru"
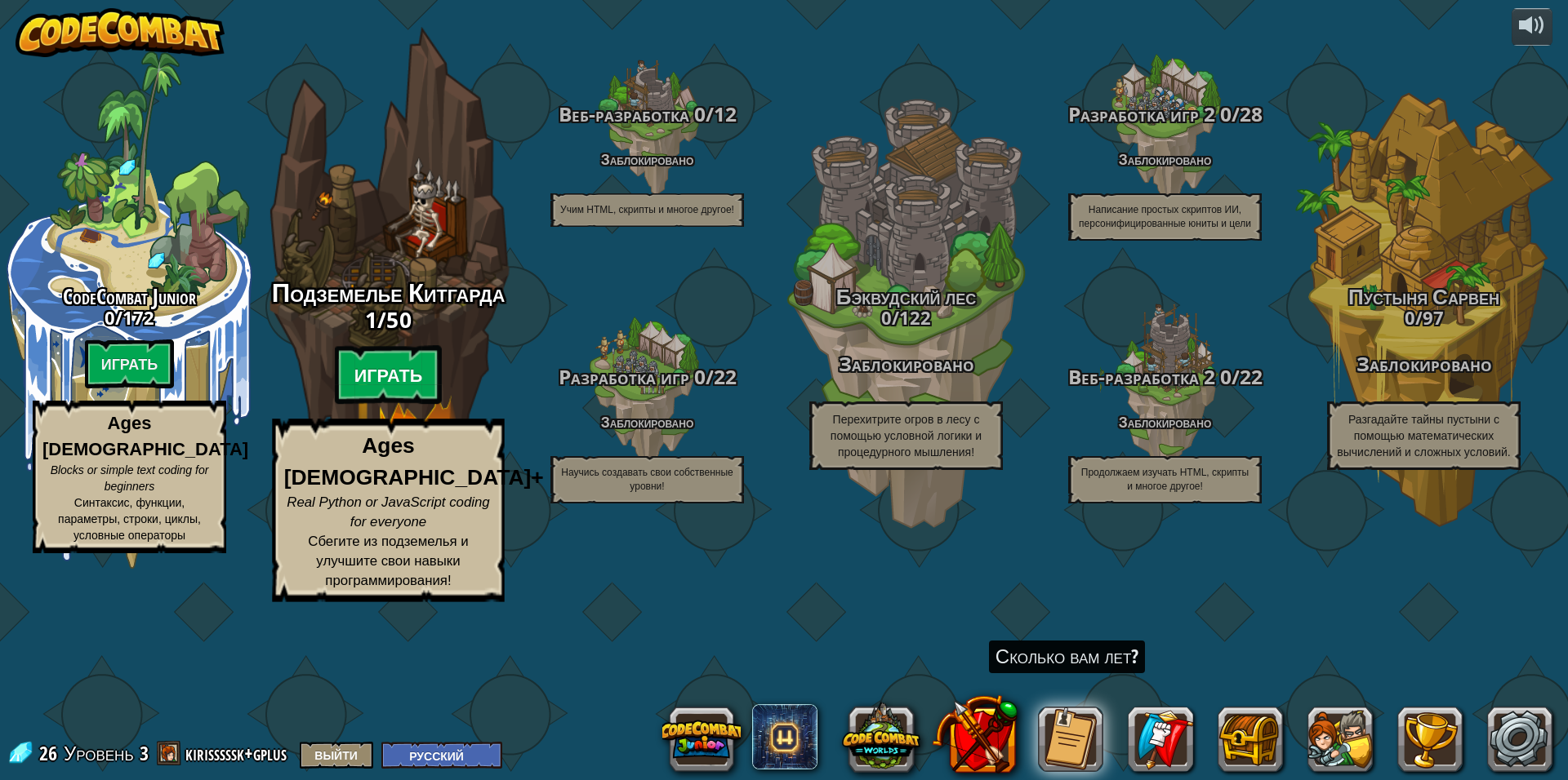
click at [398, 405] on btn "Играть" at bounding box center [389, 375] width 108 height 59
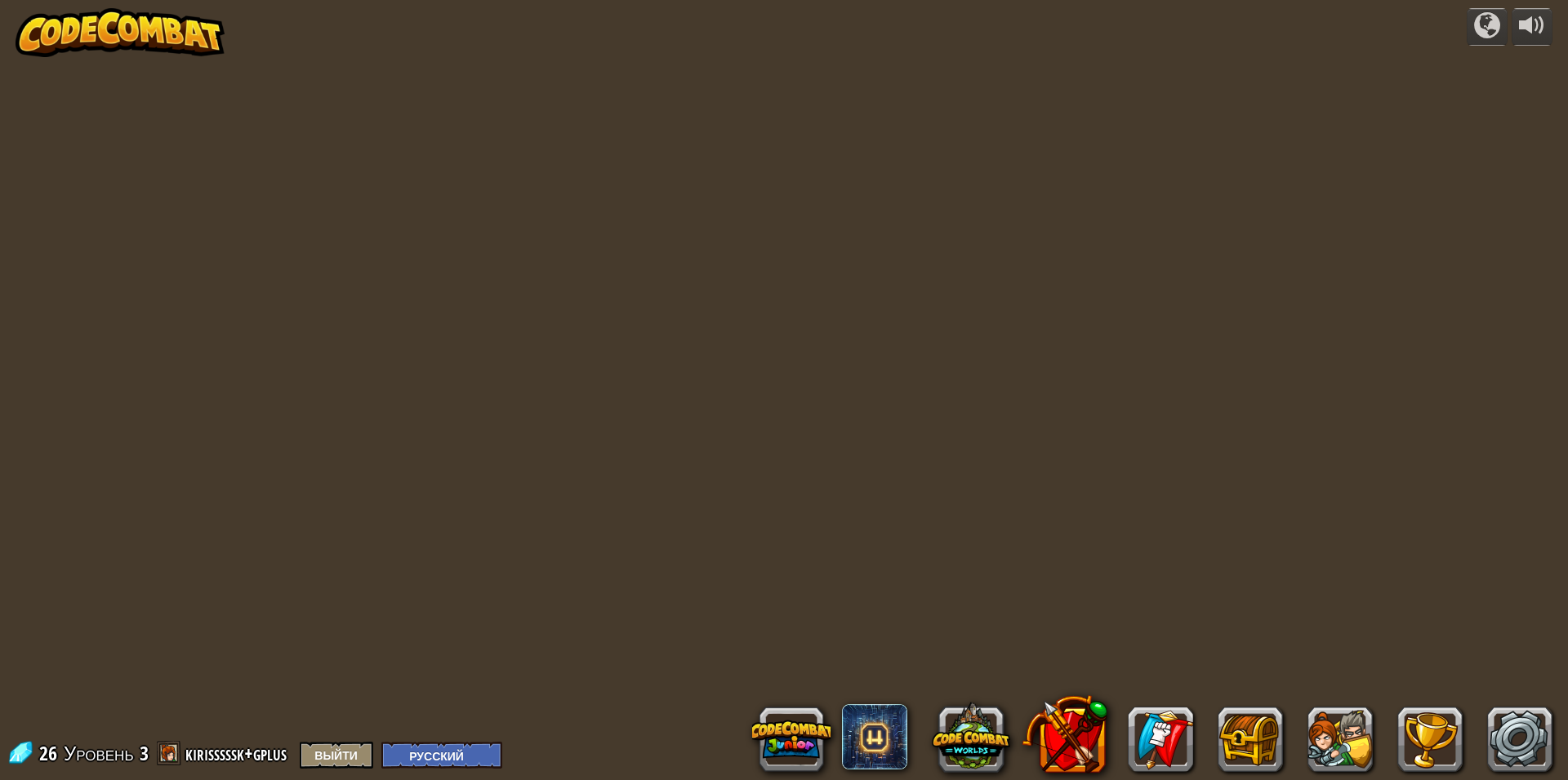
select select "ru"
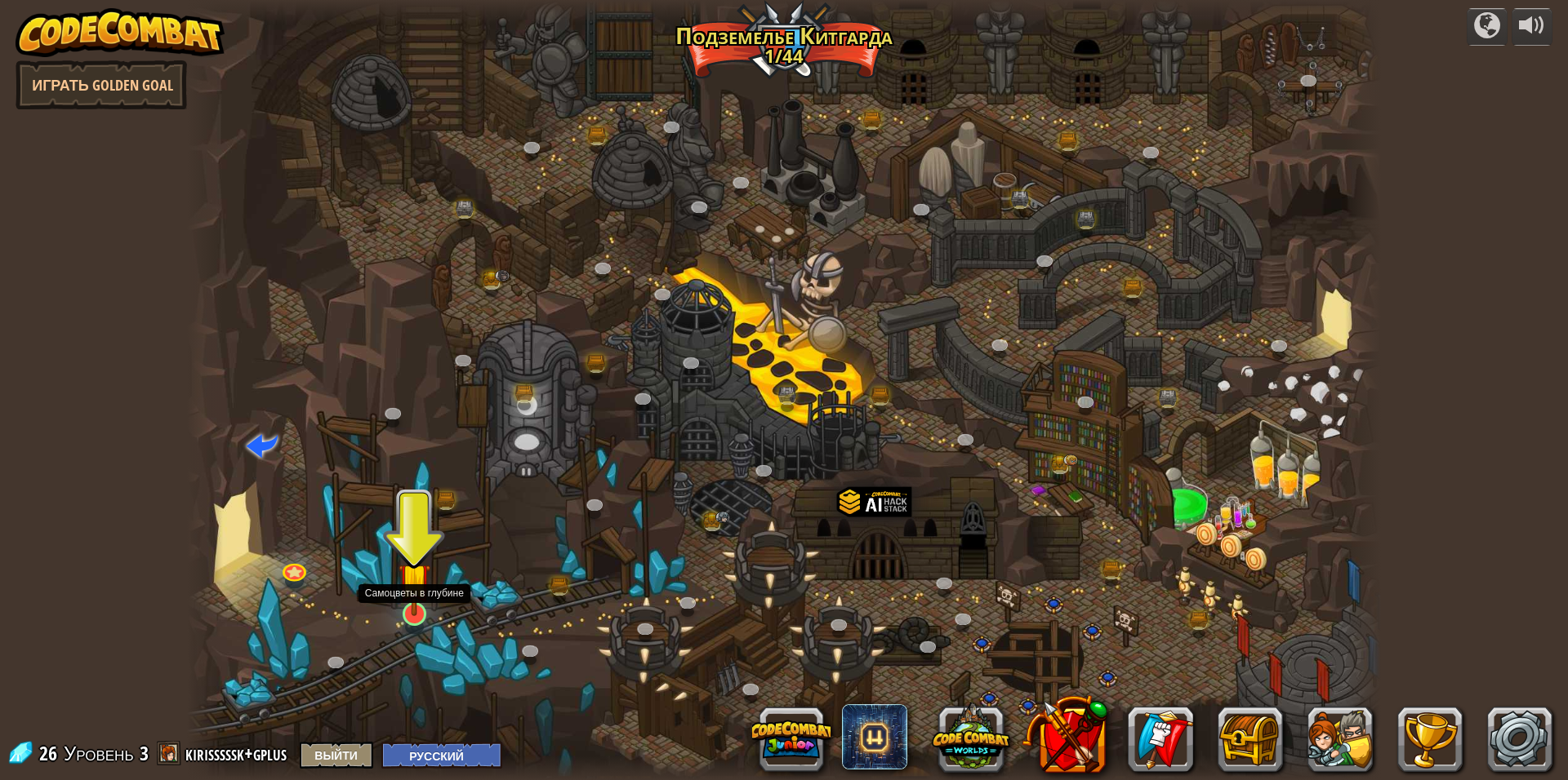
click at [416, 605] on img at bounding box center [415, 578] width 33 height 74
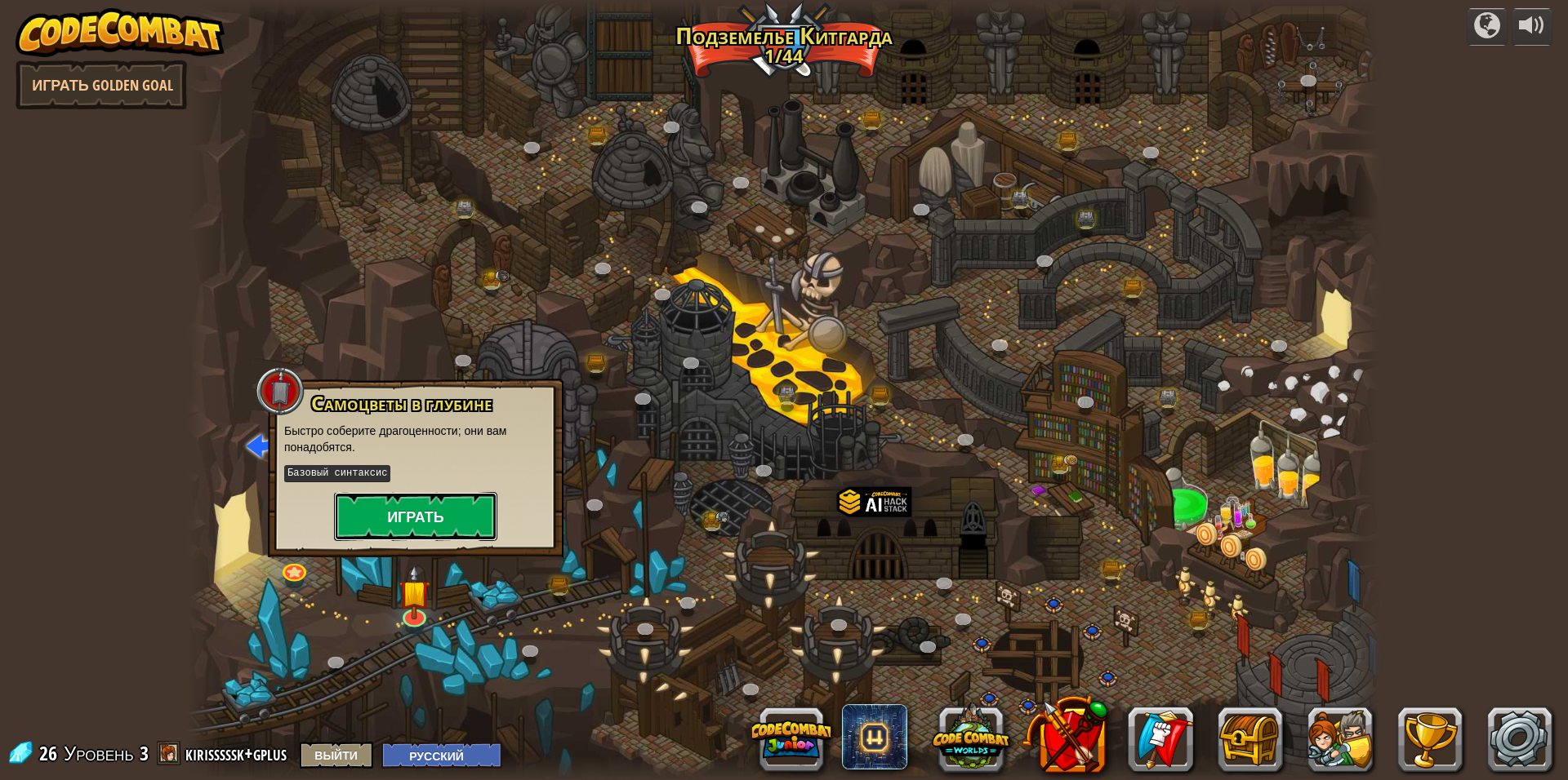
click at [372, 521] on button "Играть" at bounding box center [415, 517] width 163 height 49
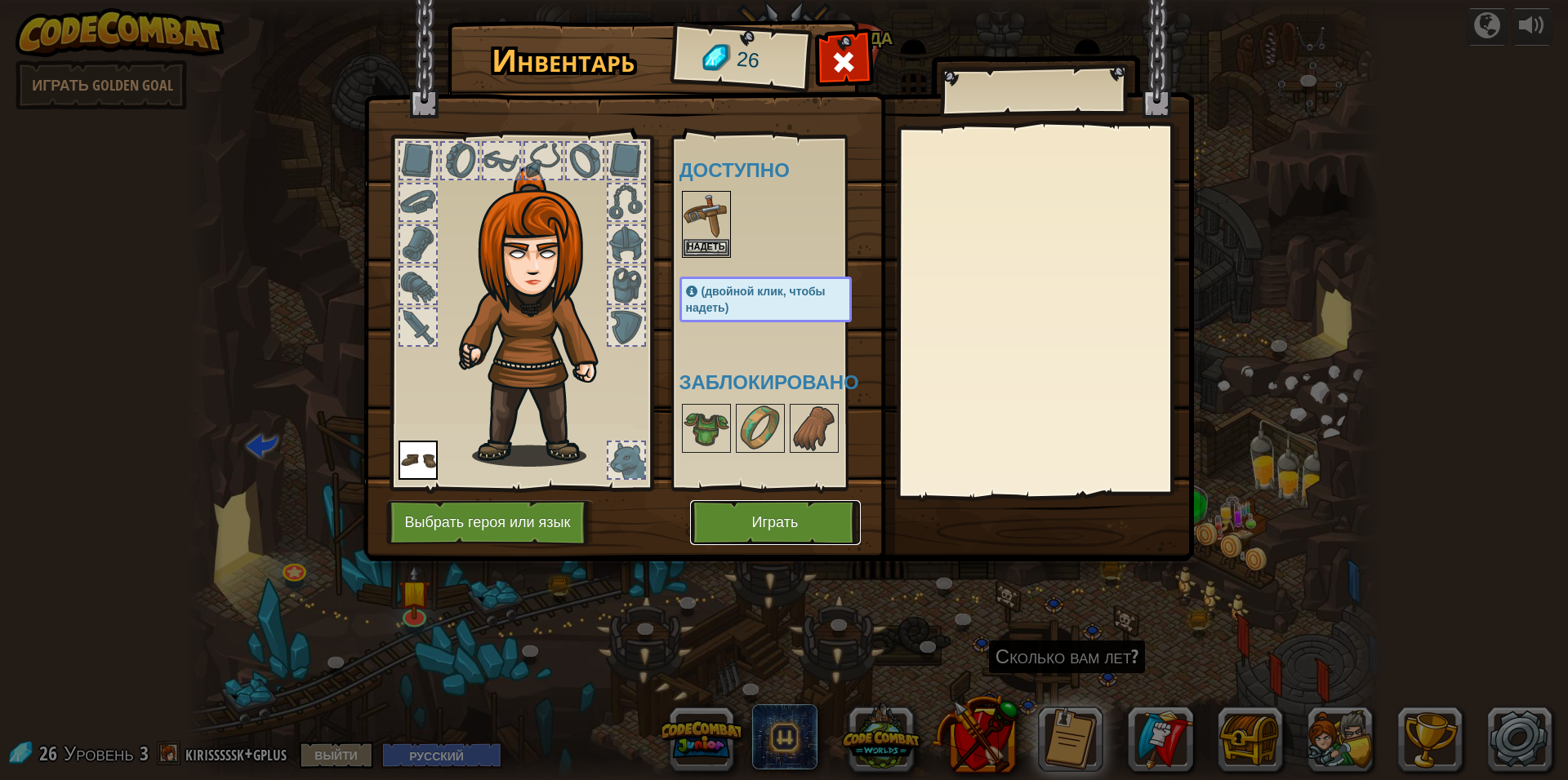
click at [723, 510] on button "Играть" at bounding box center [774, 523] width 171 height 45
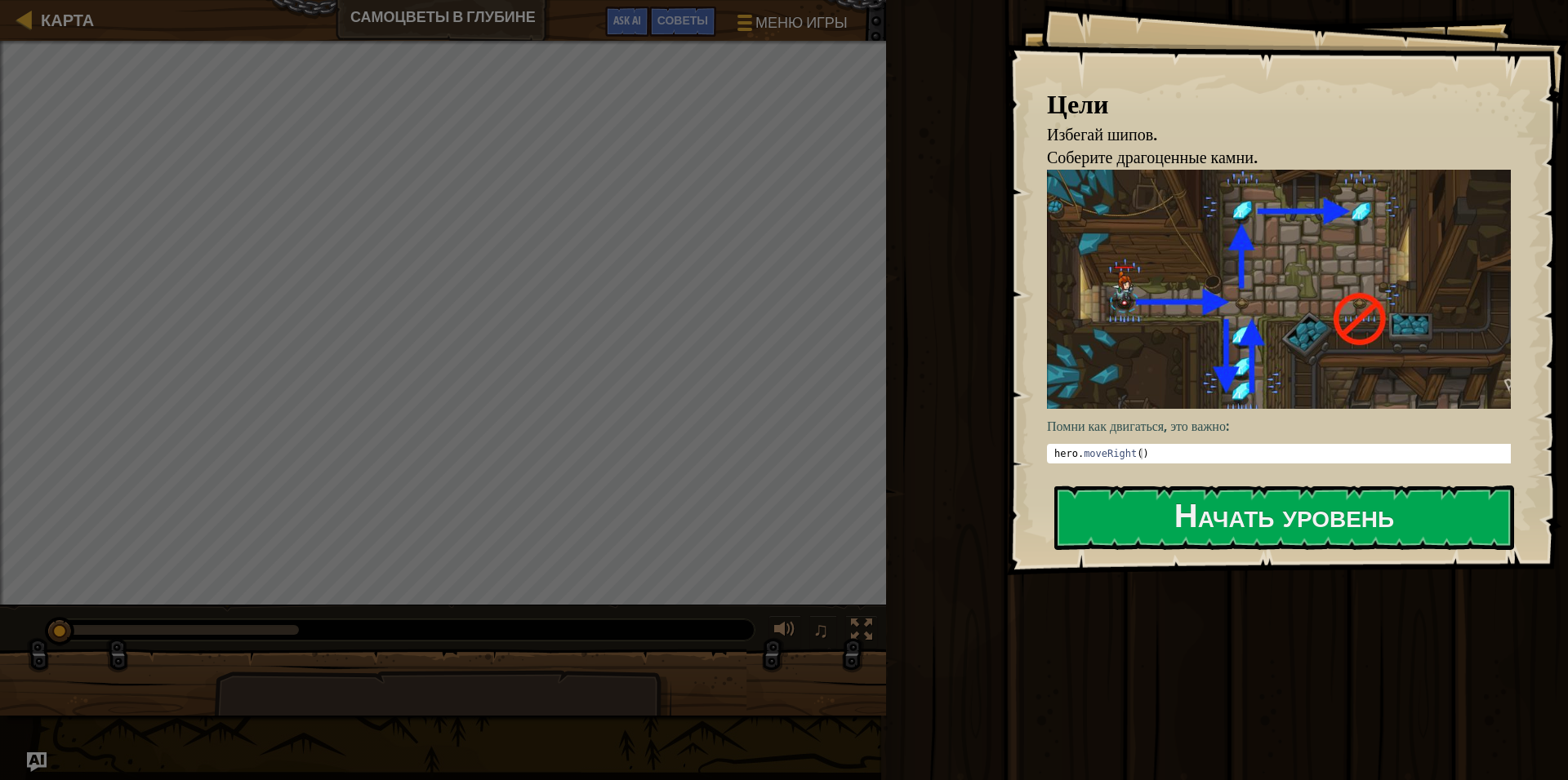
type textarea "hero.moveRight()"
click at [1152, 448] on div "hero . moveRight ( )" at bounding box center [1284, 466] width 468 height 35
drag, startPoint x: 1113, startPoint y: 444, endPoint x: 1054, endPoint y: 442, distance: 59.0
click at [1054, 448] on div "hero . moveRight ( )" at bounding box center [1284, 466] width 468 height 35
click at [1132, 524] on button "Начать уровень" at bounding box center [1284, 518] width 460 height 65
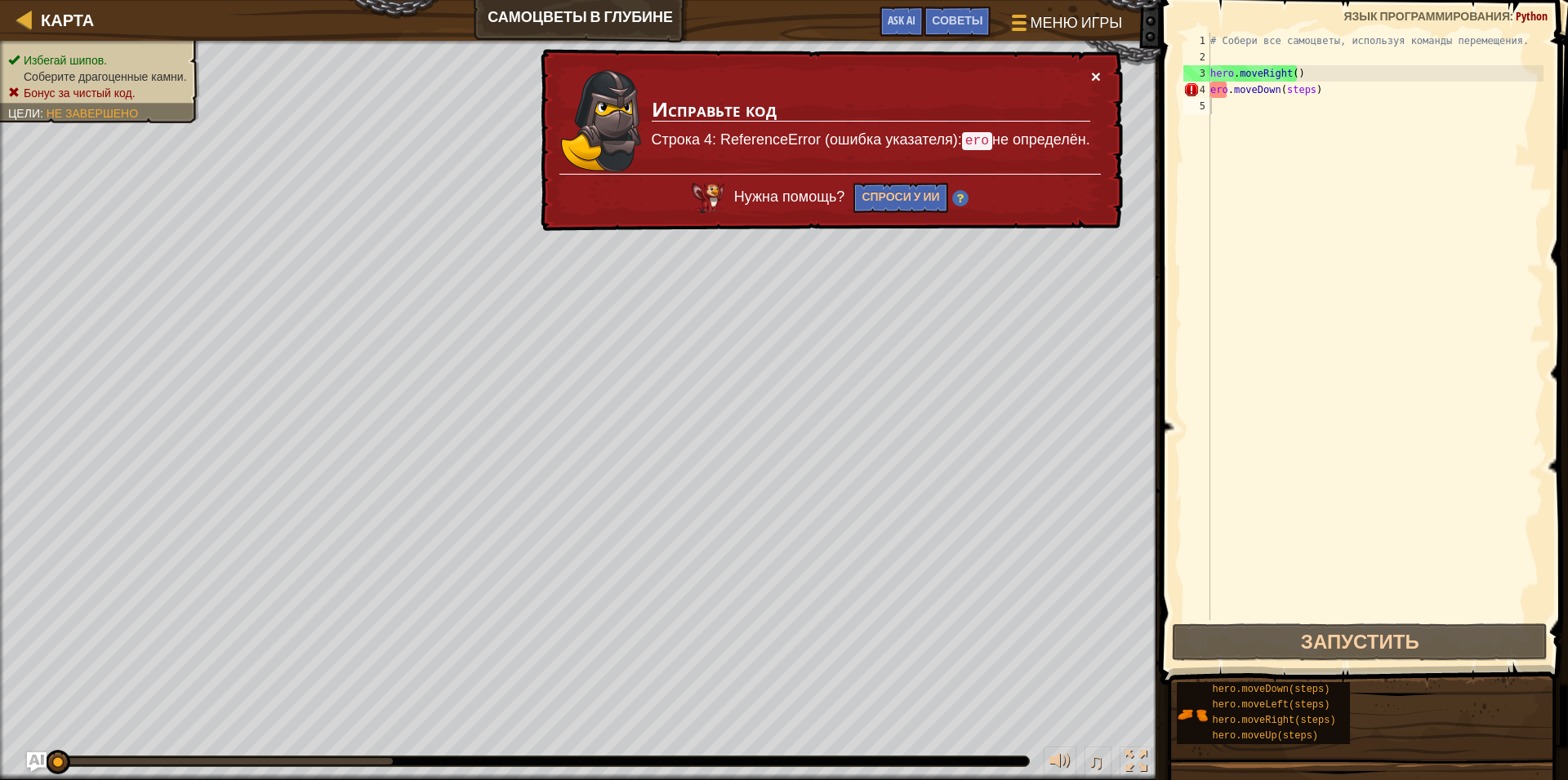
click at [1091, 75] on button "×" at bounding box center [1095, 76] width 10 height 17
click at [1361, 91] on div "# Собери все самоцветы, используя команды перемещения. hero . moveRight ( ) ero…" at bounding box center [1374, 342] width 337 height 620
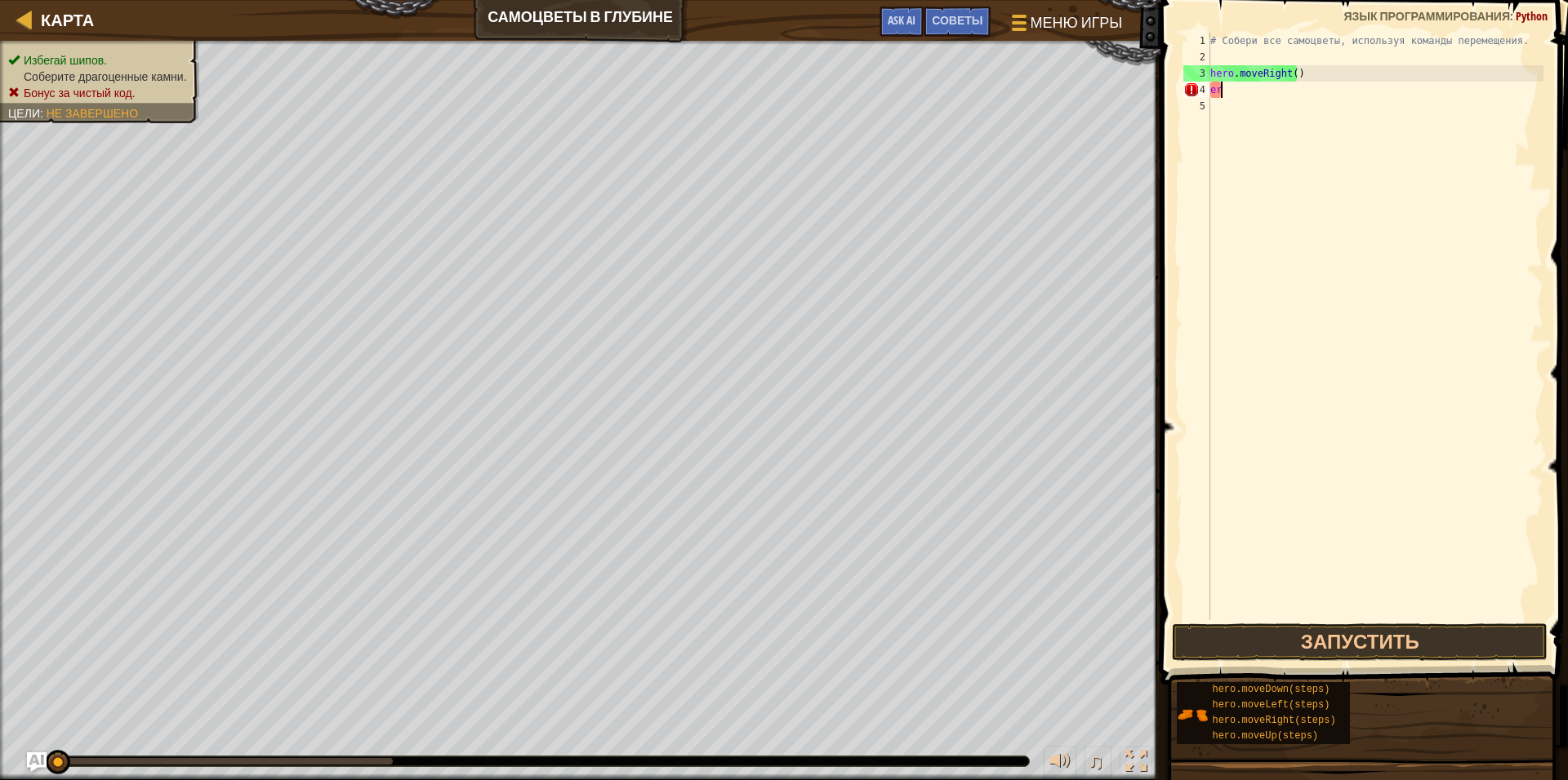
type textarea "e"
drag, startPoint x: 1287, startPoint y: 72, endPoint x: 1208, endPoint y: 67, distance: 79.2
click at [1208, 67] on div "1 2 3 4 5 # Собери все самоцветы, используя команды перемещения. hero . moveRig…" at bounding box center [1361, 327] width 364 height 588
type textarea "hero.moveRight()"
click at [1399, 722] on div "hero.moveDown(steps) hero.moveLeft(steps) hero.moveRight(steps) hero.moveUp(ste…" at bounding box center [1365, 713] width 381 height 64
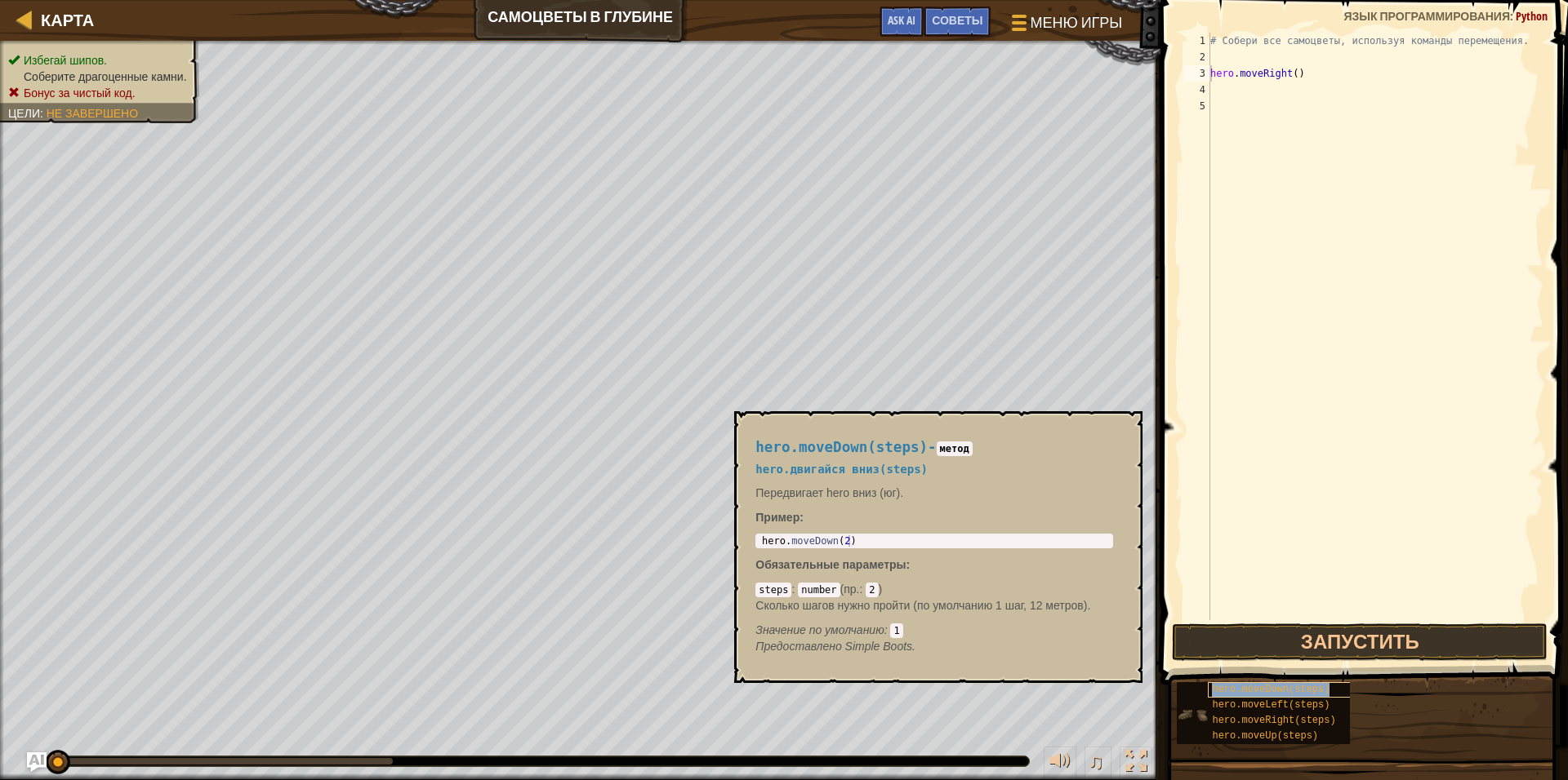
copy span "hero.moveDown(steps)"
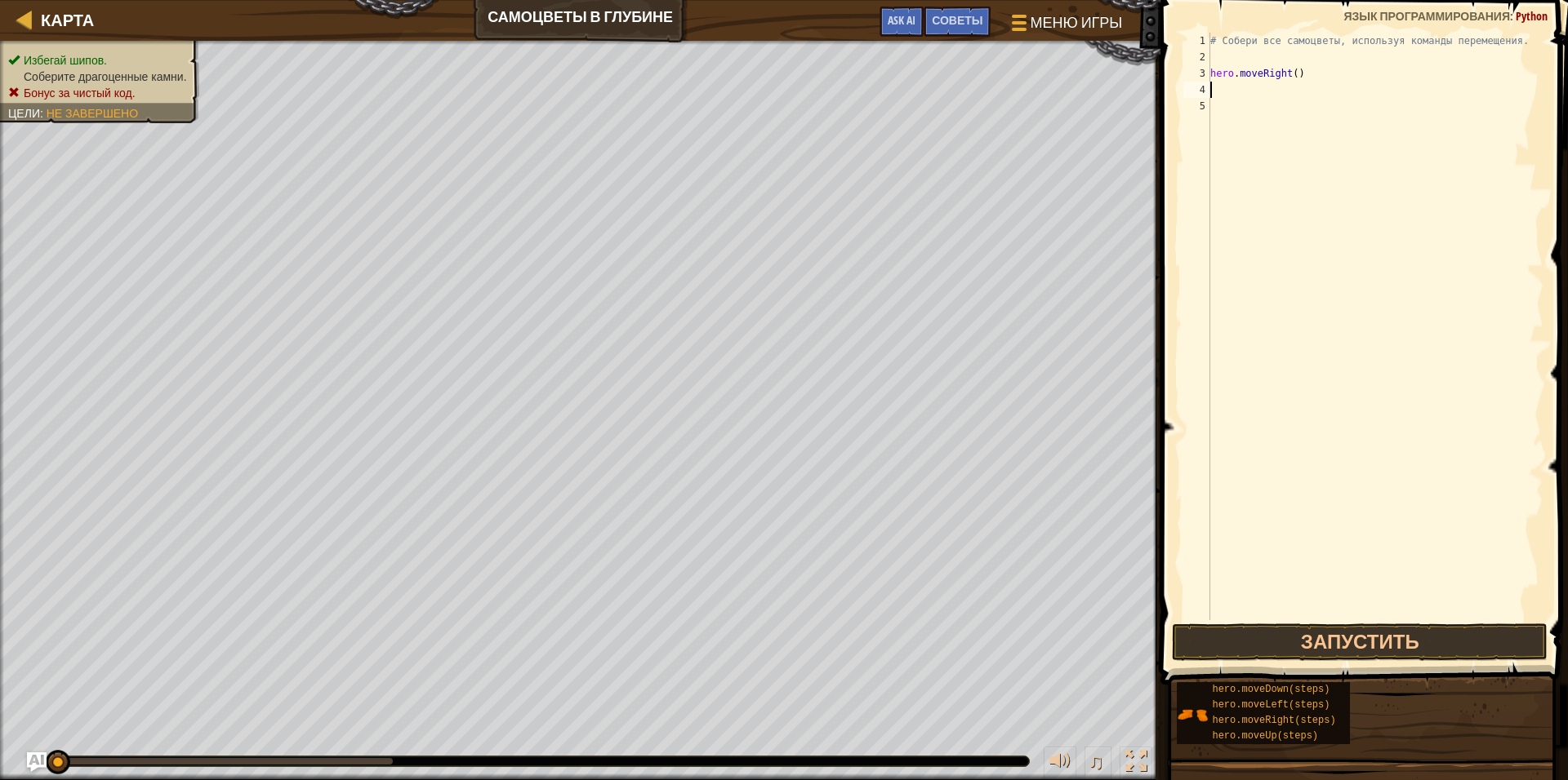
click at [1218, 93] on div "# Собери все самоцветы, используя команды перемещения. hero . moveRight ( )" at bounding box center [1374, 342] width 337 height 620
paste textarea "hero.moveDown(steps)"
click at [1310, 88] on div "# Собери все самоцветы, используя команды перемещения. hero . moveRight ( ) her…" at bounding box center [1374, 342] width 337 height 620
type textarea "hero.moveDown(3)"
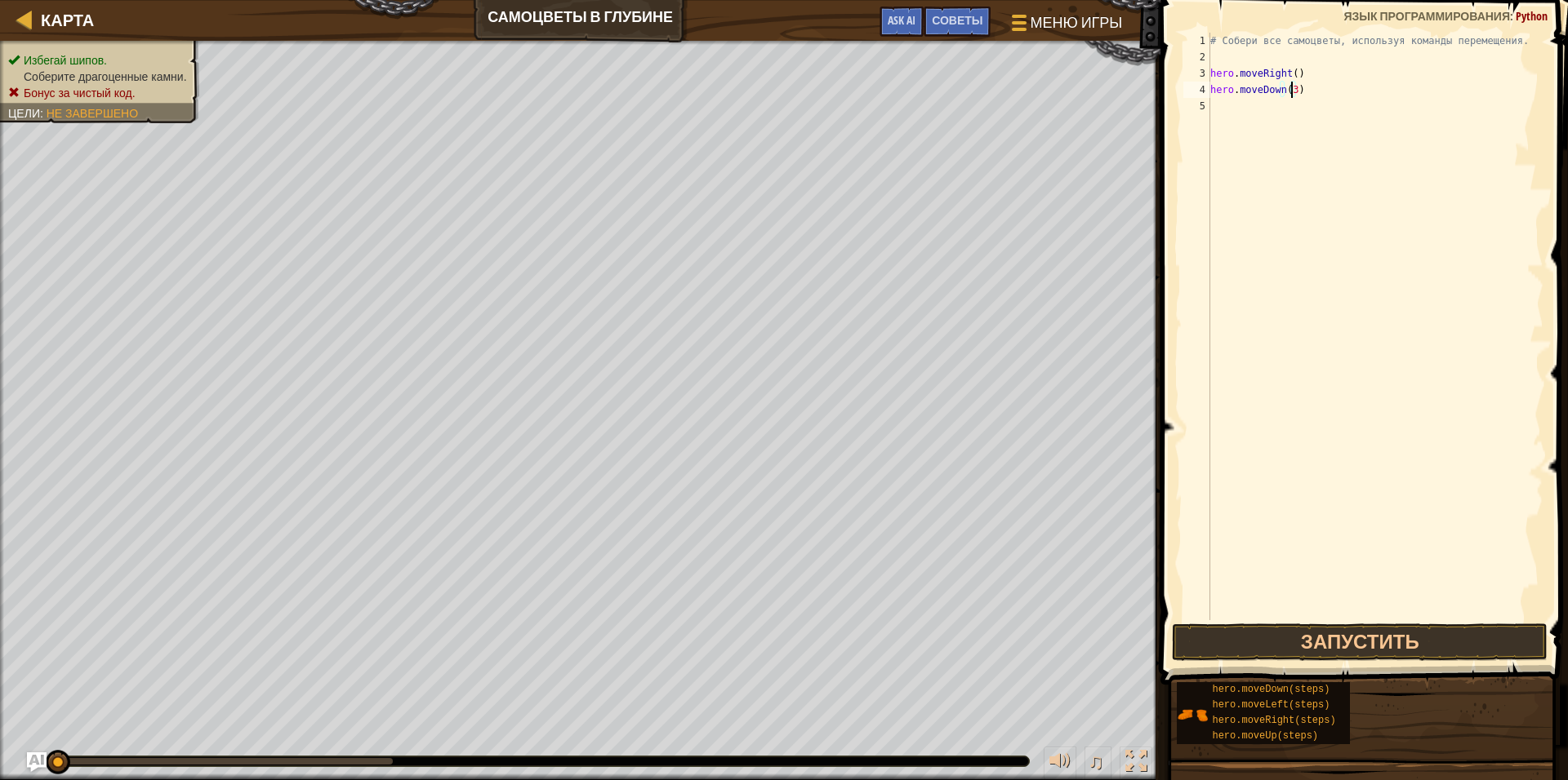
click at [1289, 101] on div "# Собери все самоцветы, используя команды перемещения. hero . moveRight ( ) her…" at bounding box center [1374, 342] width 337 height 620
drag, startPoint x: 1302, startPoint y: 88, endPoint x: 1191, endPoint y: 87, distance: 111.0
click at [1191, 87] on div "1 2 3 4 5 # Собери все самоцветы, используя команды перемещения. hero . moveRig…" at bounding box center [1361, 327] width 364 height 588
type textarea "hero.moveDown(3)"
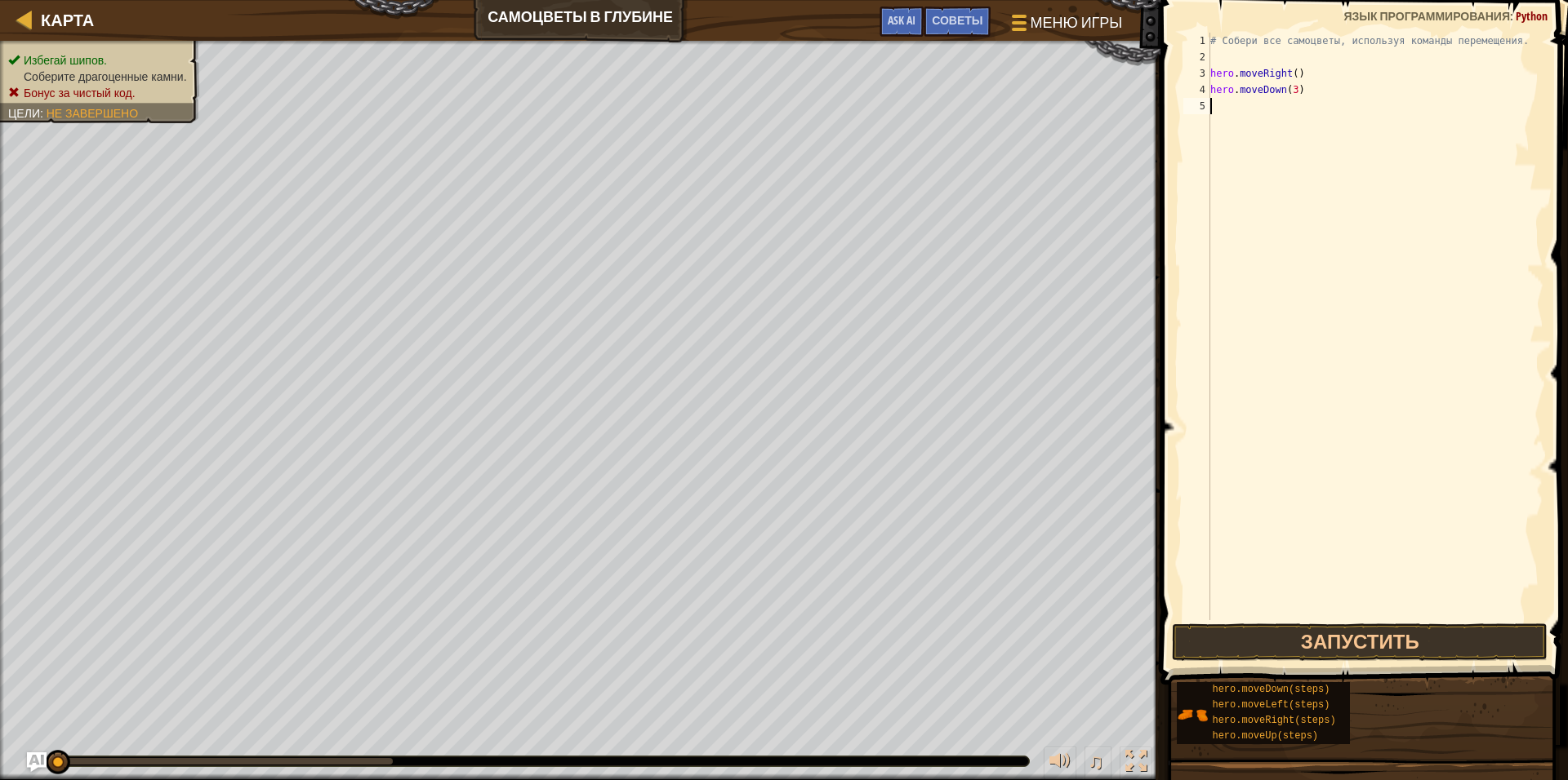
click at [1244, 115] on div "# Собери все самоцветы, используя команды перемещения. hero . moveRight ( ) her…" at bounding box center [1374, 342] width 337 height 620
paste textarea "hero.moveDown(3)"
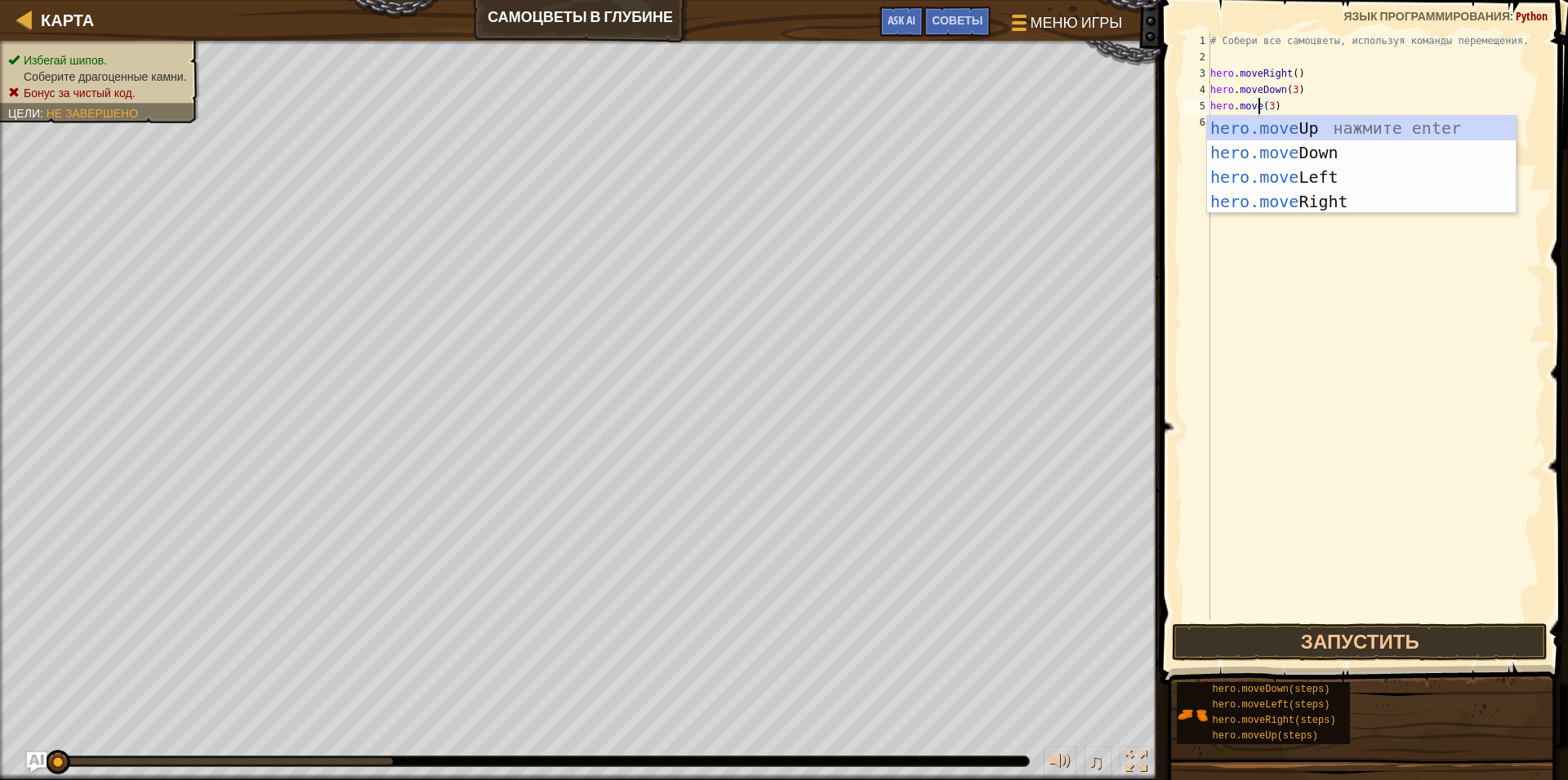
scroll to position [8, 4]
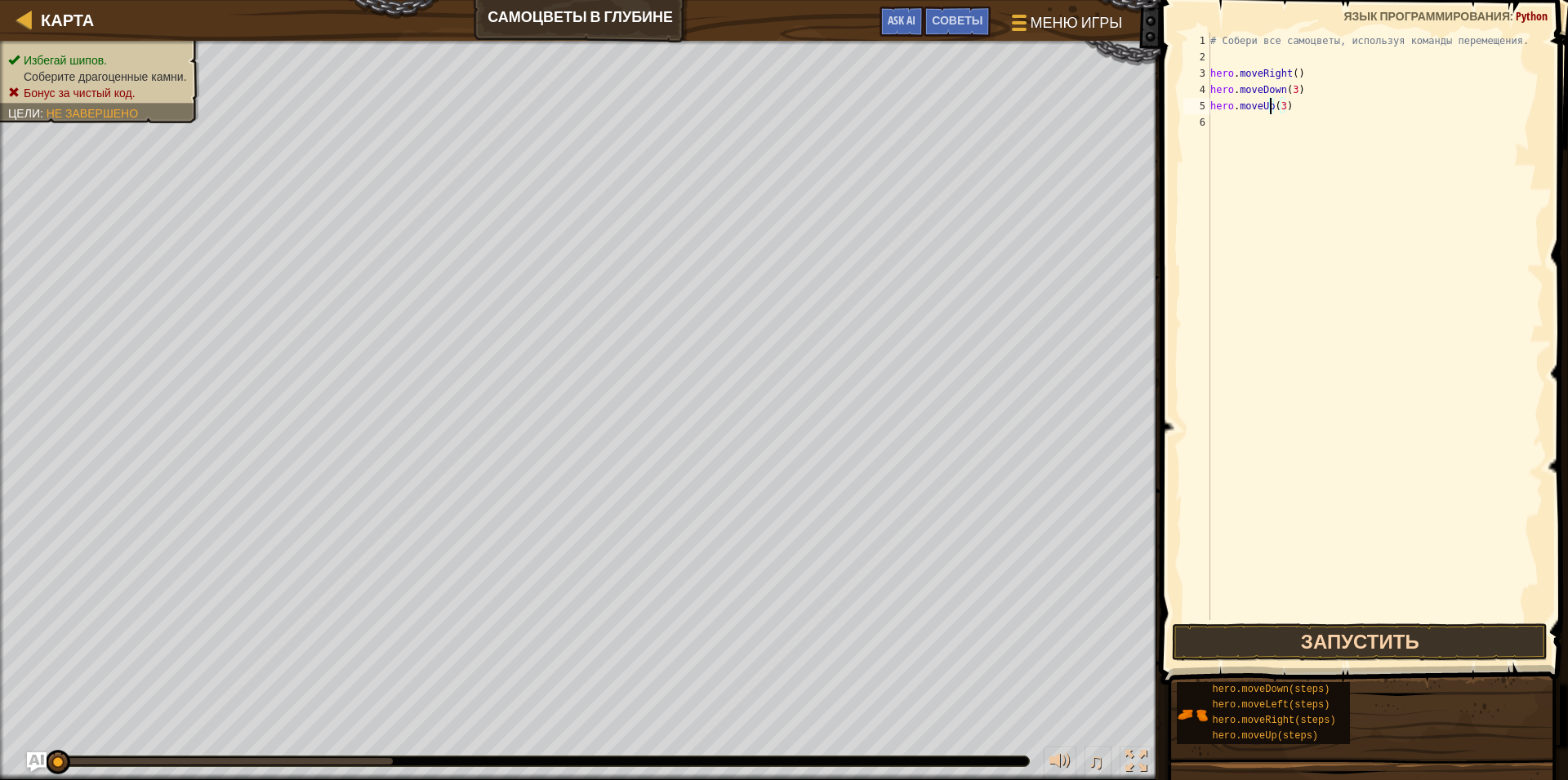
type textarea "hero.moveUp(3)"
click at [1400, 644] on button "Запустить" at bounding box center [1359, 642] width 375 height 38
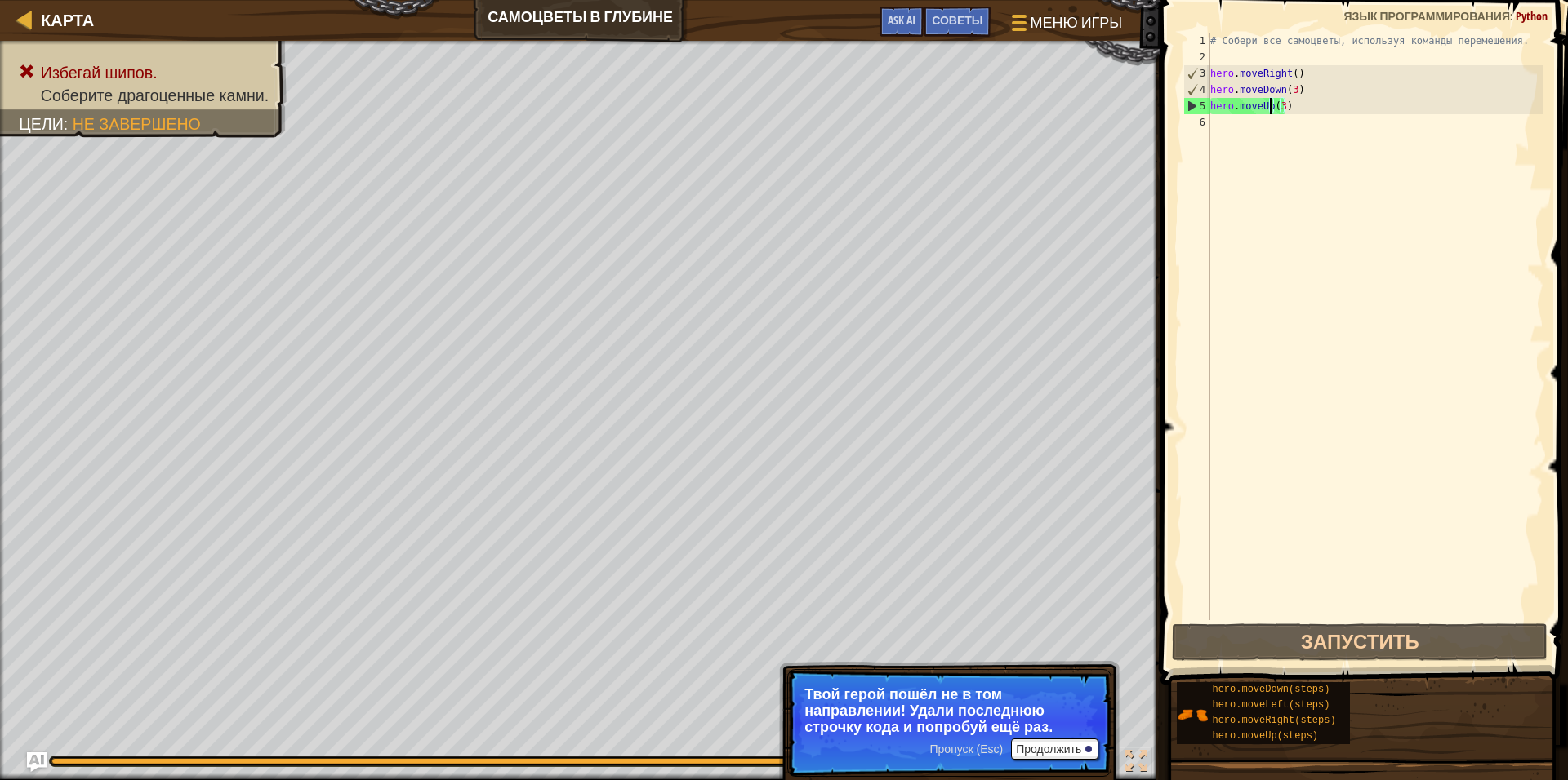
click at [1194, 104] on div "5" at bounding box center [1197, 106] width 26 height 16
click at [1189, 104] on div "5" at bounding box center [1197, 106] width 26 height 16
click at [1289, 89] on div "# Собери все самоцветы, используя команды перемещения. hero . moveRight ( ) her…" at bounding box center [1374, 342] width 337 height 620
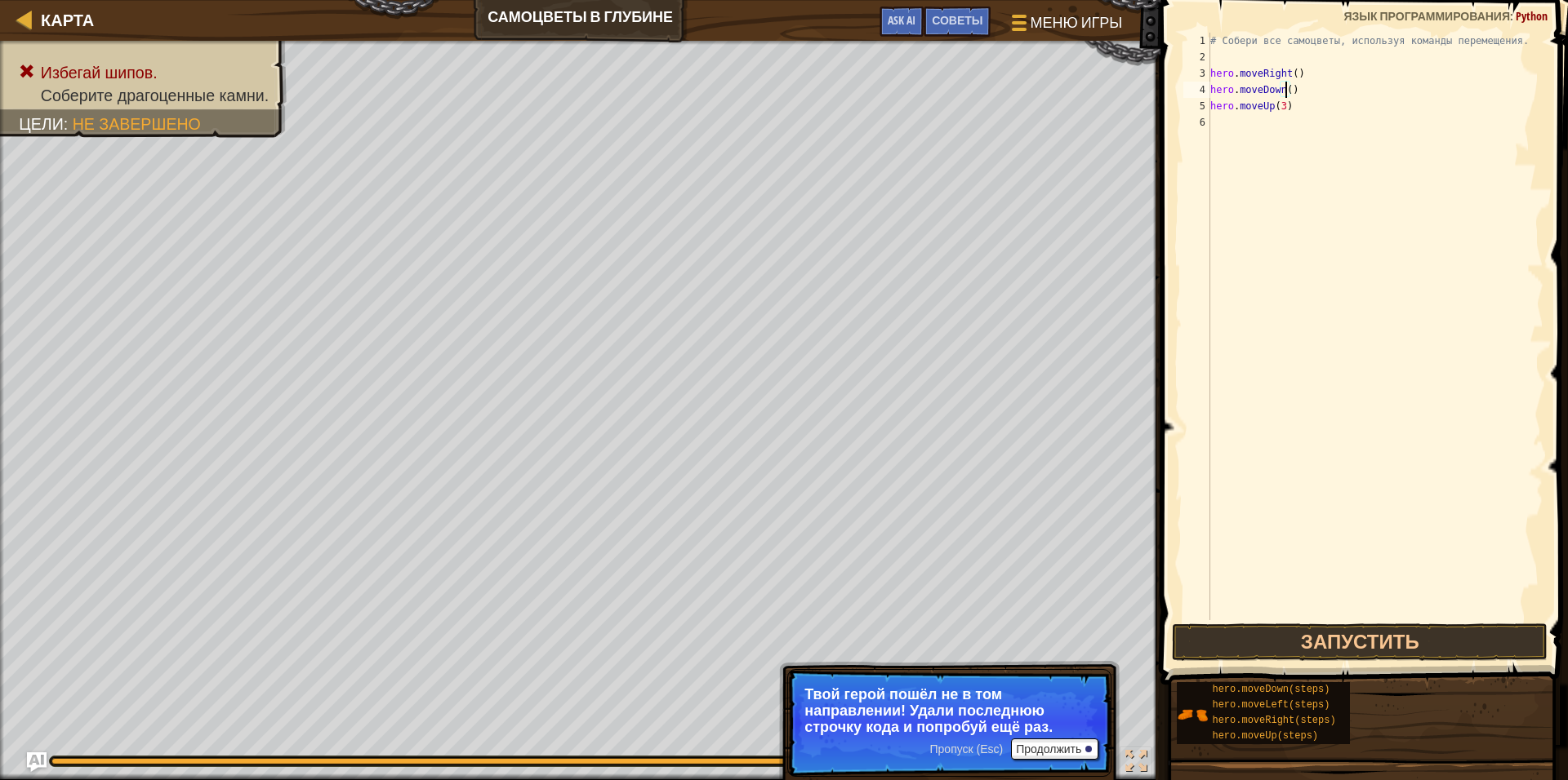
scroll to position [8, 7]
click at [1280, 106] on div "# Собери все самоцветы, используя команды перемещения. hero . moveRight ( ) her…" at bounding box center [1374, 342] width 337 height 620
click at [1316, 104] on div "# Собери все самоцветы, используя команды перемещения. hero . moveRight ( ) her…" at bounding box center [1374, 342] width 337 height 620
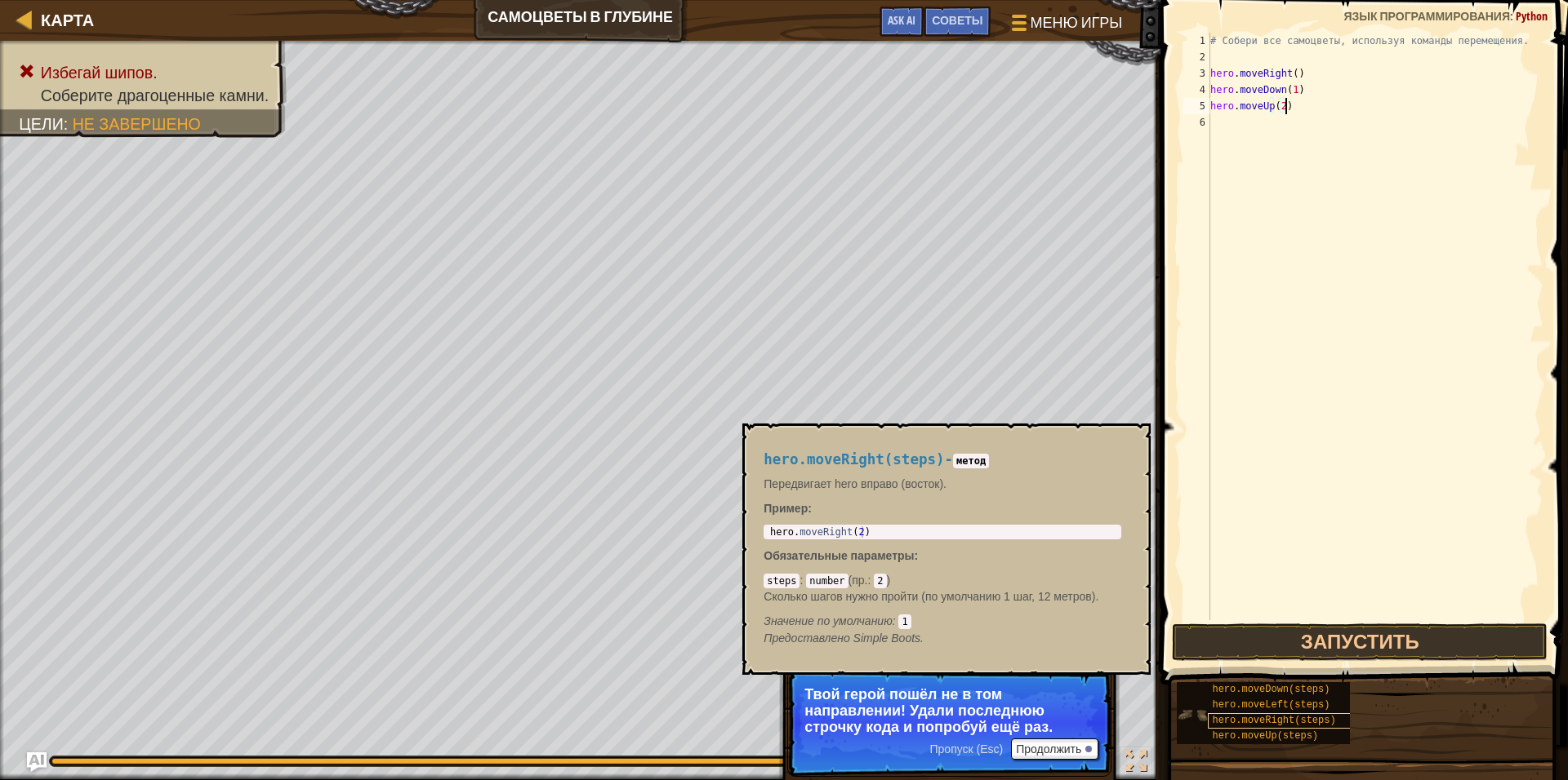
type textarea "hero.moveUp(2)"
click at [1309, 716] on span "hero.moveRight(steps)" at bounding box center [1273, 721] width 123 height 12
copy span "hero.moveRight(steps)"
click at [1224, 127] on div "# Собери все самоцветы, используя команды перемещения. hero . moveRight ( ) her…" at bounding box center [1374, 342] width 337 height 620
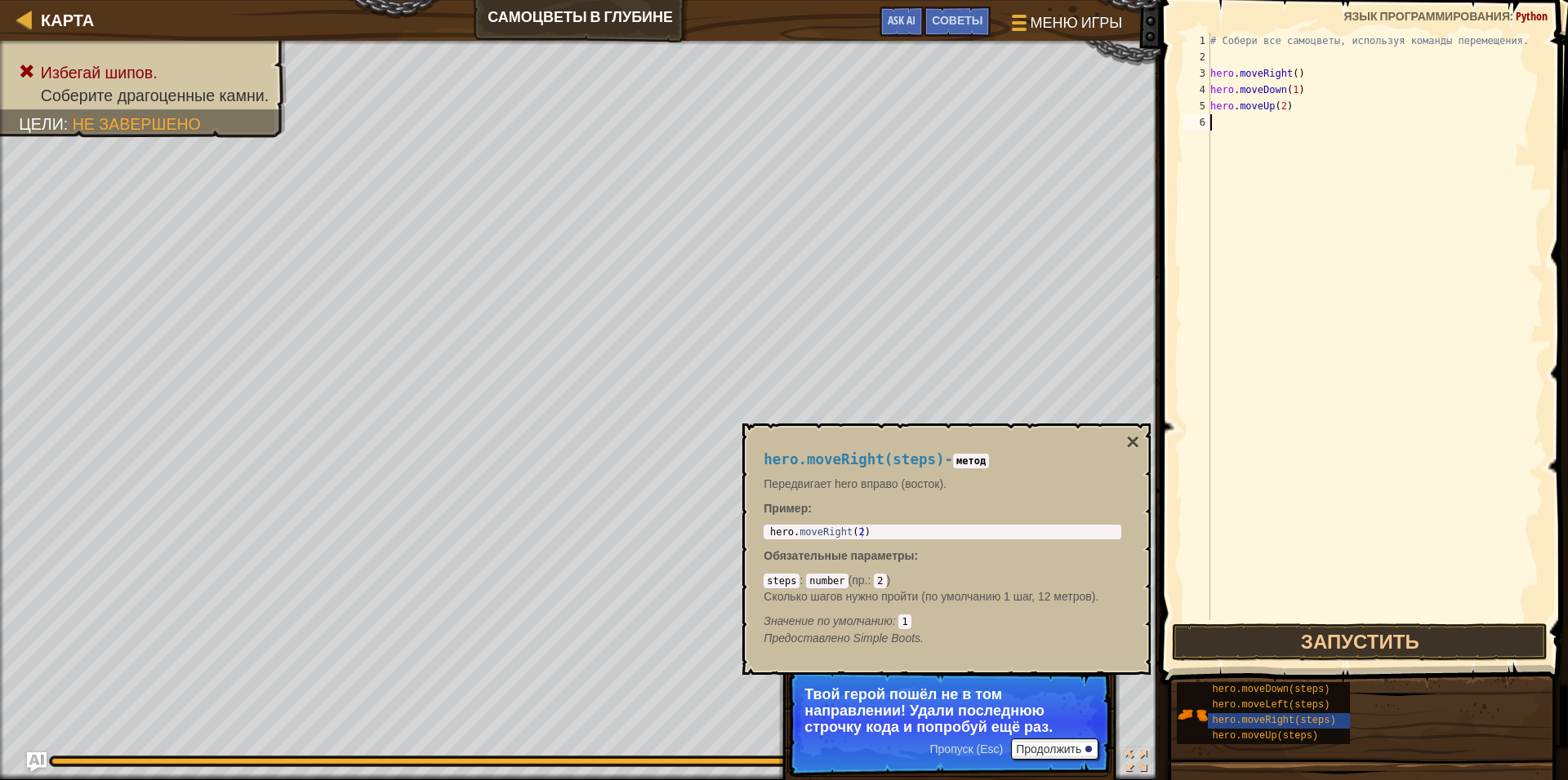
paste textarea "hero.moveRight(steps)"
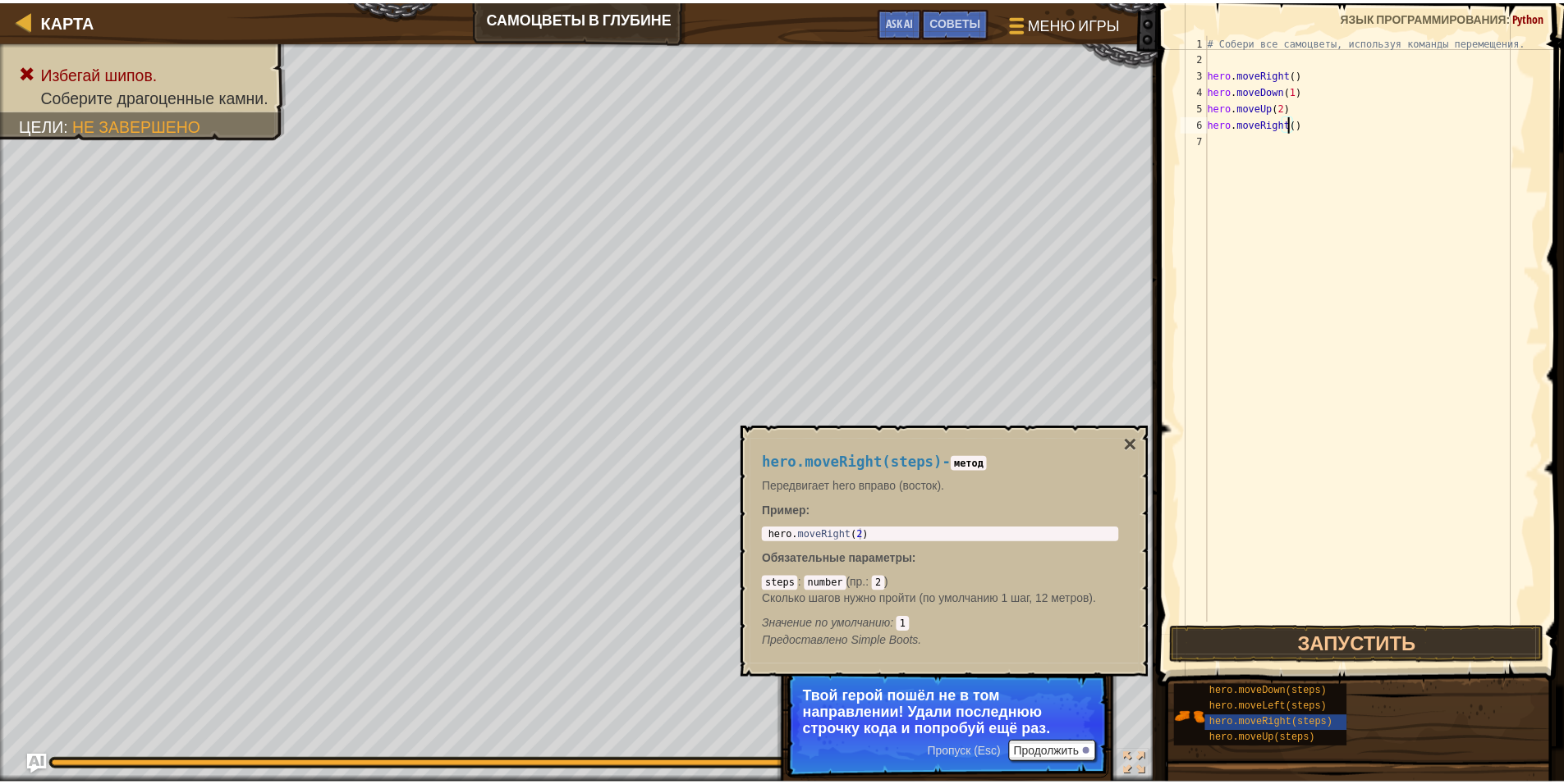
scroll to position [8, 7]
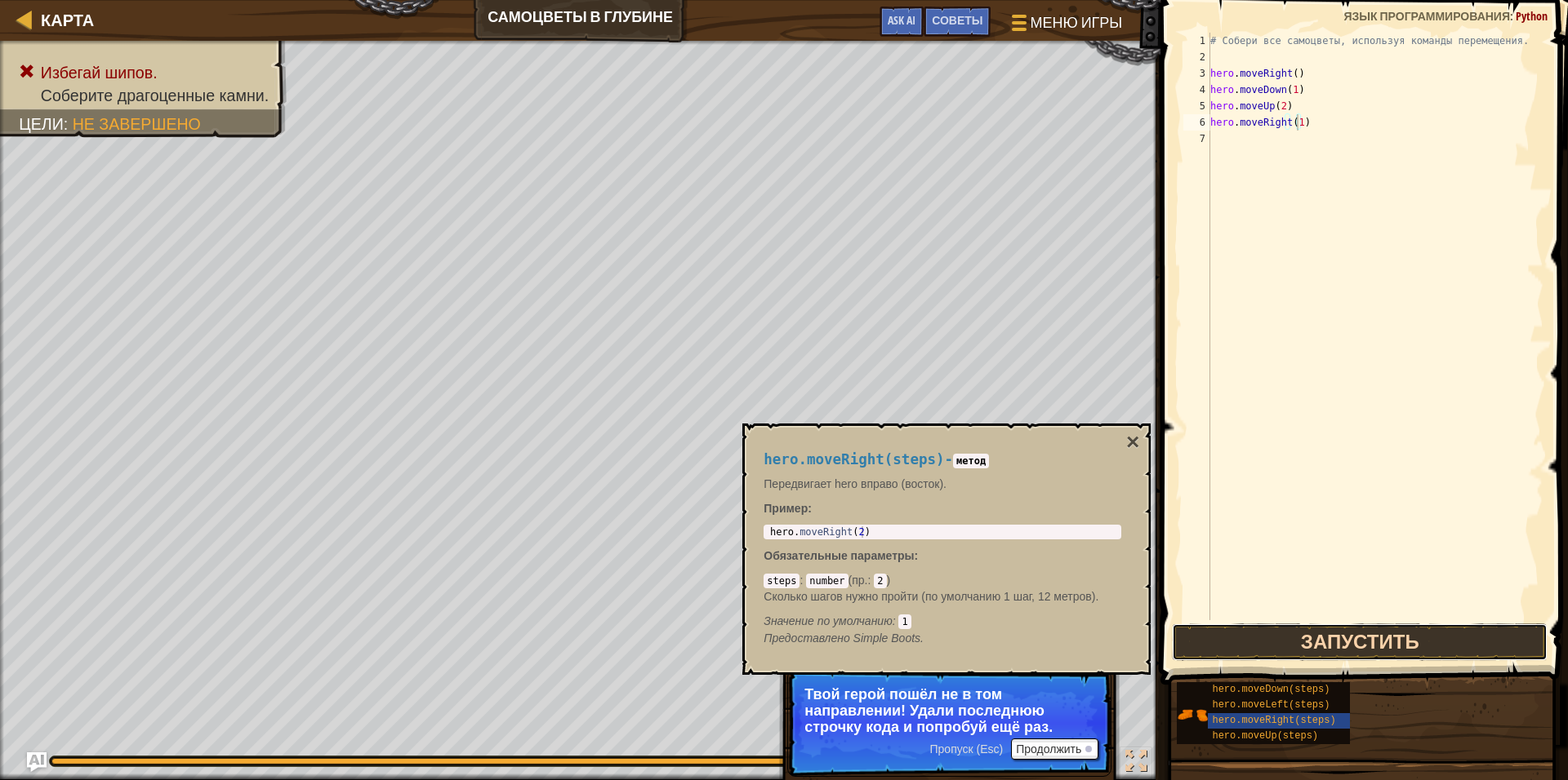
click at [1252, 632] on button "Запустить" at bounding box center [1359, 642] width 375 height 38
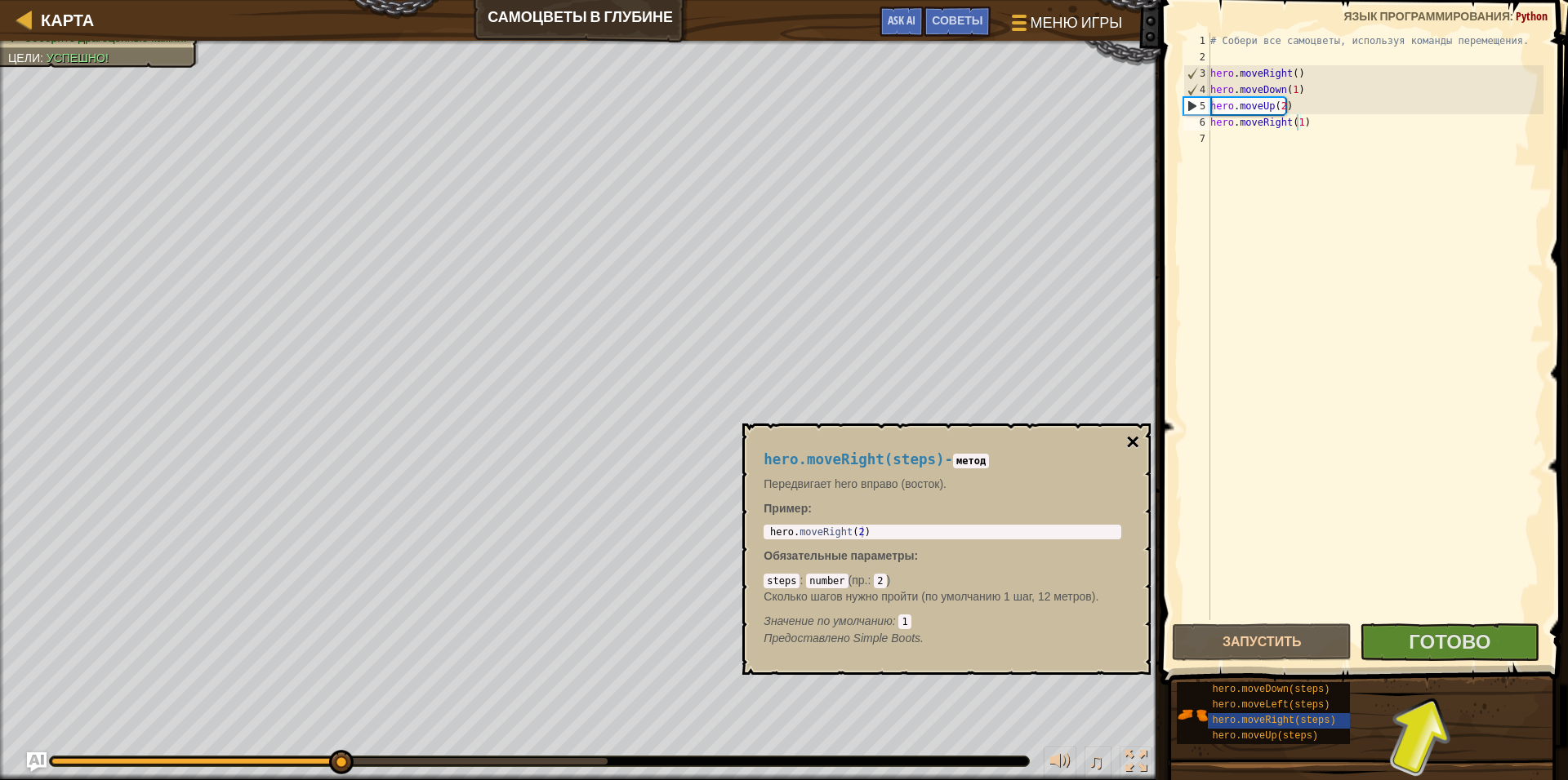
click at [1132, 434] on button "×" at bounding box center [1133, 443] width 14 height 23
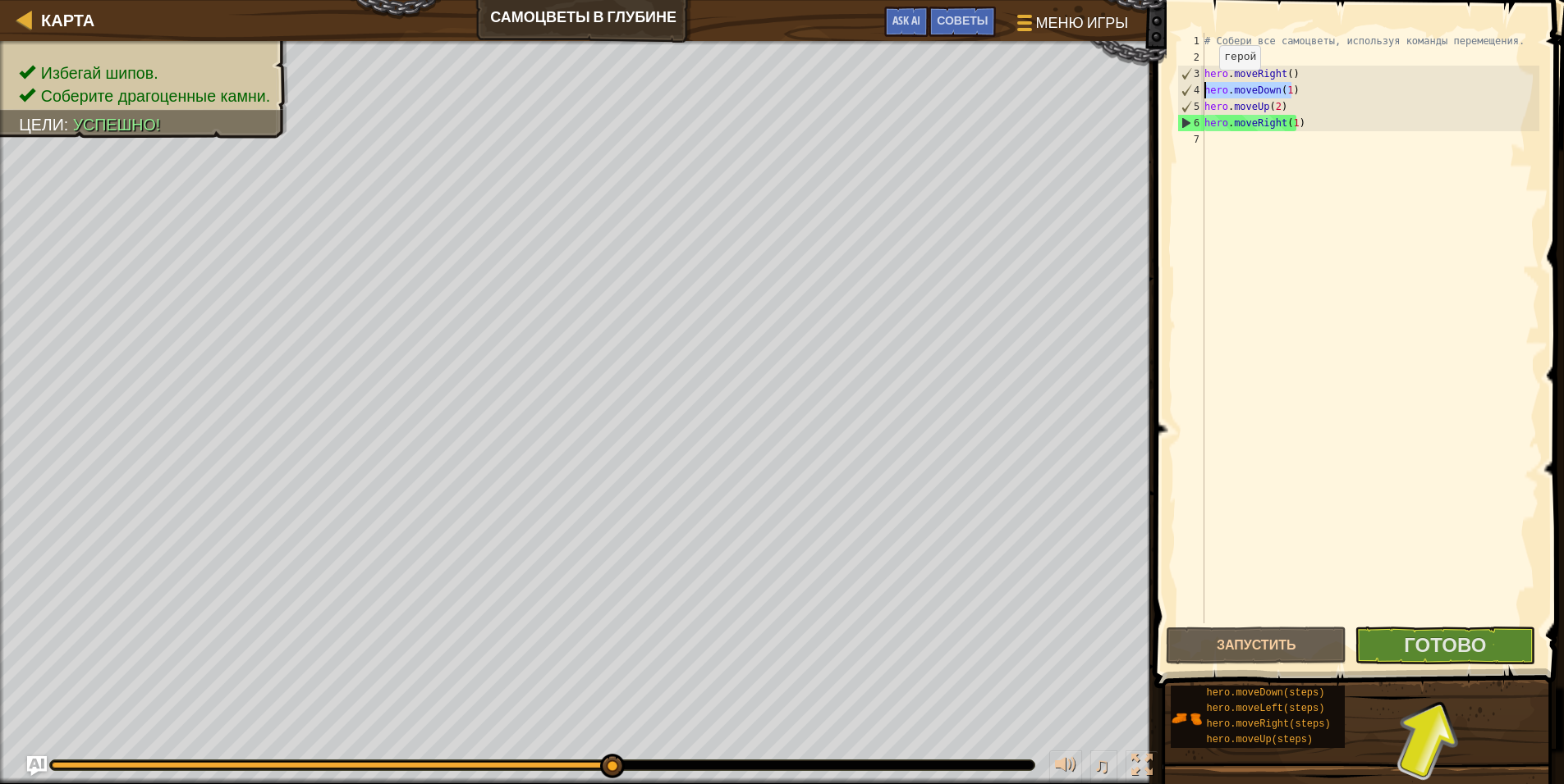
drag, startPoint x: 1305, startPoint y: 94, endPoint x: 1209, endPoint y: 86, distance: 96.3
click at [1209, 86] on div "# Собери все самоцветы, используя команды перемещения. hero . moveRight ( ) her…" at bounding box center [1370, 344] width 338 height 623
click at [1207, 86] on div "hero.moveDown(1) 1 2 3 4 5 6 7 # Собери все самоцветы, используя команды переме…" at bounding box center [1357, 329] width 366 height 591
type textarea "hero.moveDown(1) hero.moveUp(2)"
click at [1232, 140] on div "# Собери все самоцветы, используя команды перемещения. hero . moveRight ( ) her…" at bounding box center [1370, 344] width 338 height 623
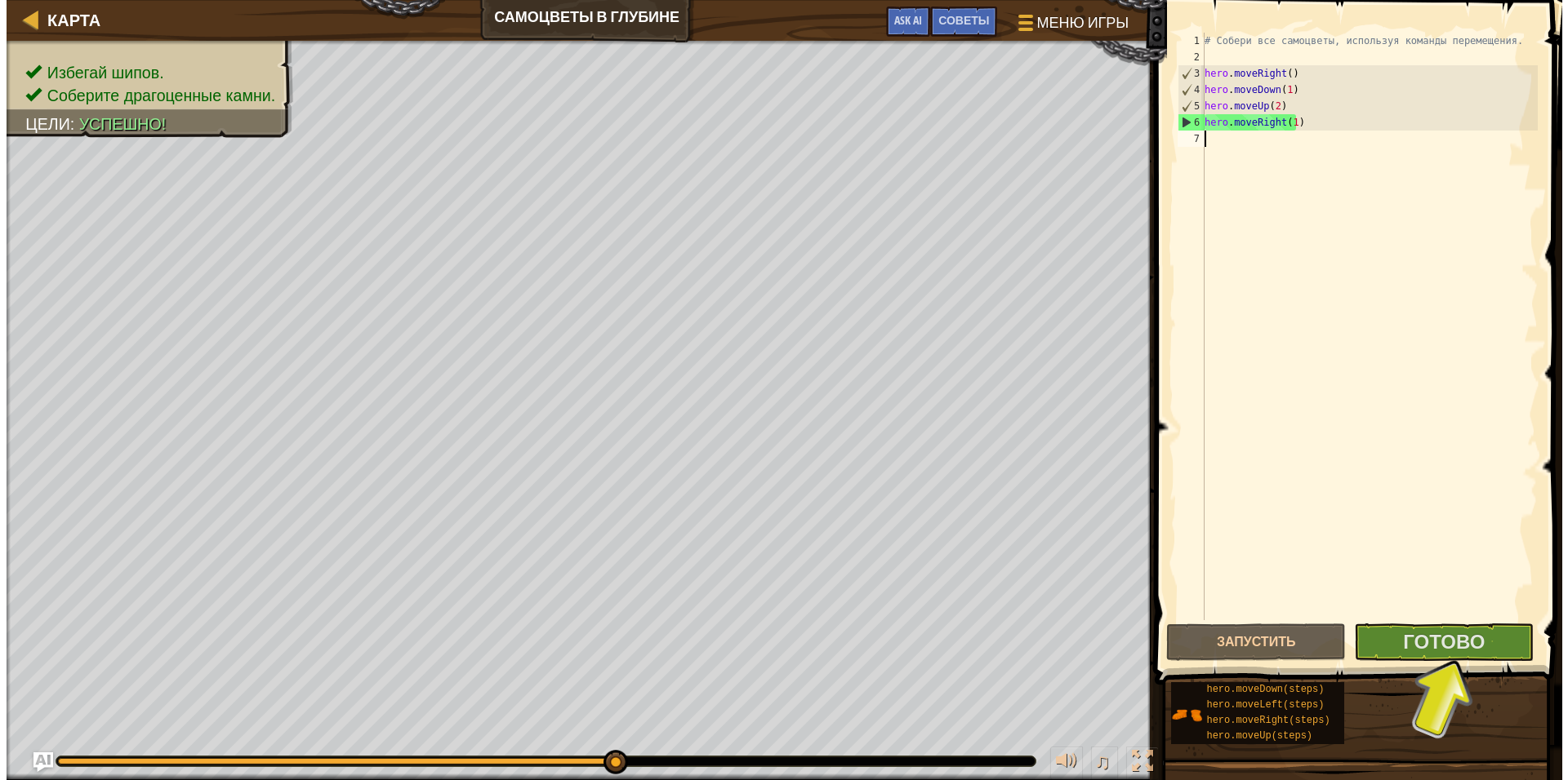
scroll to position [8, 0]
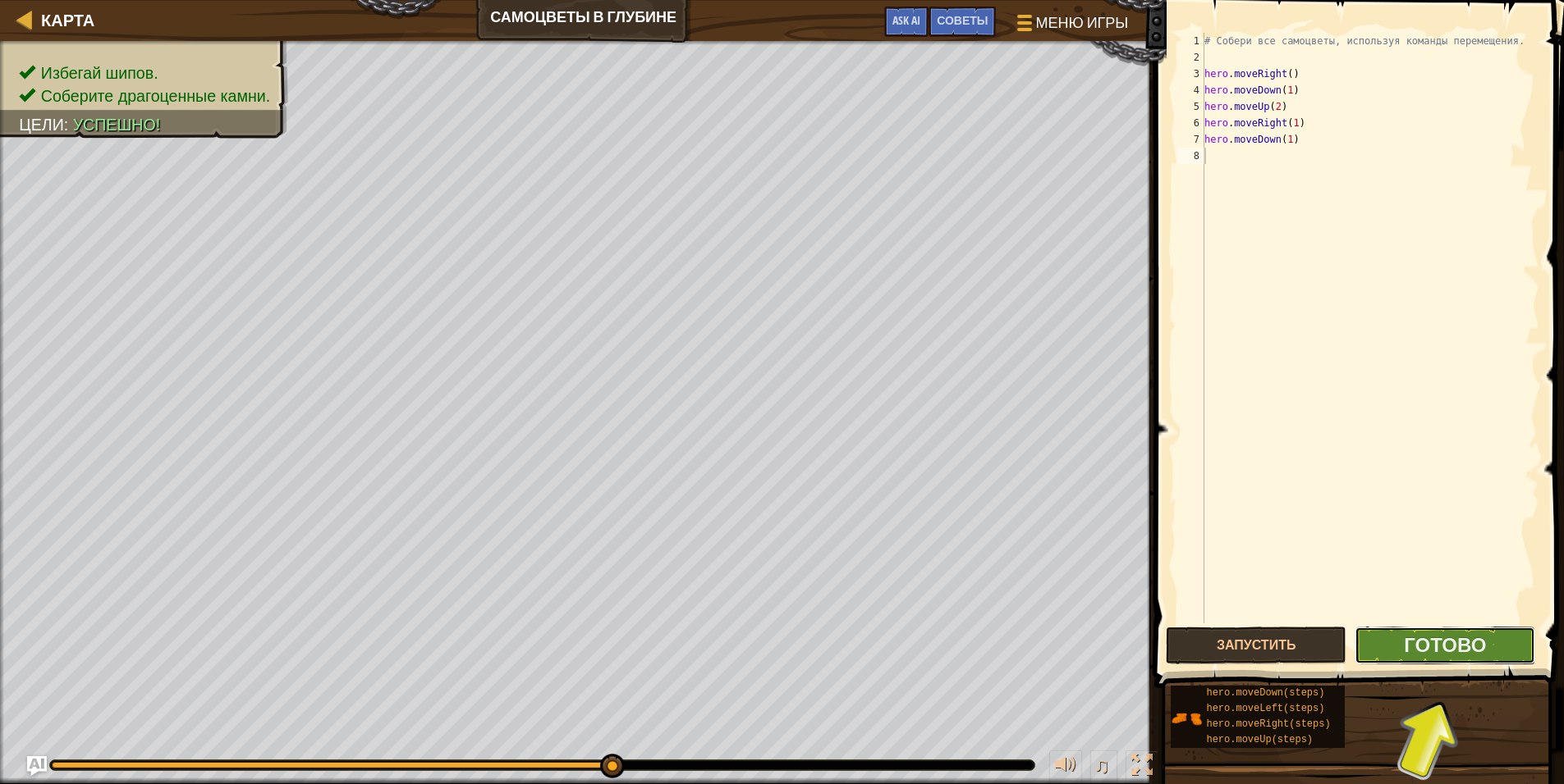
click at [1384, 645] on button "Готово" at bounding box center [1445, 645] width 180 height 38
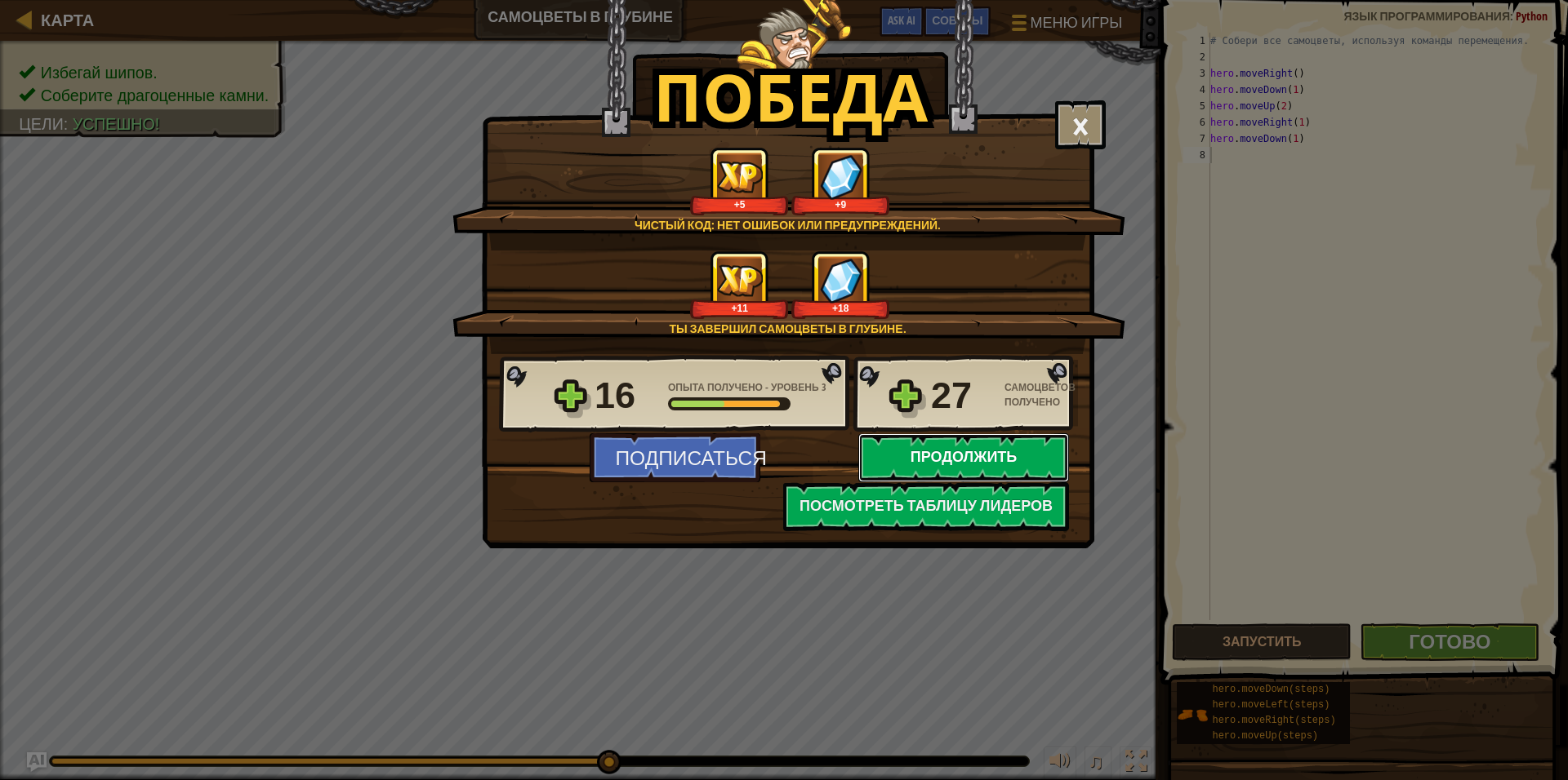
click at [900, 466] on button "Продолжить" at bounding box center [963, 458] width 210 height 49
select select "ru"
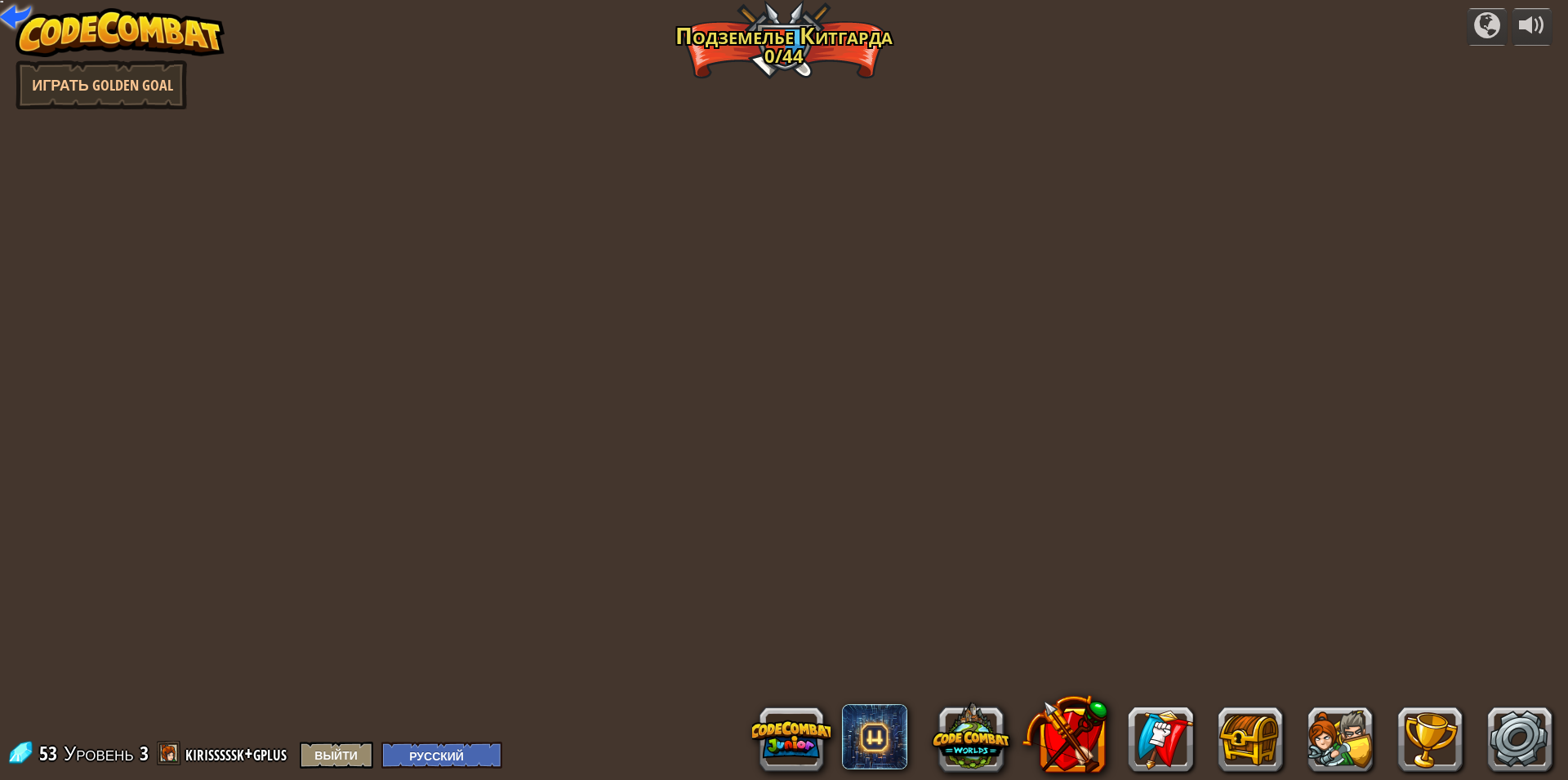
select select "ru"
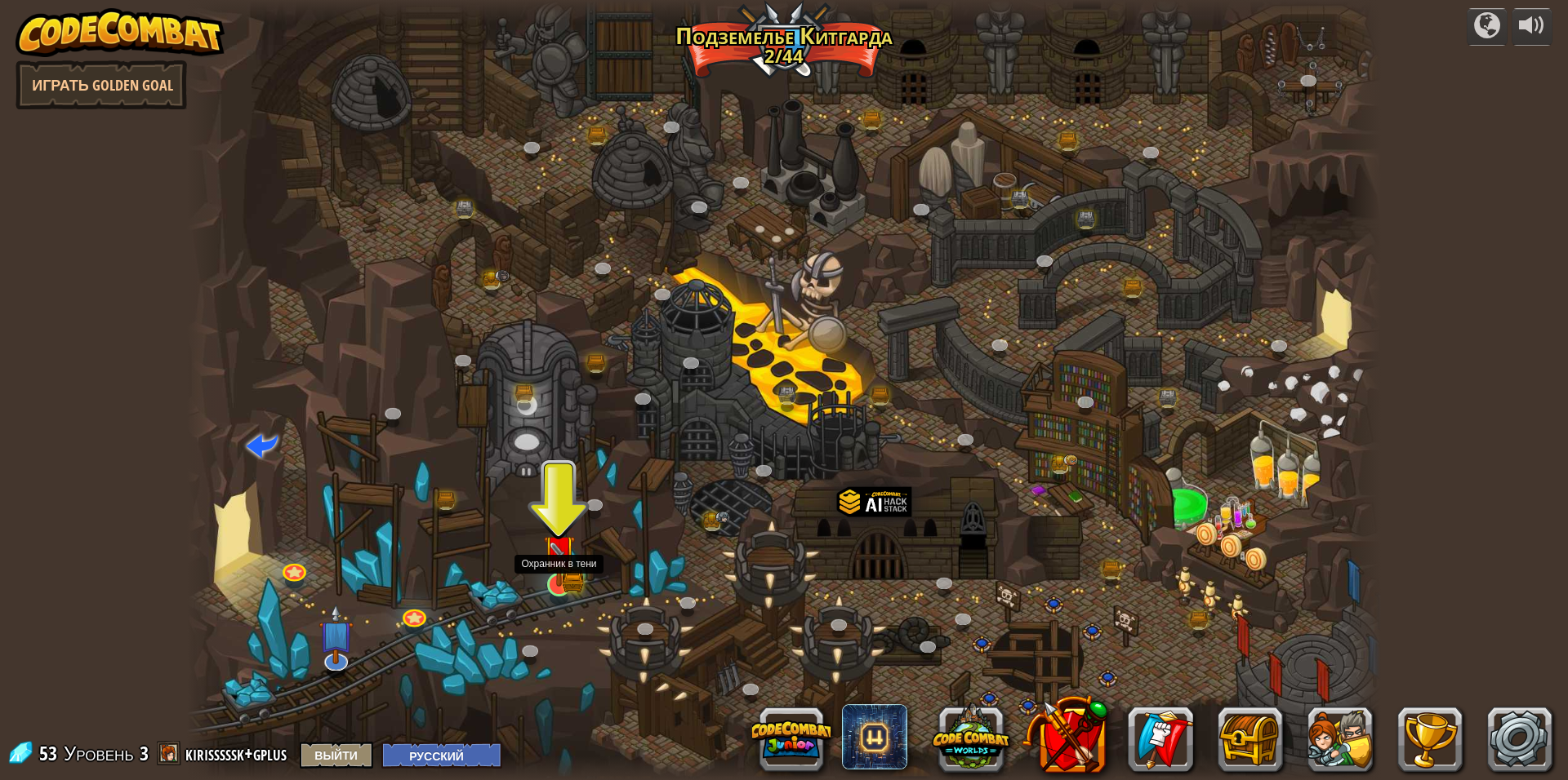
click at [554, 581] on img at bounding box center [559, 551] width 33 height 71
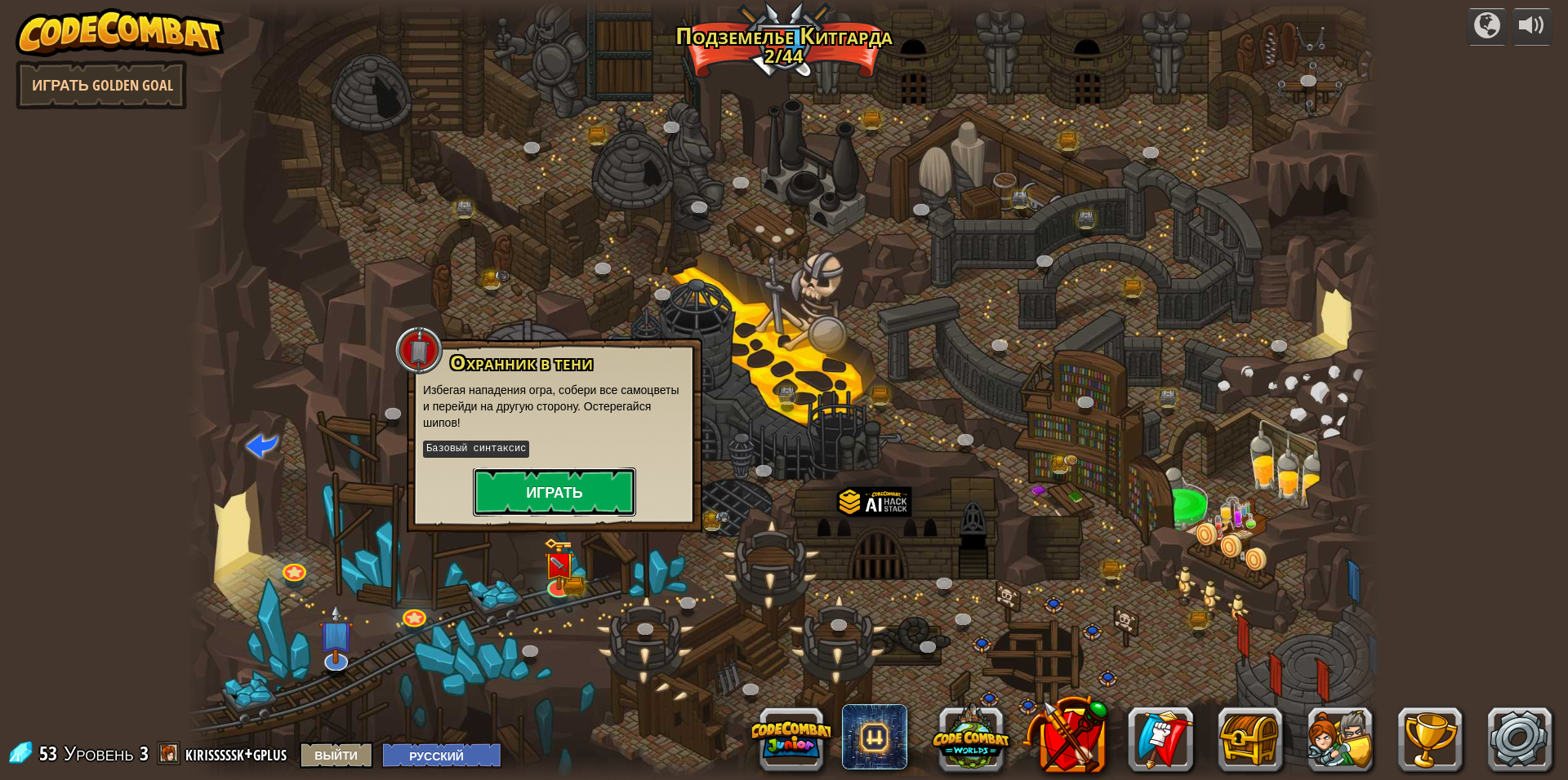
click at [593, 482] on button "Играть" at bounding box center [554, 492] width 163 height 49
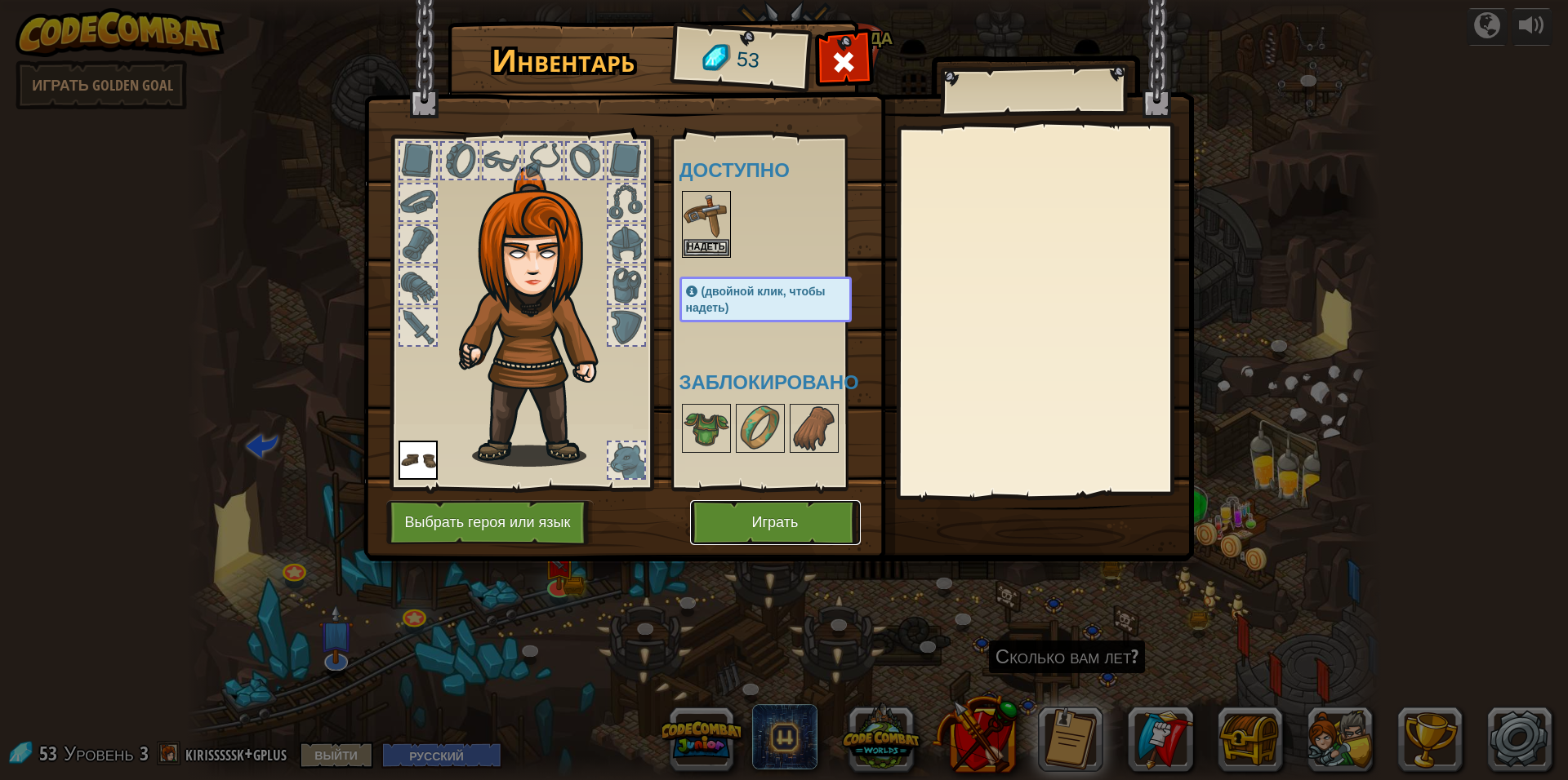
click at [771, 539] on button "Играть" at bounding box center [774, 523] width 171 height 45
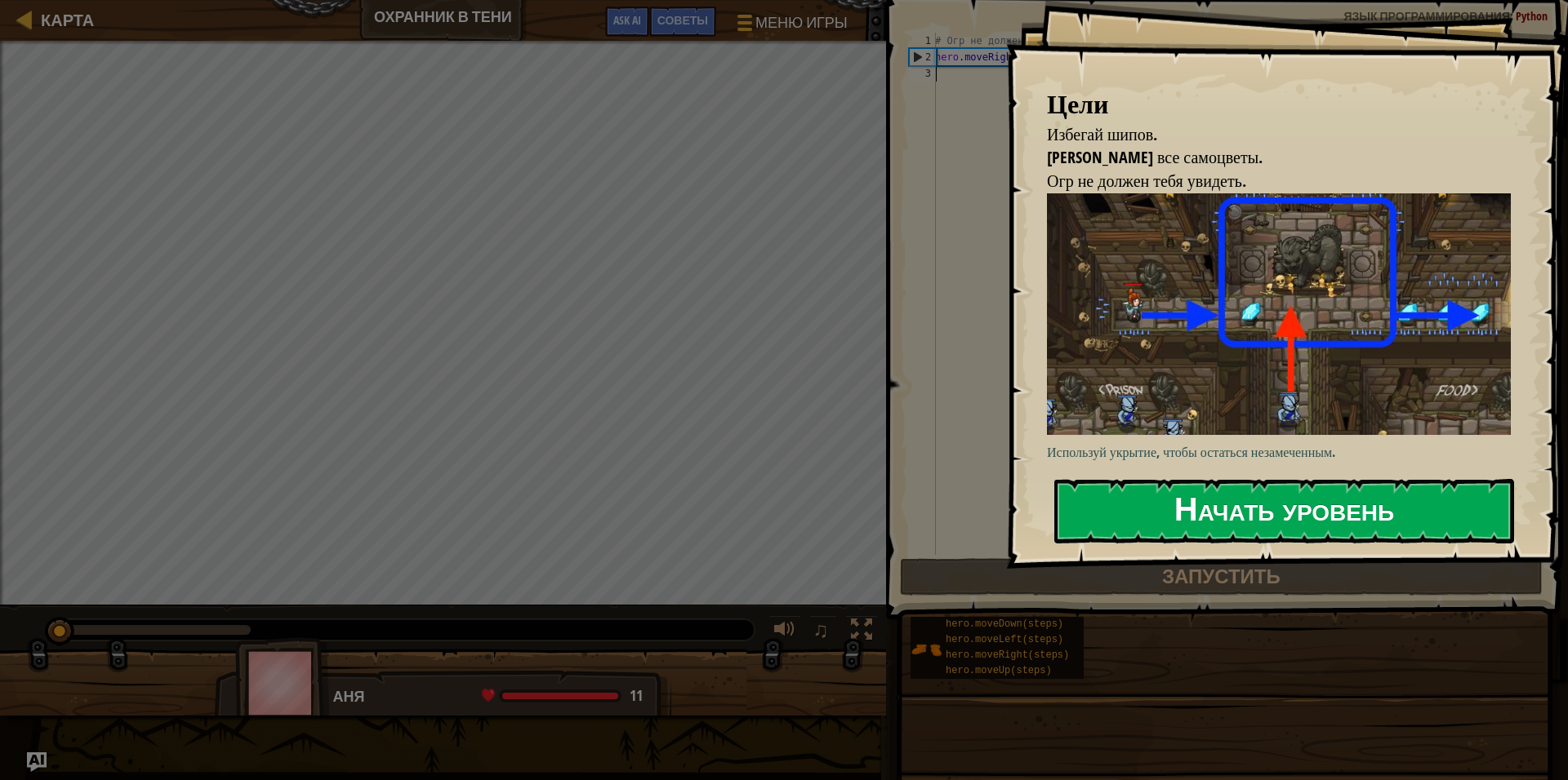
click at [1155, 514] on button "Начать уровень" at bounding box center [1284, 511] width 460 height 65
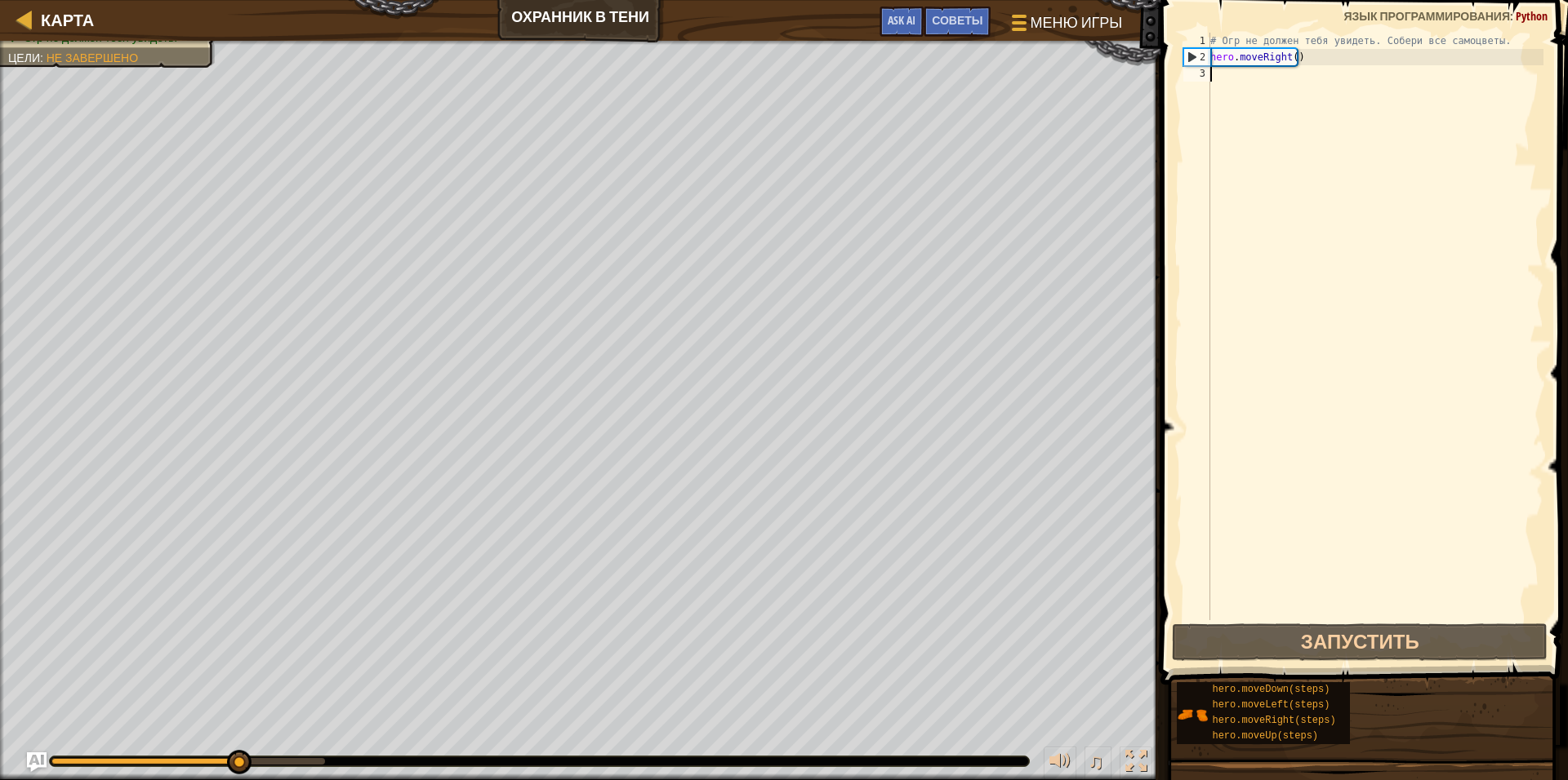
click at [1257, 76] on div "# Огр не должен тебя увидеть. Собери все самоцветы. hero . moveRight ( )" at bounding box center [1374, 342] width 337 height 620
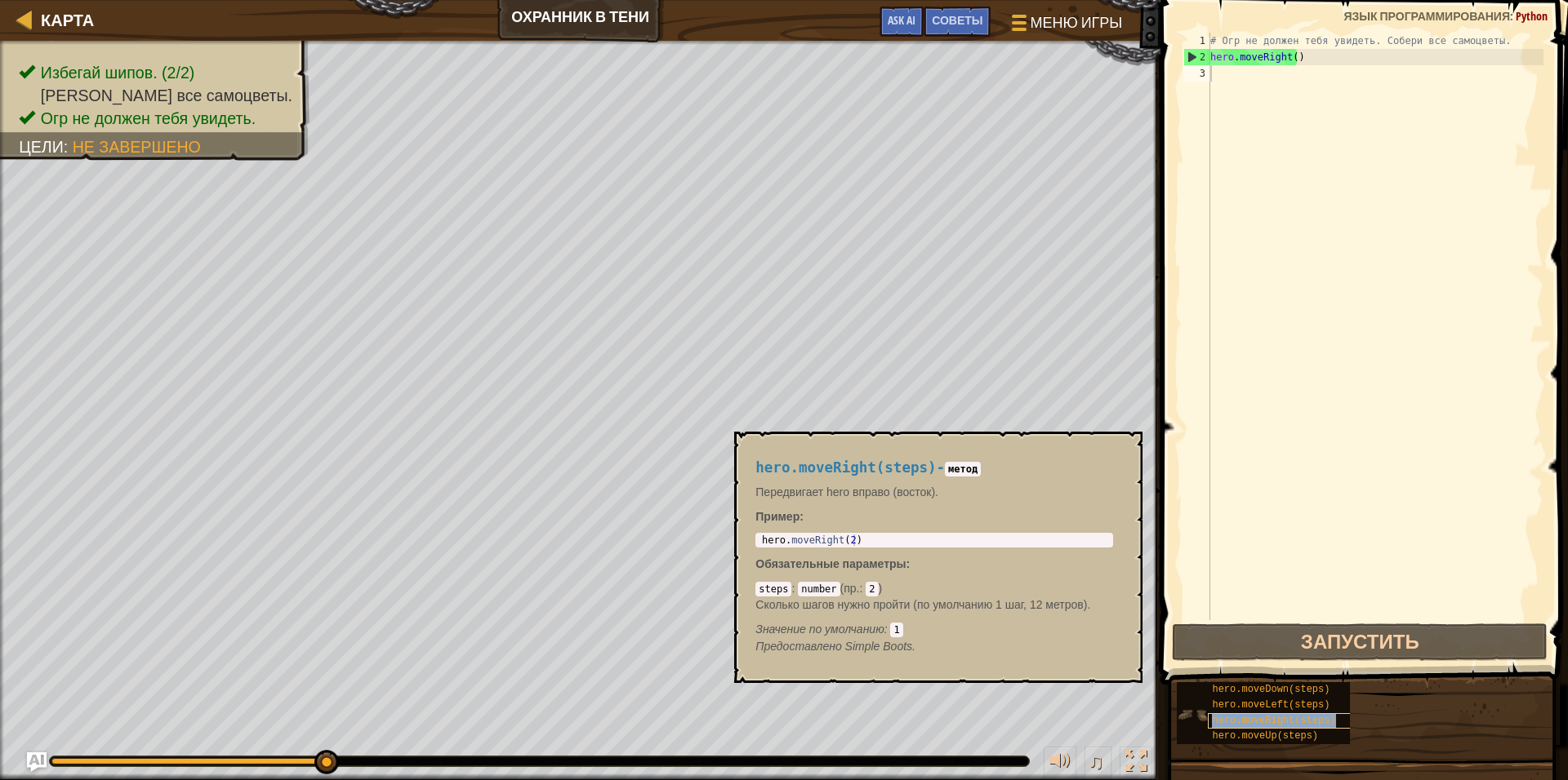
click at [1290, 719] on span "hero.moveRight(steps)" at bounding box center [1273, 721] width 123 height 12
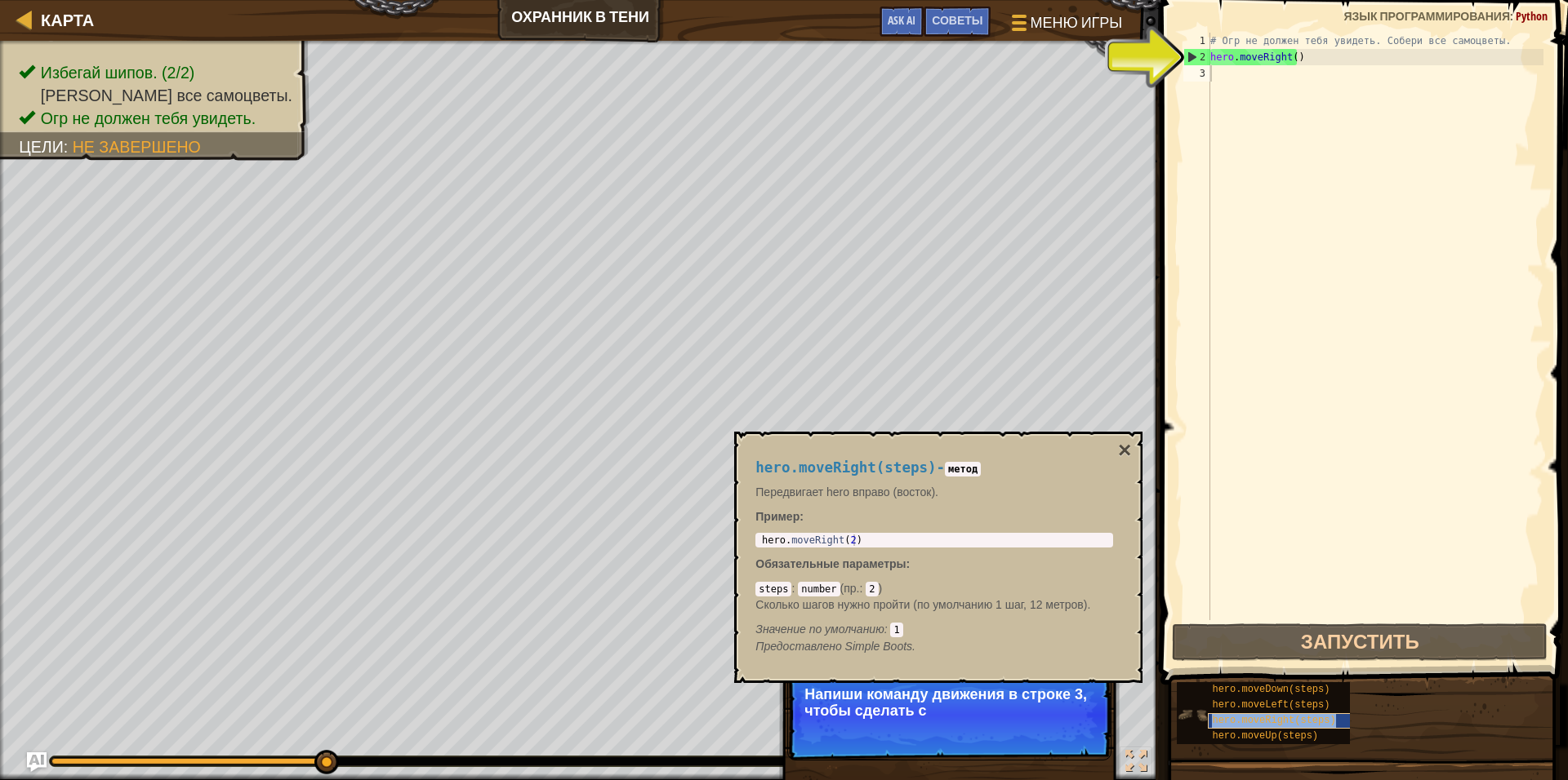
copy span "hero.moveRight(steps)"
drag, startPoint x: 1222, startPoint y: 98, endPoint x: 1225, endPoint y: 85, distance: 13.3
click at [1223, 90] on div "# Огр не должен тебя увидеть. Собери все самоцветы. hero . moveRight ( )" at bounding box center [1374, 342] width 337 height 620
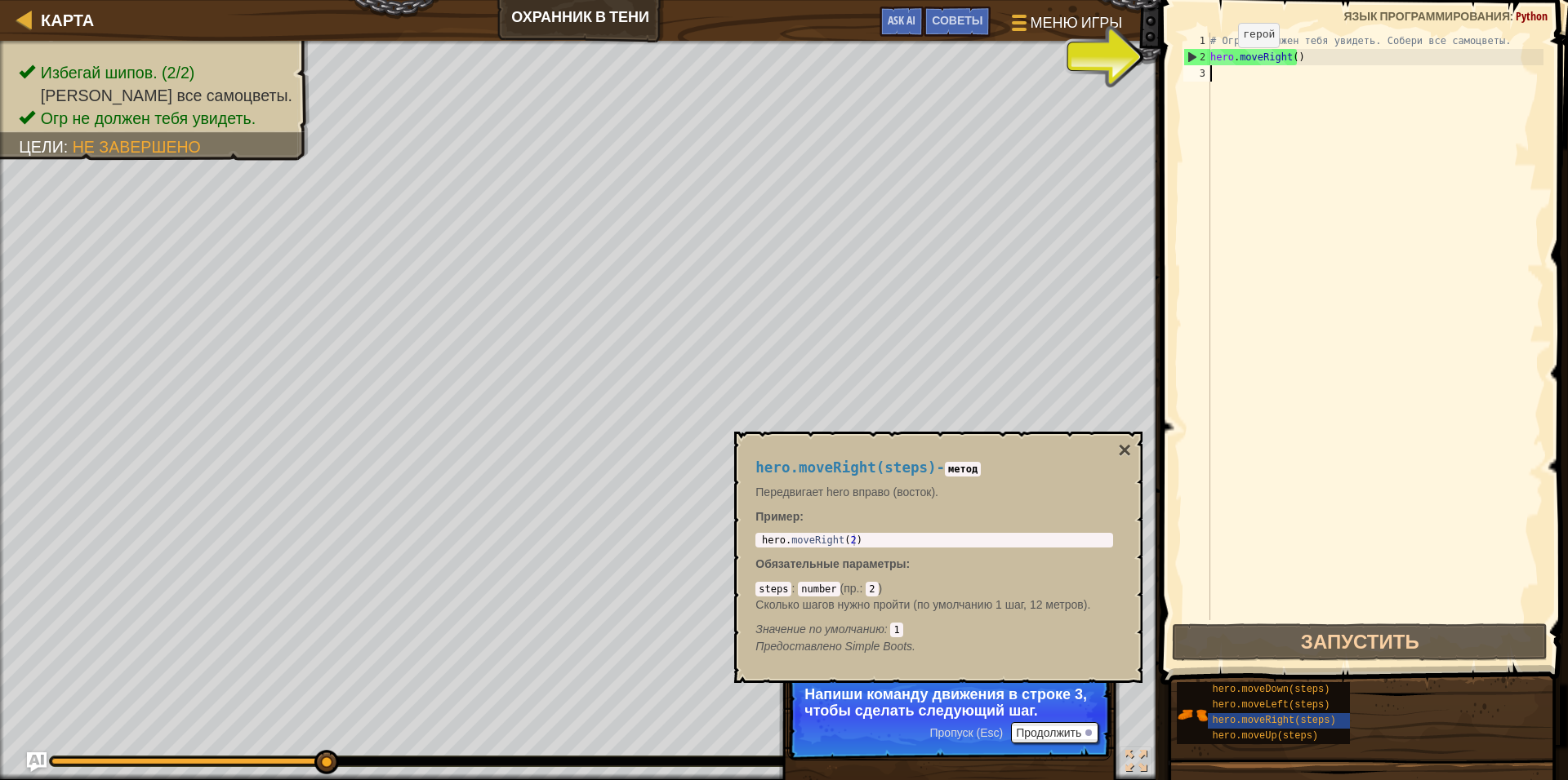
type textarea "hero.moveRight()"
click at [1215, 72] on div "# Огр не должен тебя увидеть. Собери все самоцветы. hero . moveRight ( )" at bounding box center [1374, 342] width 337 height 620
paste textarea "hero.moveRight(steps)"
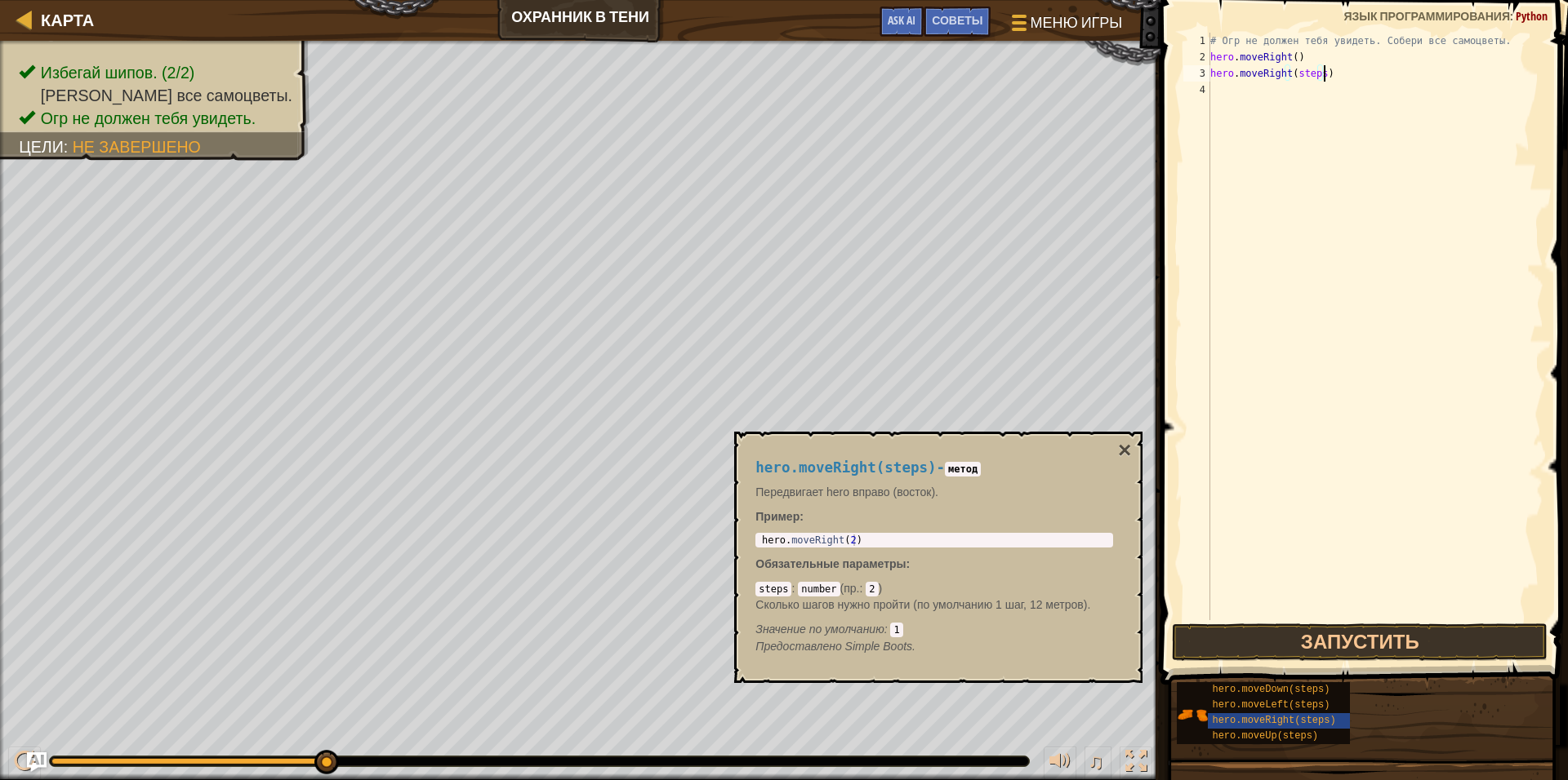
click at [1317, 73] on div "# Огр не должен тебя увидеть. Собери все самоцветы. hero . moveRight ( ) hero .…" at bounding box center [1374, 342] width 337 height 620
click at [1119, 452] on button "×" at bounding box center [1124, 451] width 14 height 23
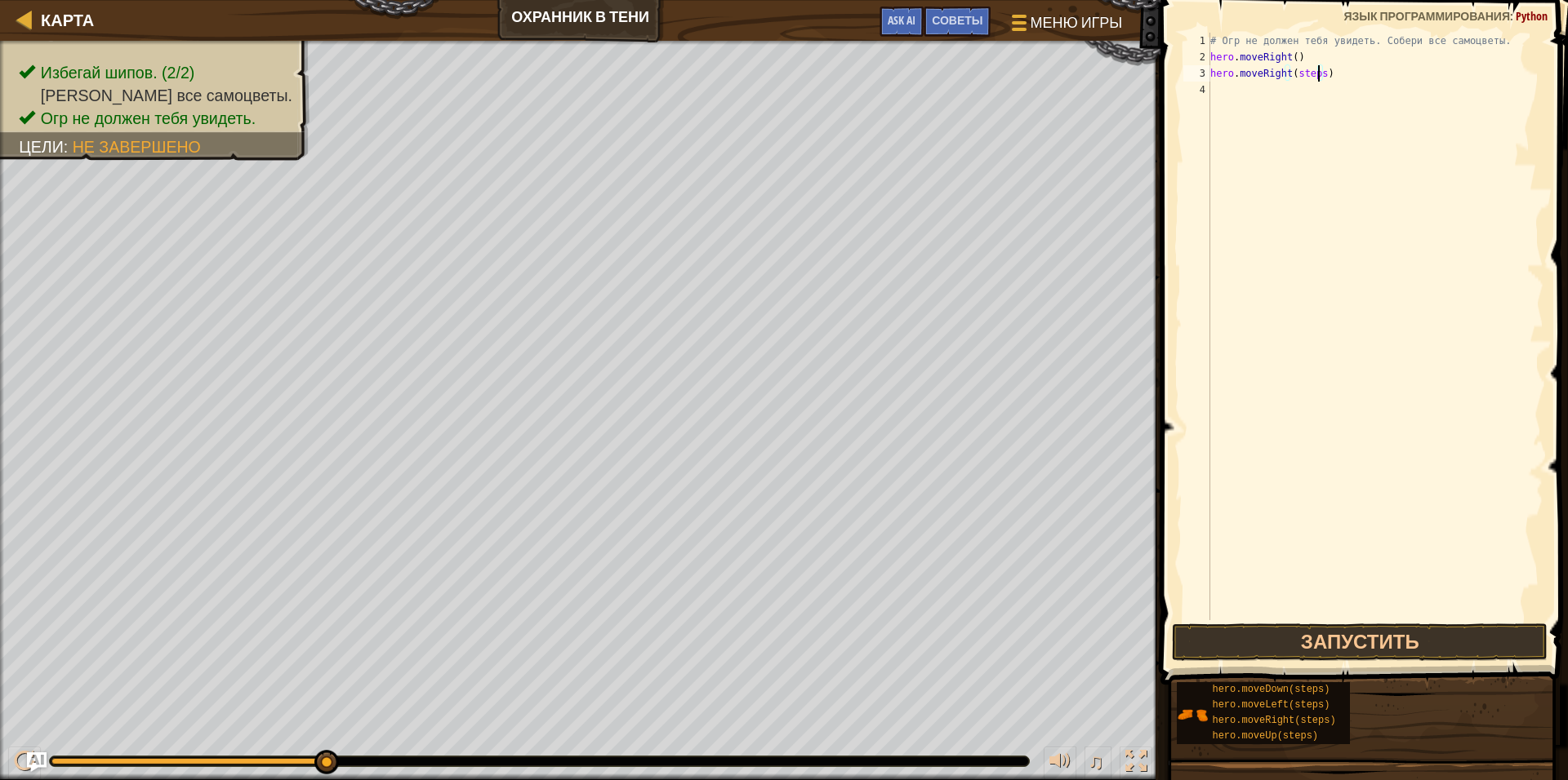
click at [1318, 73] on div "# Огр не должен тебя увидеть. Собери все самоцветы. hero . moveRight ( ) hero .…" at bounding box center [1374, 342] width 337 height 620
type textarea "hero.moveRight(2)"
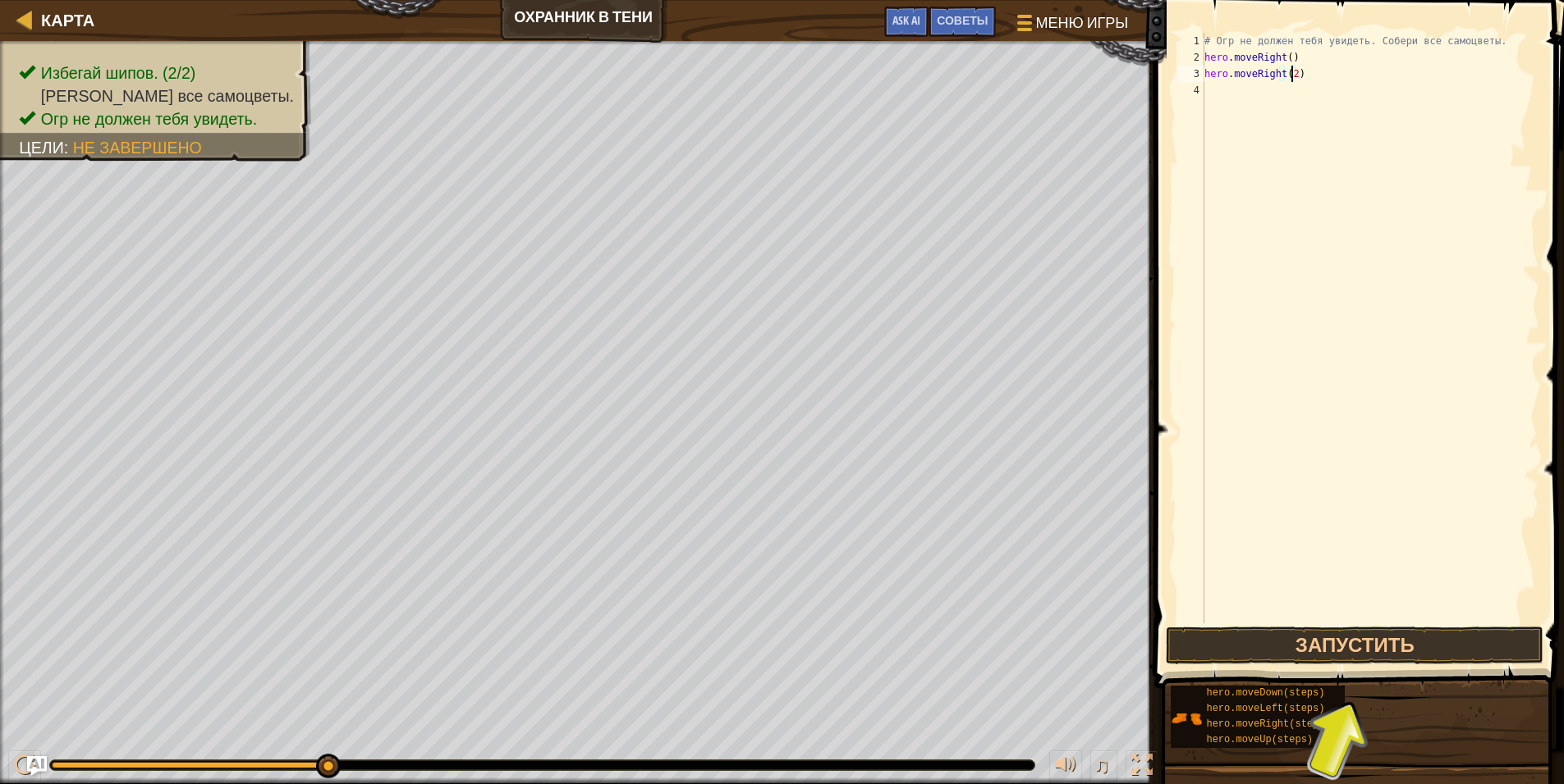
click at [1315, 95] on div "# Огр не должен тебя увидеть. Собери все самоцветы. hero . moveRight ( ) hero .…" at bounding box center [1370, 344] width 338 height 623
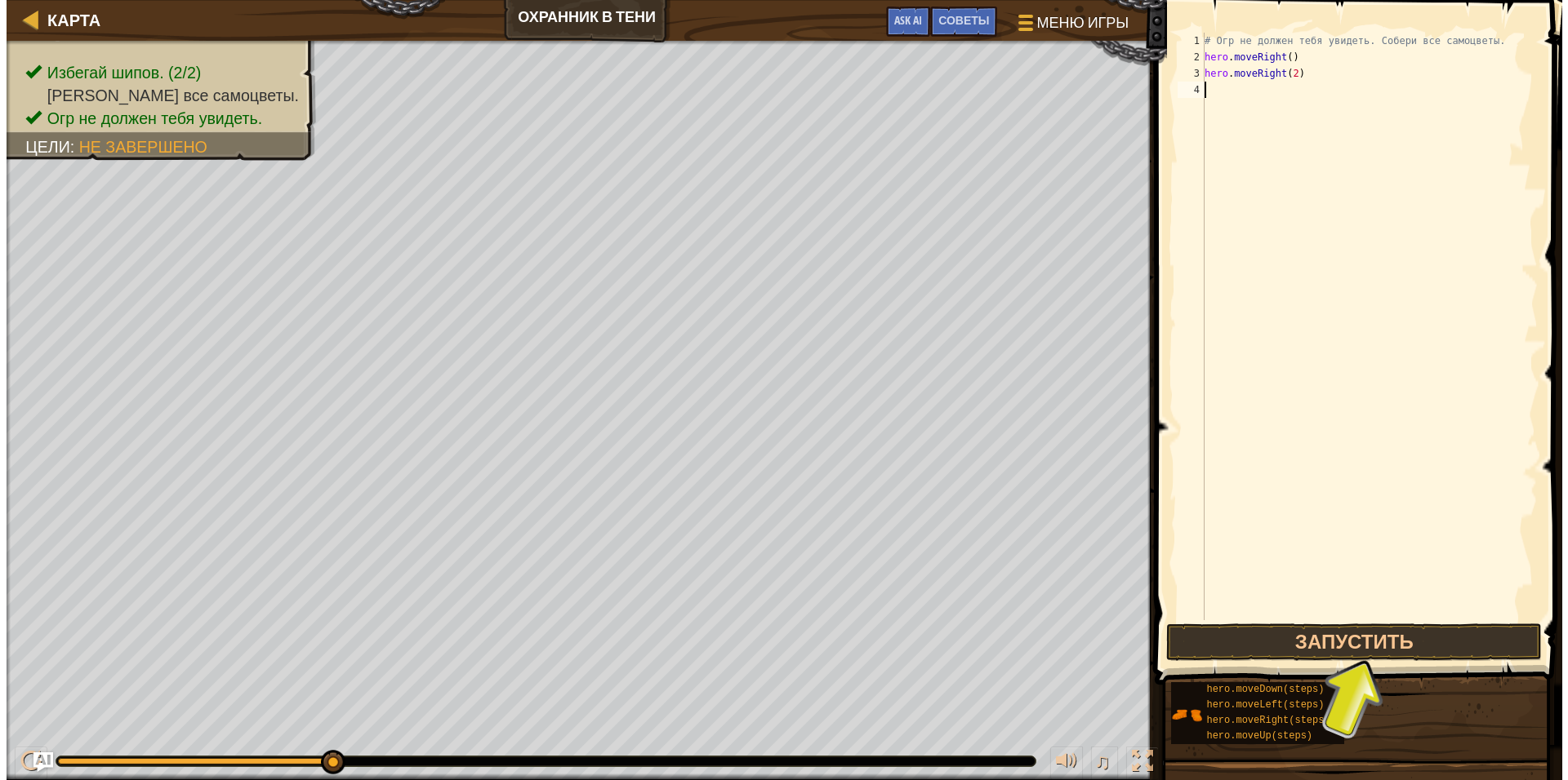
scroll to position [8, 0]
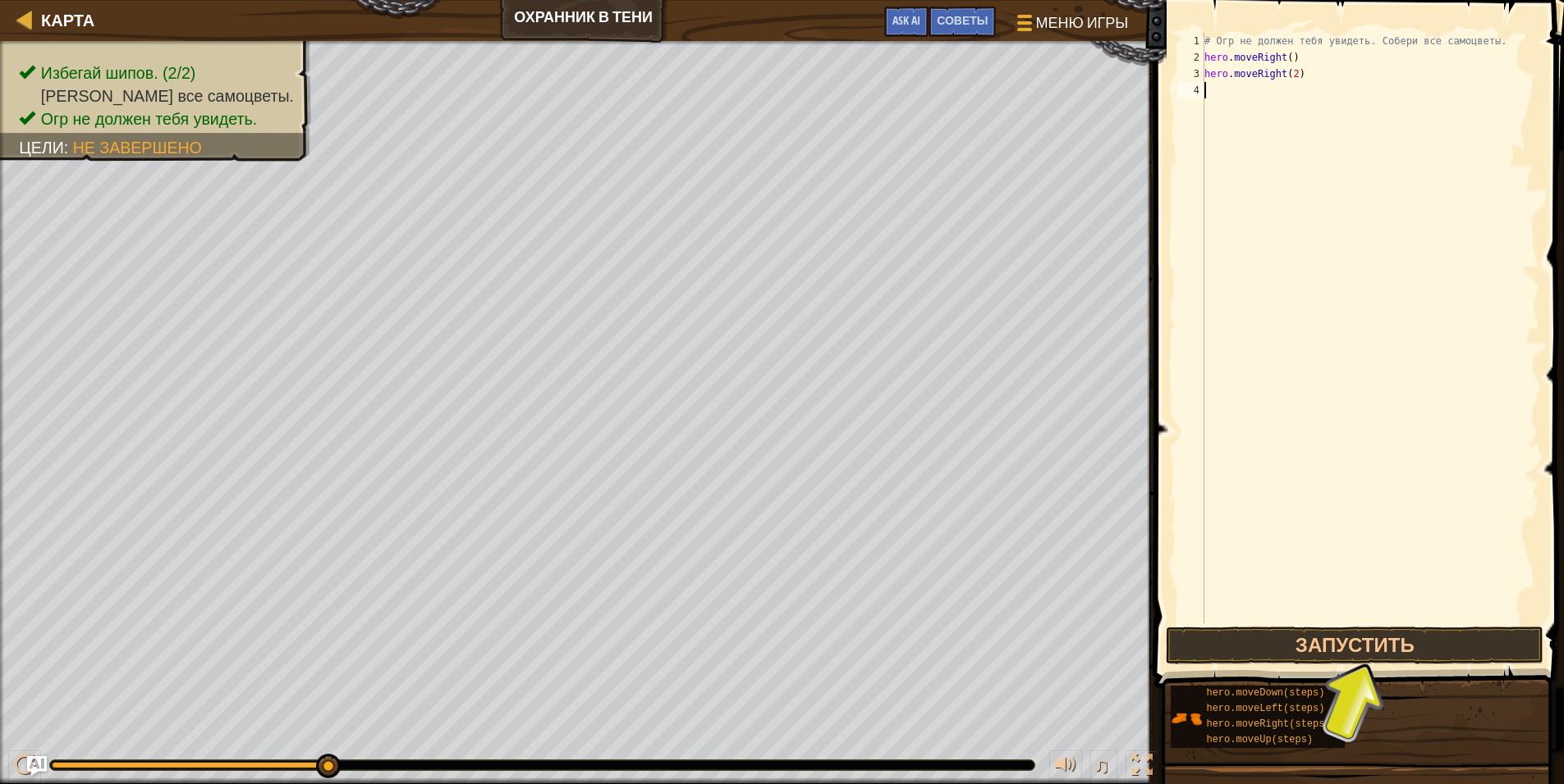
click at [1295, 73] on div "# Огр не должен тебя увидеть. Собери все самоцветы. hero . moveRight ( ) hero .…" at bounding box center [1370, 344] width 338 height 623
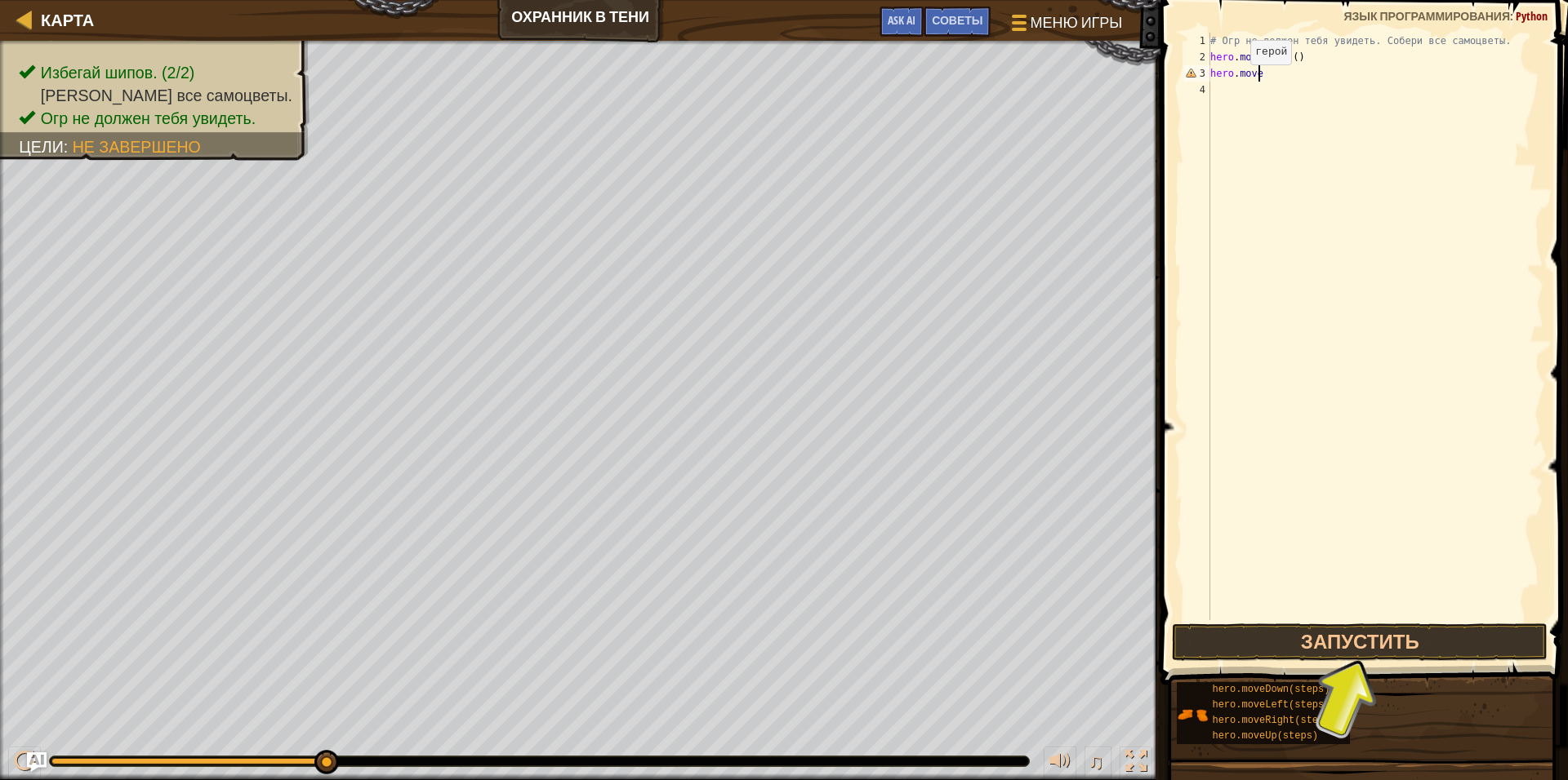
scroll to position [8, 4]
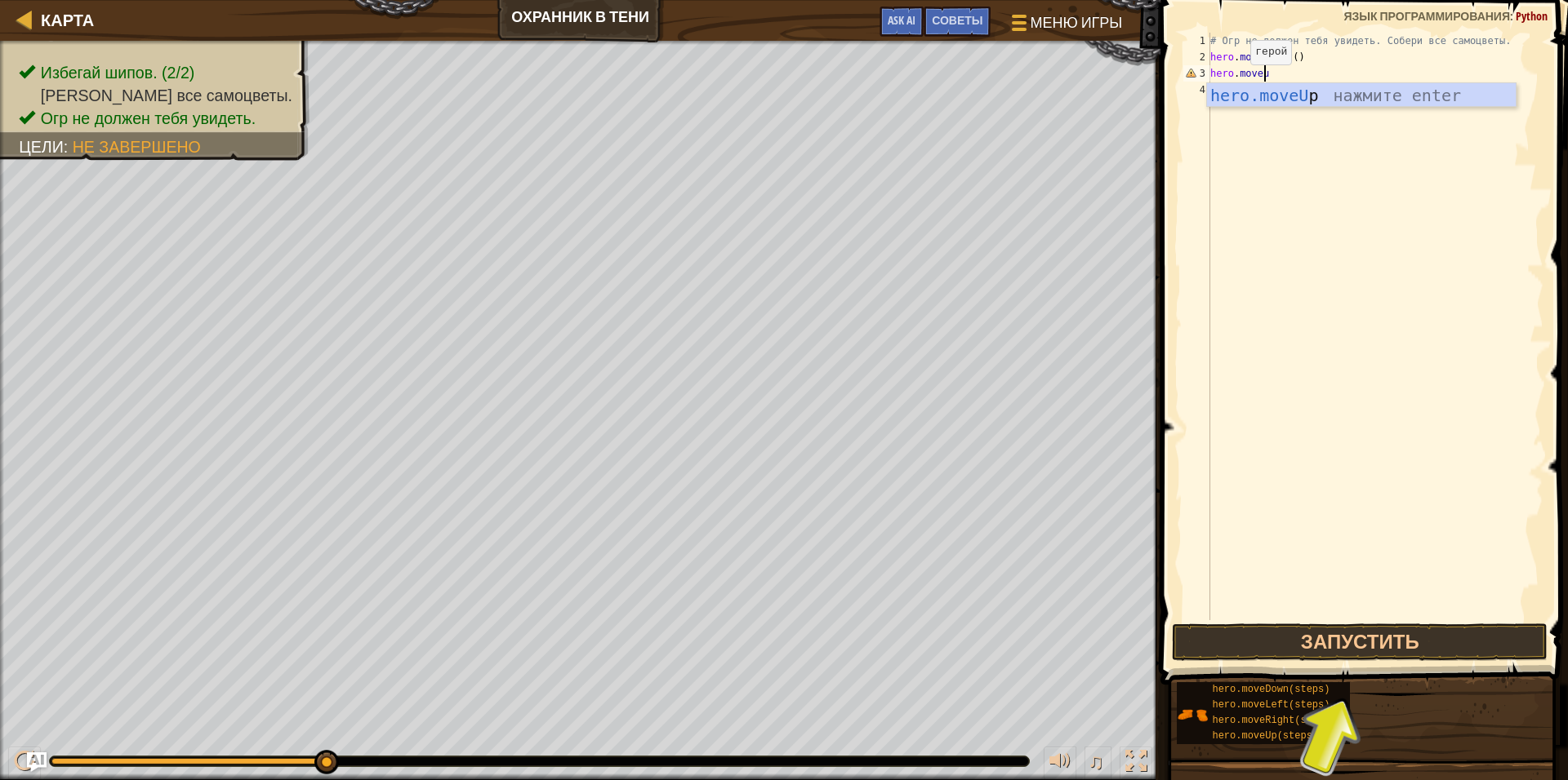
type textarea "hero.moveup"
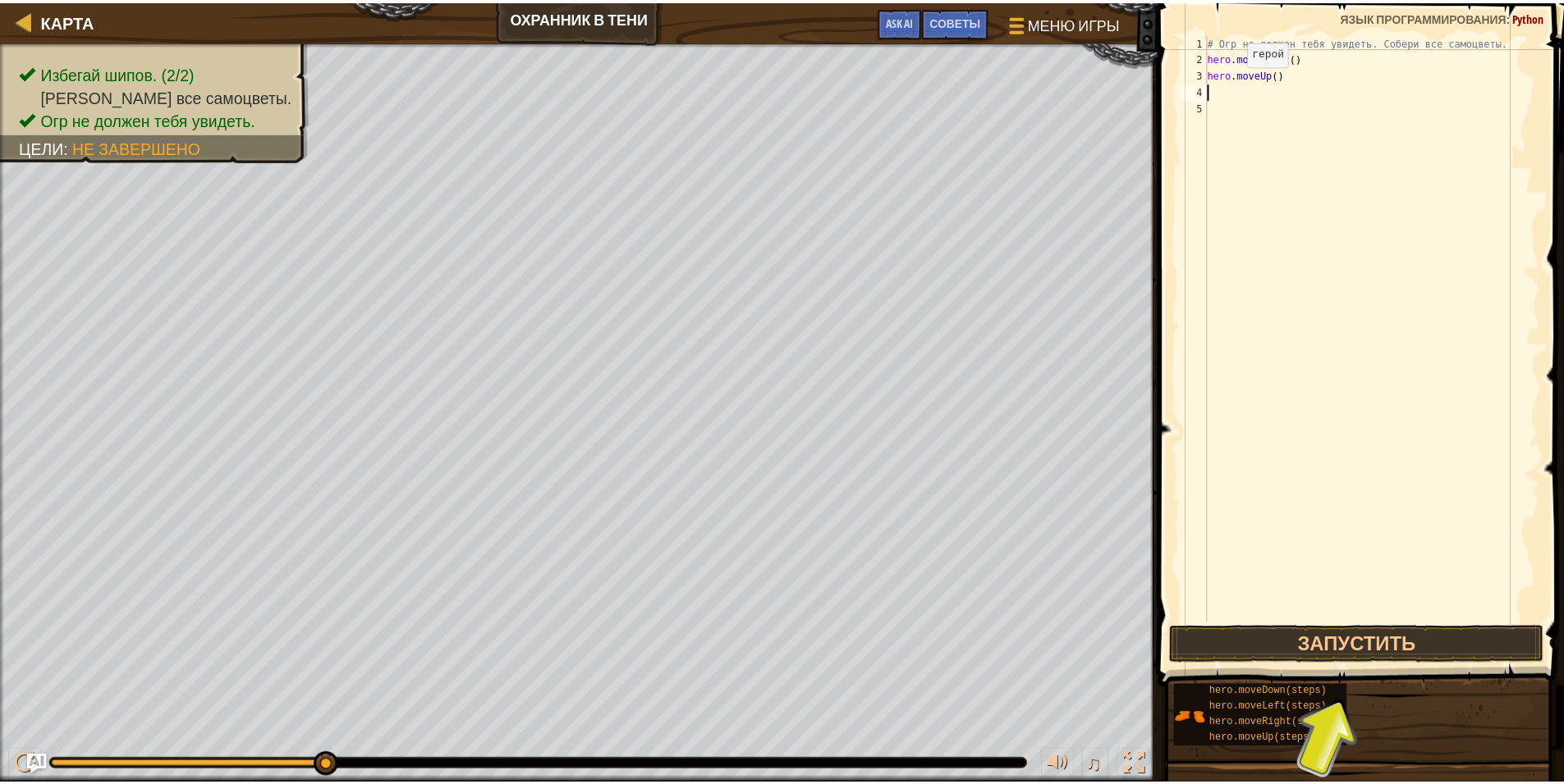
scroll to position [8, 0]
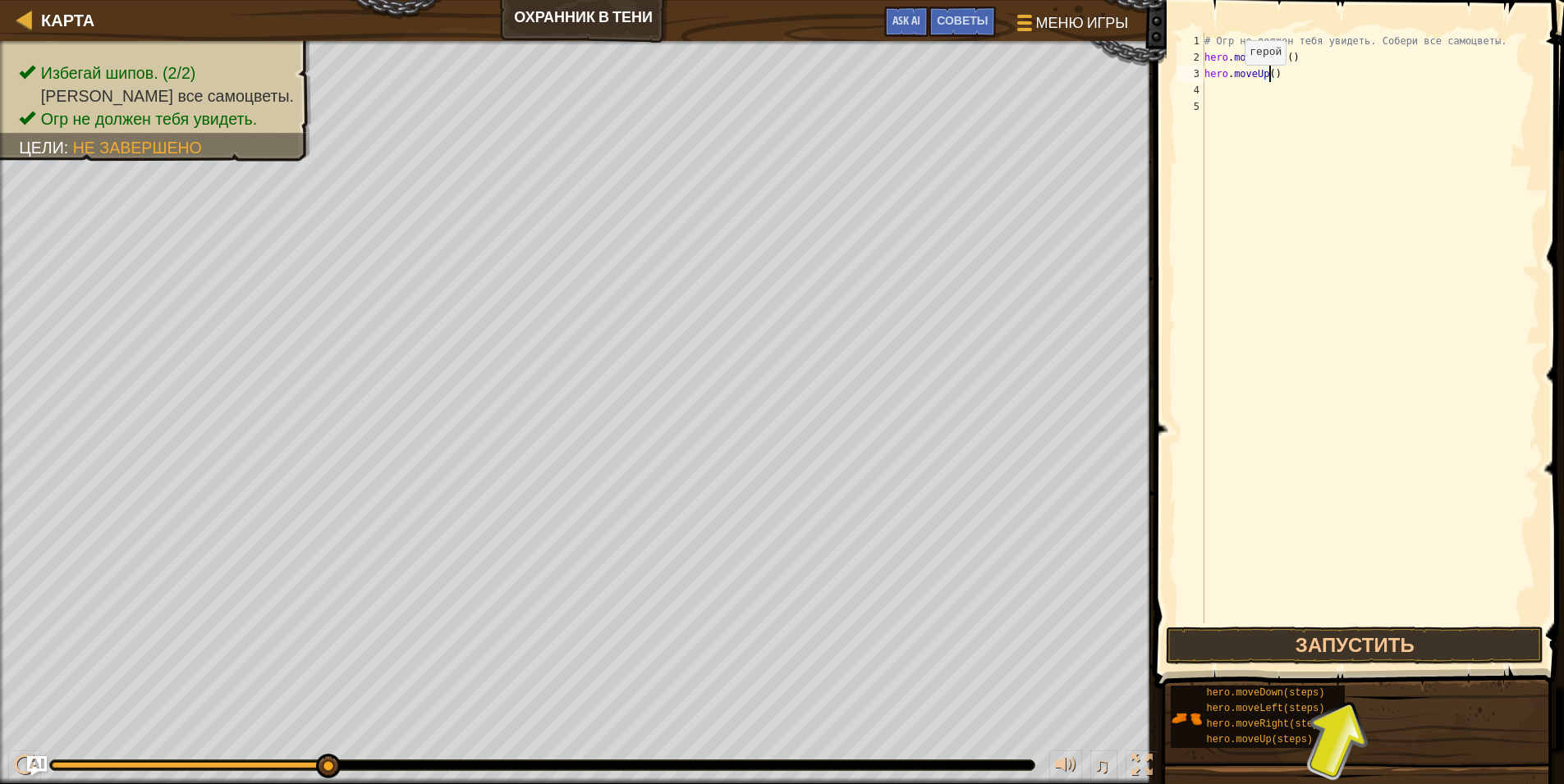
type textarea "hero.moveUp(1)"
drag, startPoint x: 1306, startPoint y: 56, endPoint x: 1197, endPoint y: 54, distance: 109.0
click at [1197, 54] on div "1 2 3 4 5 6 # Огр не должен тебя увидеть. Собери все самоцветы. hero . moveRigh…" at bounding box center [1357, 329] width 366 height 591
type textarea "hero.moveRight()"
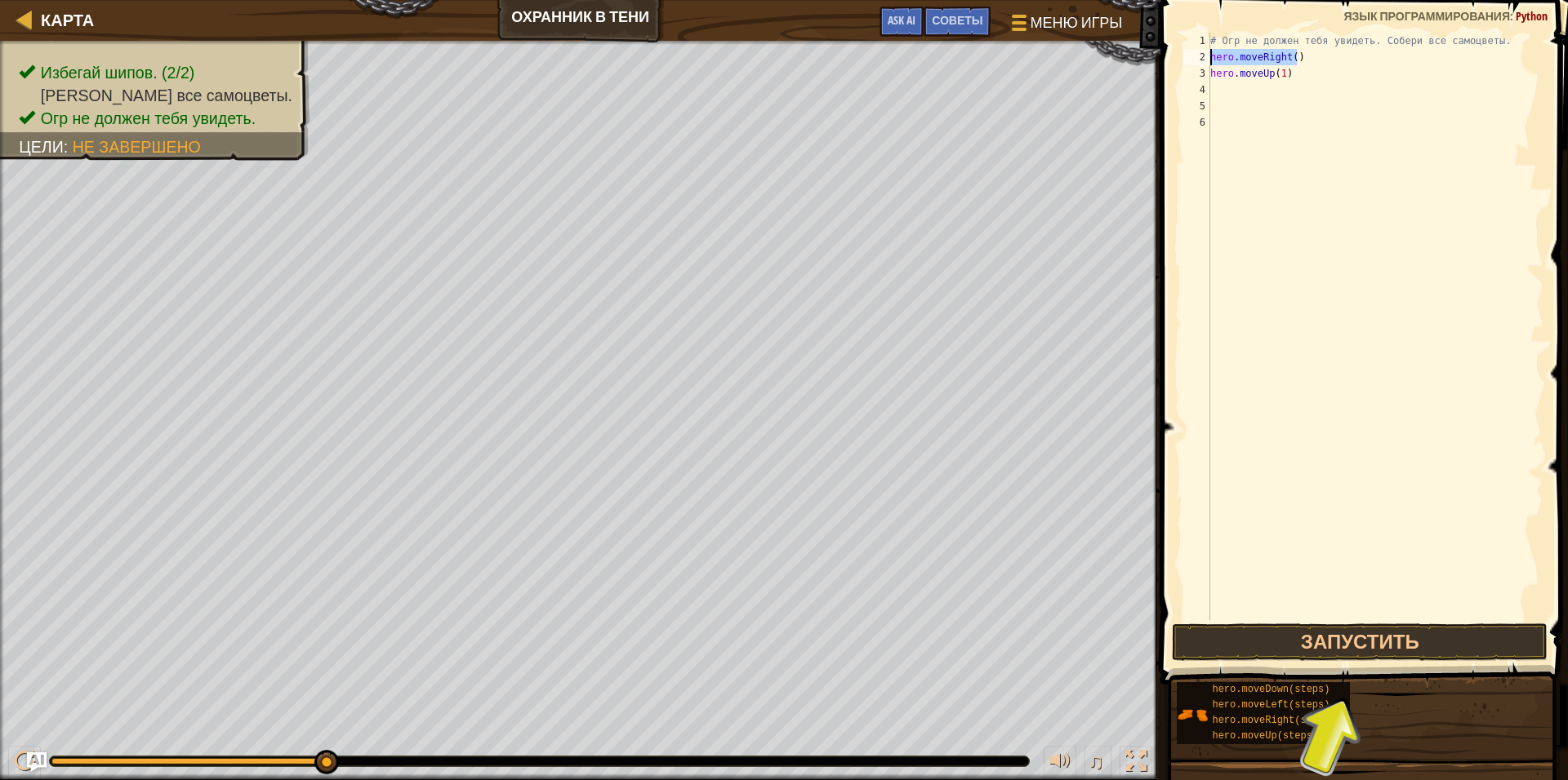
click at [1245, 98] on div "# Огр не должен тебя увидеть. Собери все самоцветы. hero . moveRight ( ) hero .…" at bounding box center [1374, 342] width 337 height 620
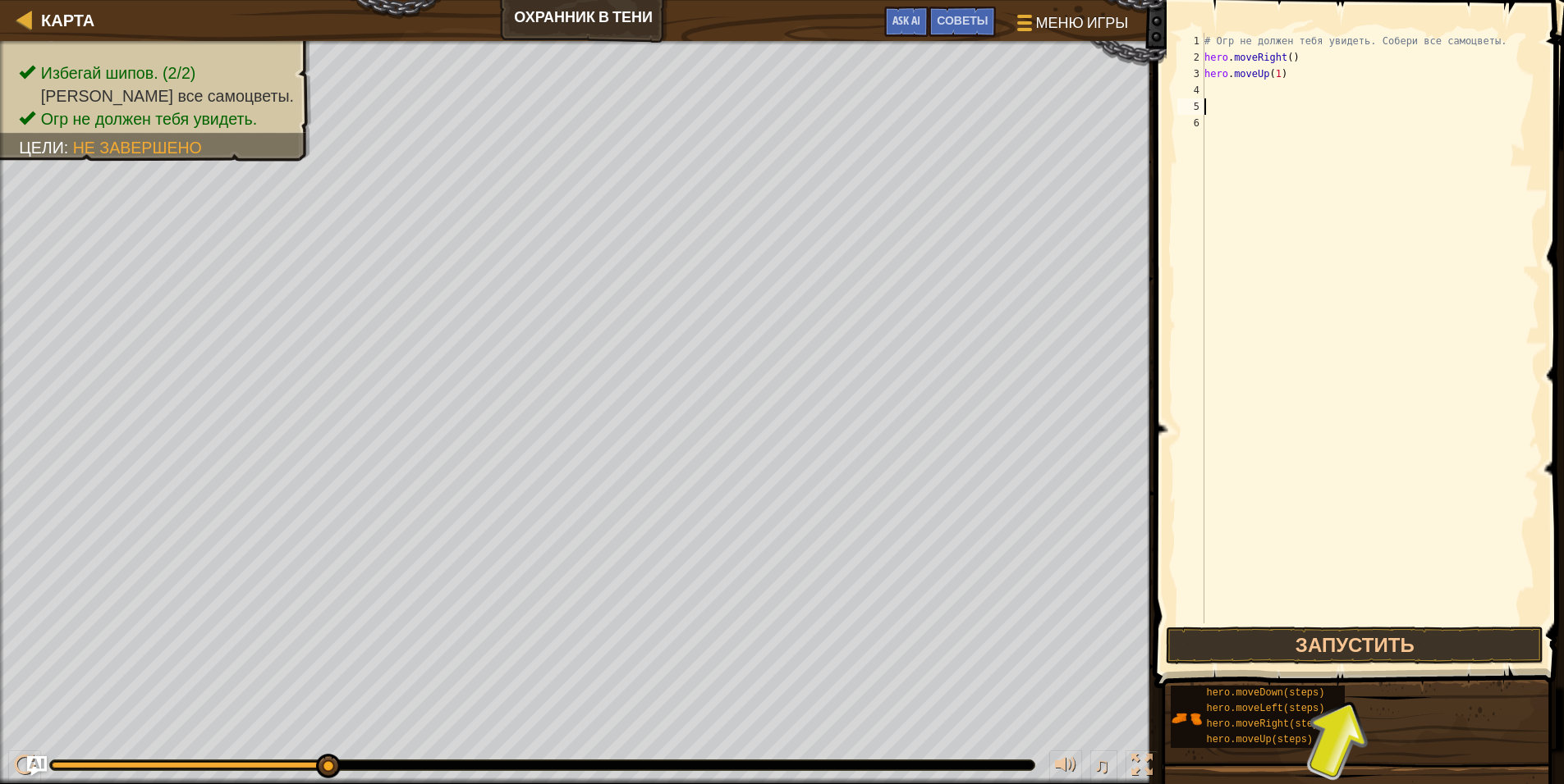
click at [1241, 83] on div "# Огр не должен тебя увидеть. Собери все самоцветы. hero . moveRight ( ) hero .…" at bounding box center [1370, 344] width 338 height 623
paste textarea "hero.moveRight()"
type textarea "hero.moveRight()"
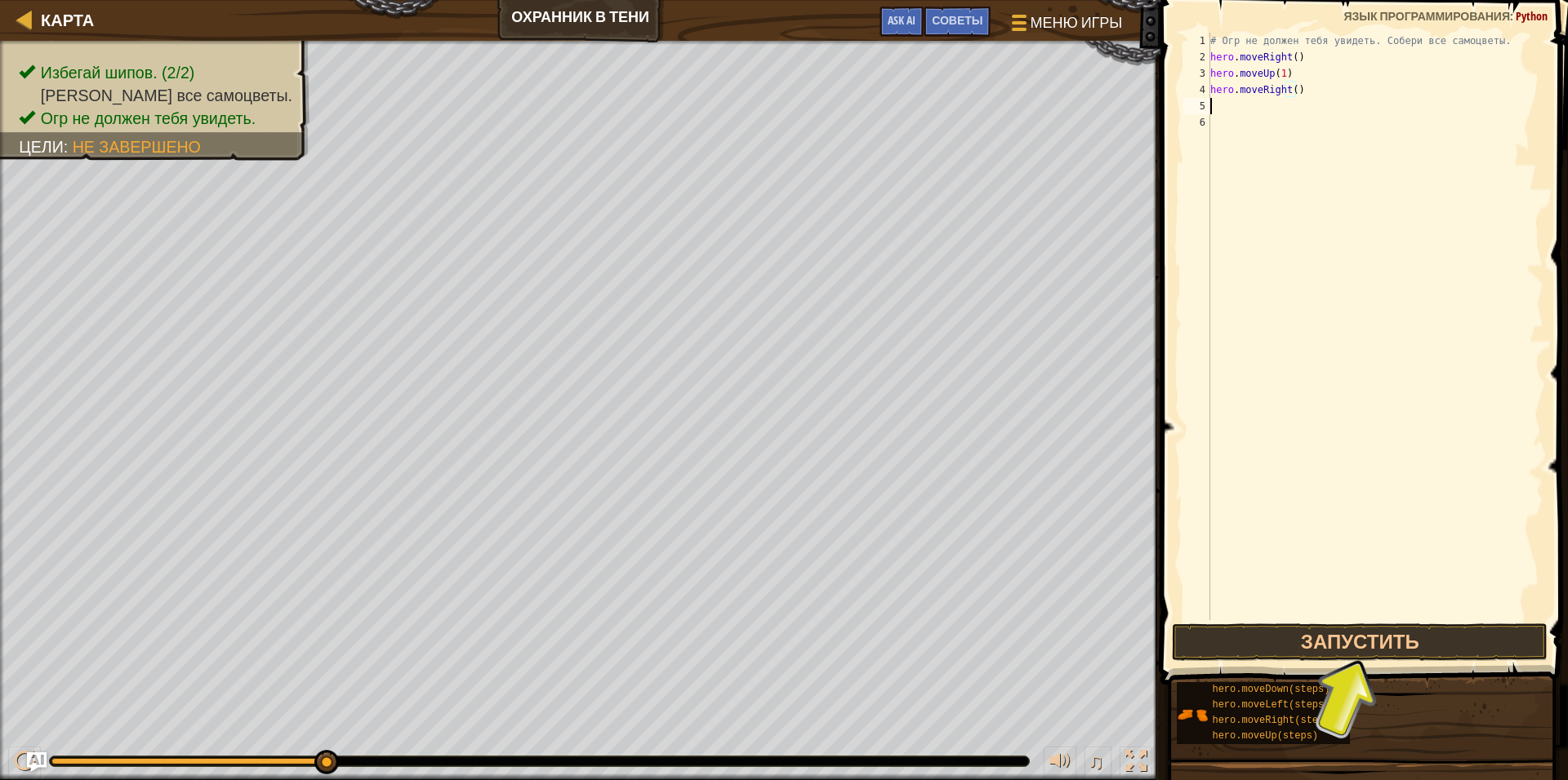
click at [1237, 108] on div "# Огр не должен тебя увидеть. Собери все самоцветы. hero . moveRight ( ) hero .…" at bounding box center [1374, 342] width 337 height 620
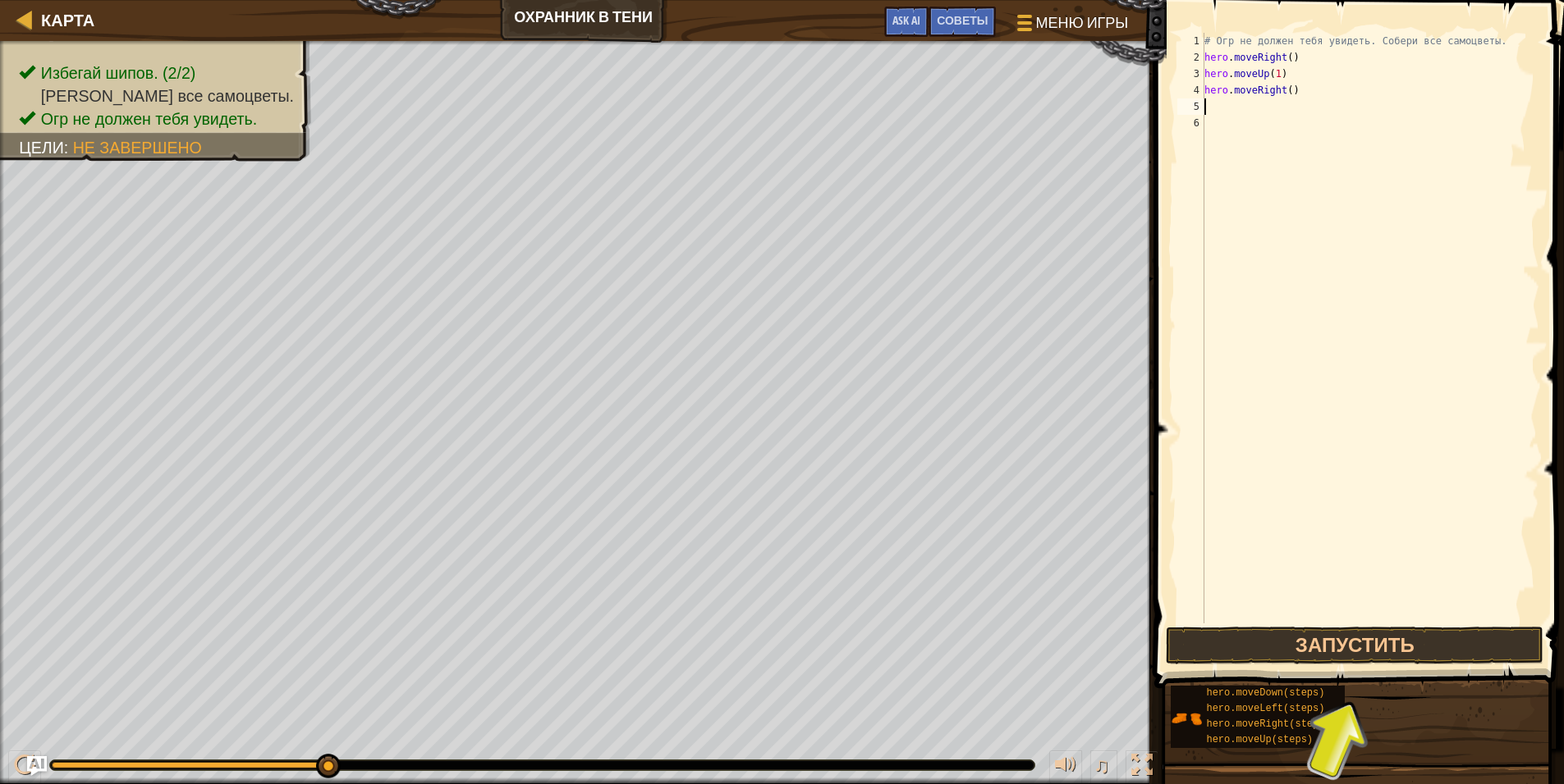
paste textarea "hero.moveRight()"
type textarea "hero.moveRight()"
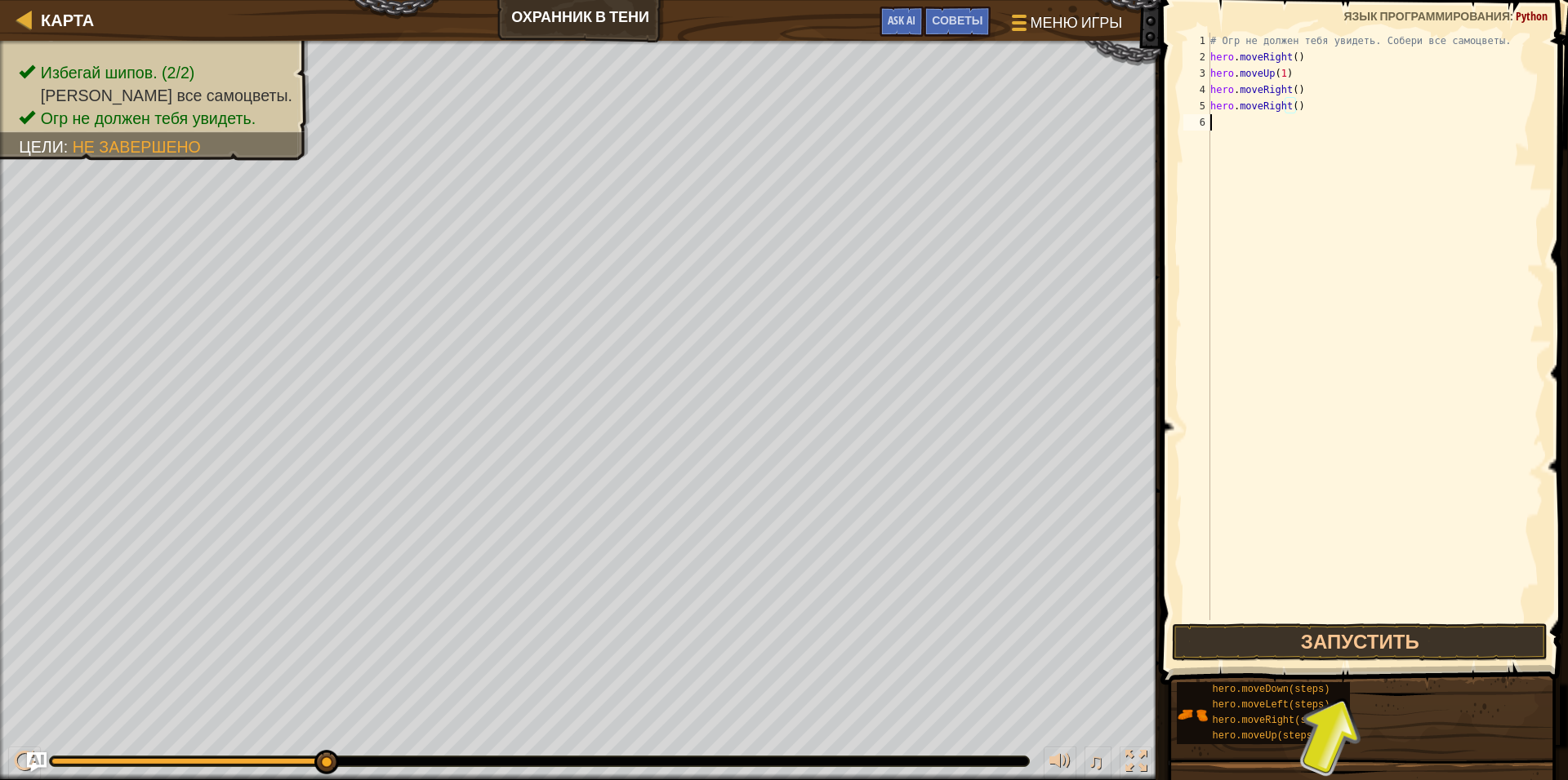
click at [1215, 126] on div "# Огр не должен тебя увидеть. Собери все самоцветы. hero . moveRight ( ) hero .…" at bounding box center [1374, 342] width 337 height 620
paste textarea "hero.moveRight()"
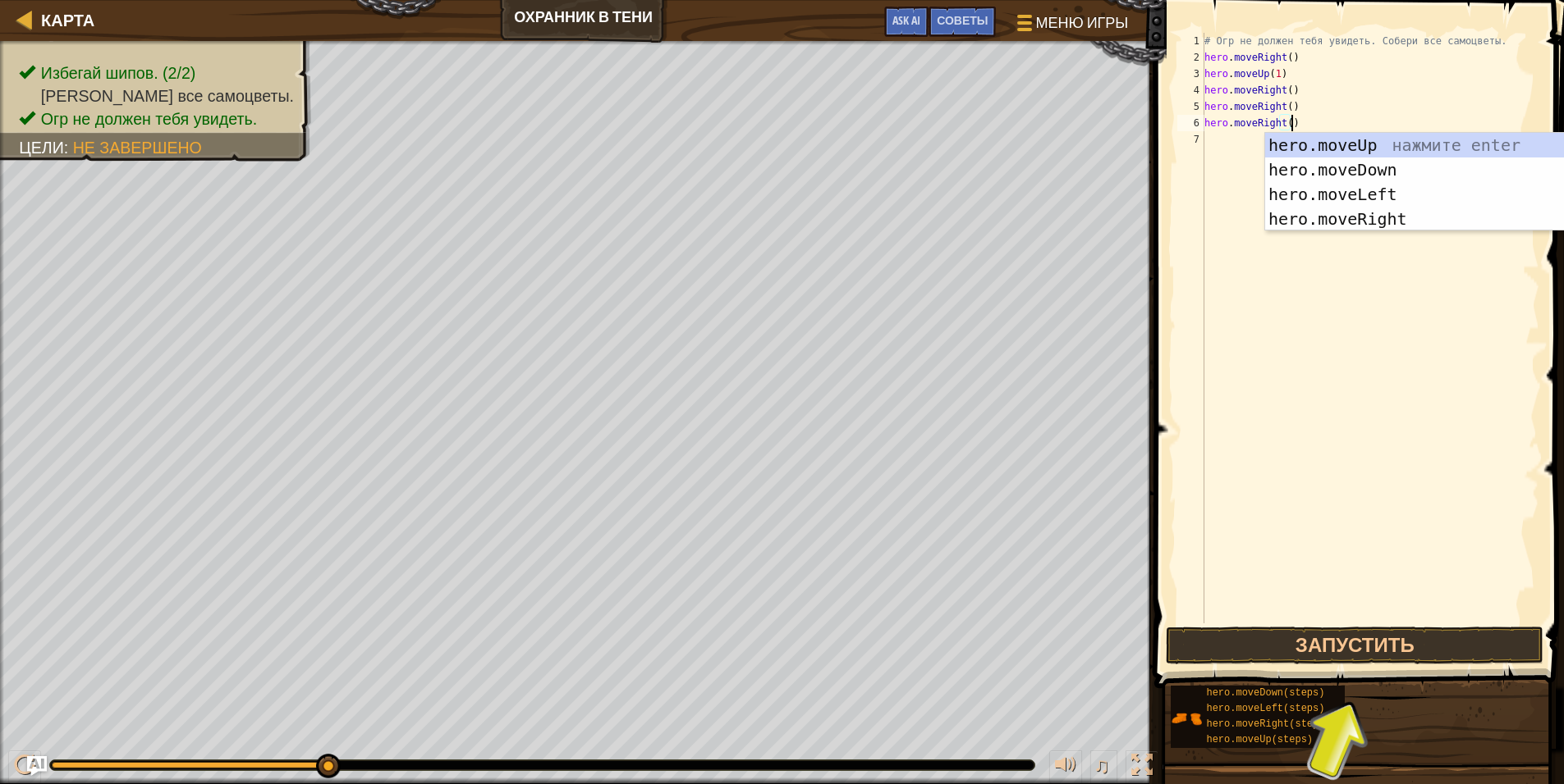
click at [1315, 106] on div "# Огр не должен тебя увидеть. Собери все самоцветы. hero . moveRight ( ) hero .…" at bounding box center [1370, 344] width 338 height 623
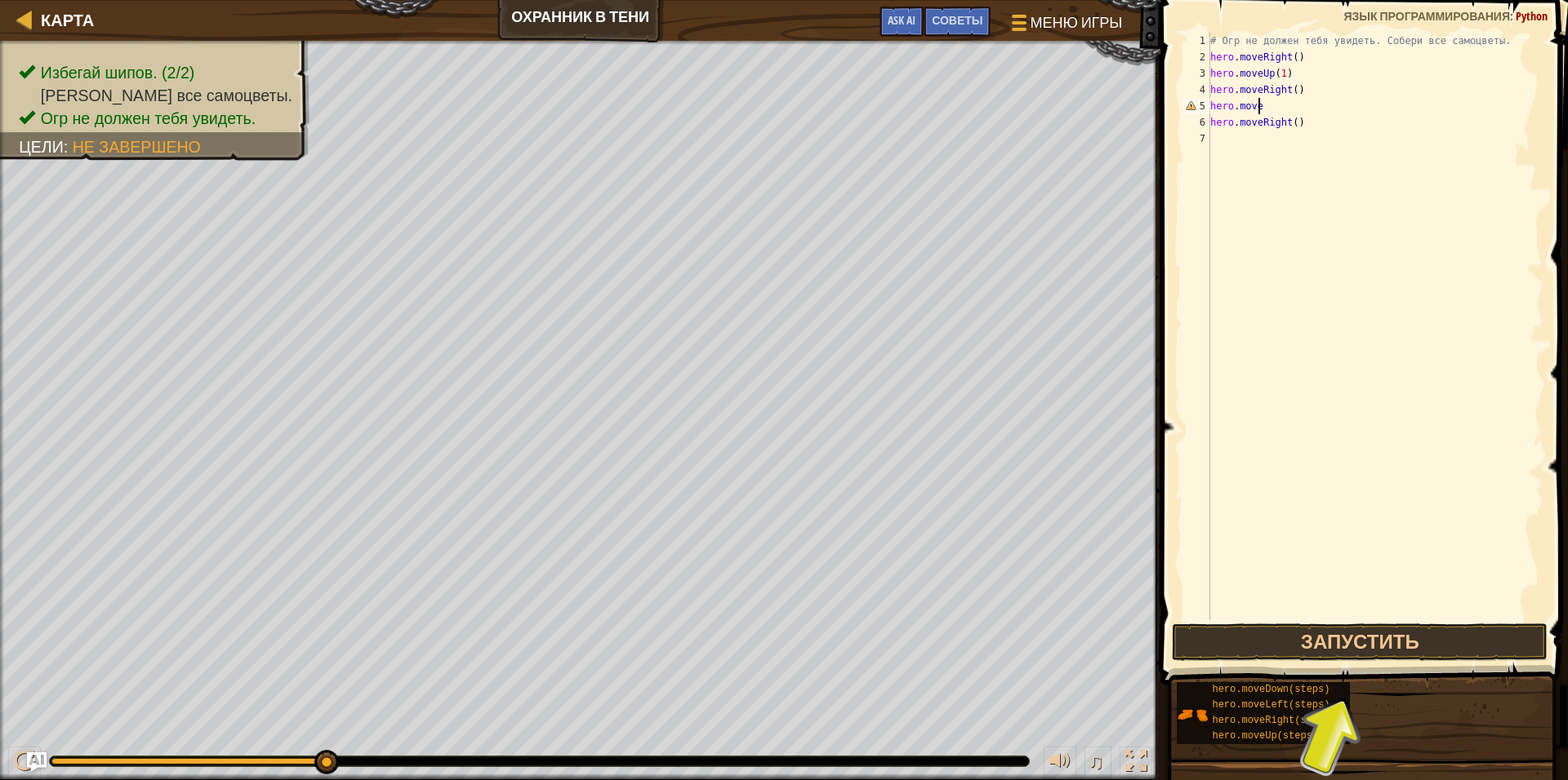
type textarea "hero.moved"
type textarea "hero.moveDown()"
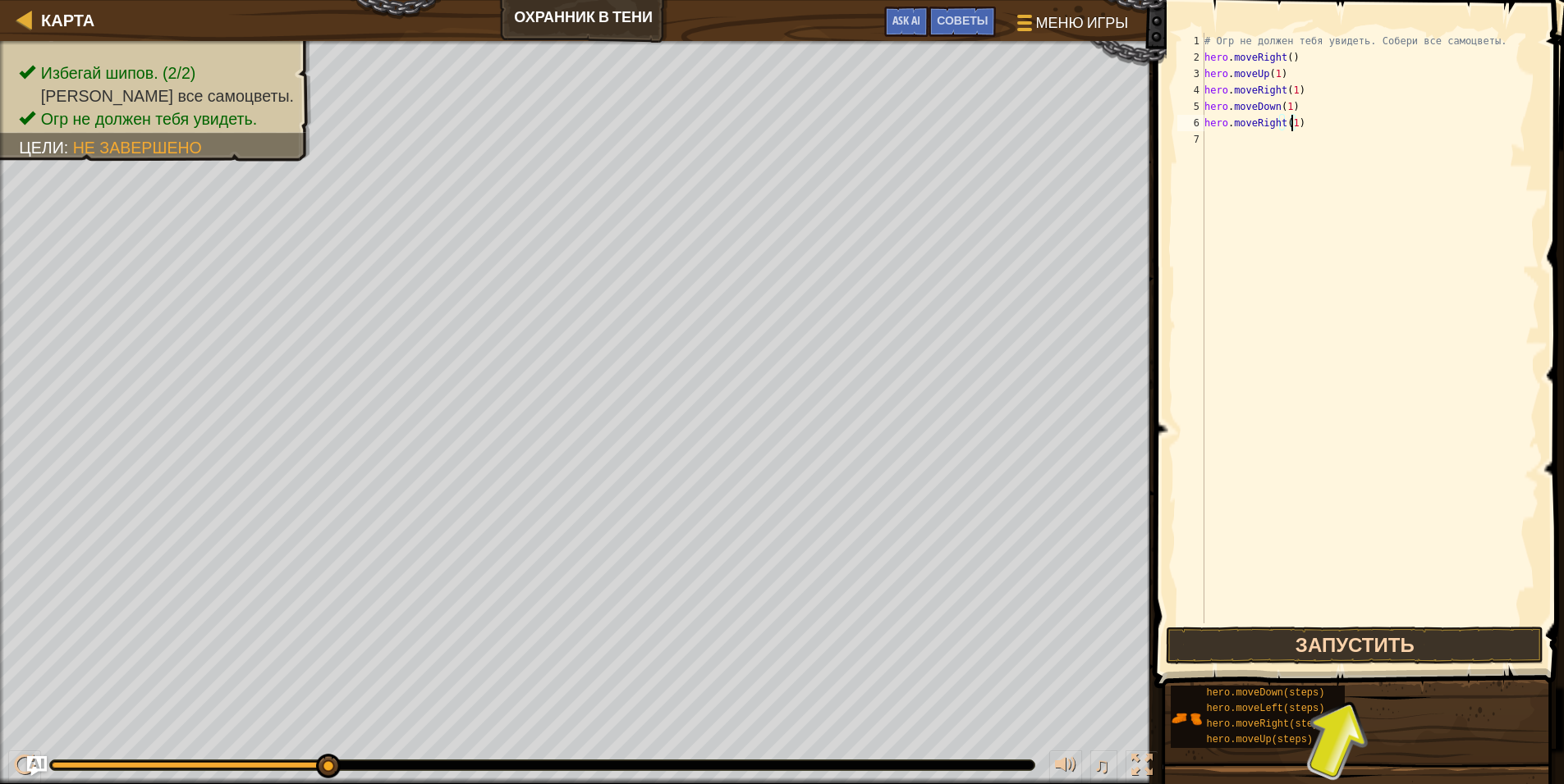
type textarea "hero.moveRight(1)"
click at [1319, 651] on button "Запустить" at bounding box center [1354, 645] width 377 height 38
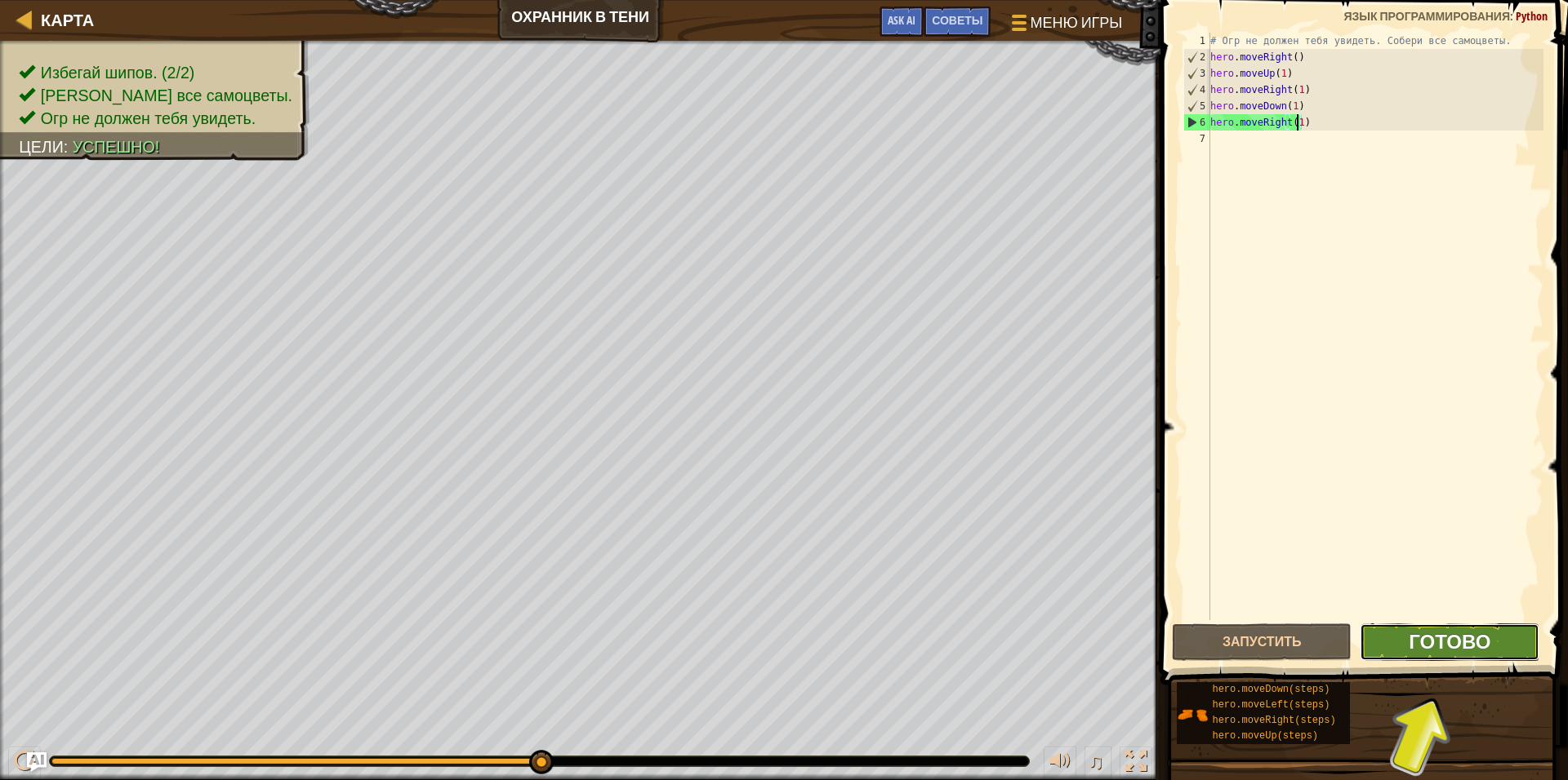
click at [1403, 650] on button "Готово" at bounding box center [1449, 642] width 179 height 38
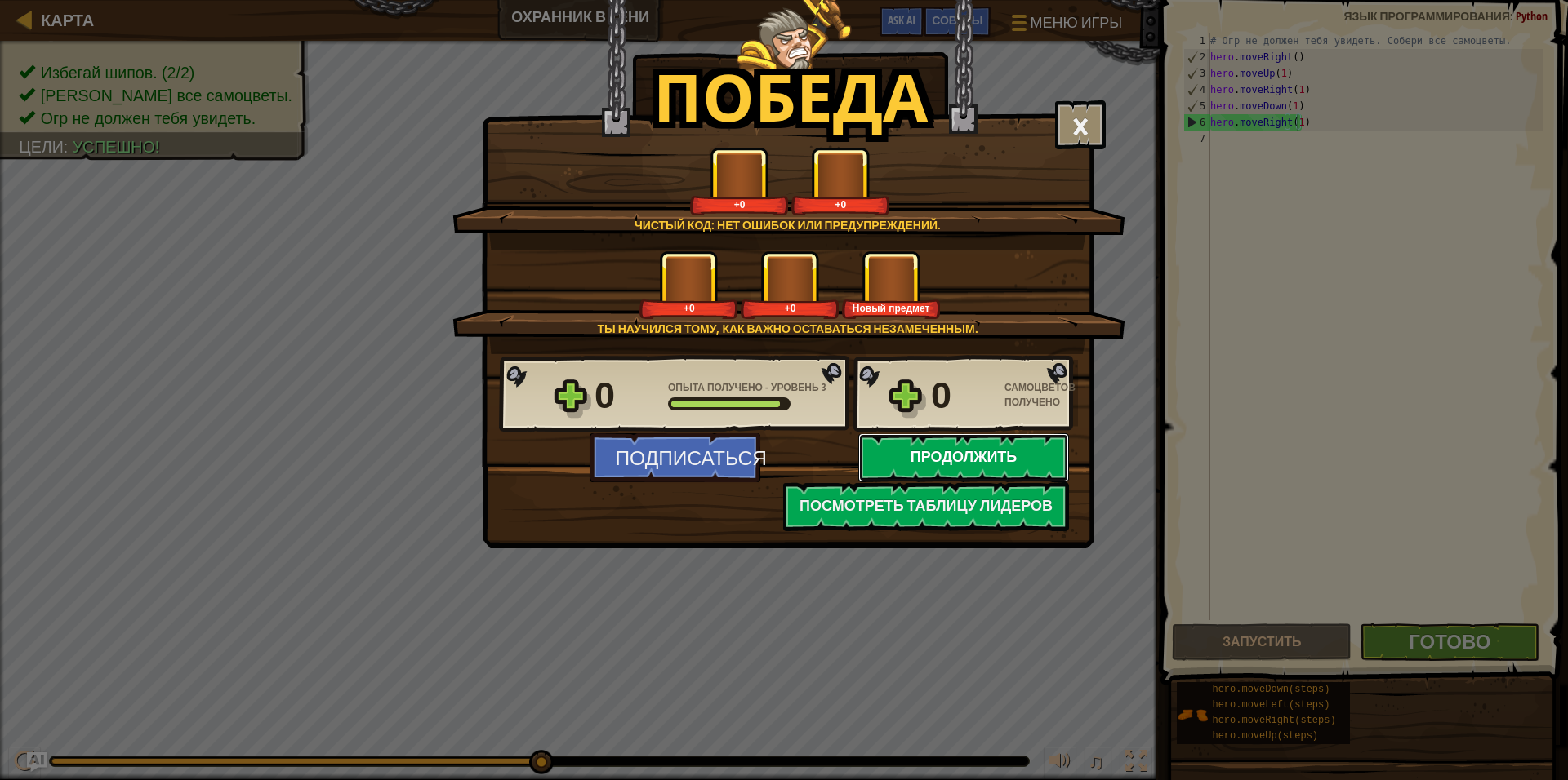
click at [916, 450] on button "Продолжить" at bounding box center [963, 458] width 210 height 49
select select "ru"
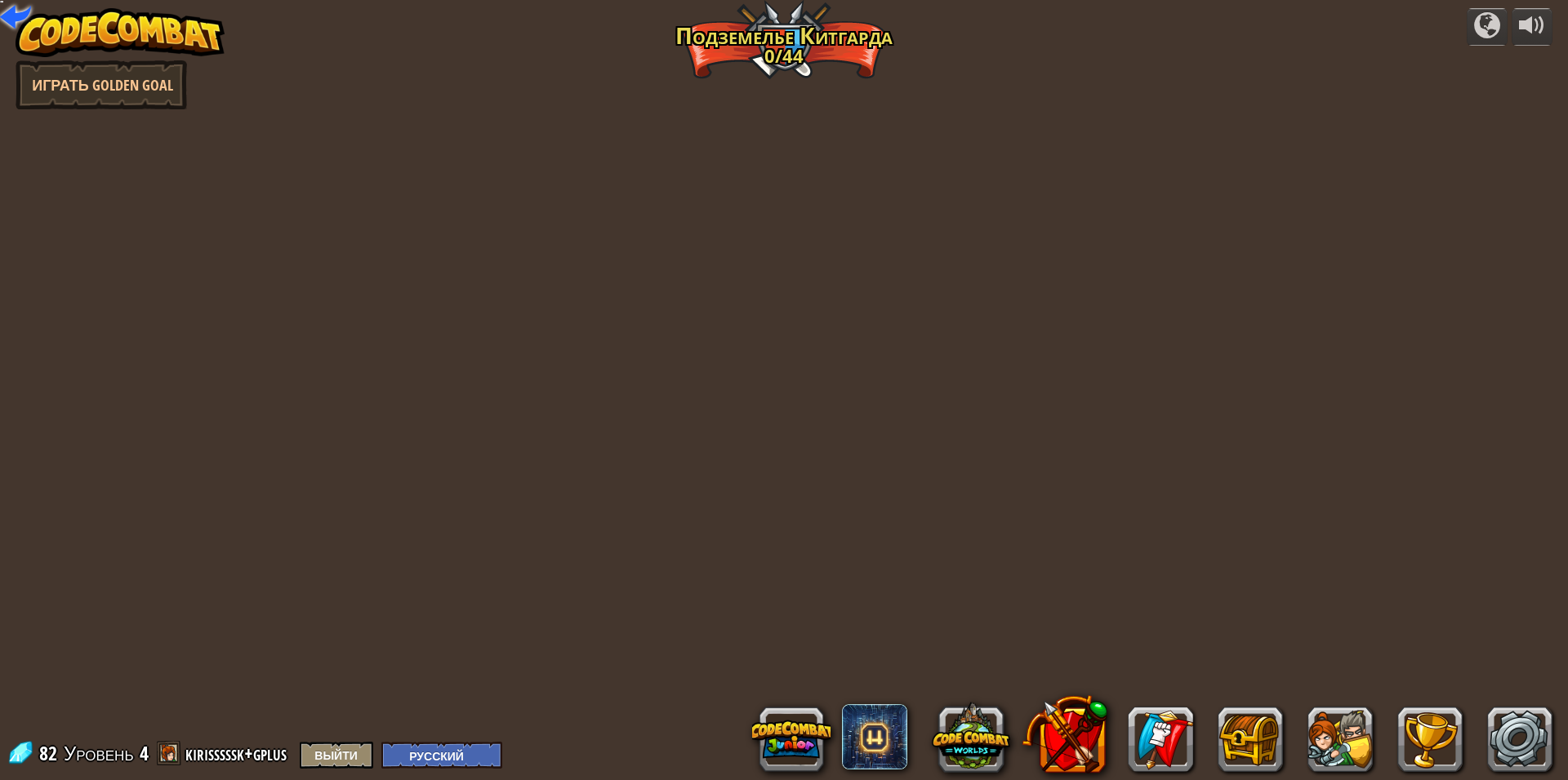
select select "ru"
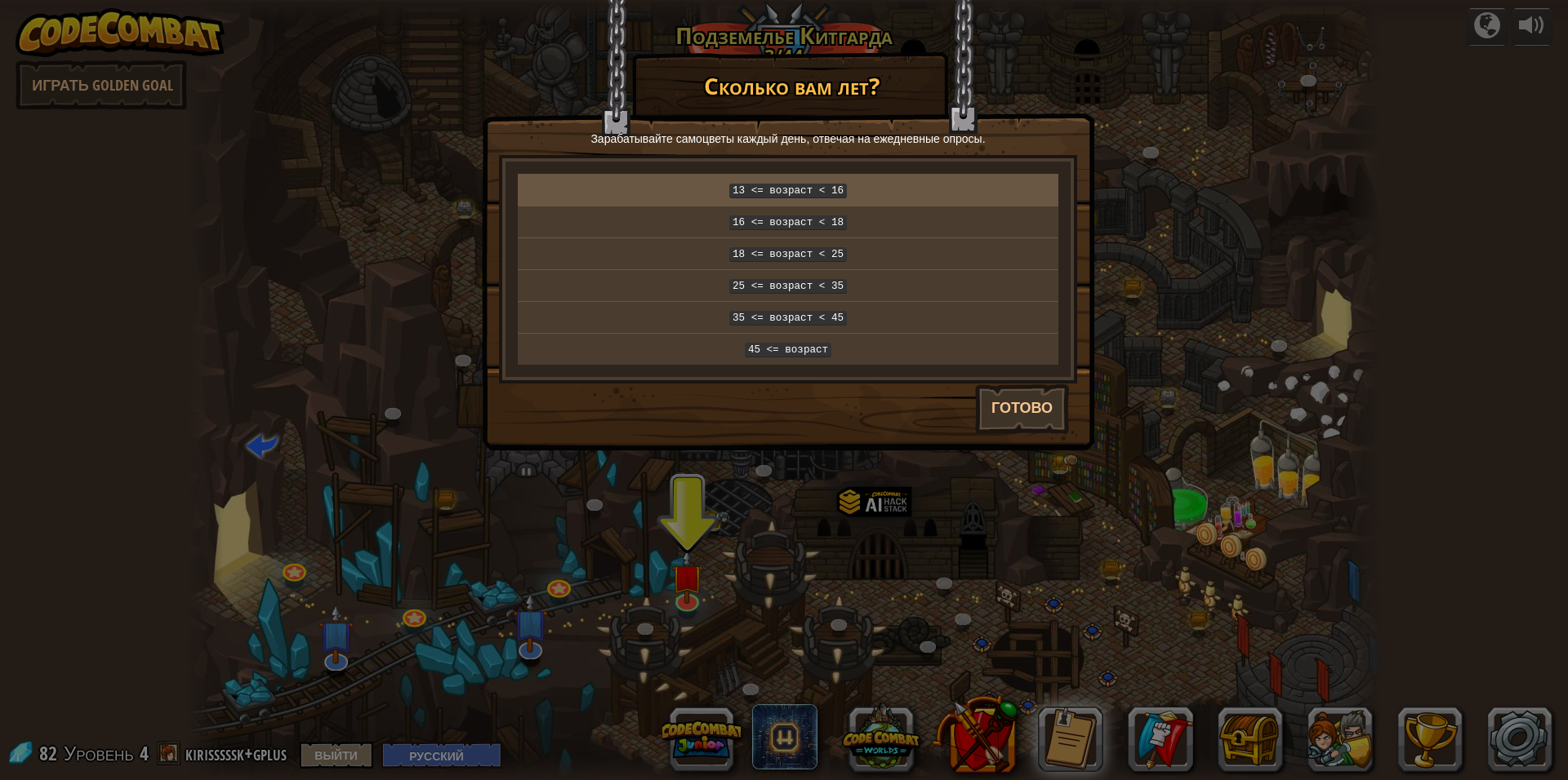
click at [798, 194] on code "13 <= возраст < 16" at bounding box center [788, 191] width 118 height 14
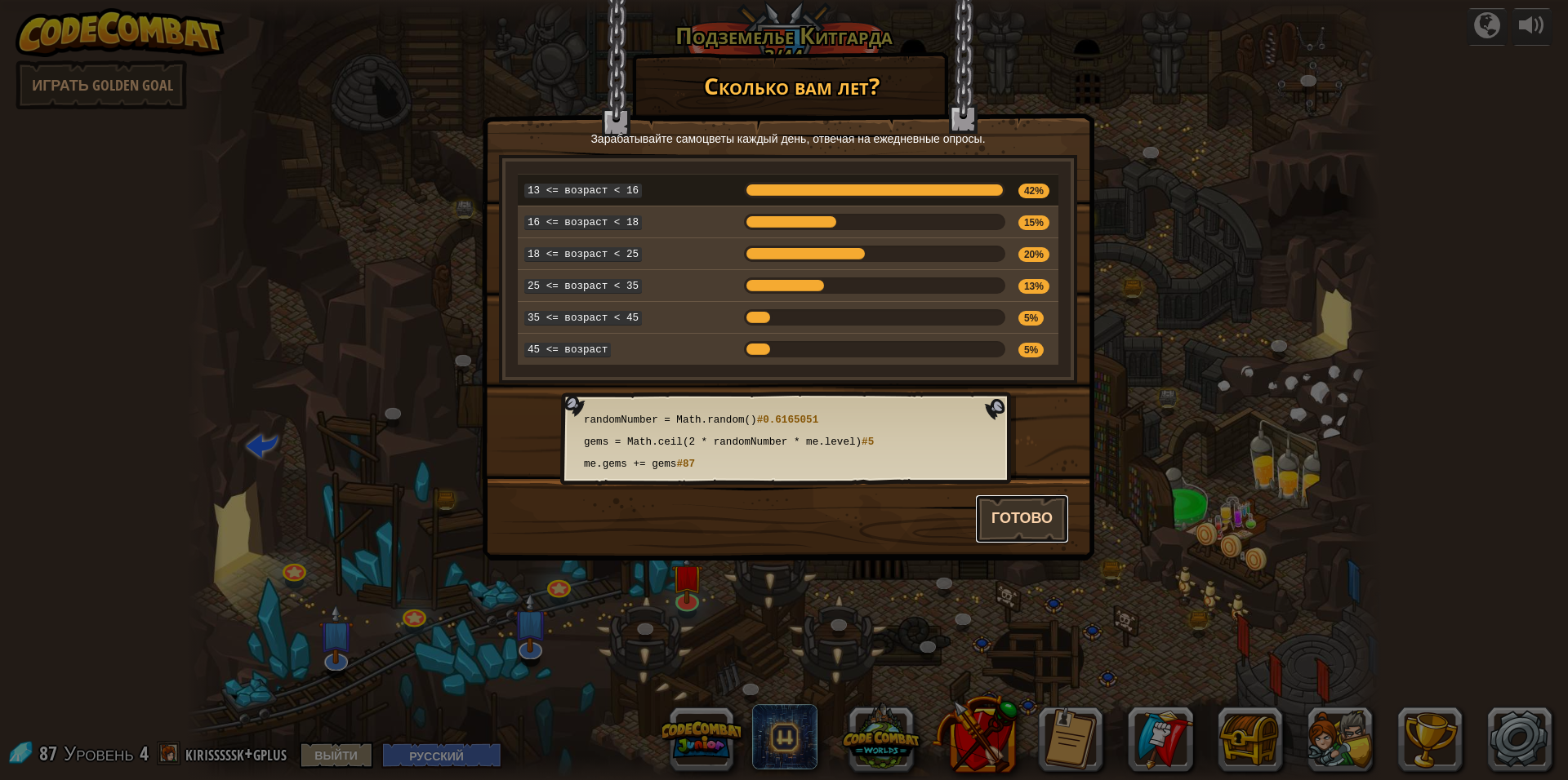
click at [1038, 511] on button "Готово" at bounding box center [1021, 519] width 94 height 49
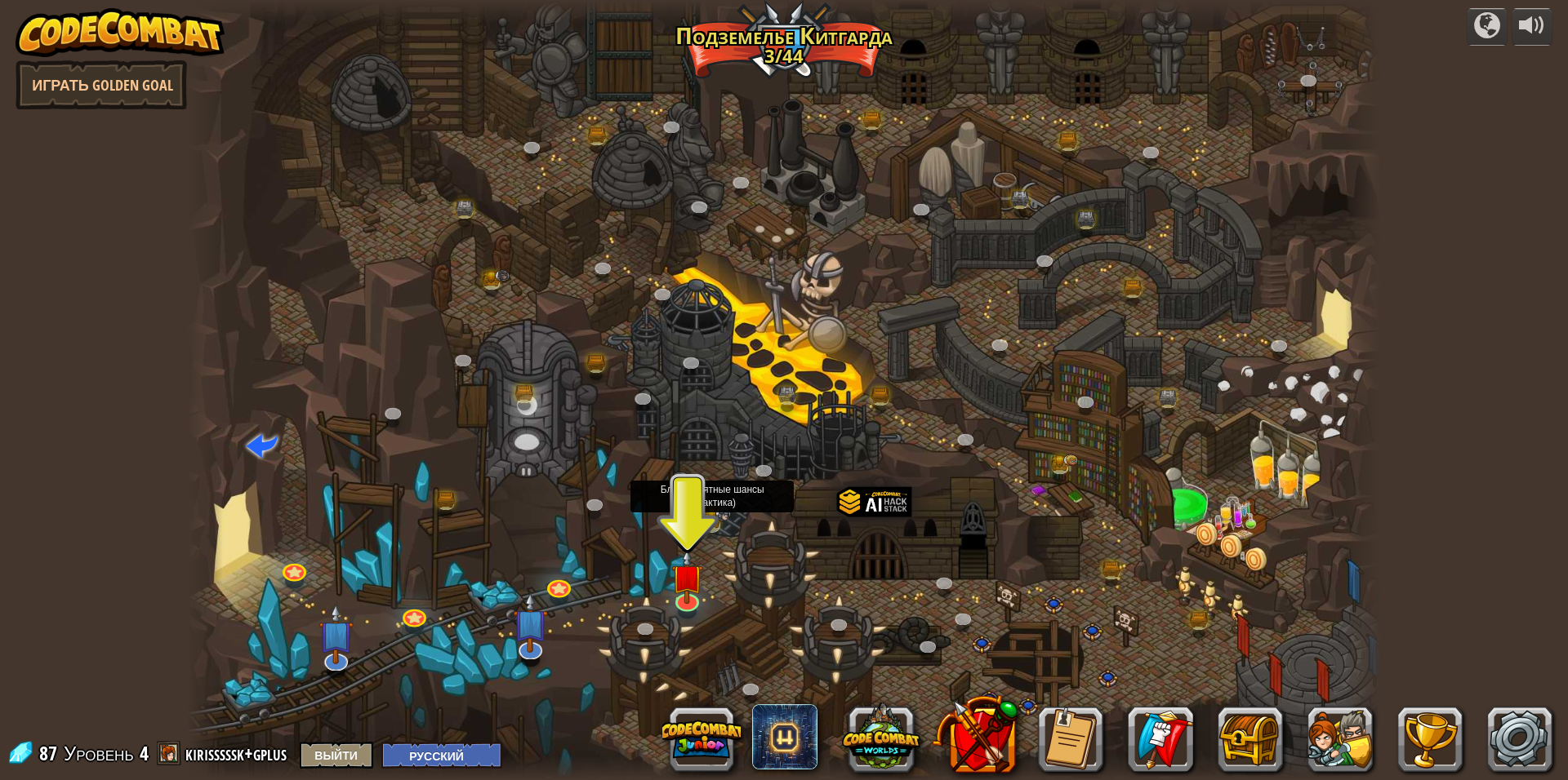
click at [721, 521] on img at bounding box center [723, 514] width 15 height 15
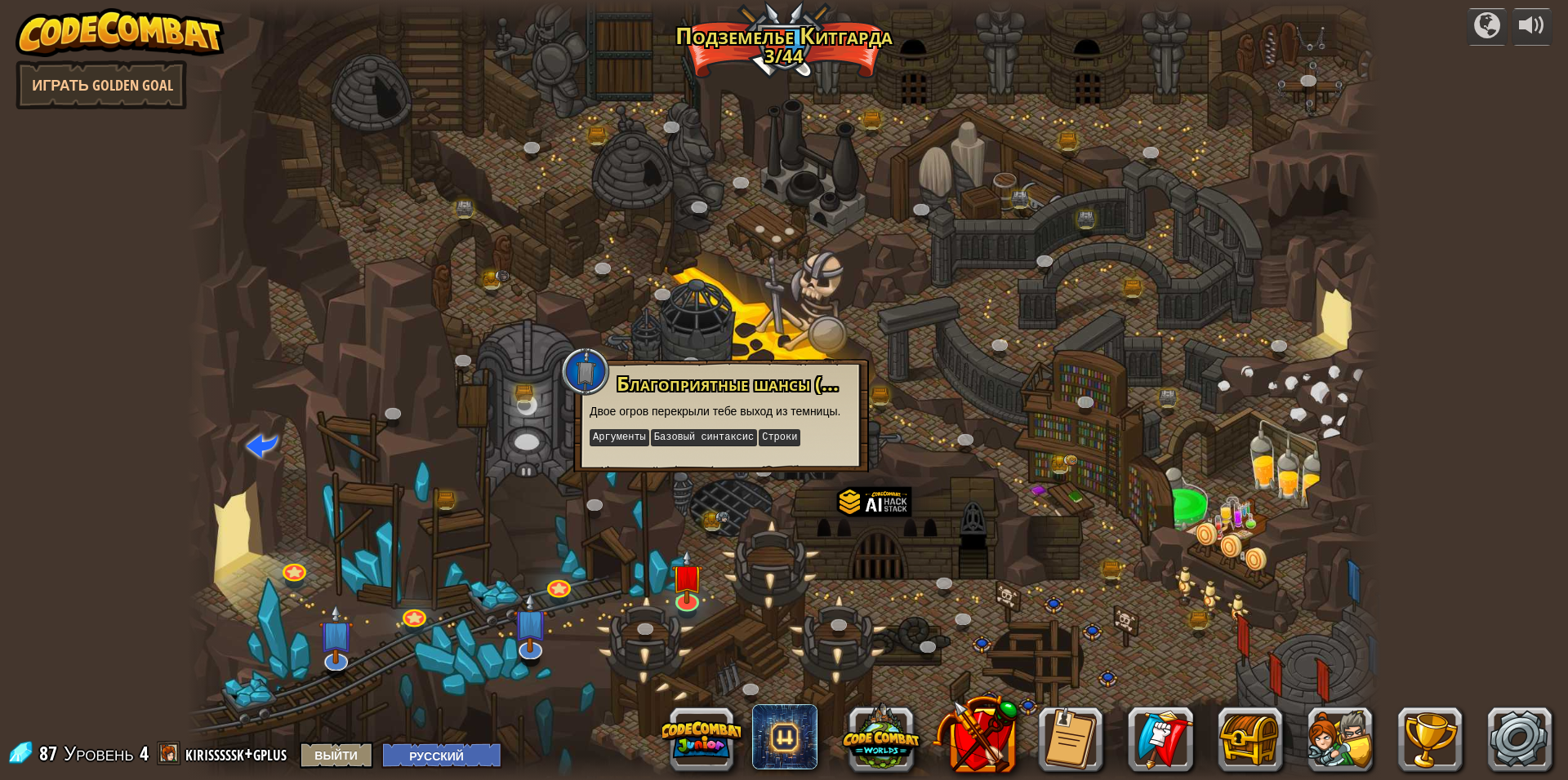
click at [712, 545] on div at bounding box center [784, 390] width 1195 height 780
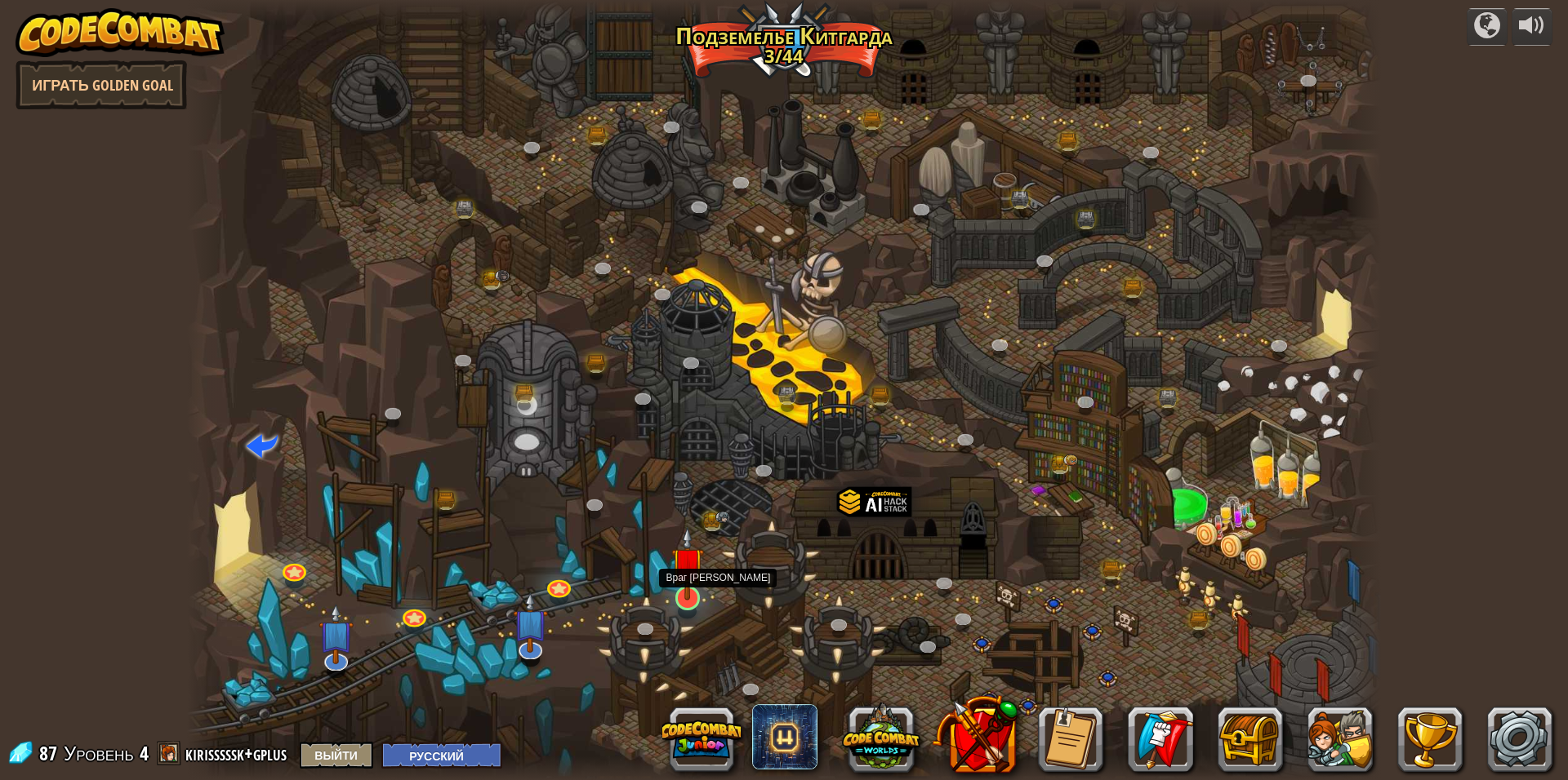
click at [686, 593] on img at bounding box center [688, 563] width 33 height 74
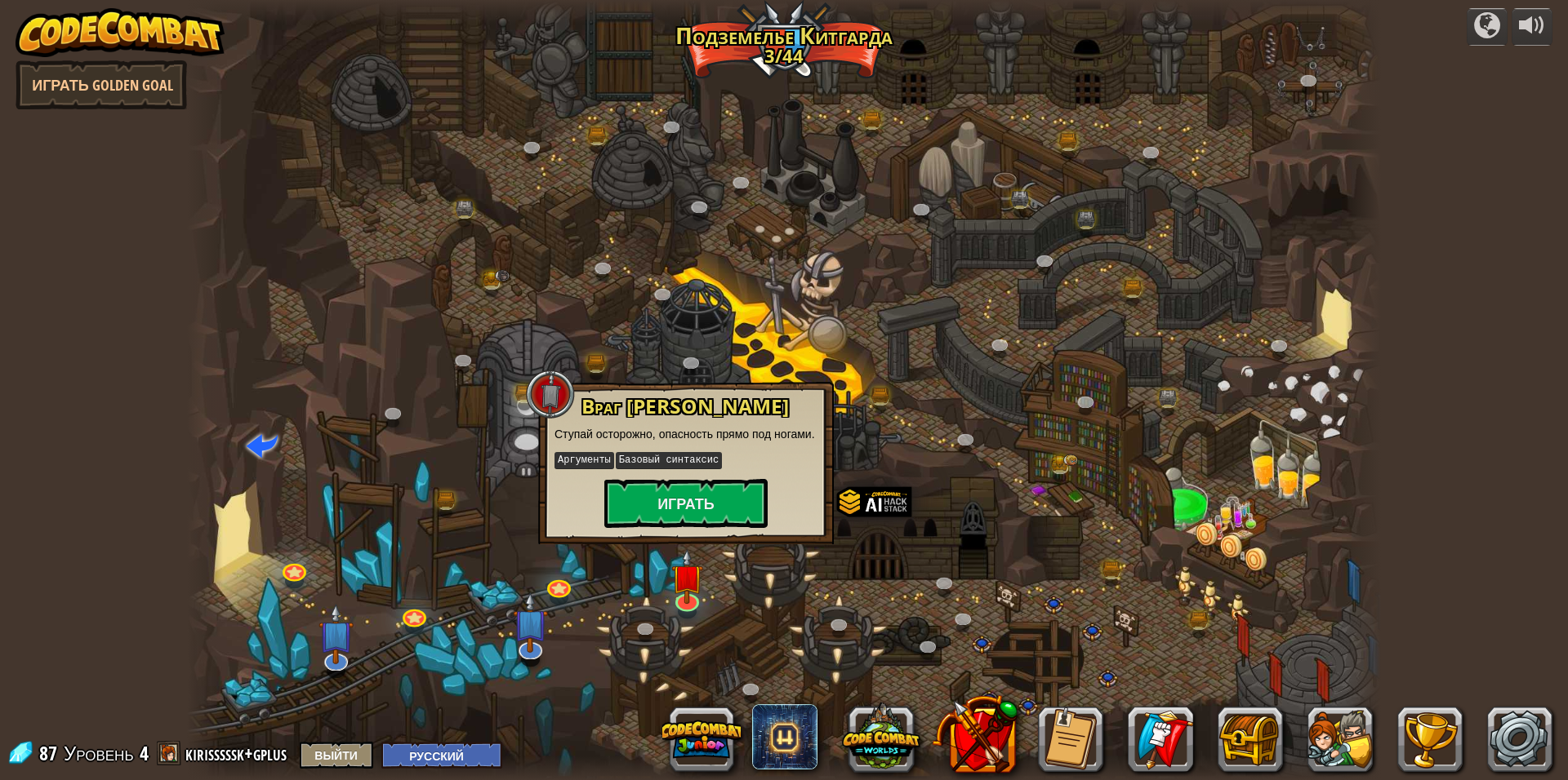
click at [873, 600] on div at bounding box center [784, 390] width 1195 height 780
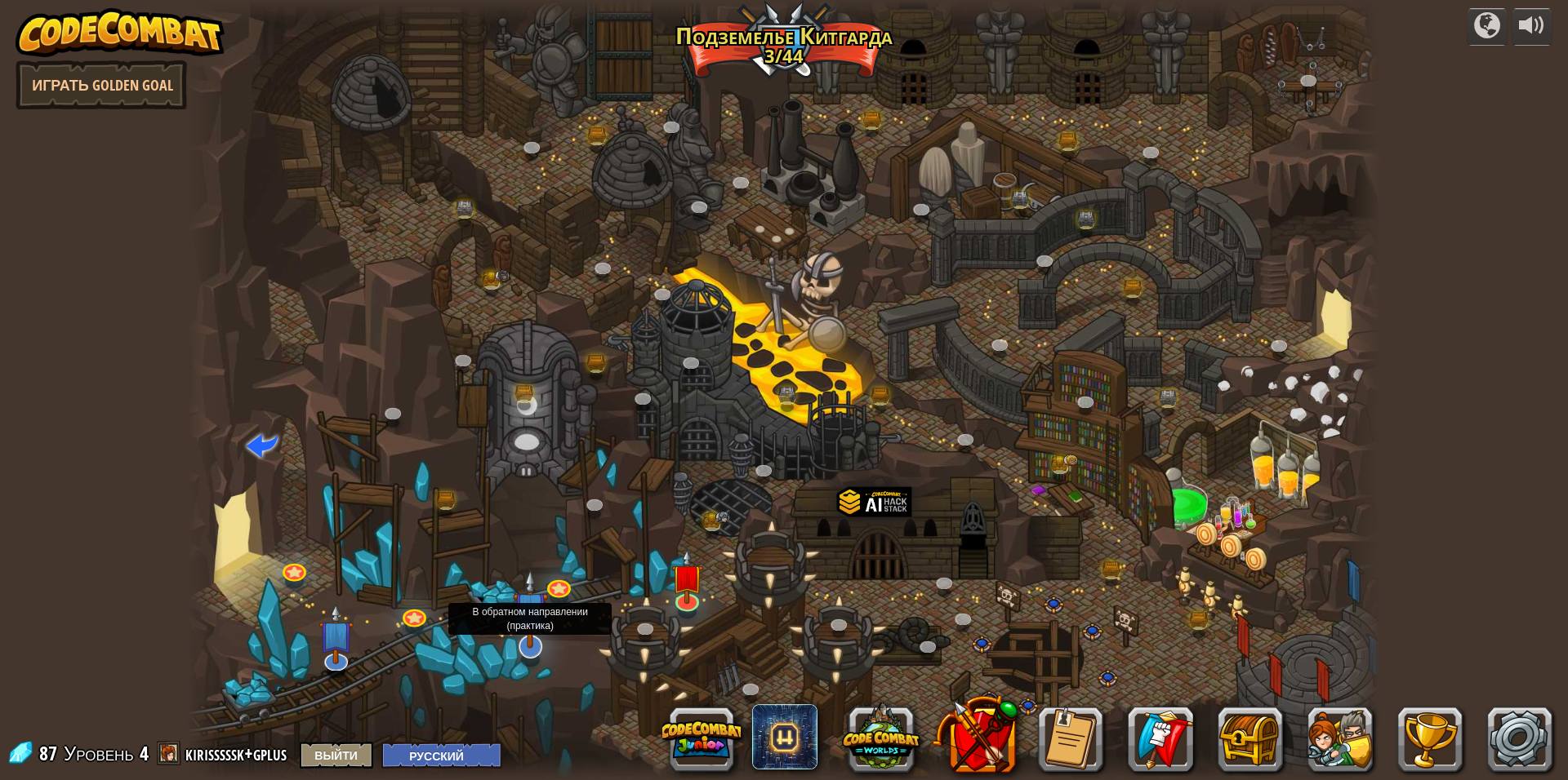
click at [519, 636] on img at bounding box center [530, 609] width 35 height 81
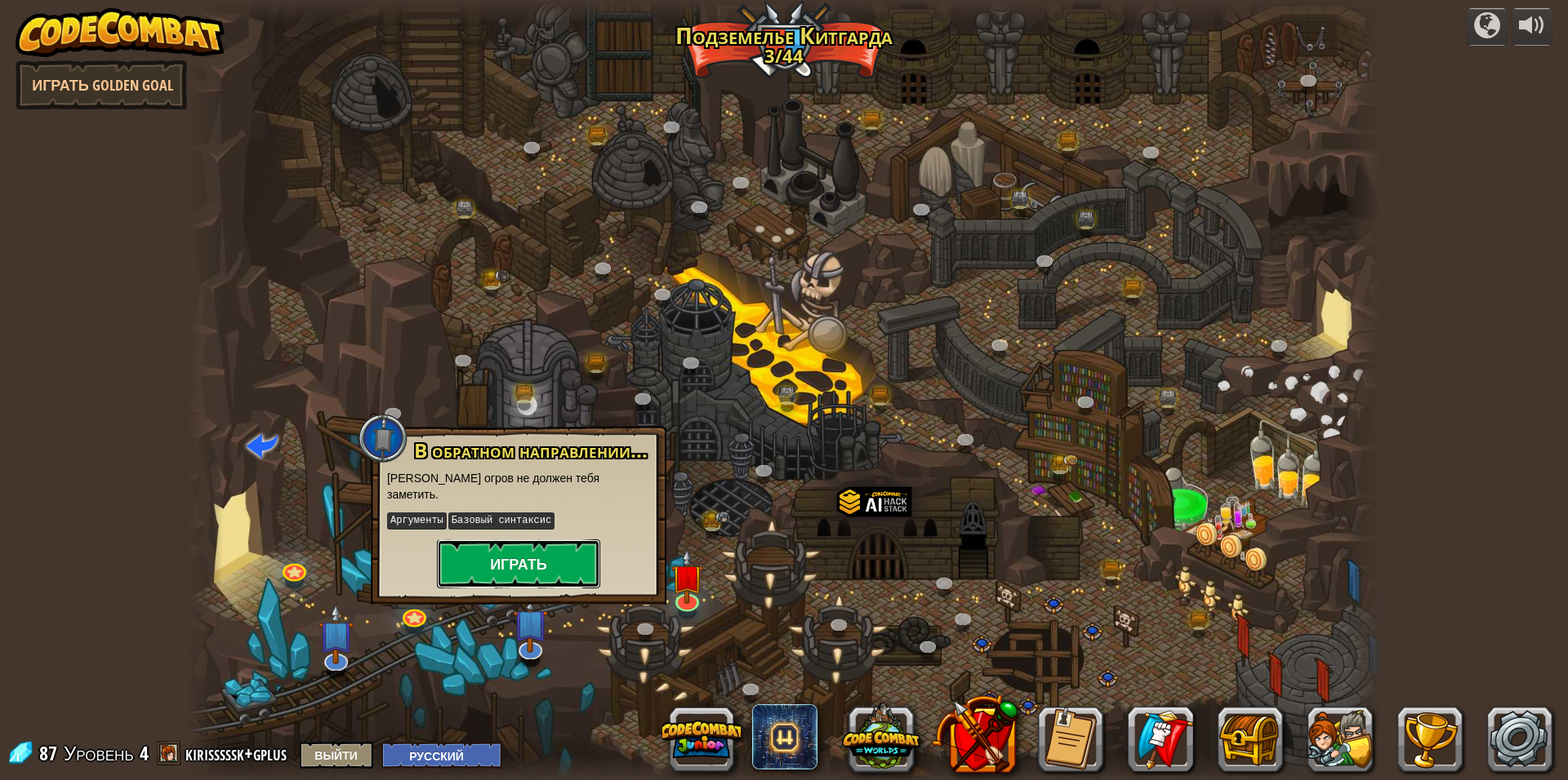
click at [532, 549] on button "Играть" at bounding box center [518, 564] width 163 height 49
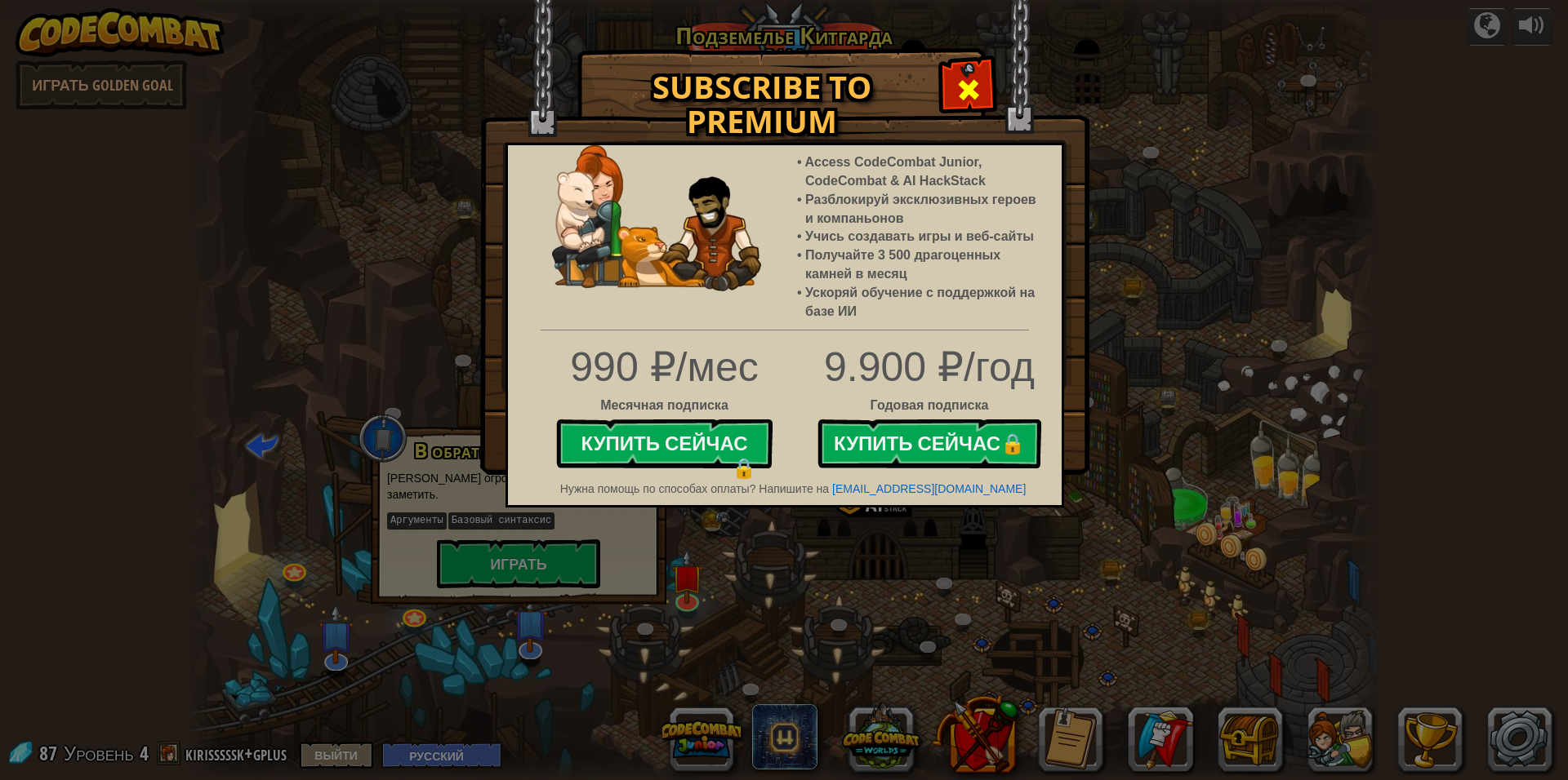
click at [972, 95] on span at bounding box center [968, 90] width 26 height 26
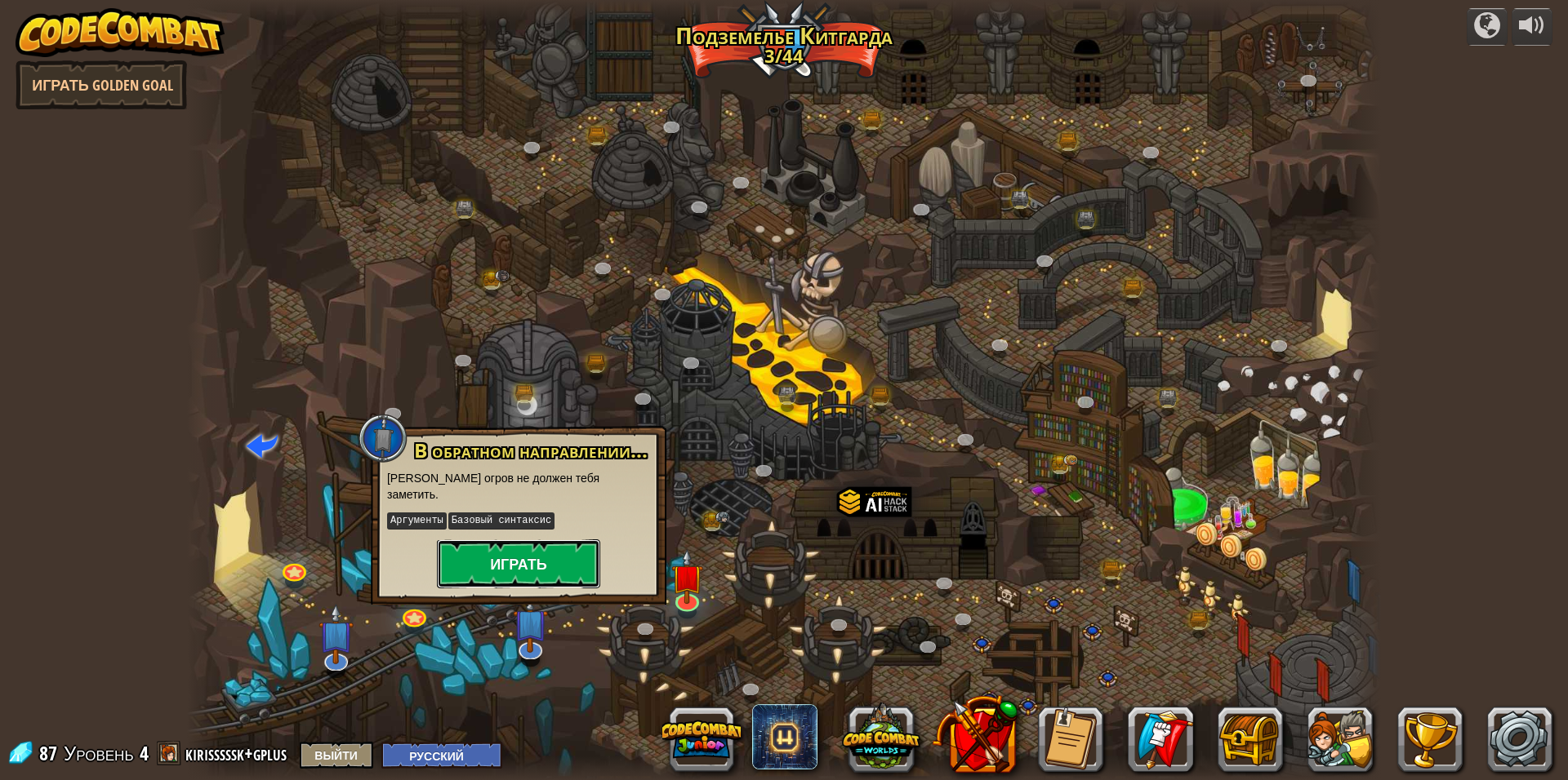
click at [530, 540] on button "Играть" at bounding box center [518, 564] width 163 height 49
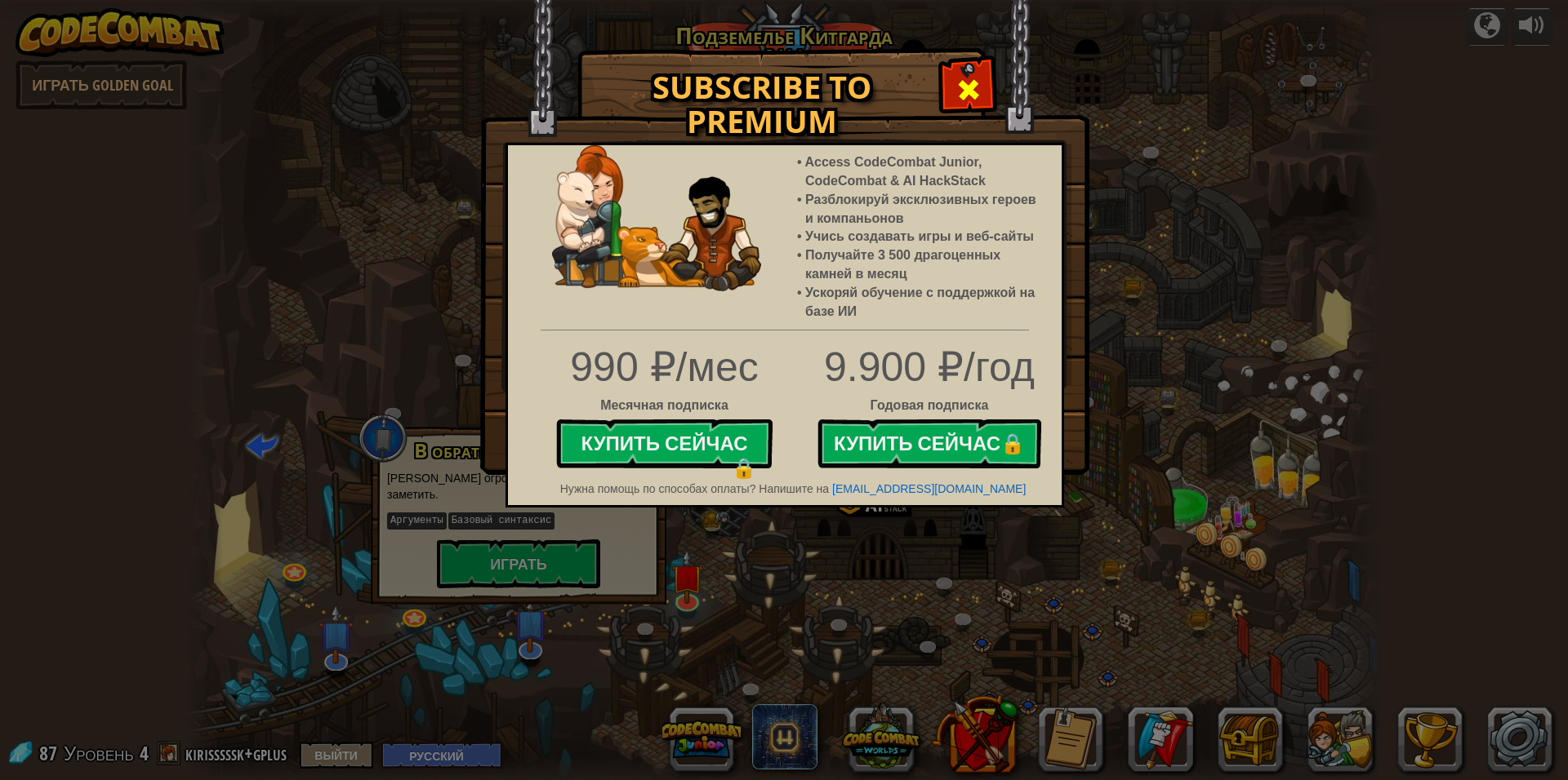
click at [980, 77] on span at bounding box center [968, 90] width 26 height 26
